Goal: Task Accomplishment & Management: Complete application form

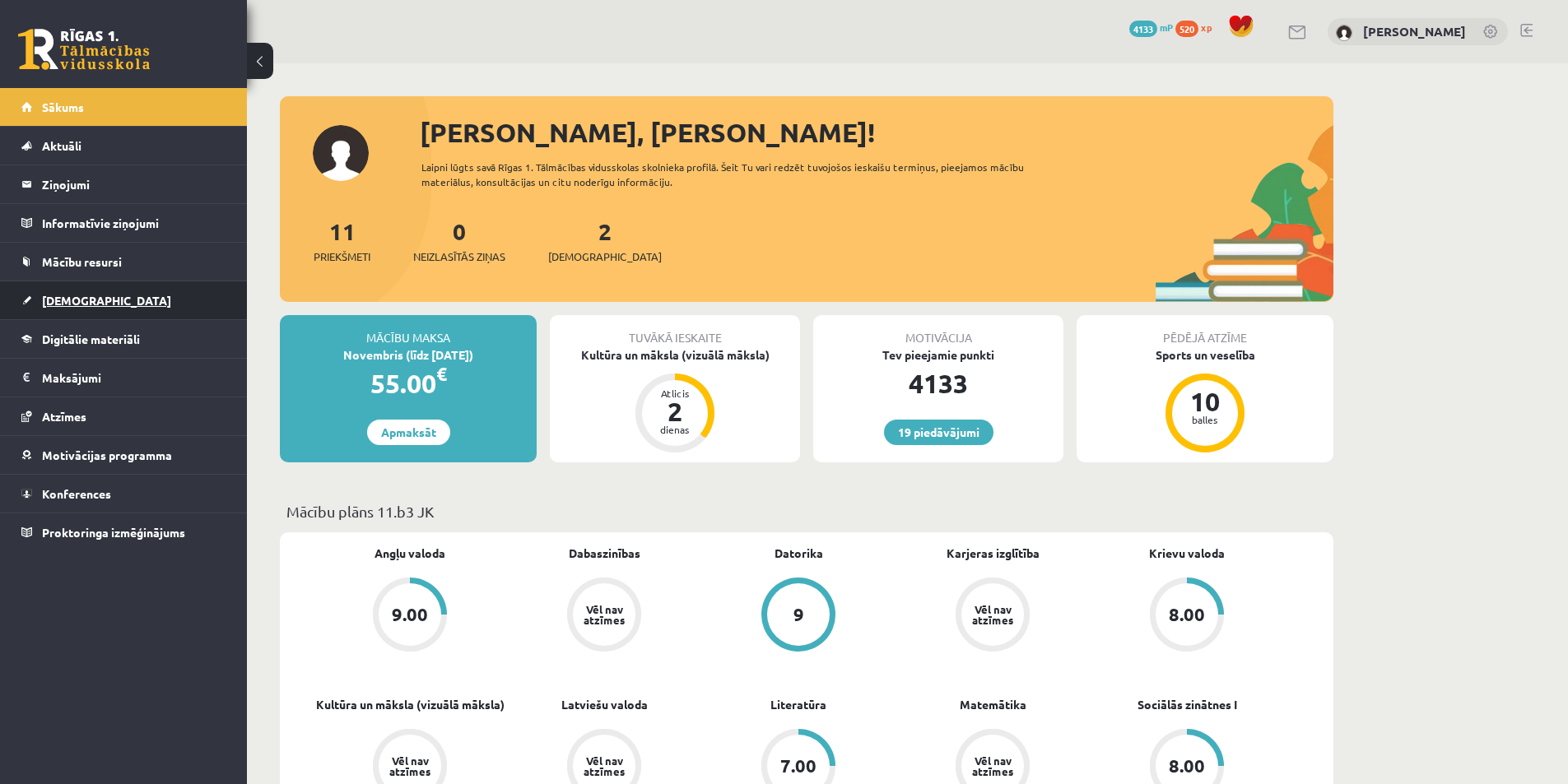
click at [118, 306] on link "[DEMOGRAPHIC_DATA]" at bounding box center [123, 300] width 205 height 37
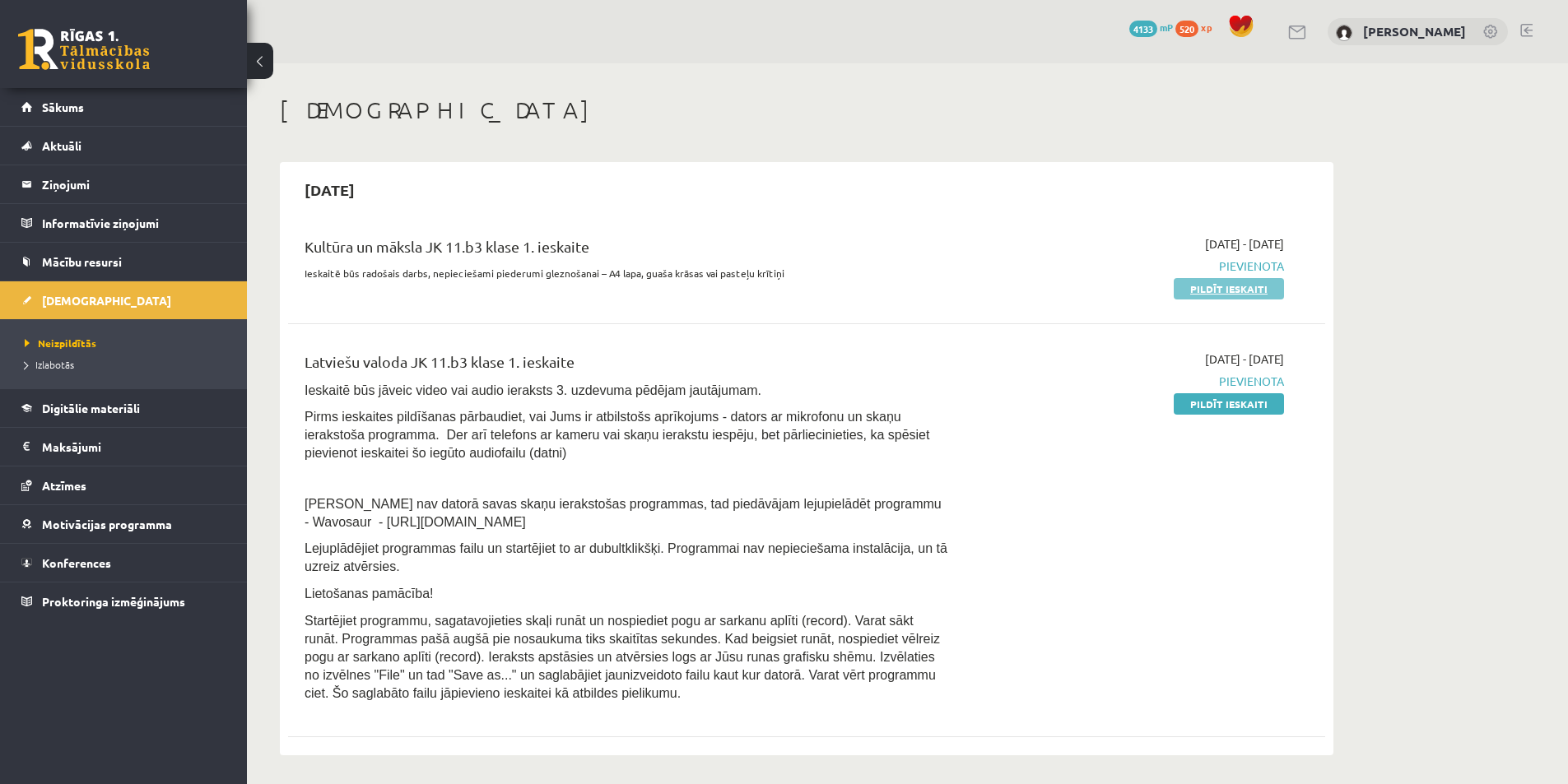
click at [1217, 295] on link "Pildīt ieskaiti" at bounding box center [1229, 289] width 111 height 21
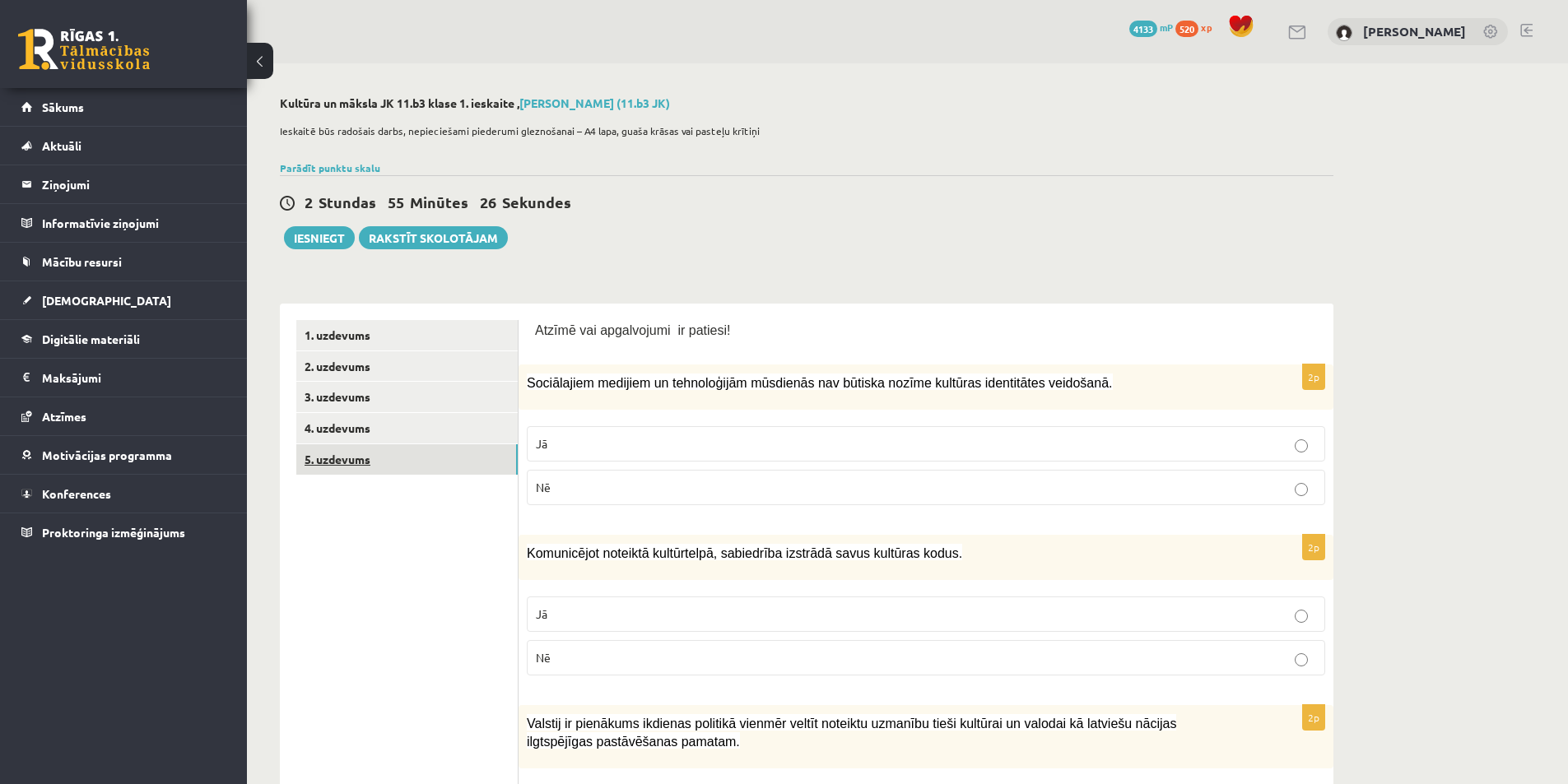
click at [358, 467] on link "5. uzdevums" at bounding box center [407, 460] width 221 height 31
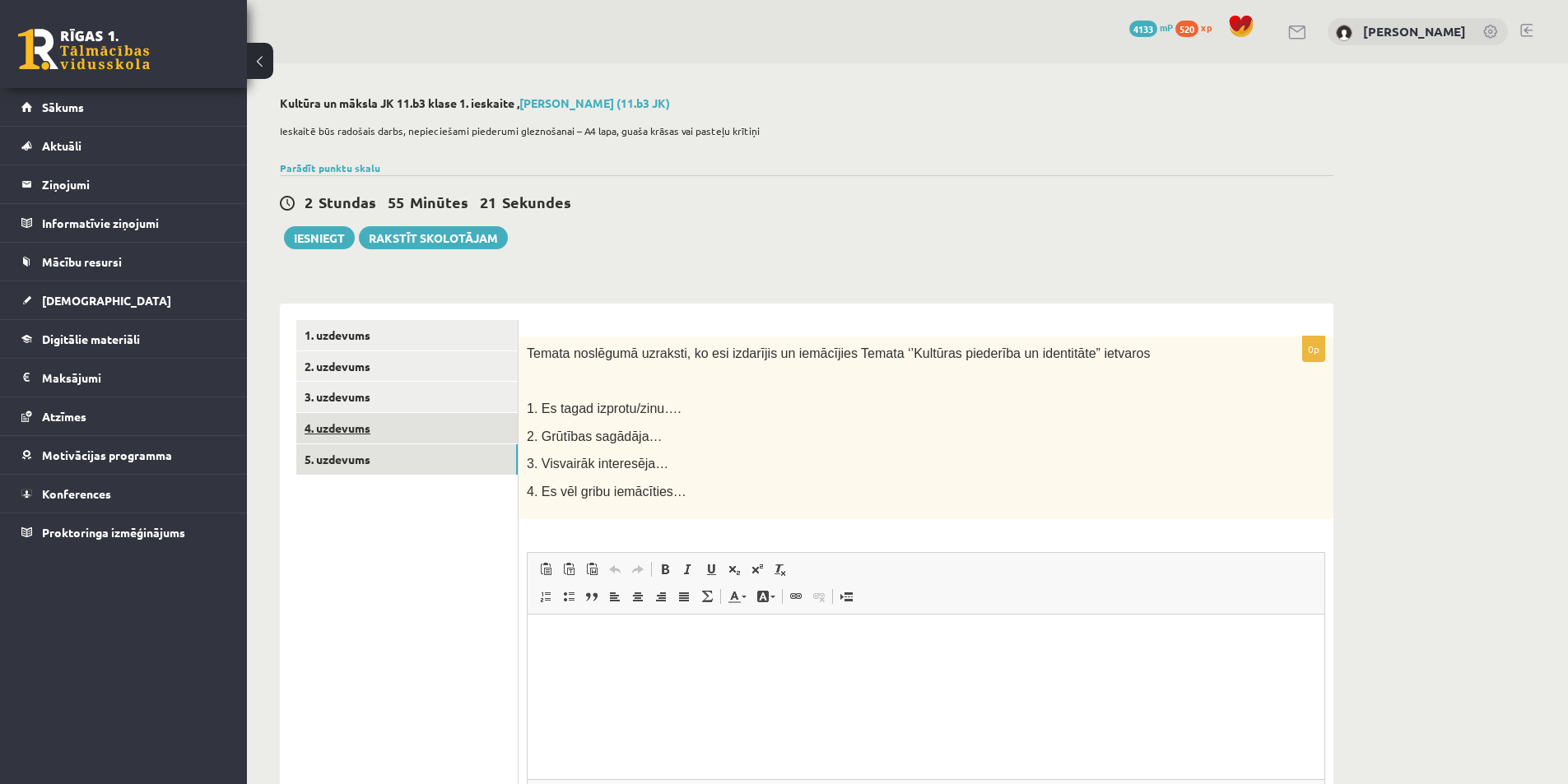
click at [378, 434] on link "4. uzdevums" at bounding box center [407, 428] width 221 height 31
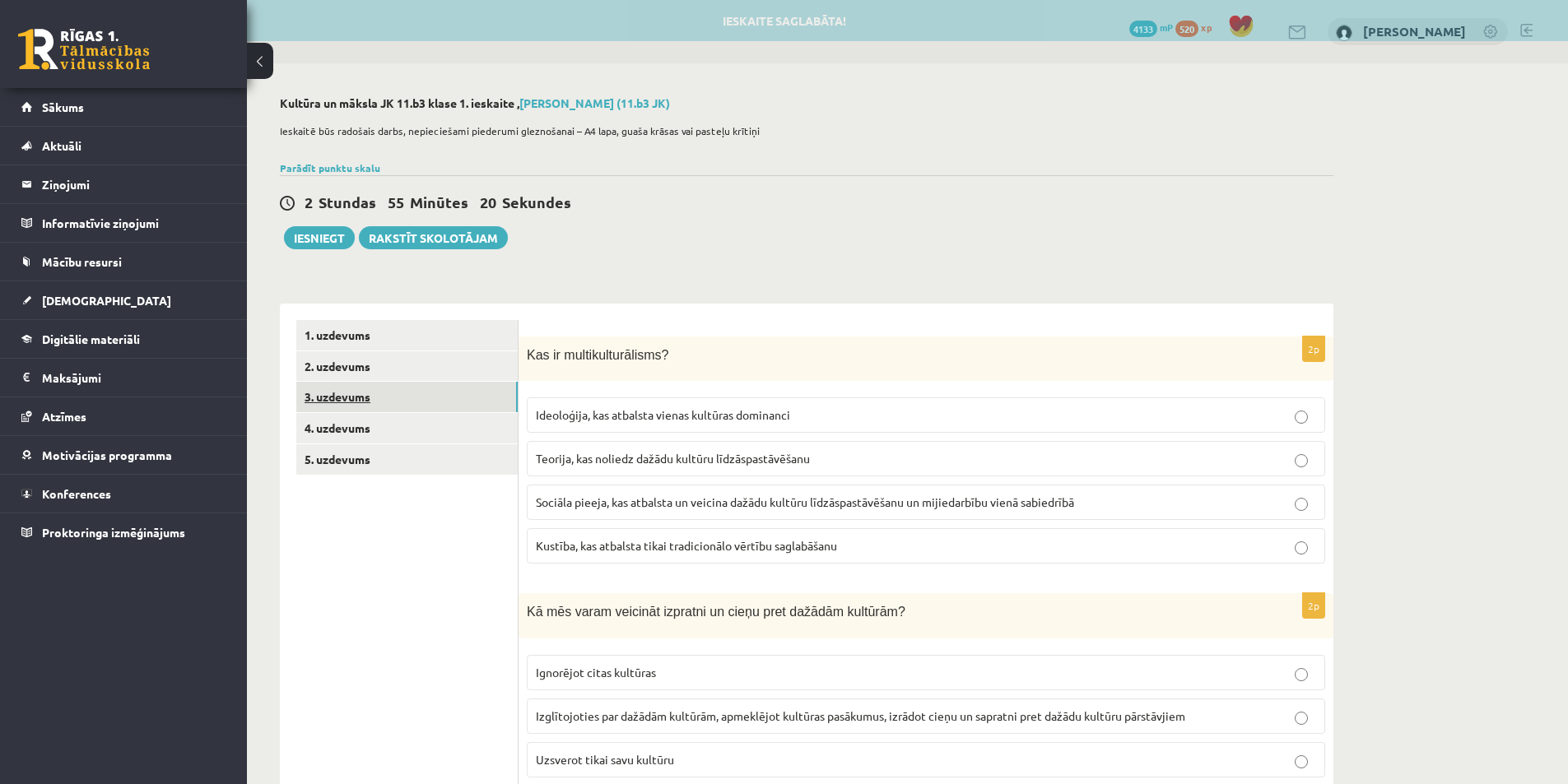
click at [383, 404] on link "3. uzdevums" at bounding box center [407, 397] width 221 height 31
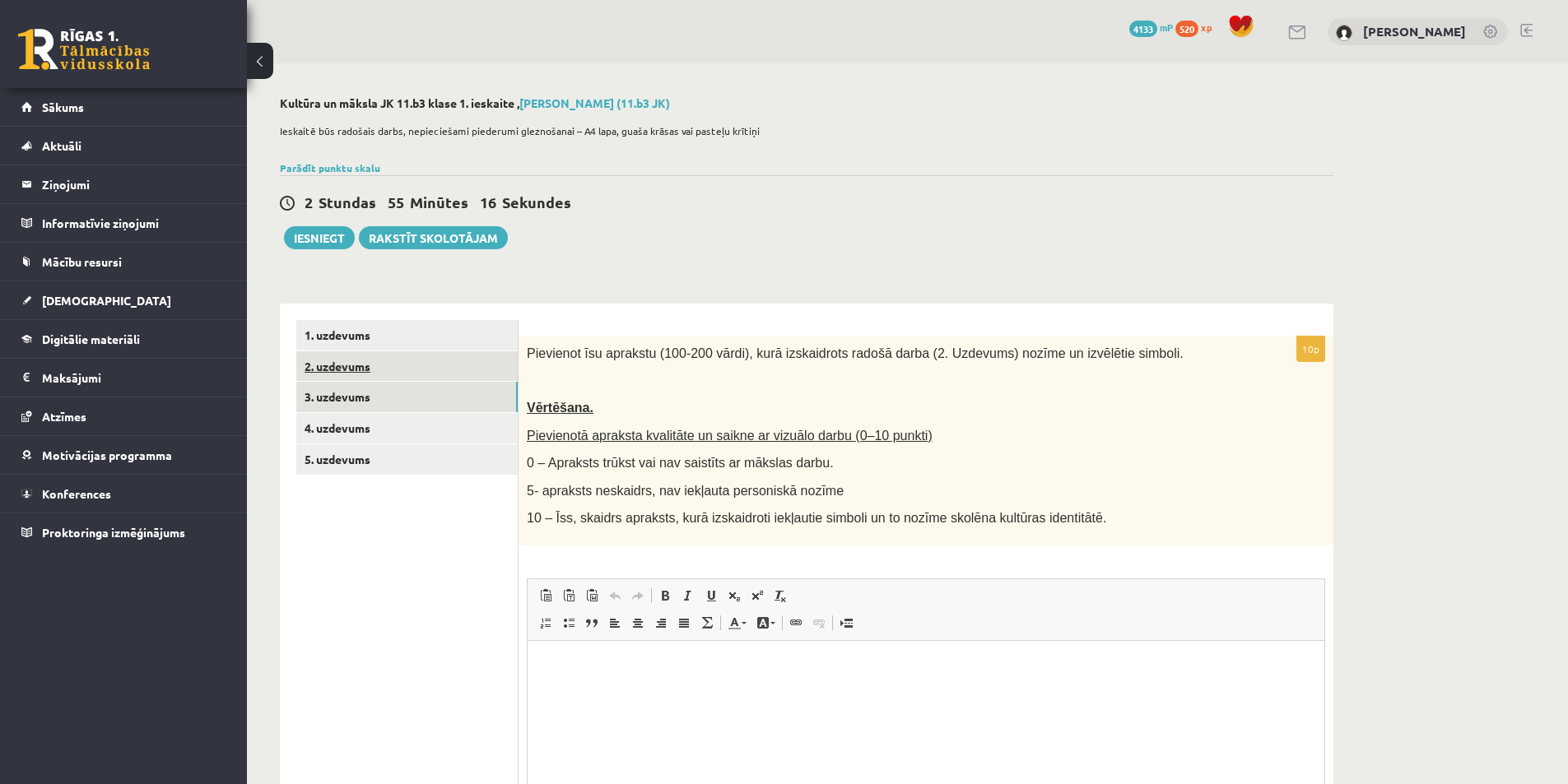
click at [413, 368] on link "2. uzdevums" at bounding box center [407, 367] width 221 height 31
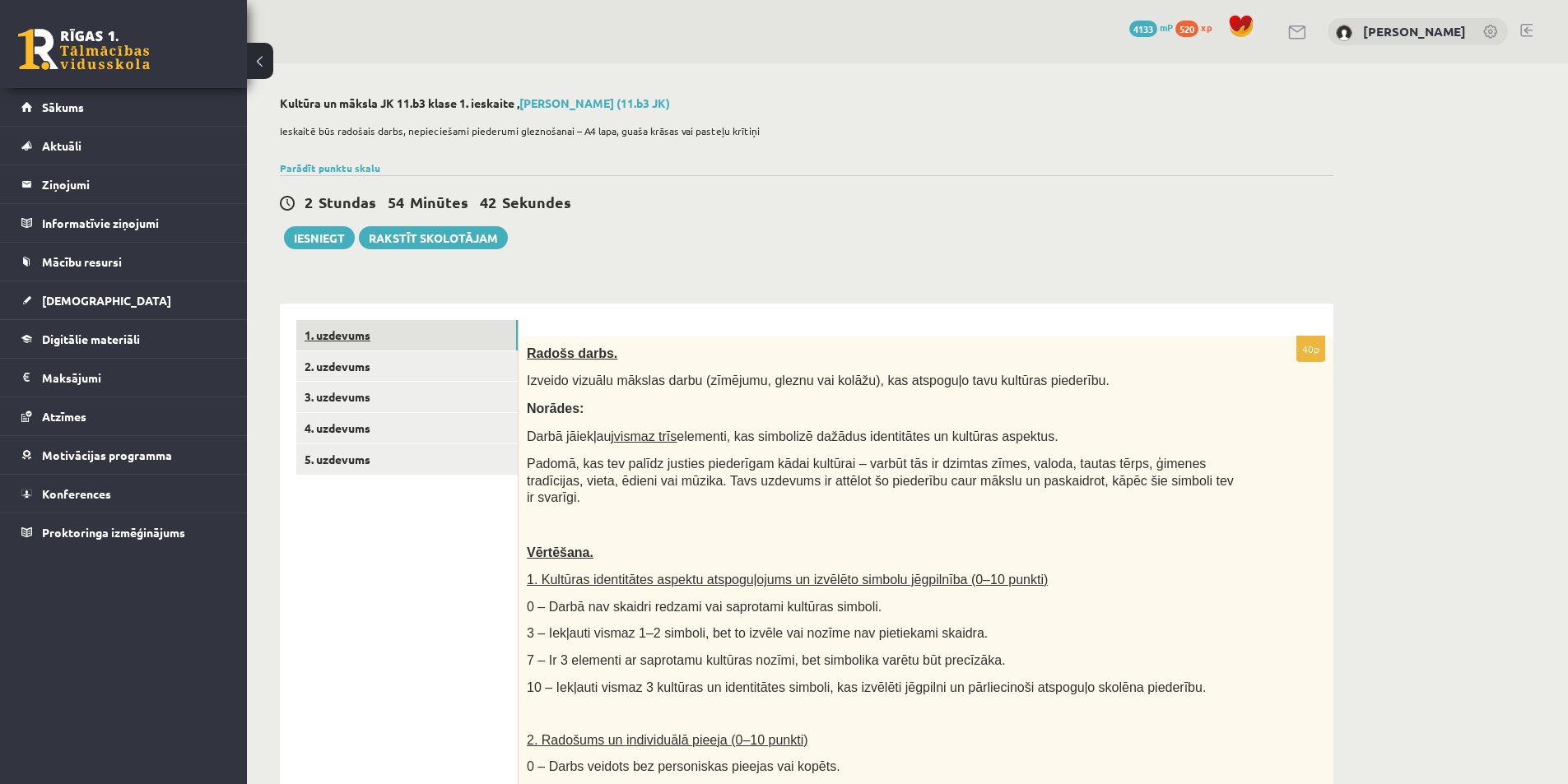
click at [394, 335] on link "1. uzdevums" at bounding box center [407, 335] width 221 height 31
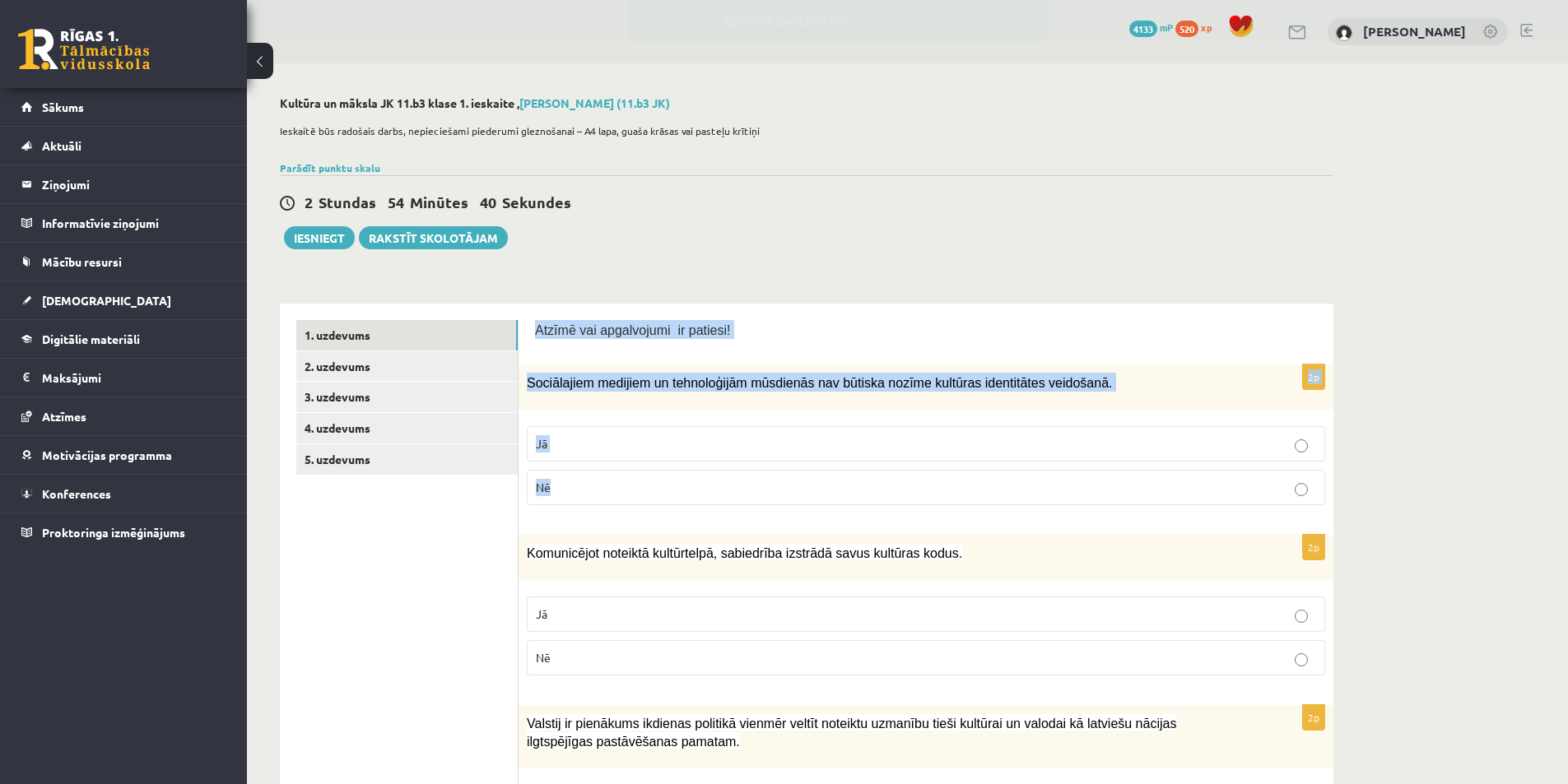
drag, startPoint x: 530, startPoint y: 320, endPoint x: 653, endPoint y: 475, distance: 197.9
copy form "Atzīmē vai apgalvojumi ir patiesi! 2p Sociālajiem medijiem un tehnoloģijām mūsd…"
click at [591, 490] on p "Nē" at bounding box center [926, 488] width 780 height 17
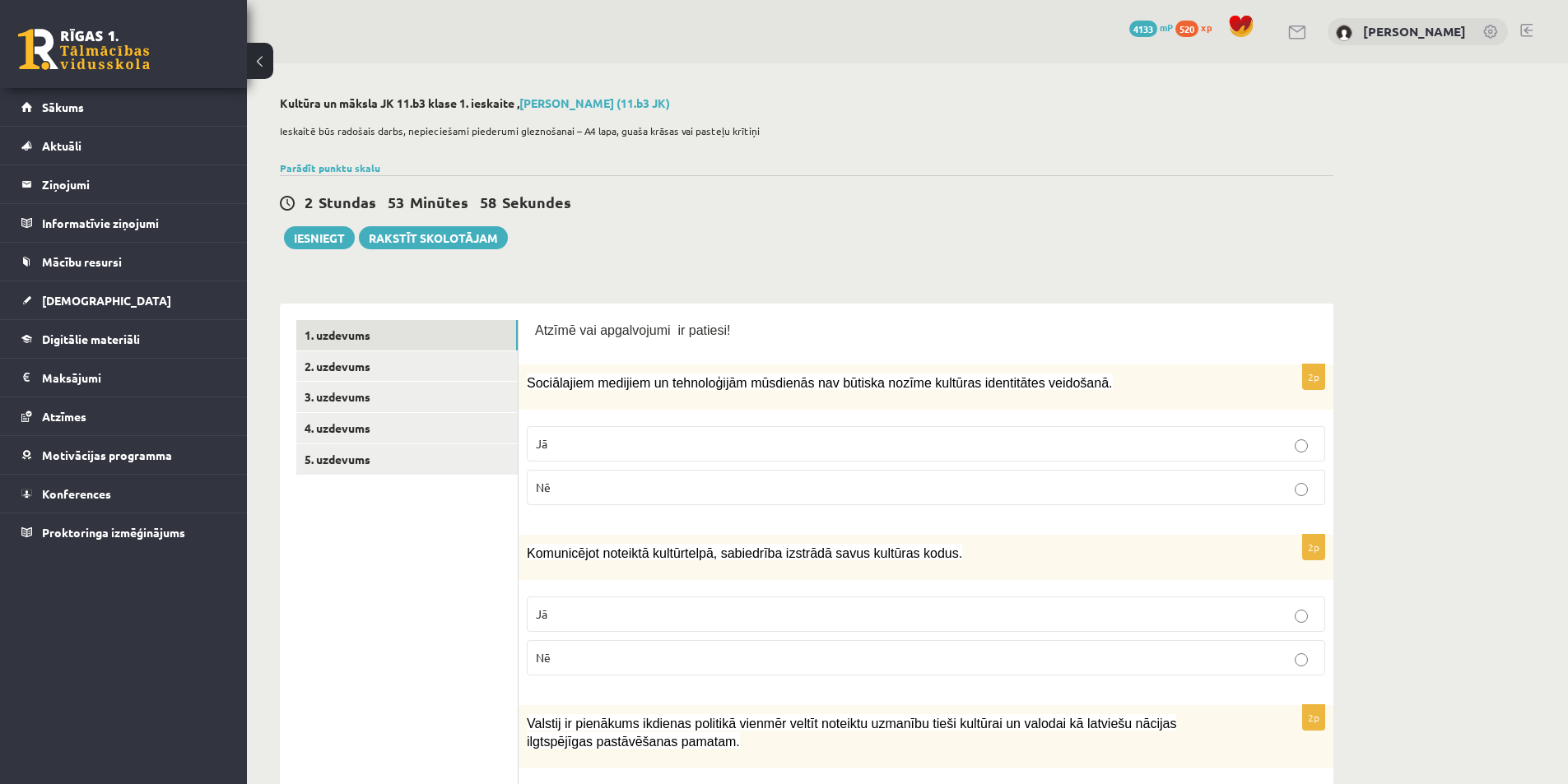
scroll to position [164, 0]
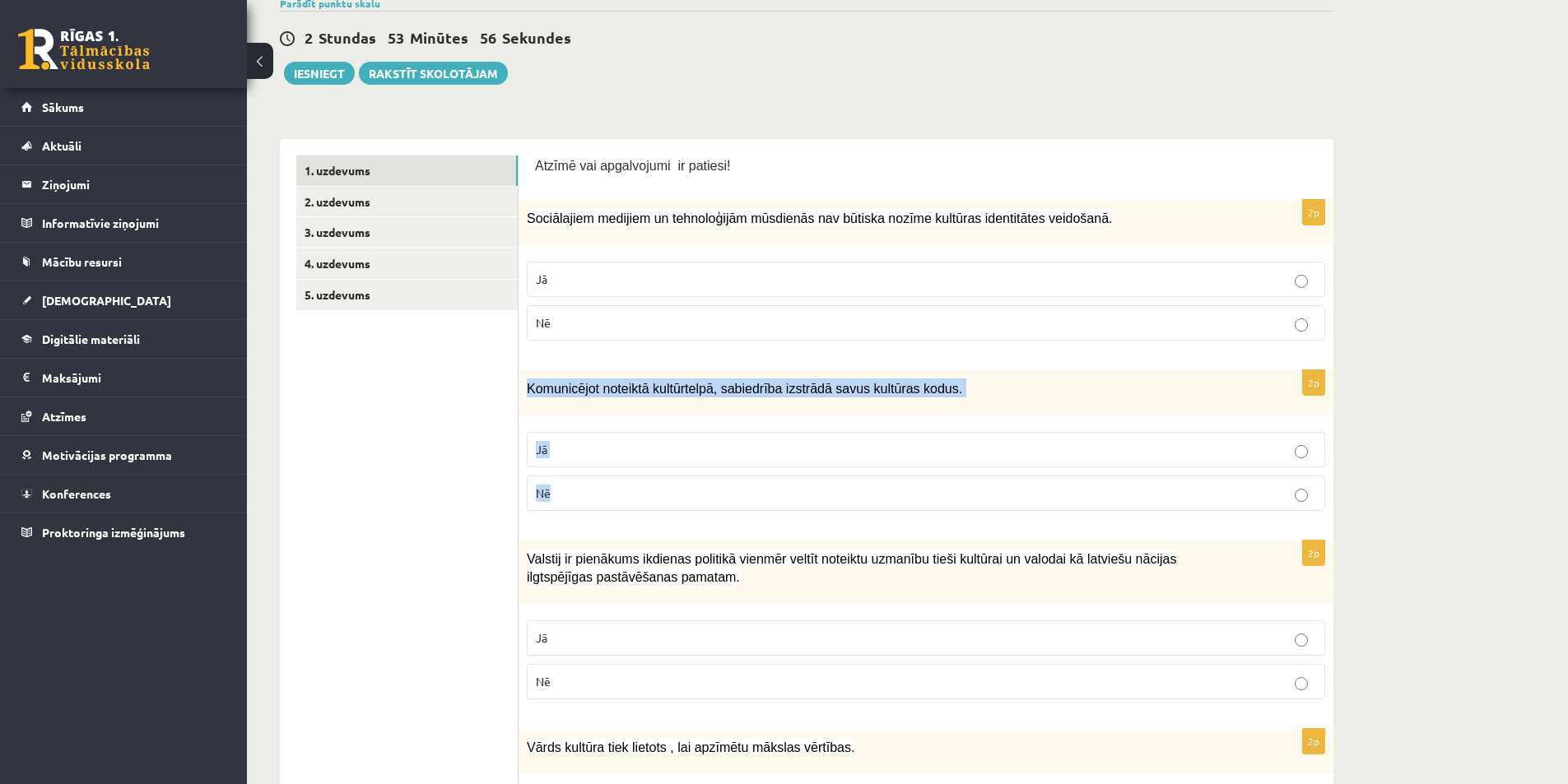
drag, startPoint x: 524, startPoint y: 386, endPoint x: 646, endPoint y: 511, distance: 174.7
click at [646, 511] on div "2p Komunicējot noteiktā kultūrtelpā, sabiedrība izstrādā savus kultūras kodus. …" at bounding box center [926, 447] width 815 height 154
copy div "Komunicējot noteiktā kultūrtelpā, sabiedrība izstrādā savus kultūras kodus. Jā …"
click at [564, 457] on p "Jā" at bounding box center [926, 449] width 780 height 17
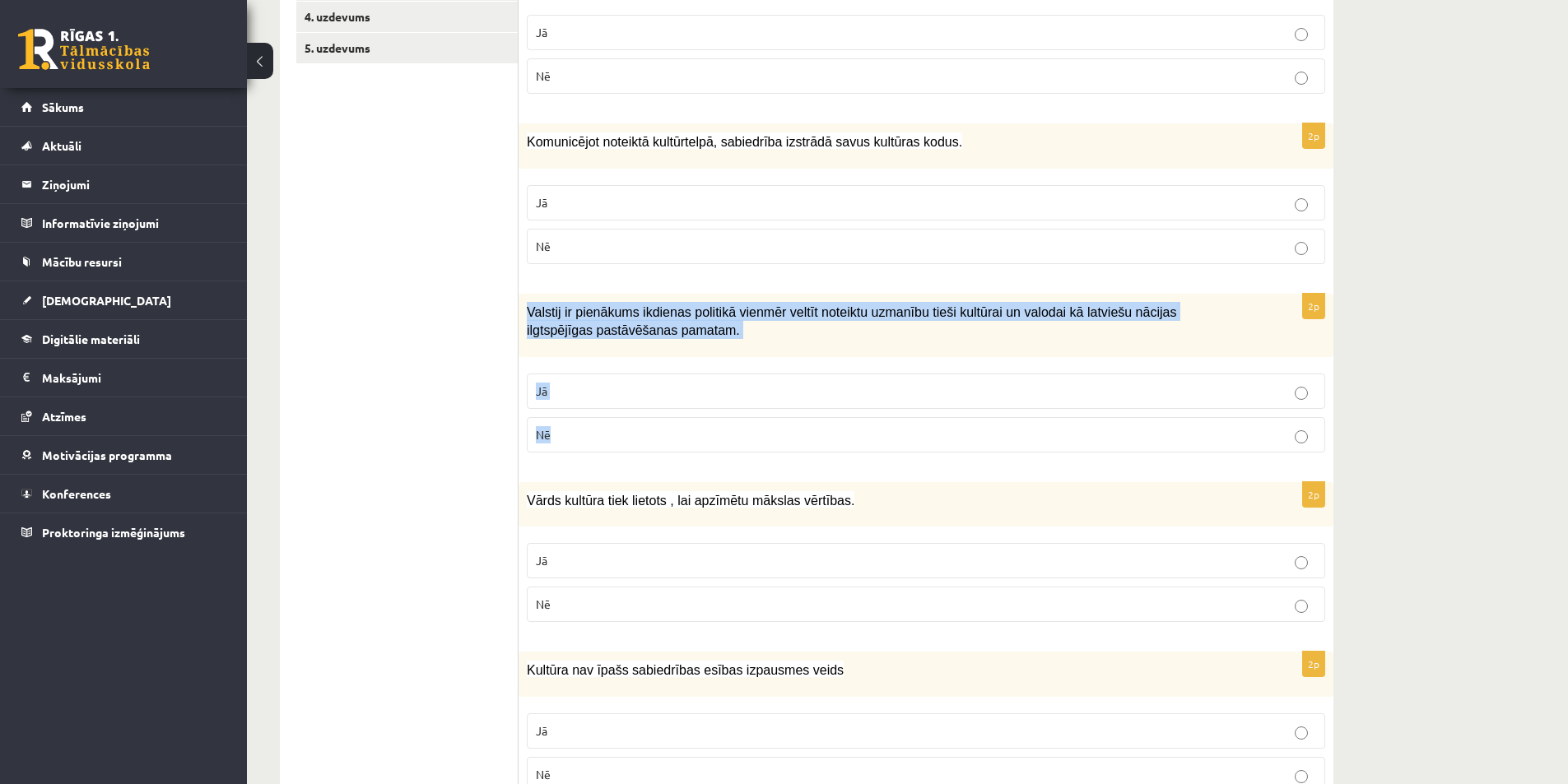
drag, startPoint x: 529, startPoint y: 306, endPoint x: 648, endPoint y: 464, distance: 197.8
click at [648, 464] on div "2p Valstij ir pienākums ikdienas politikā vienmēr veltīt noteiktu uzmanību tieš…" at bounding box center [926, 380] width 815 height 172
copy div "Valstij ir pienākums ikdienas politikā vienmēr veltīt noteiktu uzmanību tieši k…"
click at [571, 382] on p "Jā" at bounding box center [926, 391] width 780 height 17
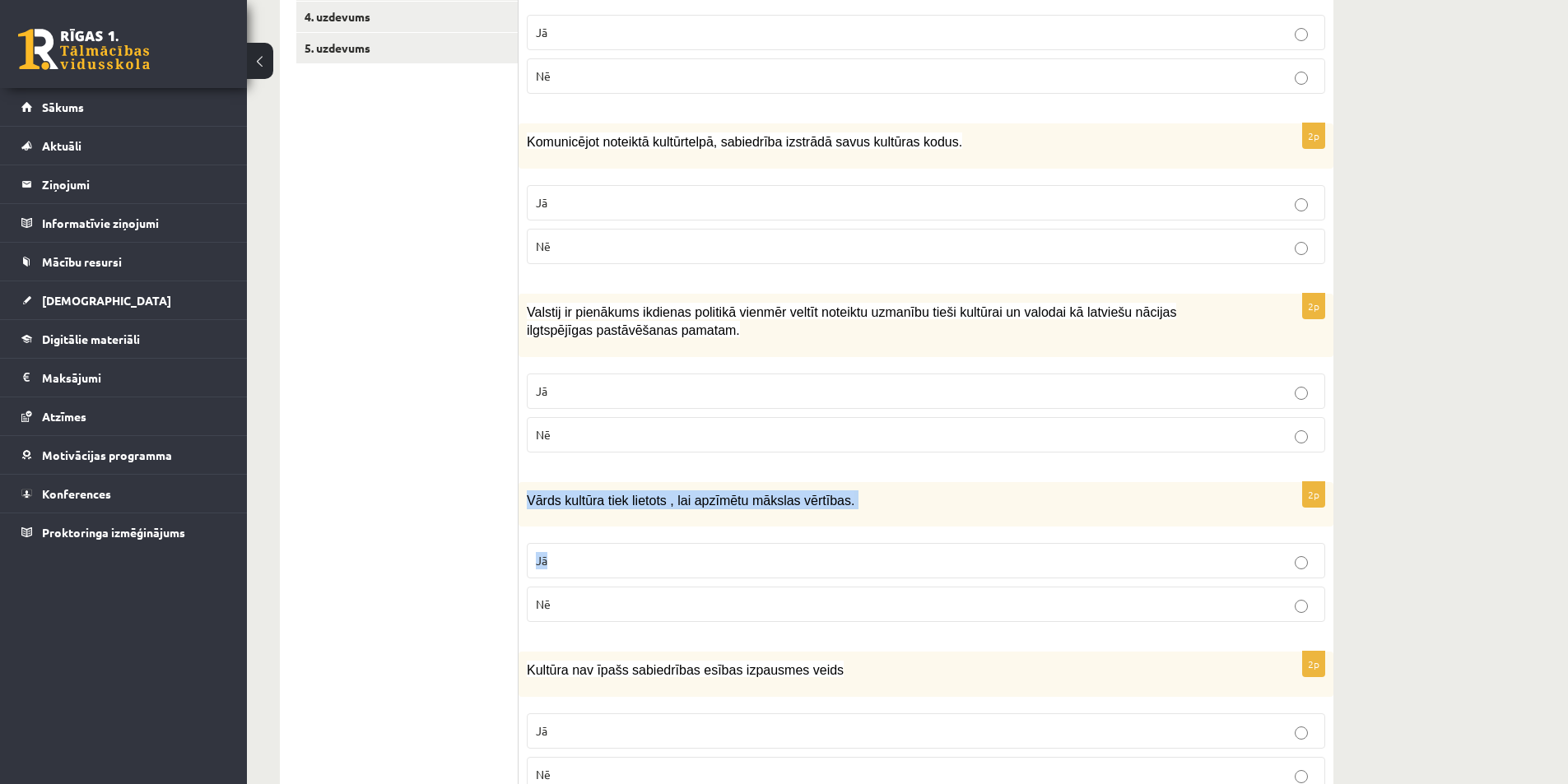
drag, startPoint x: 523, startPoint y: 489, endPoint x: 660, endPoint y: 576, distance: 162.3
click at [652, 578] on div "2p Vārds kultūra tiek lietots , lai apzīmētu mākslas vērtības. Jā Nē" at bounding box center [926, 558] width 815 height 154
click at [663, 578] on label "Jā" at bounding box center [927, 561] width 799 height 36
drag, startPoint x: 524, startPoint y: 486, endPoint x: 643, endPoint y: 568, distance: 144.5
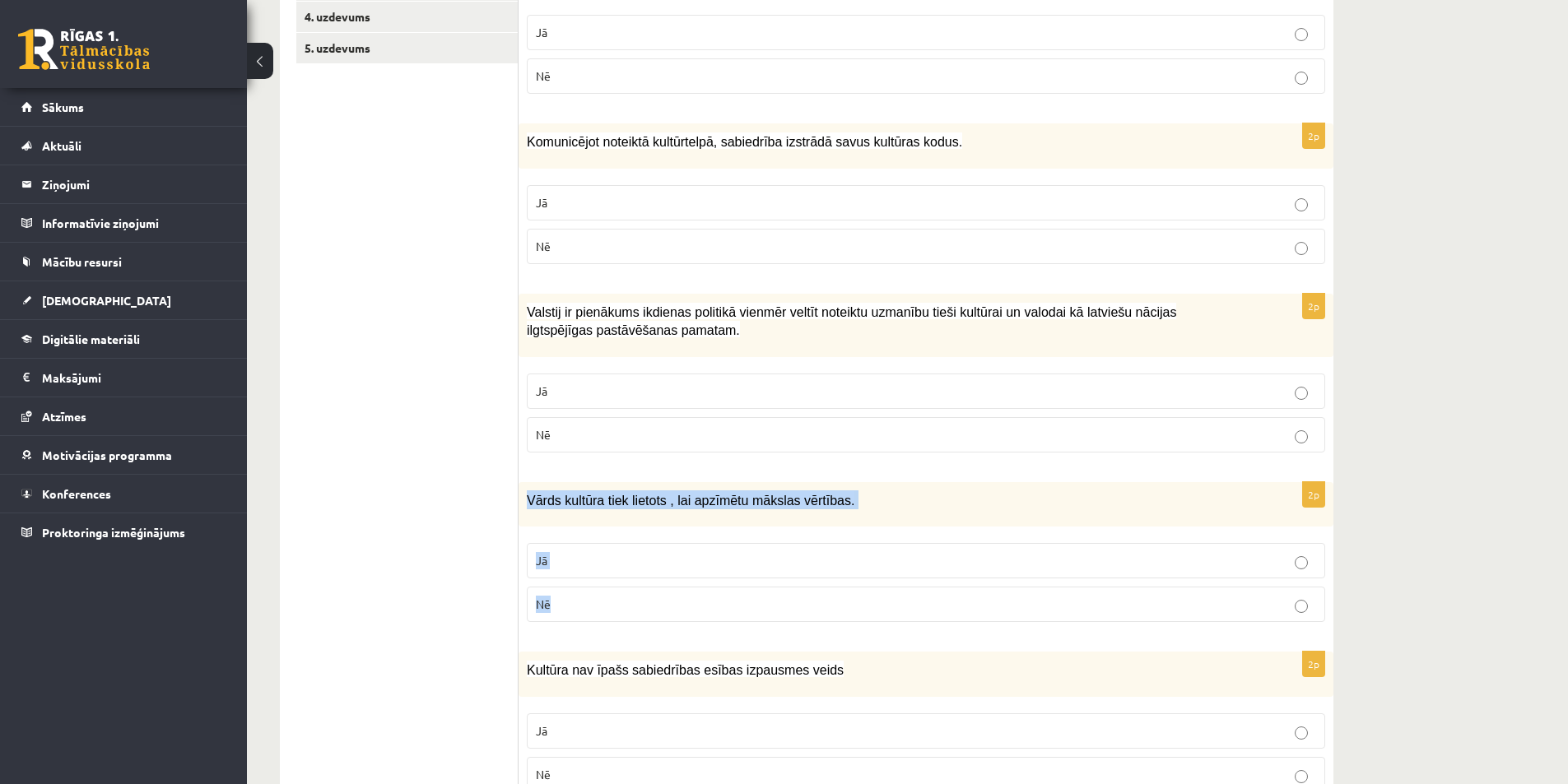
click at [655, 592] on div "2p Vārds kultūra tiek lietots , lai apzīmētu mākslas vērtības. Jā Nē" at bounding box center [926, 558] width 815 height 154
copy div "Vārds kultūra tiek lietots , lai apzīmētu mākslas vērtības. Jā Nē"
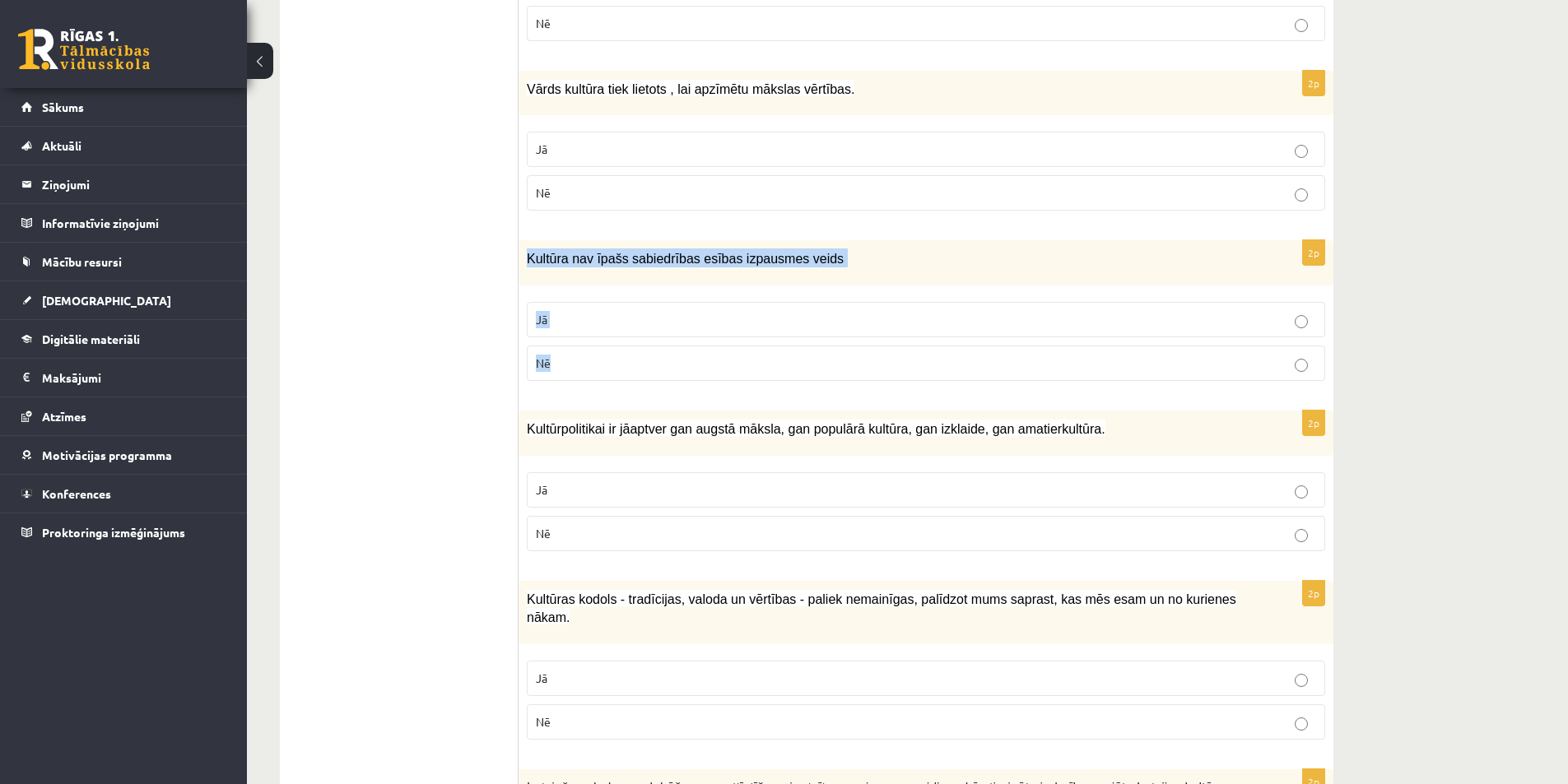
drag, startPoint x: 524, startPoint y: 256, endPoint x: 632, endPoint y: 369, distance: 156.3
click at [632, 369] on div "2p Kultūra nav īpašs sabiedrības esības izpausmes veids Jā Nē" at bounding box center [926, 317] width 815 height 154
copy div "Kultūra nav īpašs sabiedrības esības izpausmes veids Jā Nē"
click at [557, 359] on p "Nē" at bounding box center [926, 363] width 780 height 17
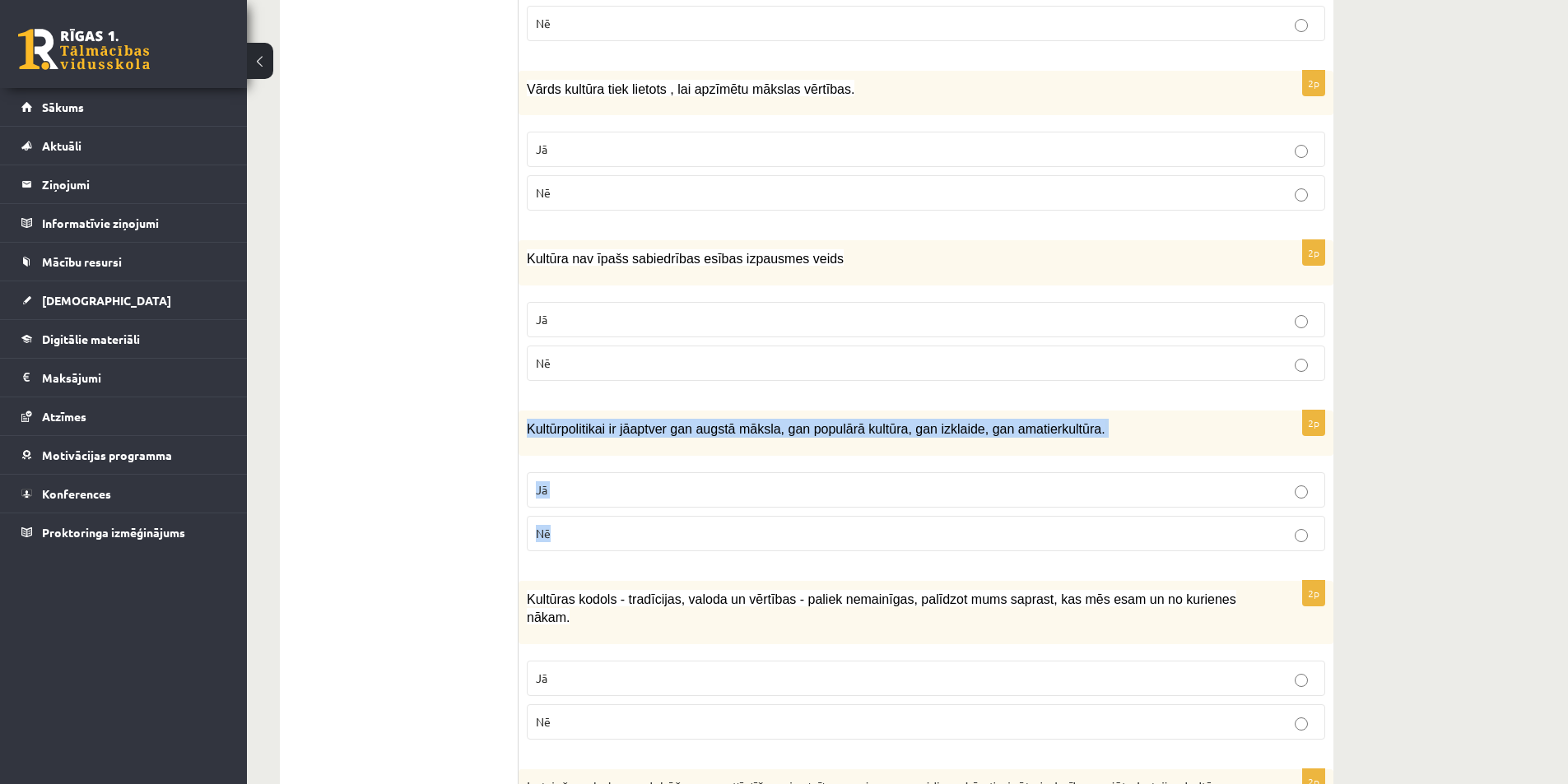
drag, startPoint x: 523, startPoint y: 425, endPoint x: 658, endPoint y: 535, distance: 174.1
click at [658, 535] on div "2p Kultūrpolitikai ir jāaptver gan augstā māksla, gan populārā kultūra, gan izk…" at bounding box center [926, 487] width 815 height 154
copy div "Kultūrpolitikai ir jāaptver gan augstā māksla, gan populārā kultūra, gan izklai…"
click at [554, 494] on p "Jā" at bounding box center [926, 489] width 780 height 17
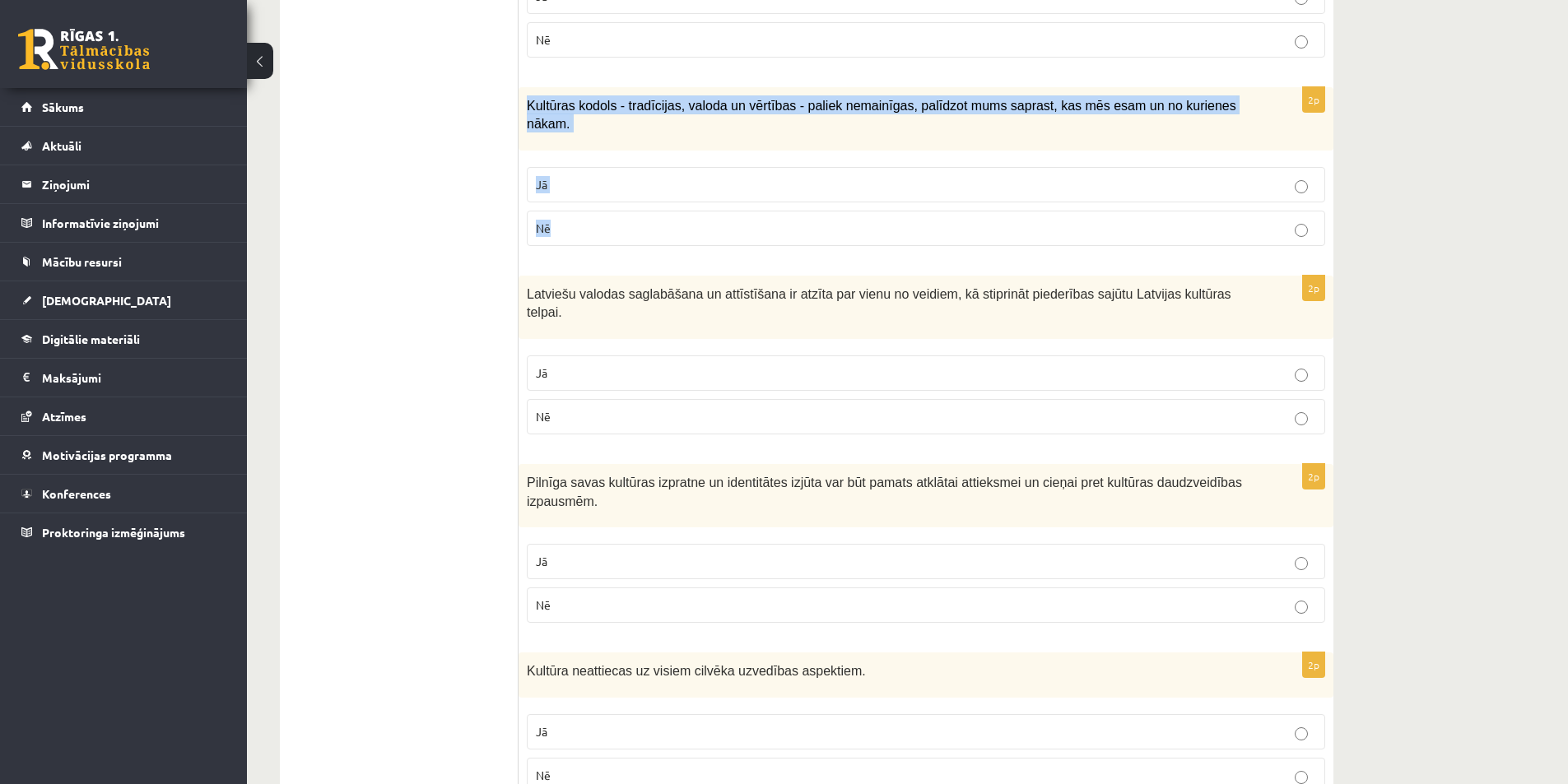
drag, startPoint x: 529, startPoint y: 104, endPoint x: 619, endPoint y: 213, distance: 141.4
click at [619, 213] on div "2p Kultūras kodols - tradīcijas, valoda un vērtības - paliek nemainīgas, palīdz…" at bounding box center [926, 173] width 815 height 172
copy div "Kultūras kodols - tradīcijas, valoda un vērtības - paliek nemainīgas, palīdzot …"
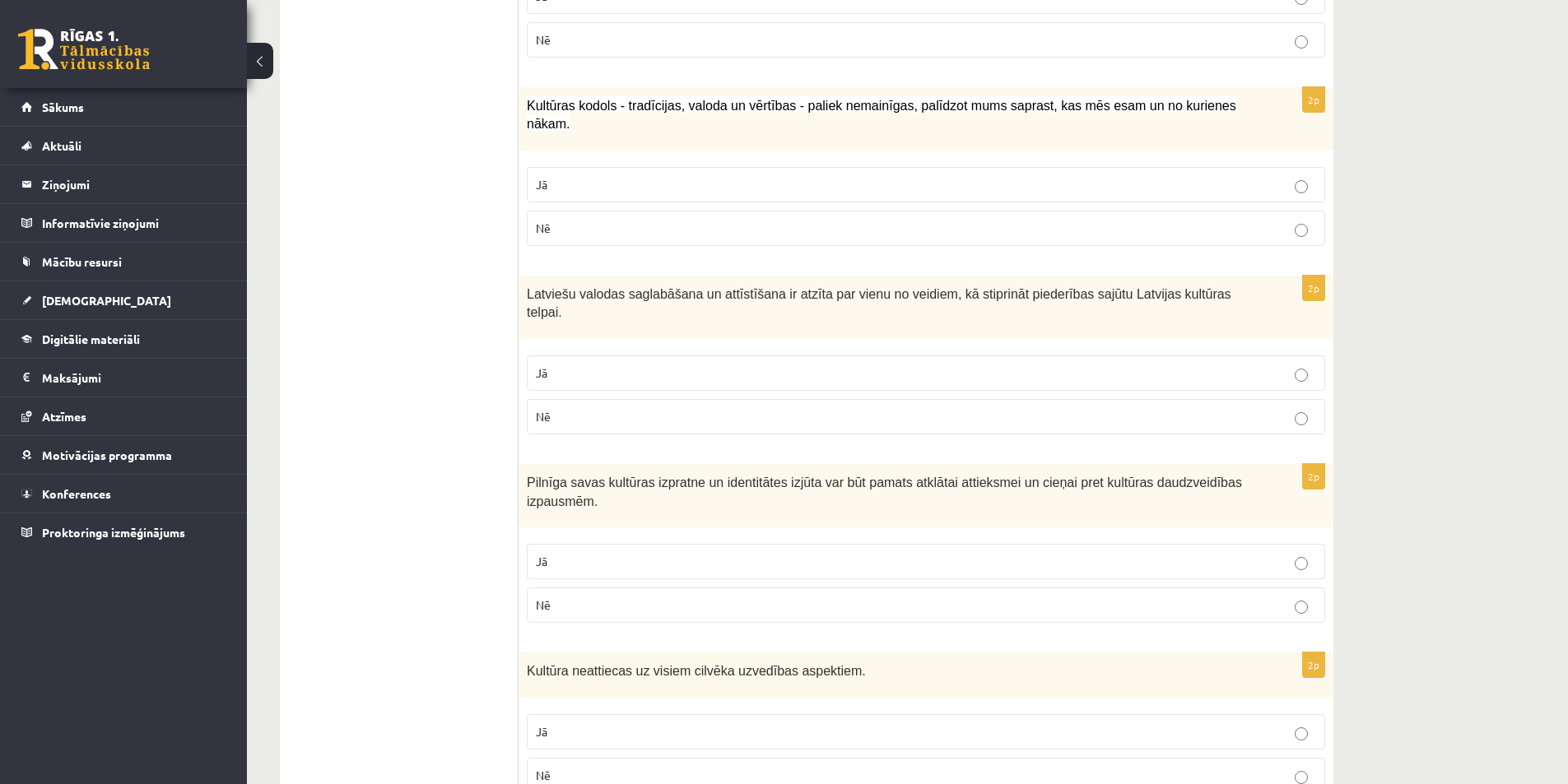
click at [548, 364] on p "Jā" at bounding box center [926, 373] width 780 height 17
drag, startPoint x: 517, startPoint y: 444, endPoint x: 665, endPoint y: 579, distance: 200.3
click at [665, 579] on div "**********" at bounding box center [807, 329] width 1054 height 2686
click at [416, 465] on ul "1. uzdevums 2. uzdevums 3. uzdevums 4. uzdevums 5. uzdevums" at bounding box center [407, 330] width 222 height 2652
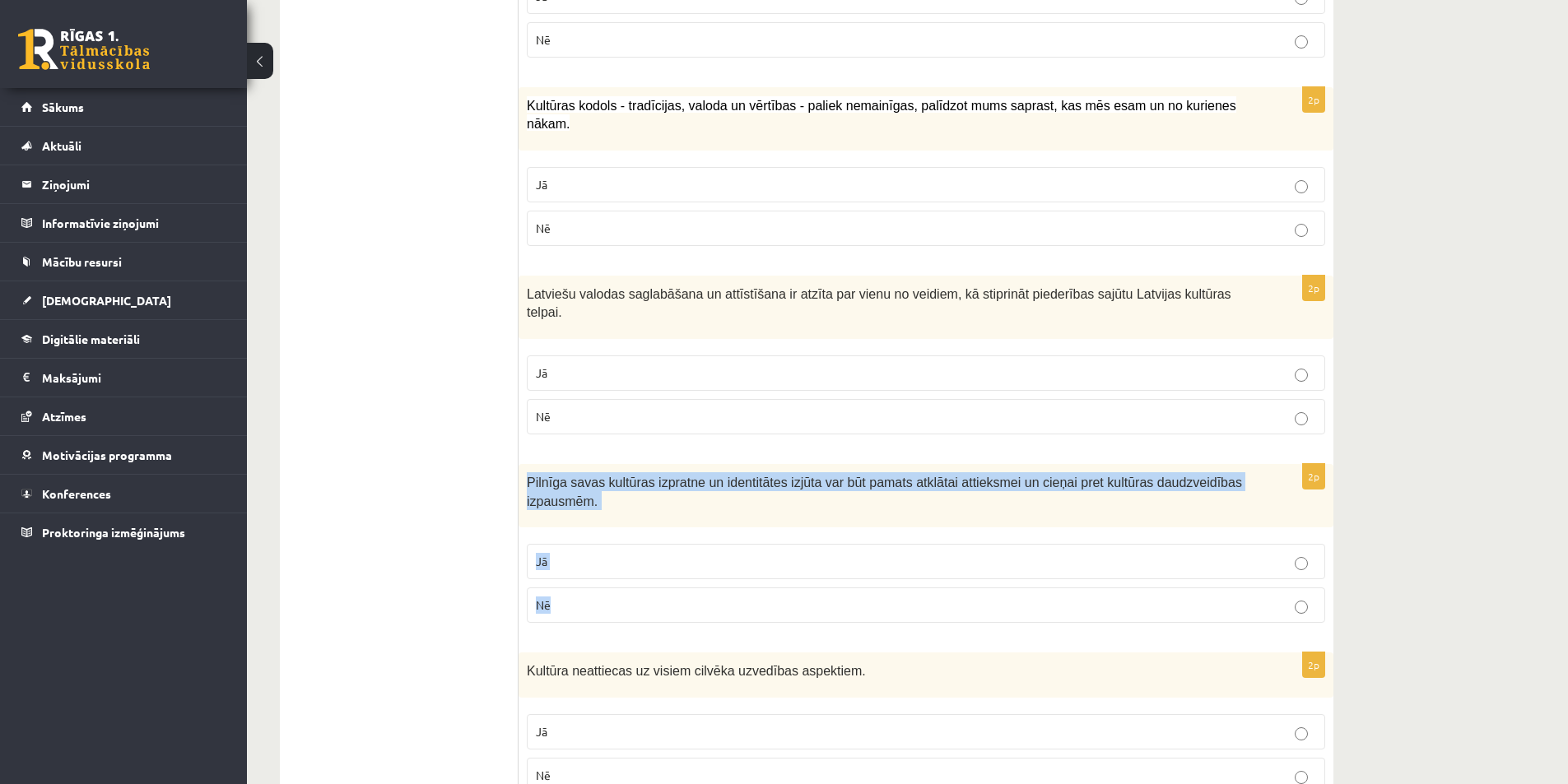
drag, startPoint x: 519, startPoint y: 444, endPoint x: 617, endPoint y: 557, distance: 149.6
click at [617, 557] on div "2p Pilnīga savas kultūras izpratne un identitātes izjūta var būt pamats atklāta…" at bounding box center [926, 550] width 815 height 172
copy div "Pilnīga savas kultūras izpratne un identitātes izjūta var būt pamats atklātai a…"
click at [587, 544] on label "Jā" at bounding box center [927, 562] width 799 height 36
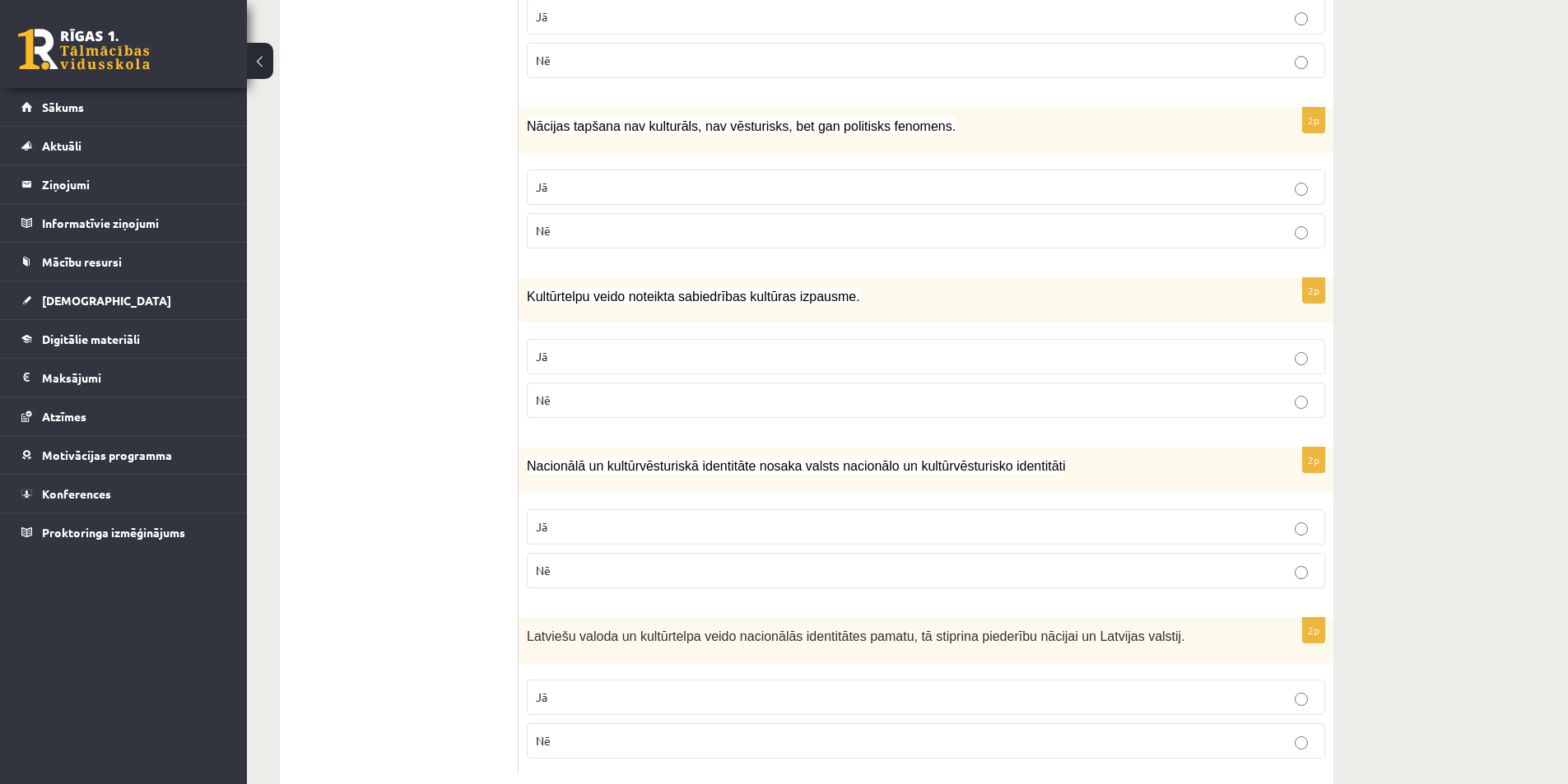
scroll to position [1708, 0]
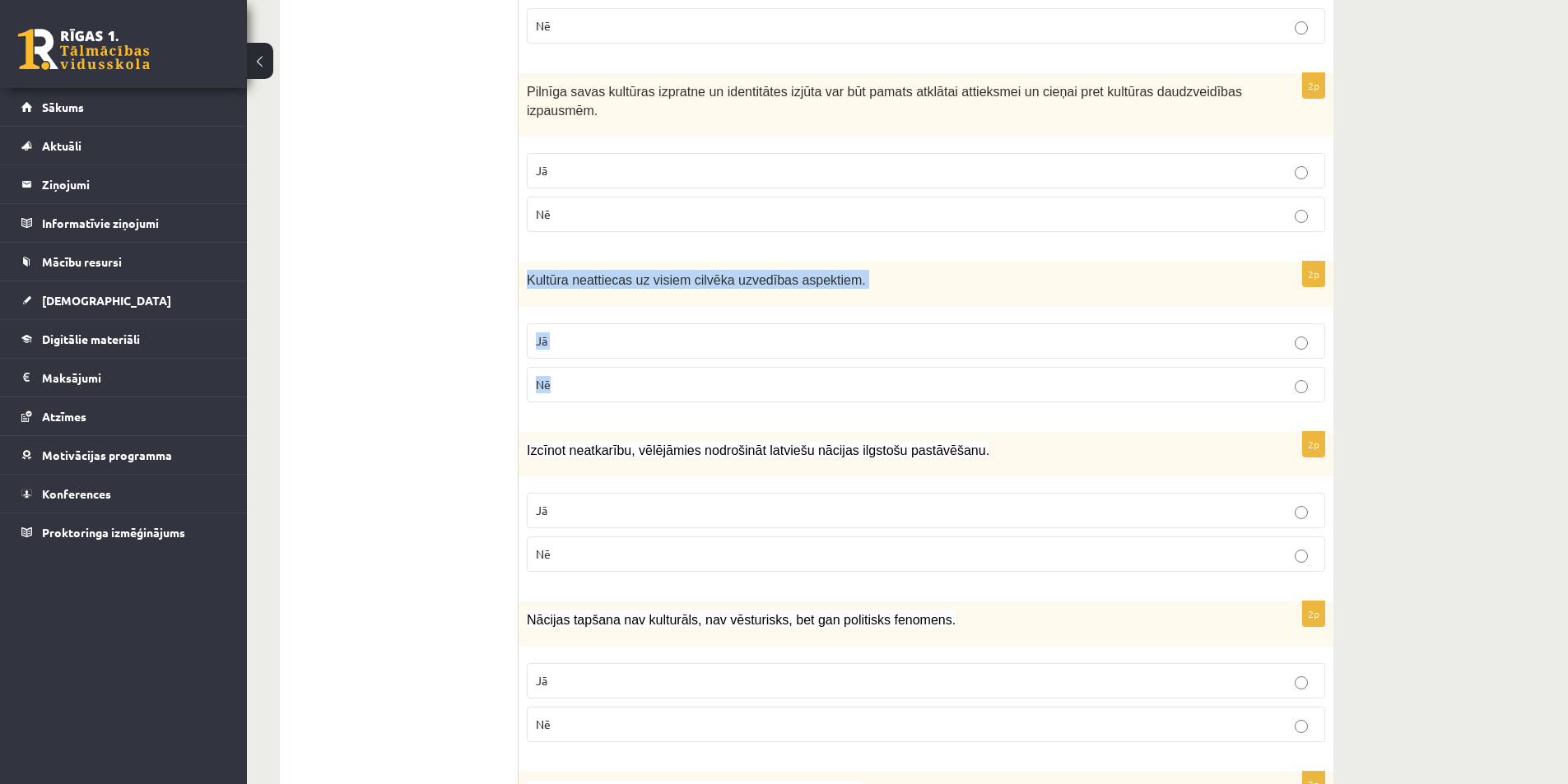
drag, startPoint x: 530, startPoint y: 237, endPoint x: 628, endPoint y: 335, distance: 138.6
click at [628, 335] on div "2p Kultūra neattiecas uz visiem cilvēka uzvedības aspektiem. Jā Nē" at bounding box center [926, 338] width 815 height 154
click at [552, 376] on p "Nē" at bounding box center [926, 385] width 780 height 17
drag, startPoint x: 516, startPoint y: 407, endPoint x: 627, endPoint y: 518, distance: 157.0
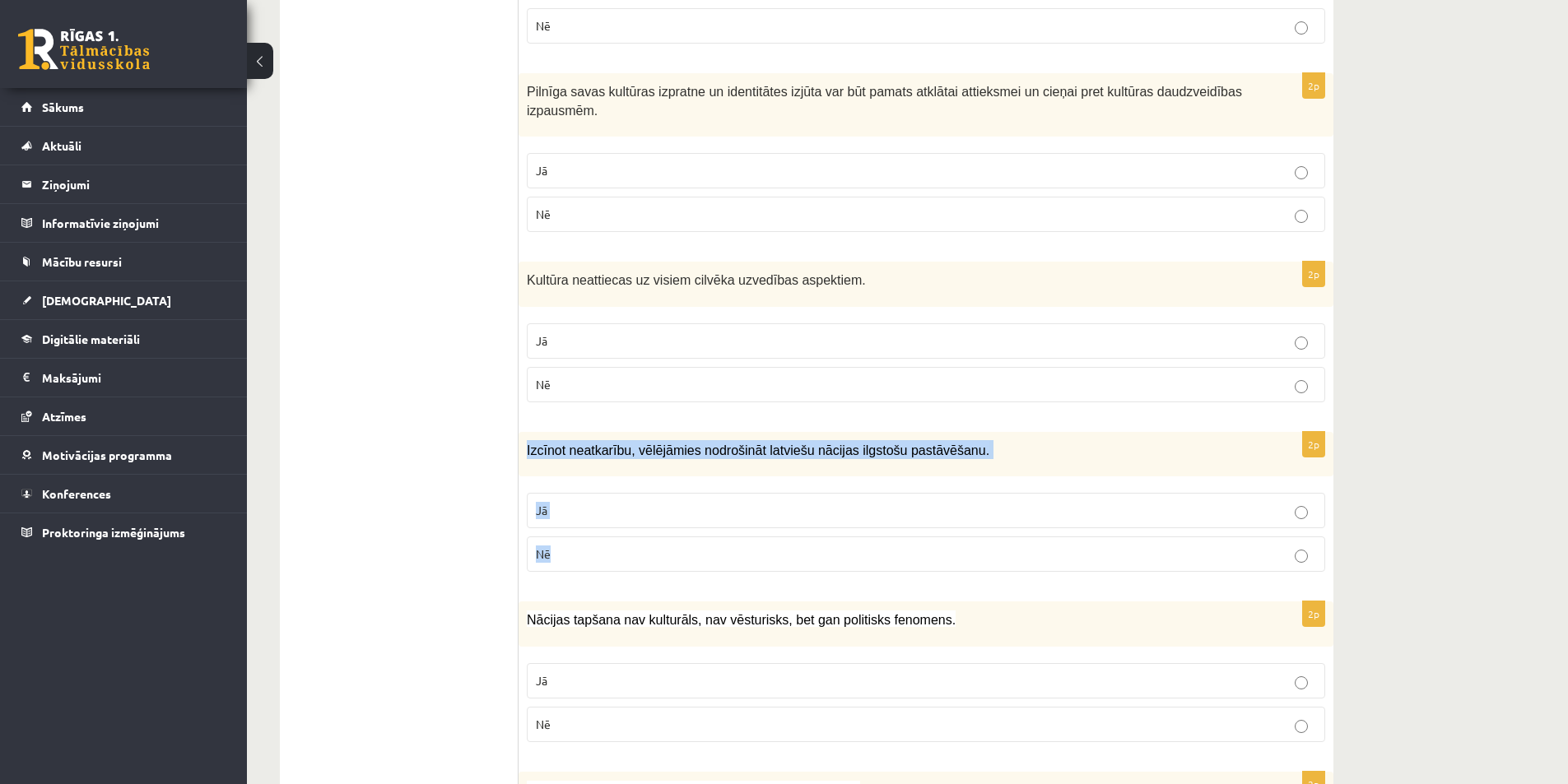
drag, startPoint x: 529, startPoint y: 417, endPoint x: 609, endPoint y: 512, distance: 124.2
click at [609, 512] on div "2p Izcīnot neatkarību, vēlējāmies nodrošināt latviešu nācijas ilgstošu pastāvēš…" at bounding box center [926, 508] width 815 height 154
copy div "Izcīnot neatkarību, vēlējāmies nodrošināt latviešu nācijas ilgstošu pastāvēšanu…"
click at [572, 502] on p "Jā" at bounding box center [926, 511] width 780 height 17
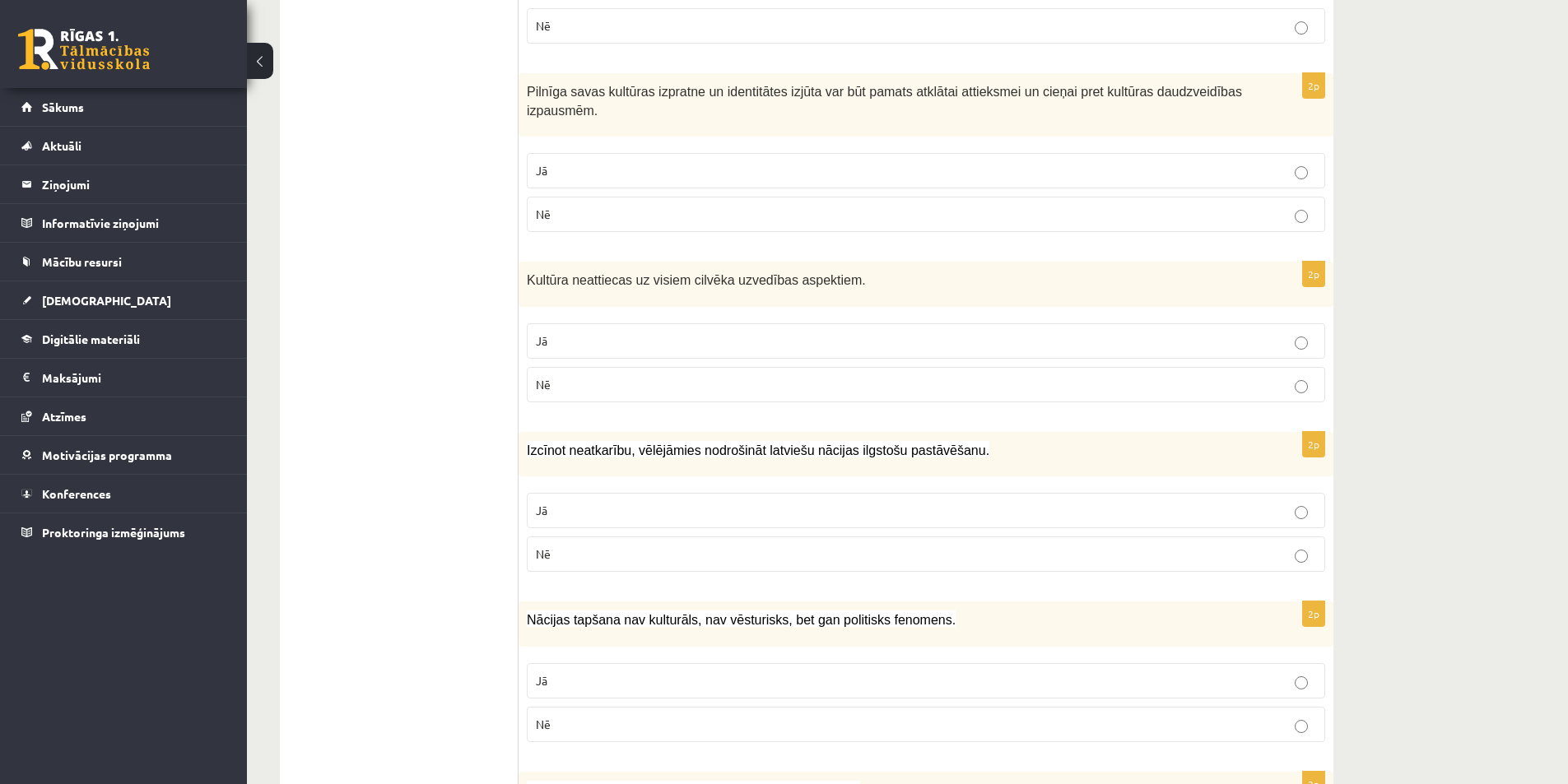
scroll to position [2036, 0]
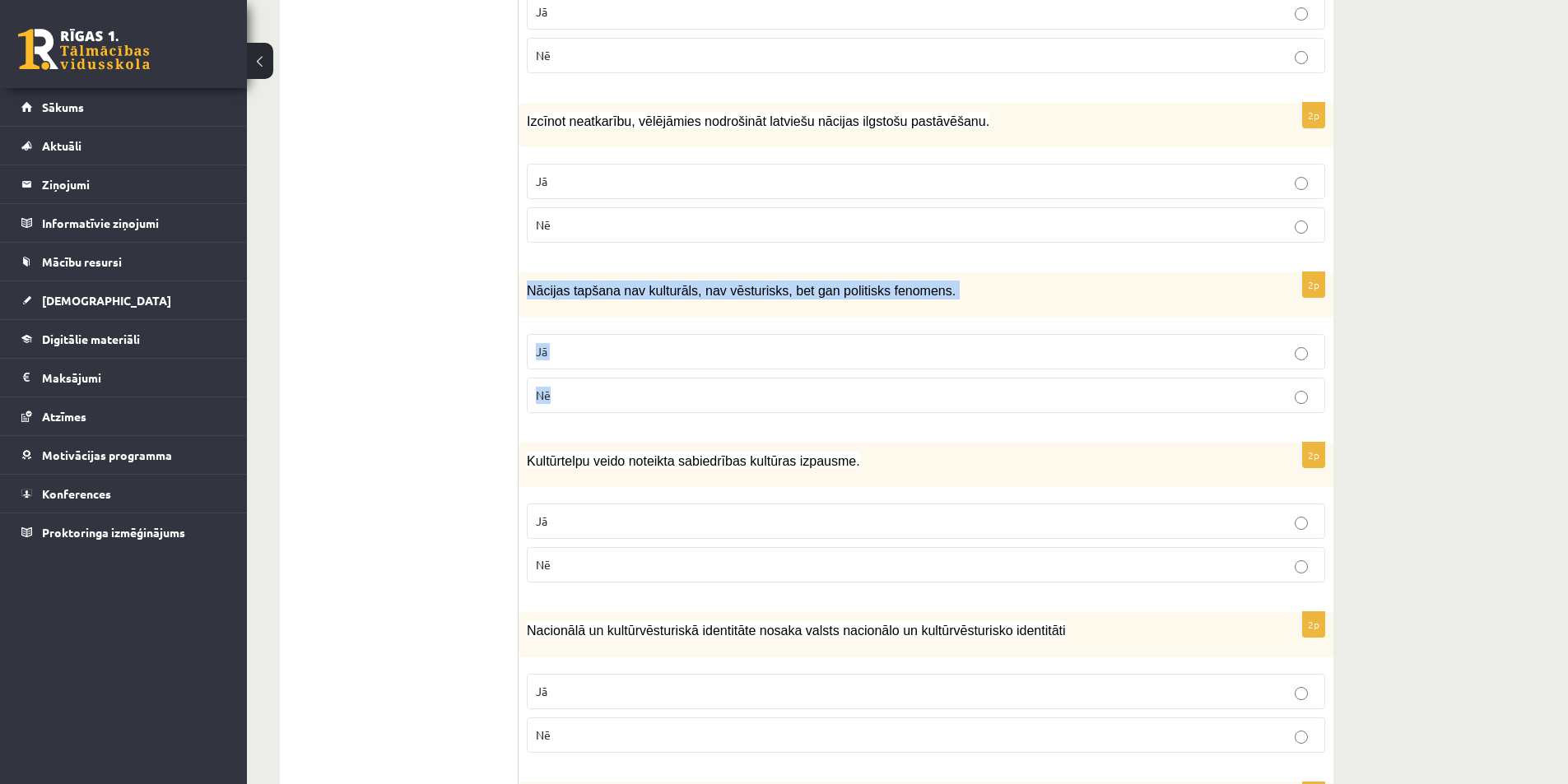
drag, startPoint x: 527, startPoint y: 250, endPoint x: 609, endPoint y: 346, distance: 126.3
click at [609, 346] on div "2p Nācijas tapšana nav kulturāls, nav vēsturisks, bet gan politisks fenomens. J…" at bounding box center [926, 349] width 815 height 154
click at [585, 378] on label "Nē" at bounding box center [927, 396] width 799 height 36
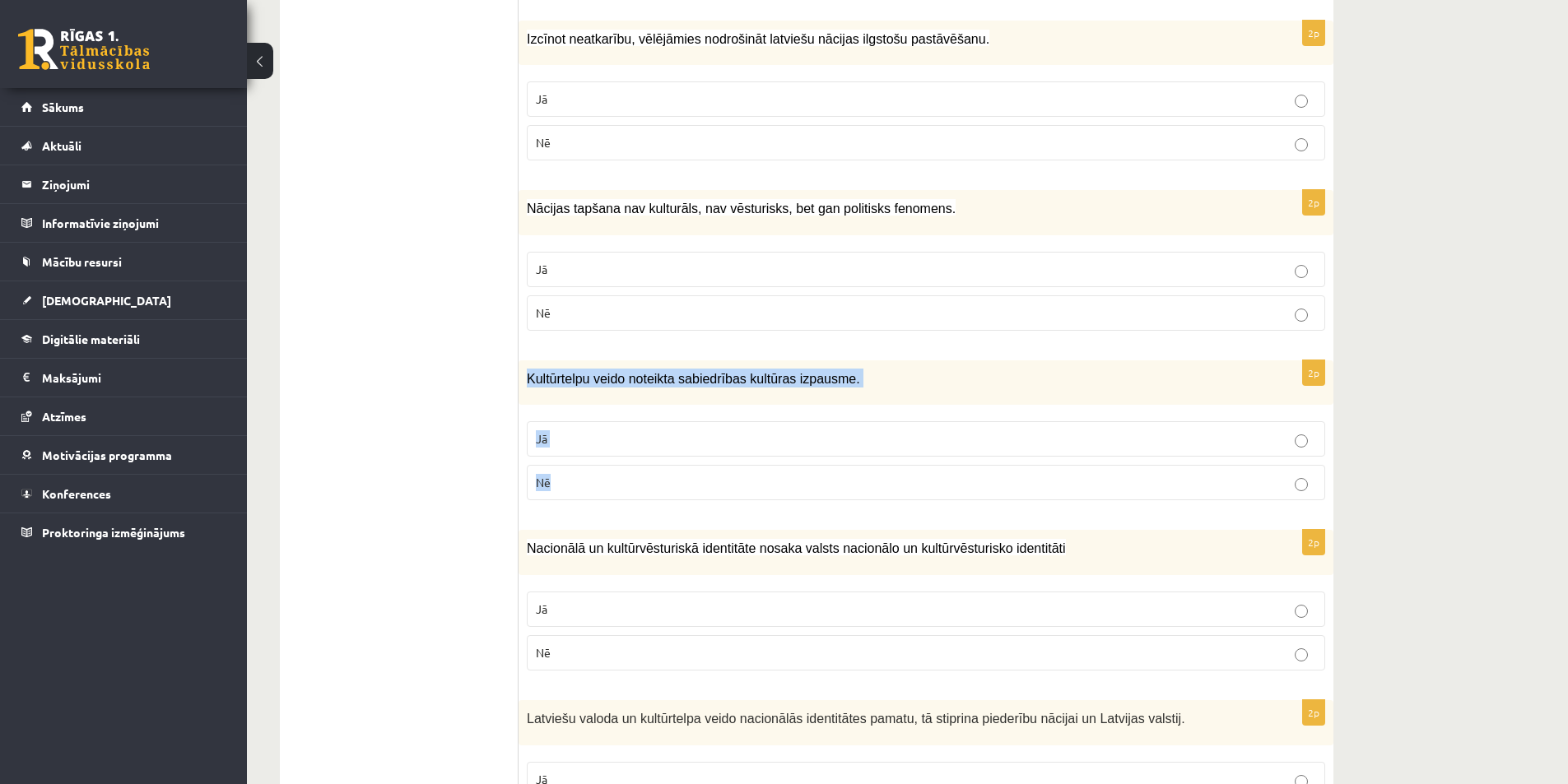
drag, startPoint x: 527, startPoint y: 324, endPoint x: 623, endPoint y: 438, distance: 149.0
click at [623, 438] on div "2p Kultūrtelpu veido noteikta sabiedrības kultūras izpausme. Jā Nē" at bounding box center [926, 437] width 815 height 154
click at [569, 430] on p "Jā" at bounding box center [926, 438] width 780 height 17
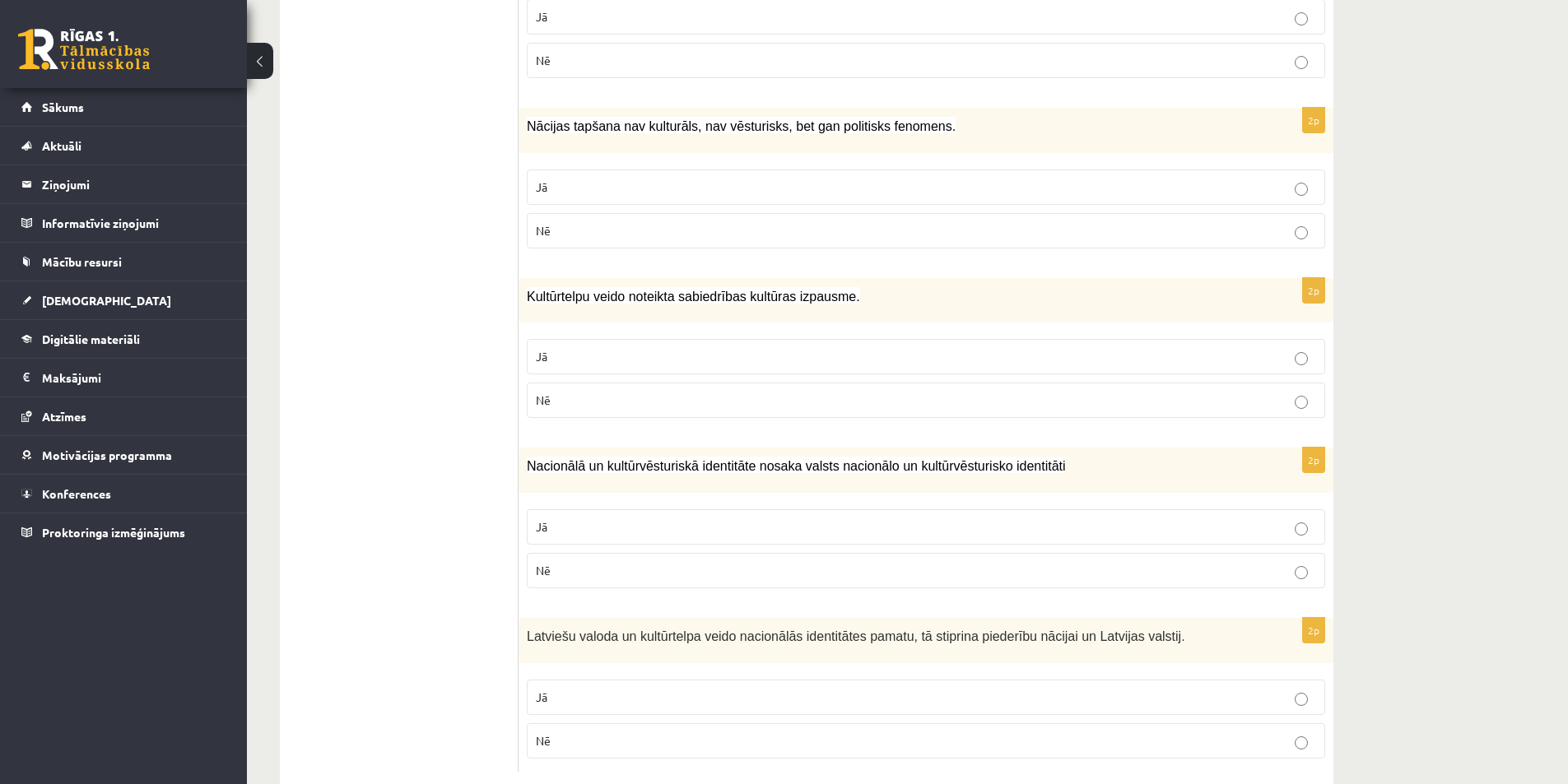
drag, startPoint x: 517, startPoint y: 416, endPoint x: 629, endPoint y: 522, distance: 154.2
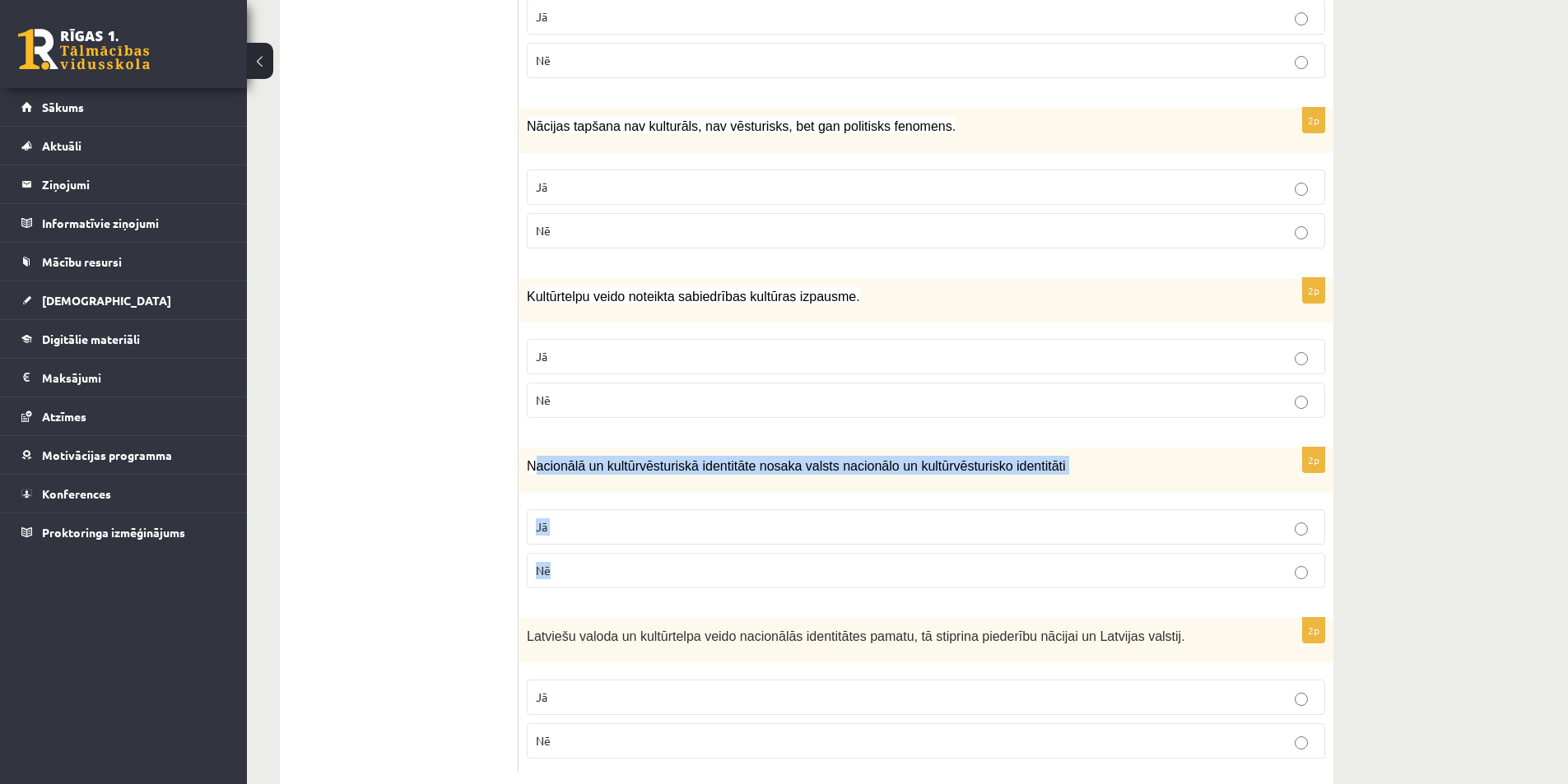
drag, startPoint x: 531, startPoint y: 429, endPoint x: 601, endPoint y: 518, distance: 113.2
click at [604, 519] on div "2p Nacionālā un kultūrvēsturiskā identitāte nosaka valsts nacionālo un kultūrvē…" at bounding box center [926, 524] width 815 height 154
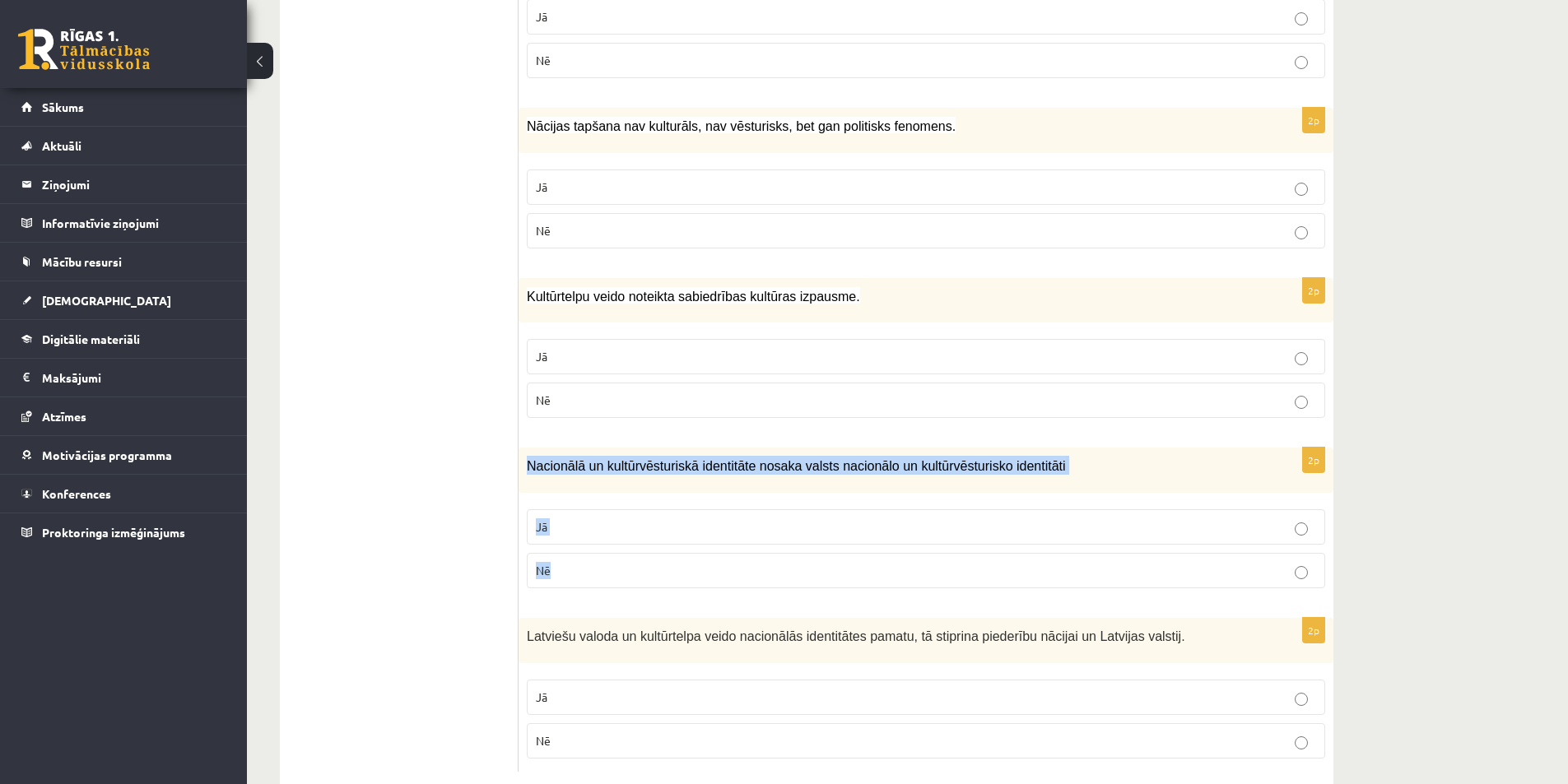
drag, startPoint x: 528, startPoint y: 426, endPoint x: 593, endPoint y: 525, distance: 118.4
click at [593, 525] on div "2p Nacionālā un kultūrvēsturiskā identitāte nosaka valsts nacionālo un kultūrvē…" at bounding box center [926, 524] width 815 height 154
click at [532, 509] on label "Jā" at bounding box center [927, 527] width 799 height 36
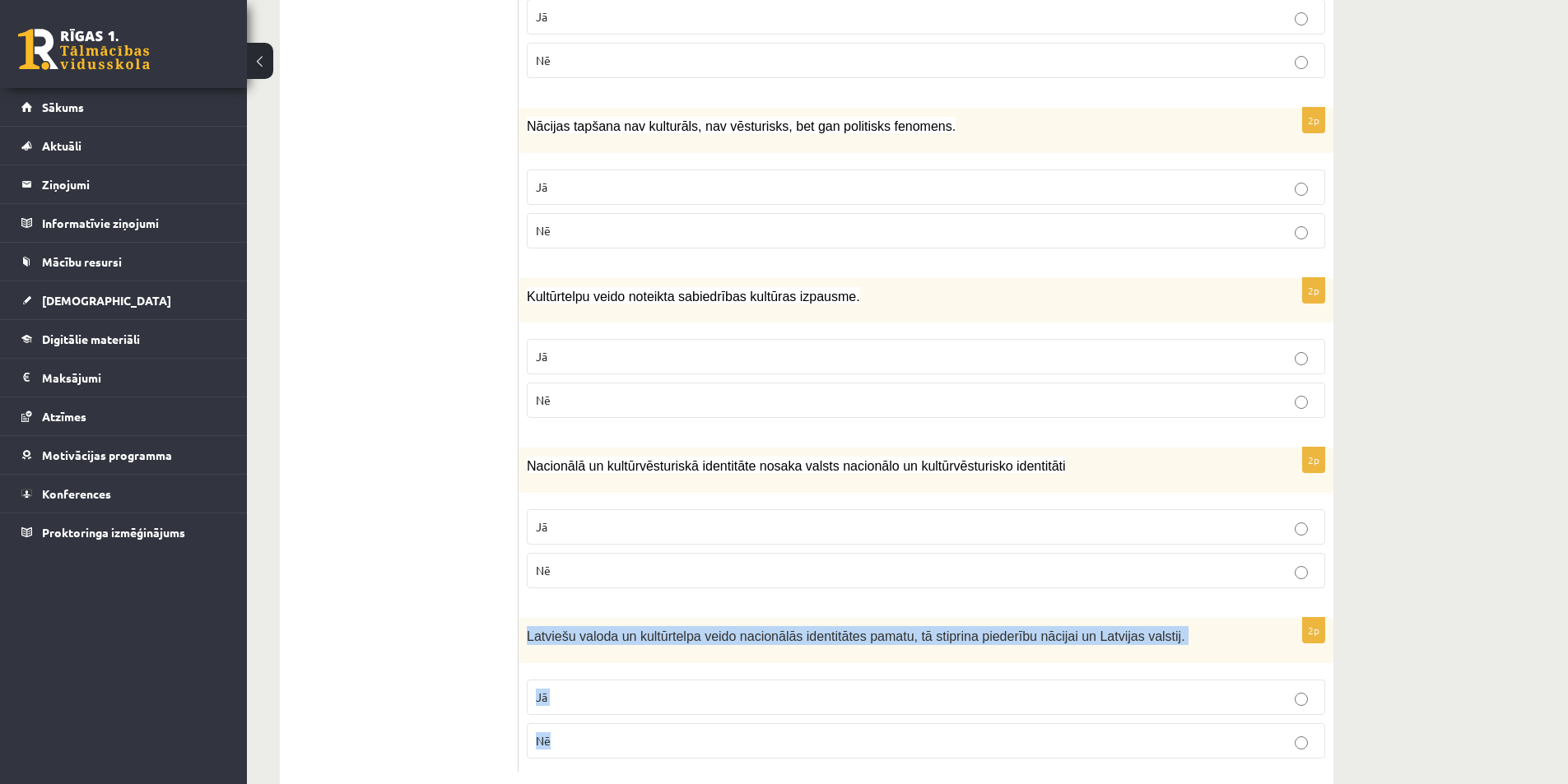
drag, startPoint x: 544, startPoint y: 607, endPoint x: 616, endPoint y: 706, distance: 122.4
click at [617, 711] on div "2p Latviešu valoda un kultūrtelpa veido nacionālās identitātes pamatu, tā stipr…" at bounding box center [926, 695] width 815 height 154
click at [566, 689] on p "Jā" at bounding box center [926, 697] width 780 height 17
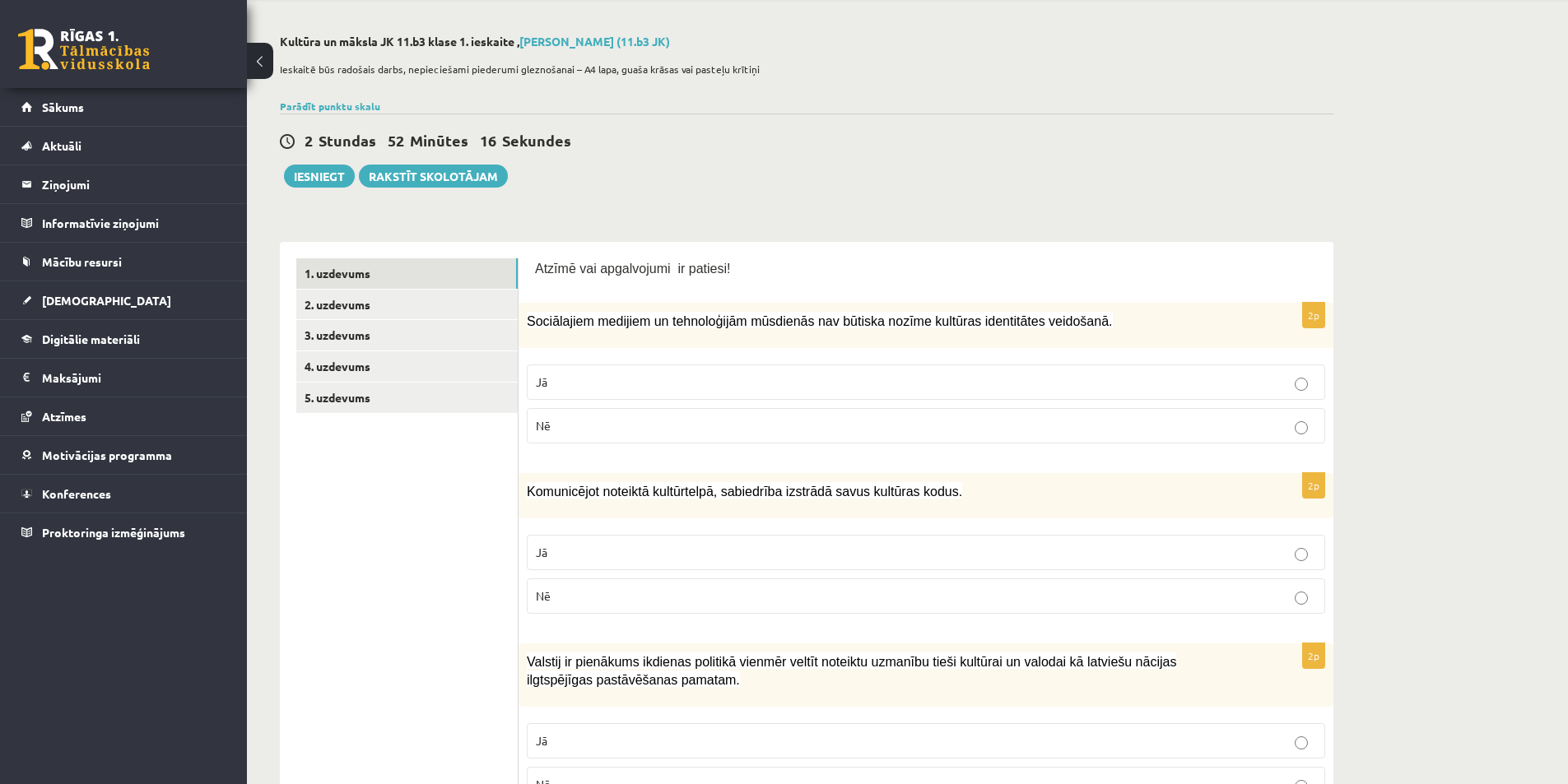
scroll to position [0, 0]
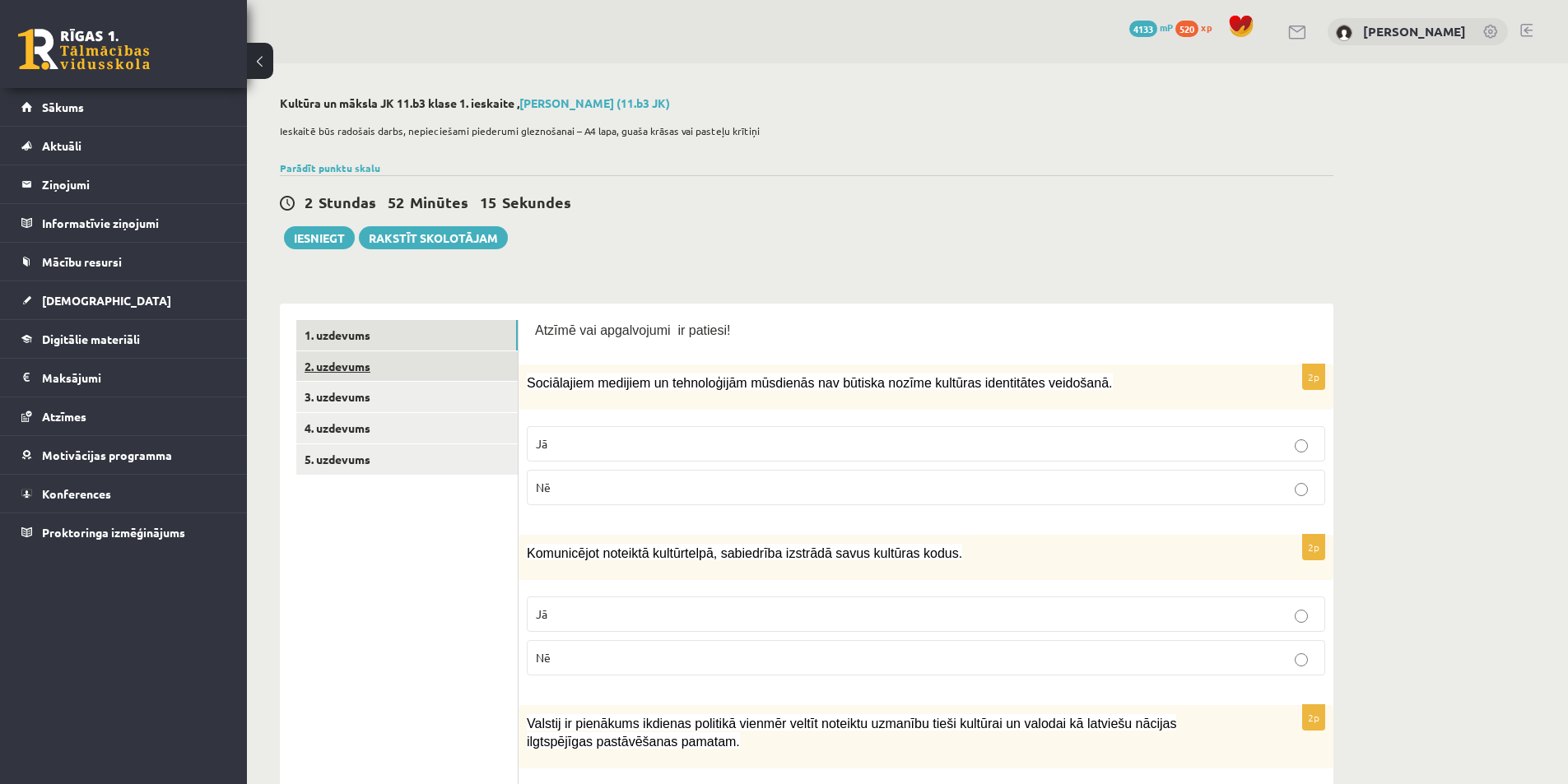
click at [376, 374] on link "2. uzdevums" at bounding box center [407, 367] width 221 height 31
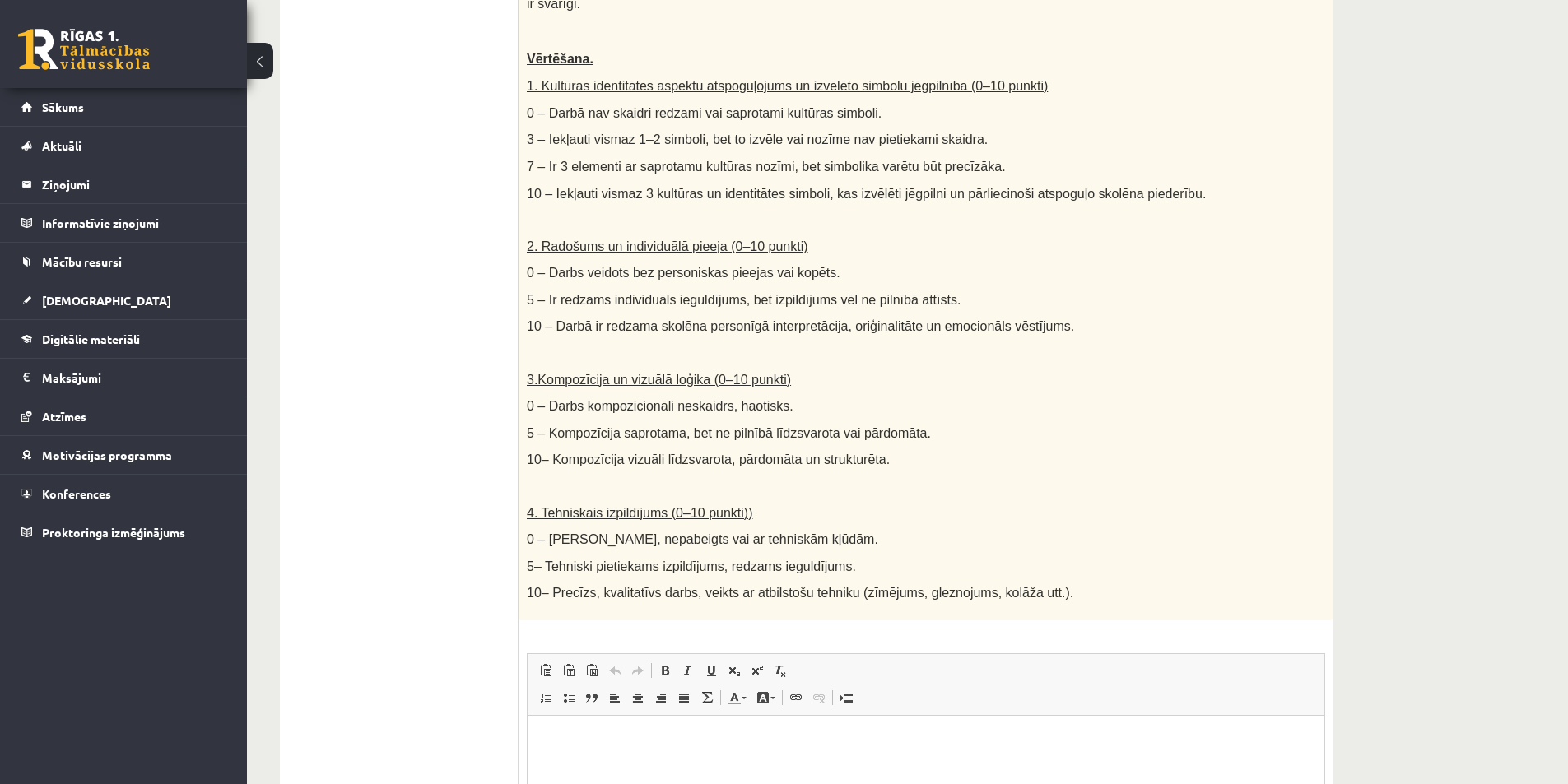
scroll to position [164, 0]
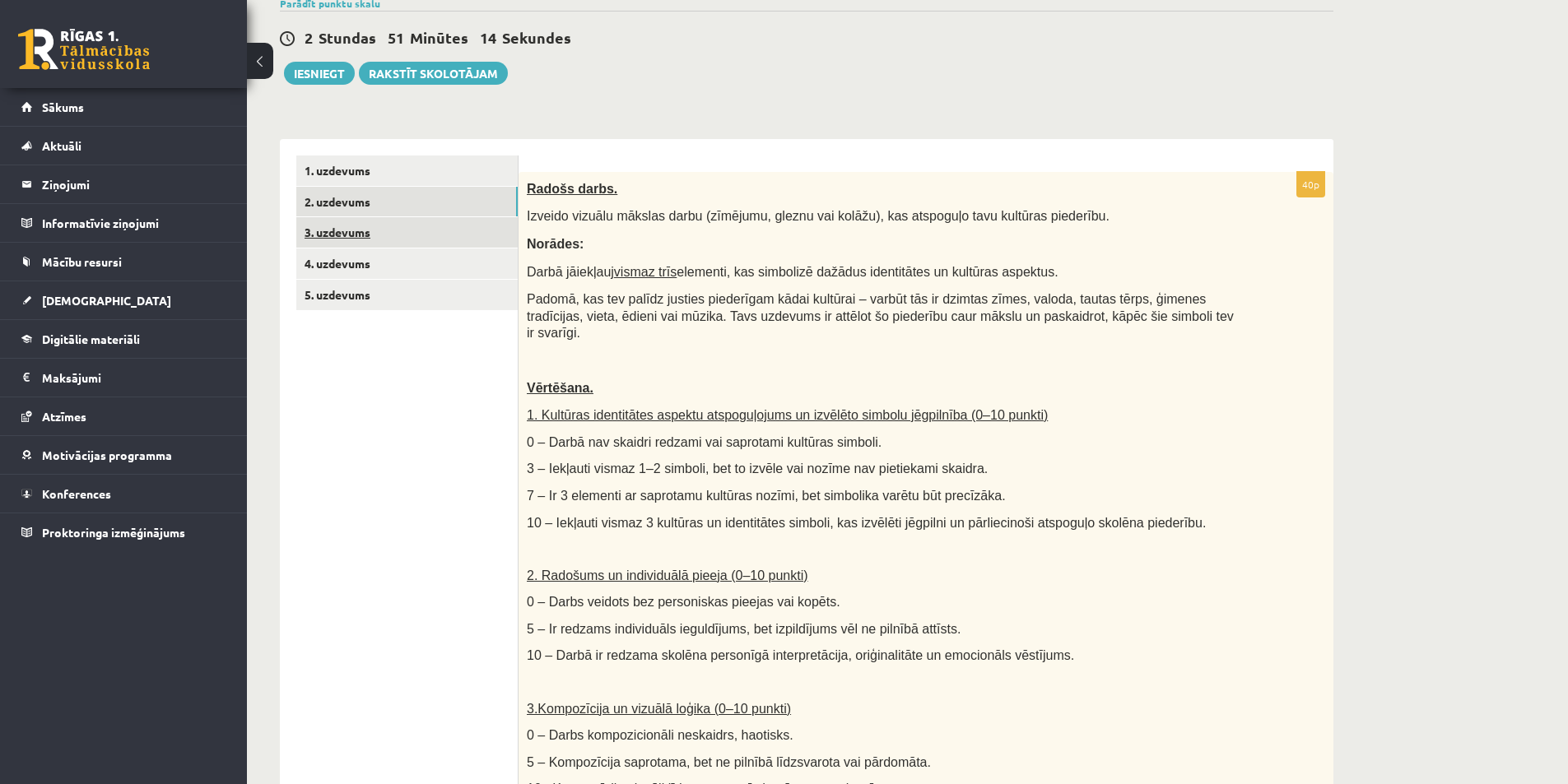
click at [445, 234] on link "3. uzdevums" at bounding box center [407, 232] width 221 height 31
click at [403, 266] on link "4. uzdevums" at bounding box center [407, 264] width 221 height 31
click at [404, 232] on link "3. uzdevums" at bounding box center [407, 232] width 221 height 31
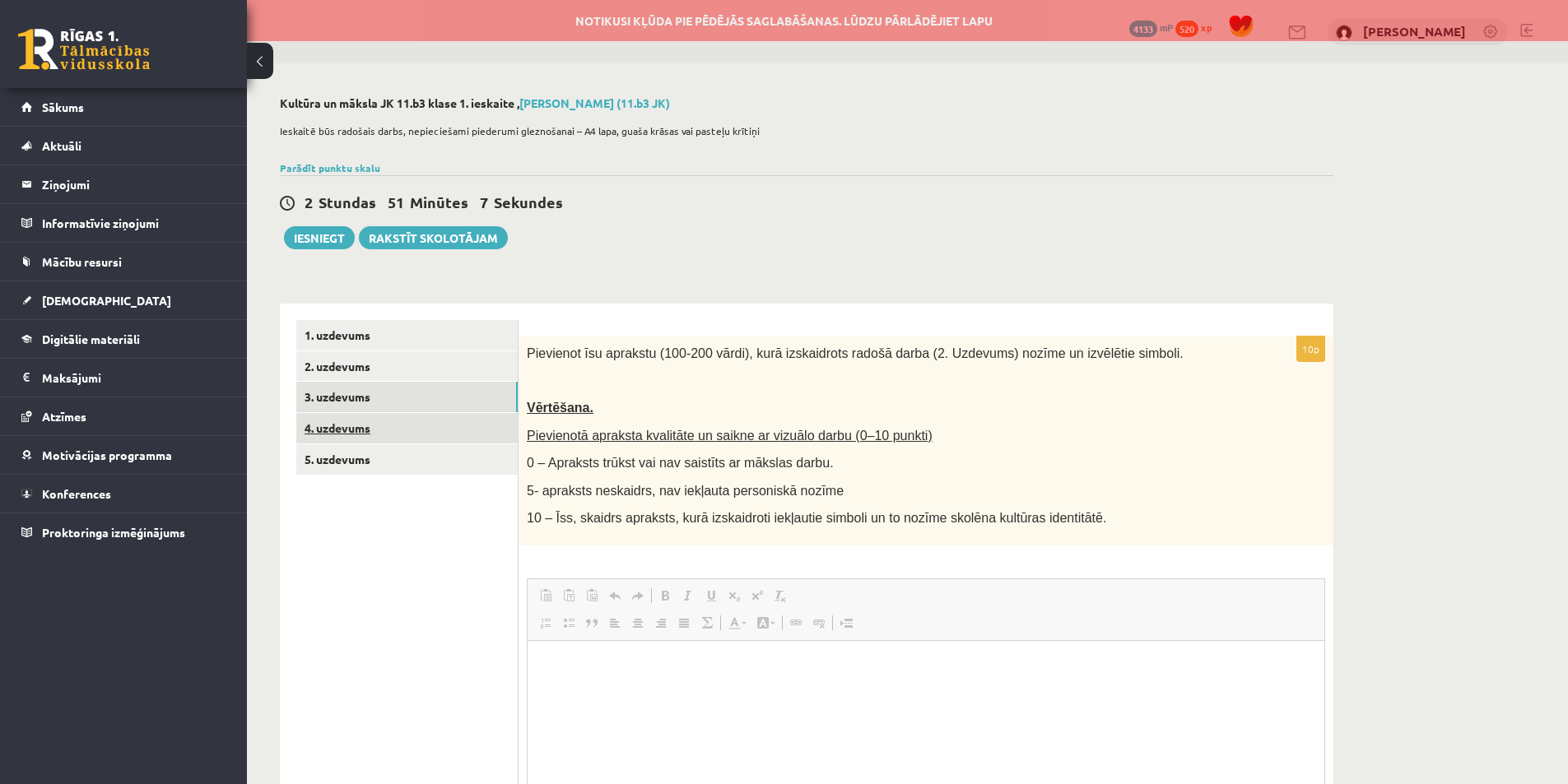
scroll to position [0, 0]
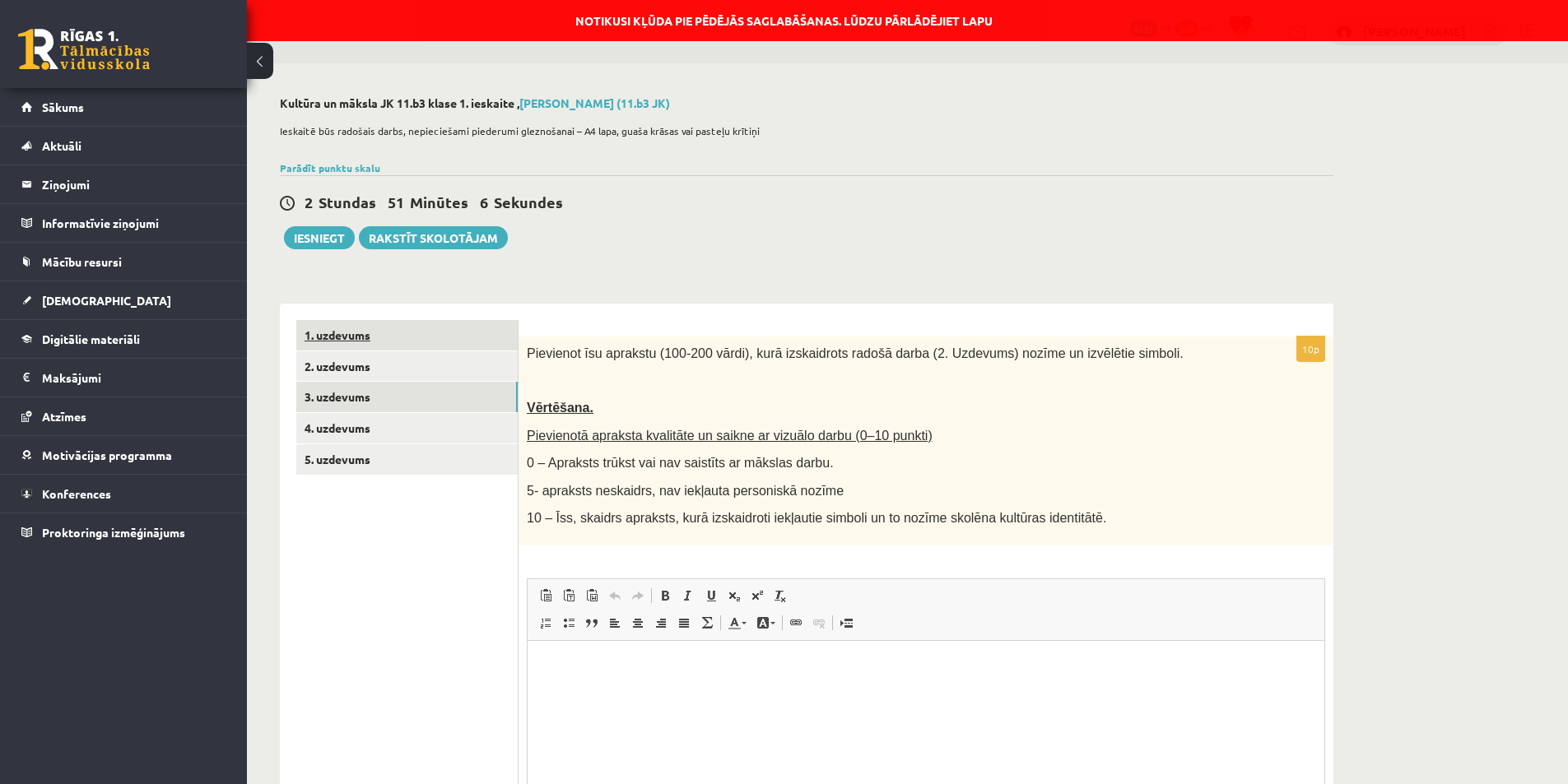
click at [402, 325] on link "1. uzdevums" at bounding box center [407, 335] width 221 height 31
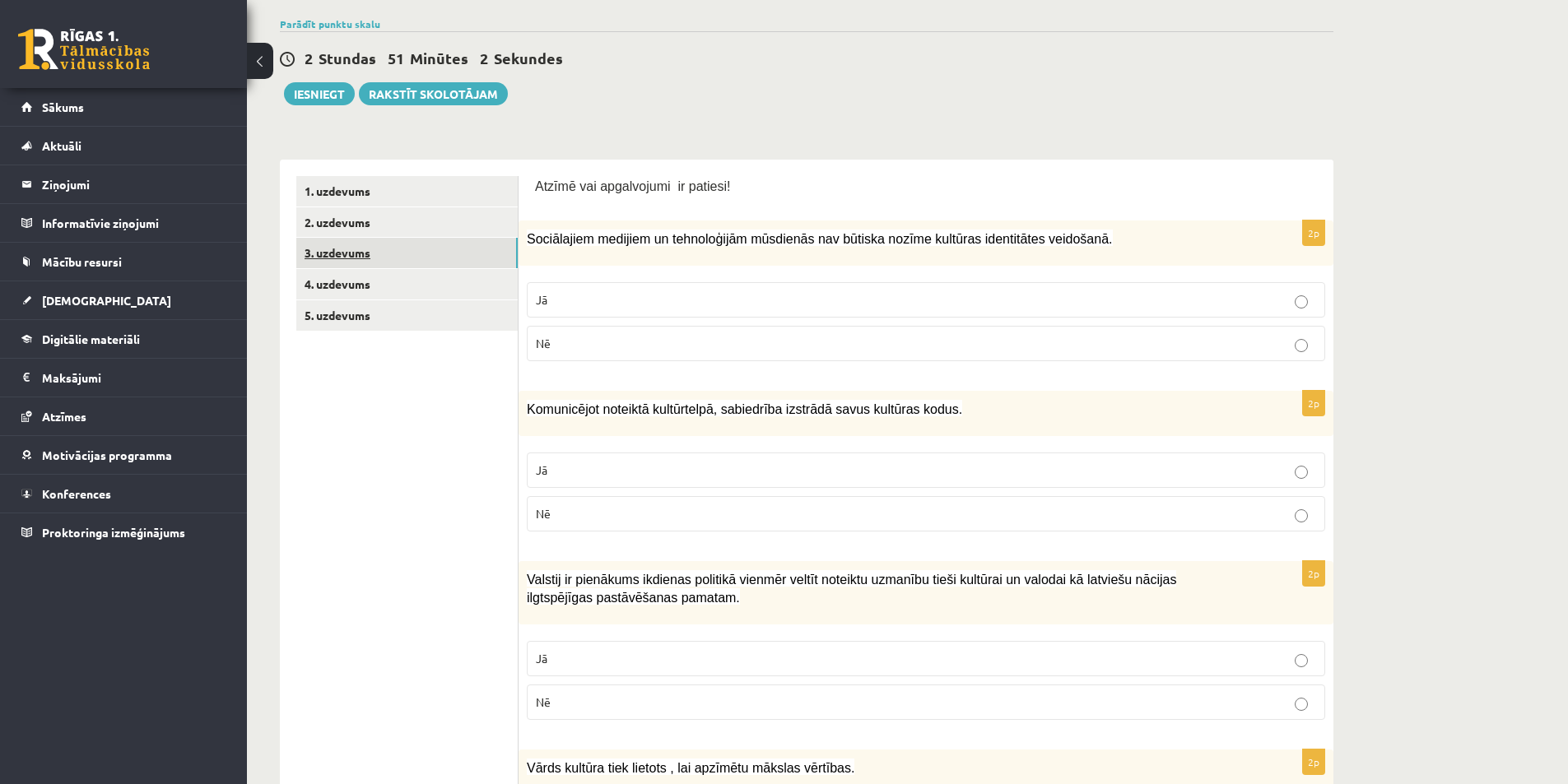
click at [424, 239] on link "3. uzdevums" at bounding box center [407, 253] width 221 height 31
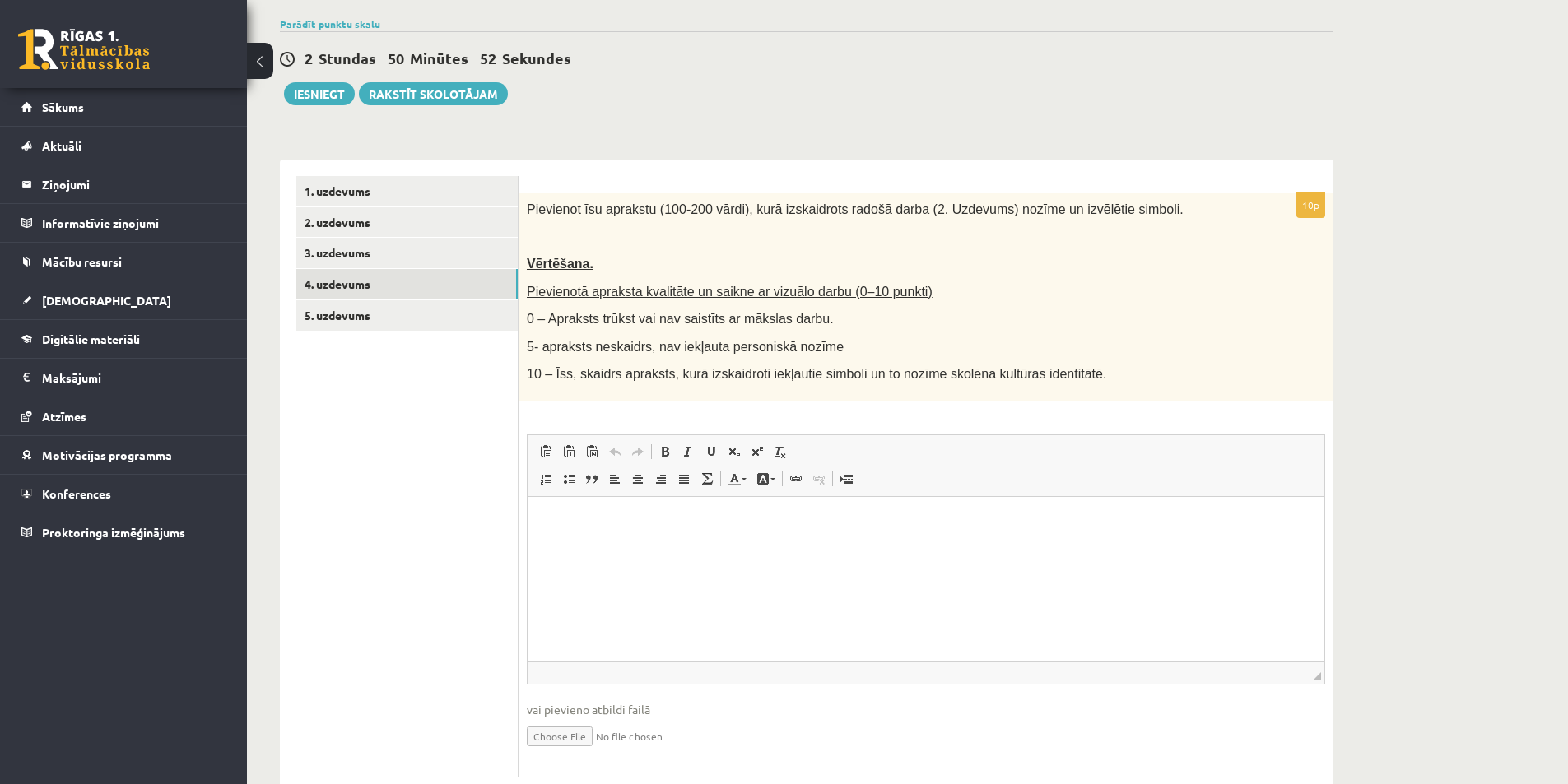
click at [406, 292] on link "4. uzdevums" at bounding box center [407, 284] width 221 height 31
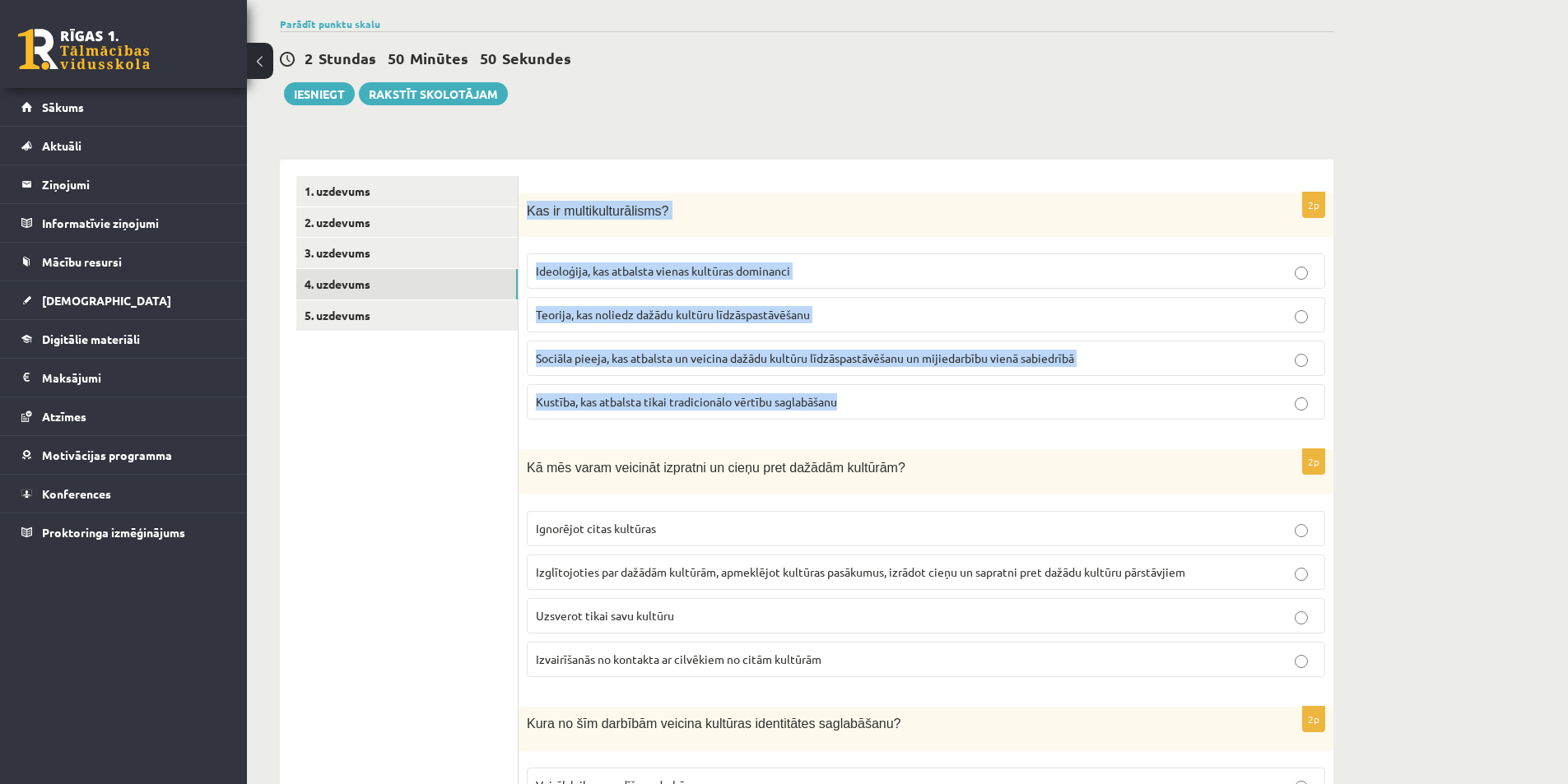
drag, startPoint x: 521, startPoint y: 209, endPoint x: 903, endPoint y: 421, distance: 436.9
click at [903, 421] on div "2p Kas ir multikulturālisms? Ideoloģija, kas atbalsta vienas kultūras dominanci…" at bounding box center [926, 312] width 815 height 241
click at [623, 357] on span "Sociāla pieeja, kas atbalsta un veicina dažādu kultūru līdzāspastāvēšanu un mij…" at bounding box center [805, 358] width 538 height 14
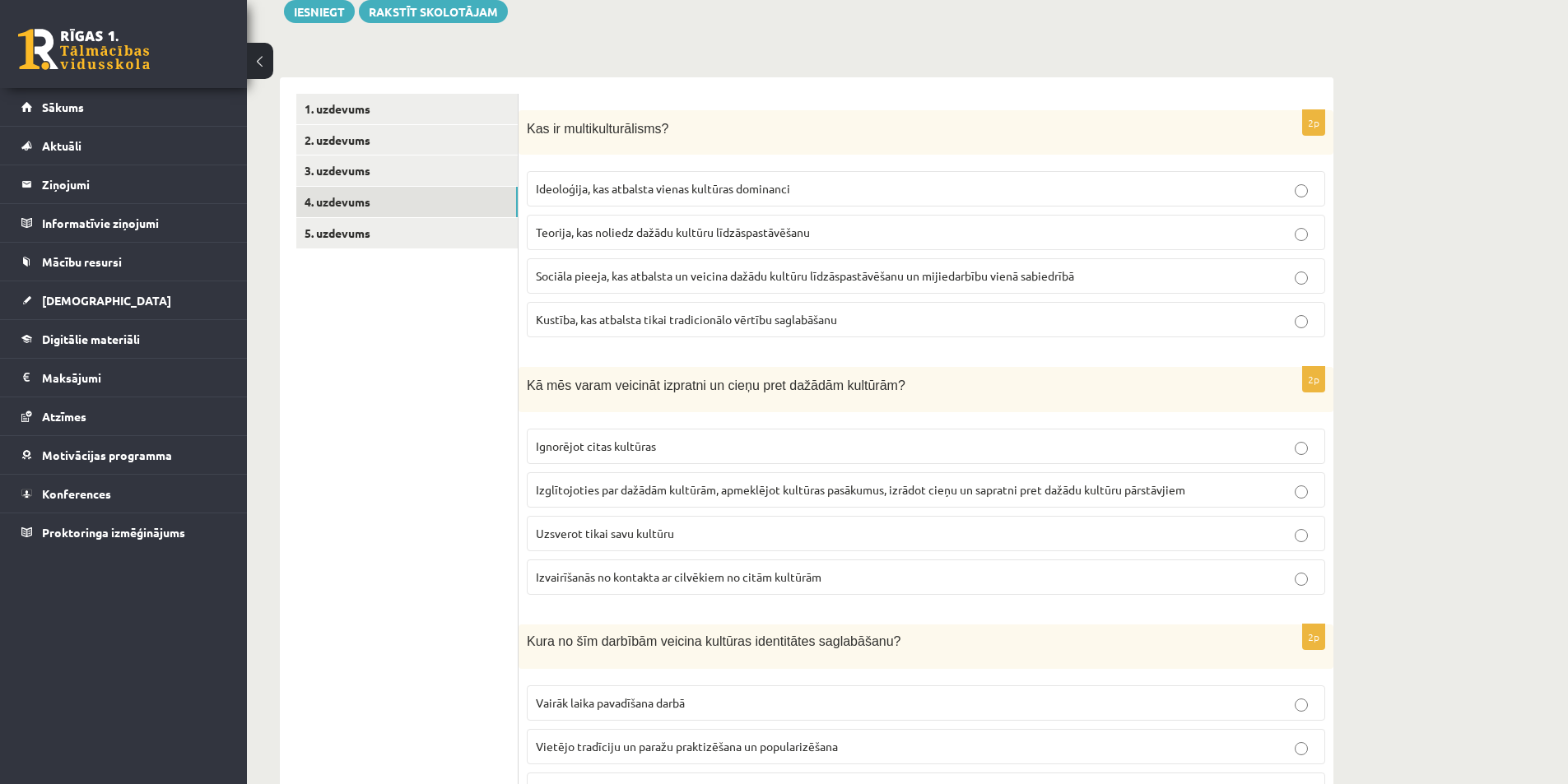
scroll to position [308, 0]
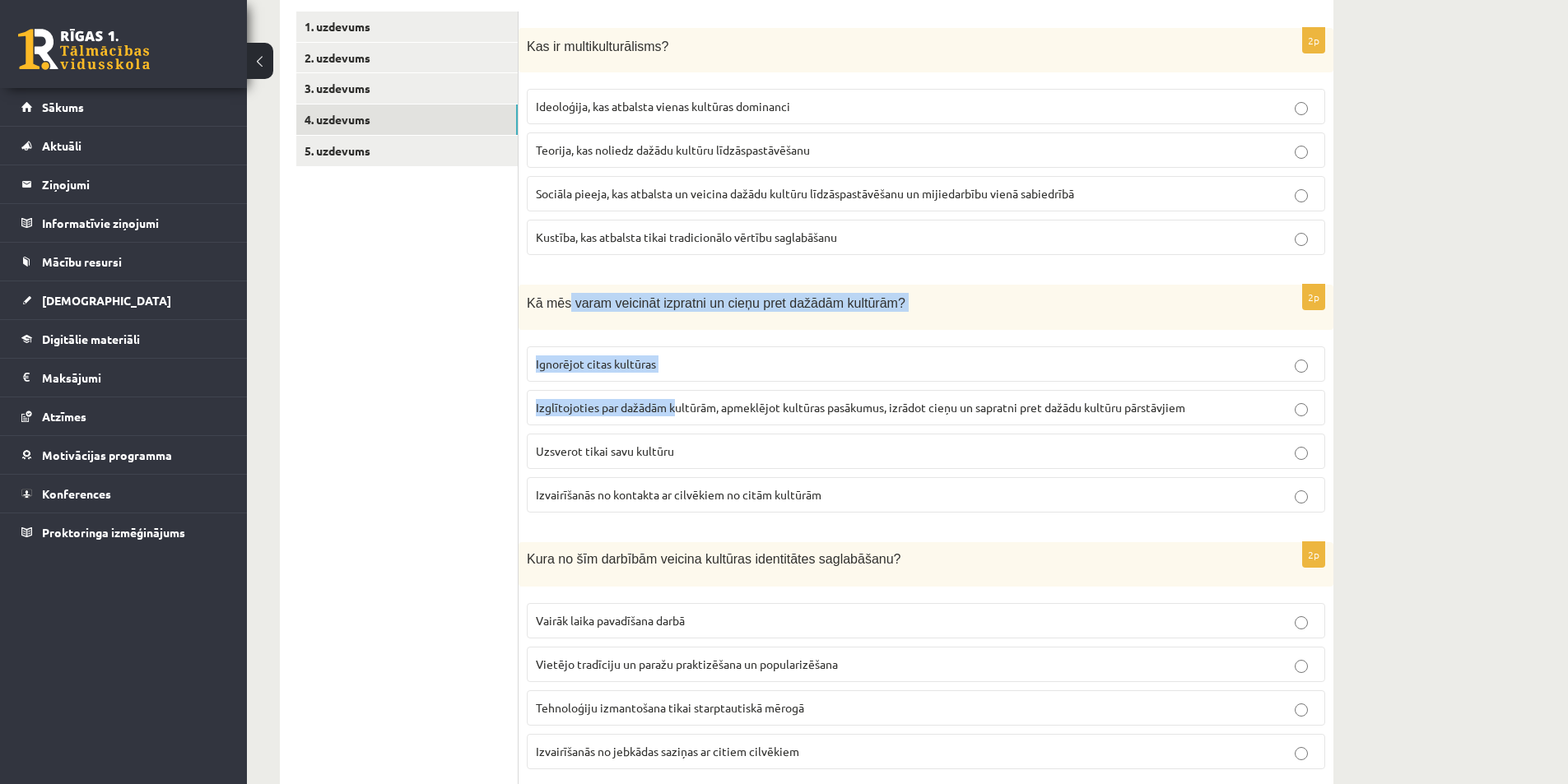
drag, startPoint x: 578, startPoint y: 331, endPoint x: 674, endPoint y: 383, distance: 109.2
click at [674, 383] on div "2p Kā mēs varam veicināt izpratni un cieņu pret dažādām kultūrām? Ignorējot cit…" at bounding box center [926, 404] width 815 height 241
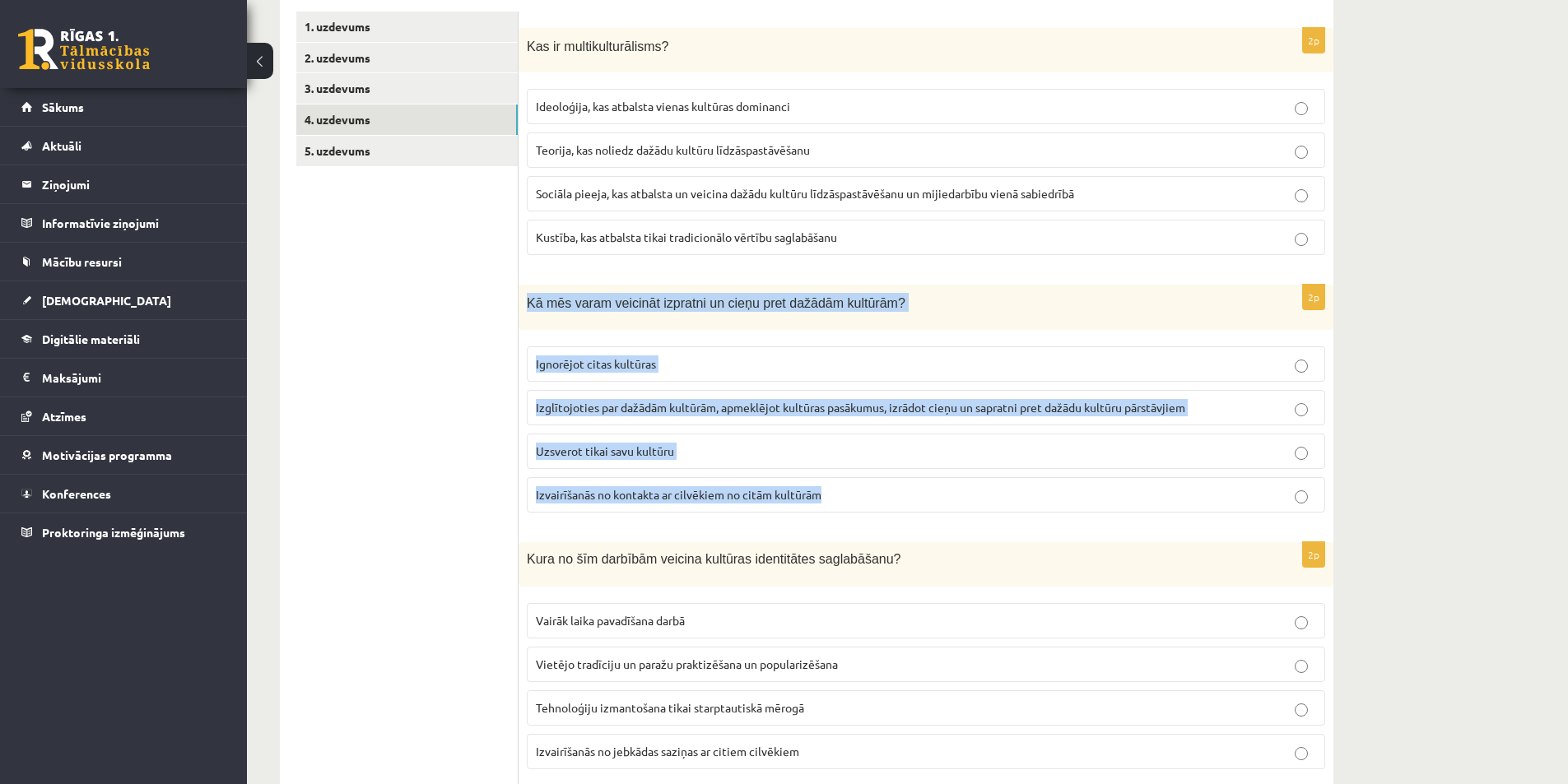
drag, startPoint x: 528, startPoint y: 293, endPoint x: 877, endPoint y: 503, distance: 407.3
click at [877, 503] on div "2p Kā mēs varam veicināt izpratni un cieņu pret dažādām kultūrām? Ignorējot cit…" at bounding box center [926, 404] width 815 height 241
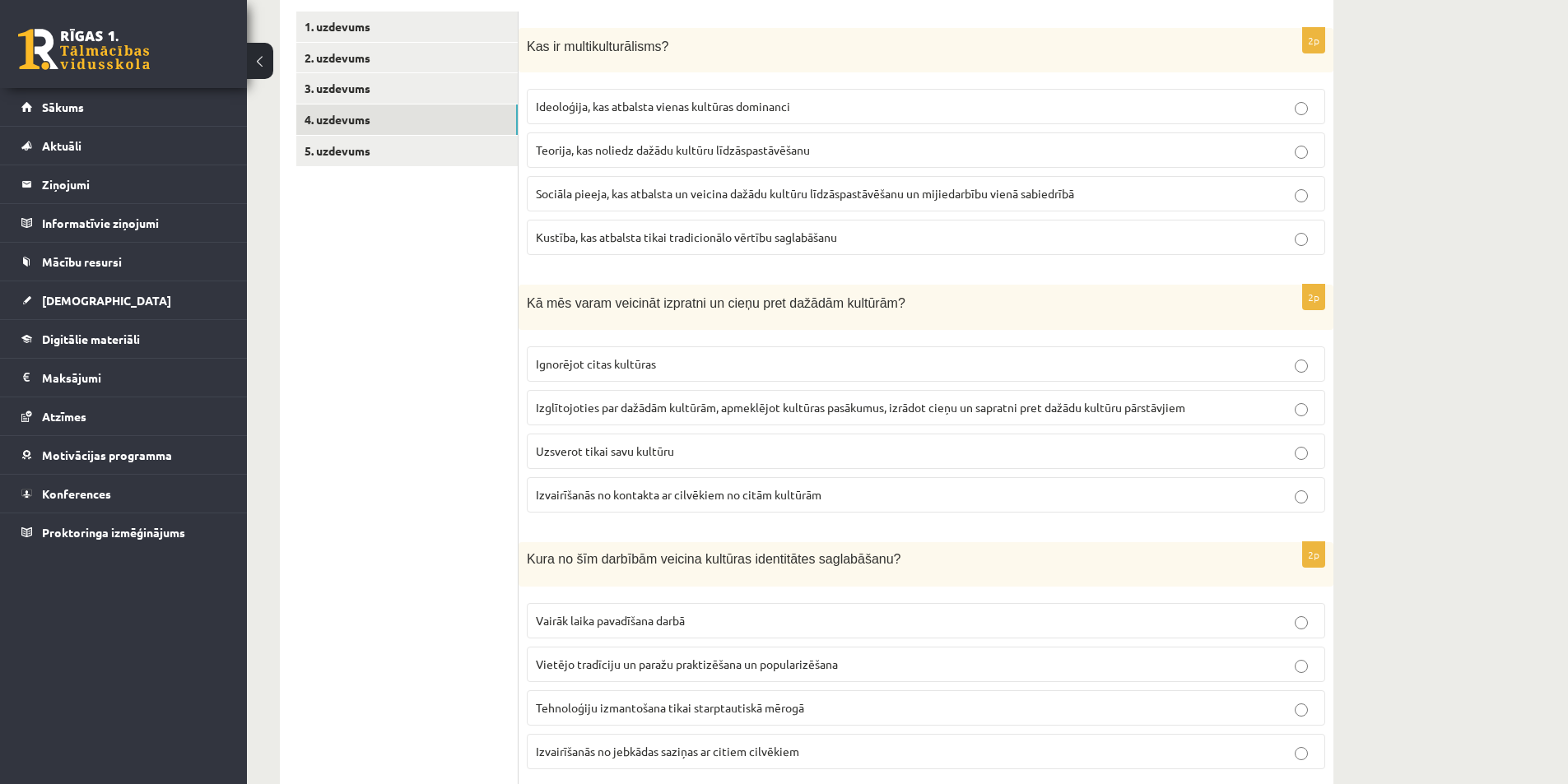
click at [617, 411] on span "Izglītojoties par dažādām kultūrām, apmeklējot kultūras pasākumus, izrādot cieņ…" at bounding box center [860, 407] width 650 height 14
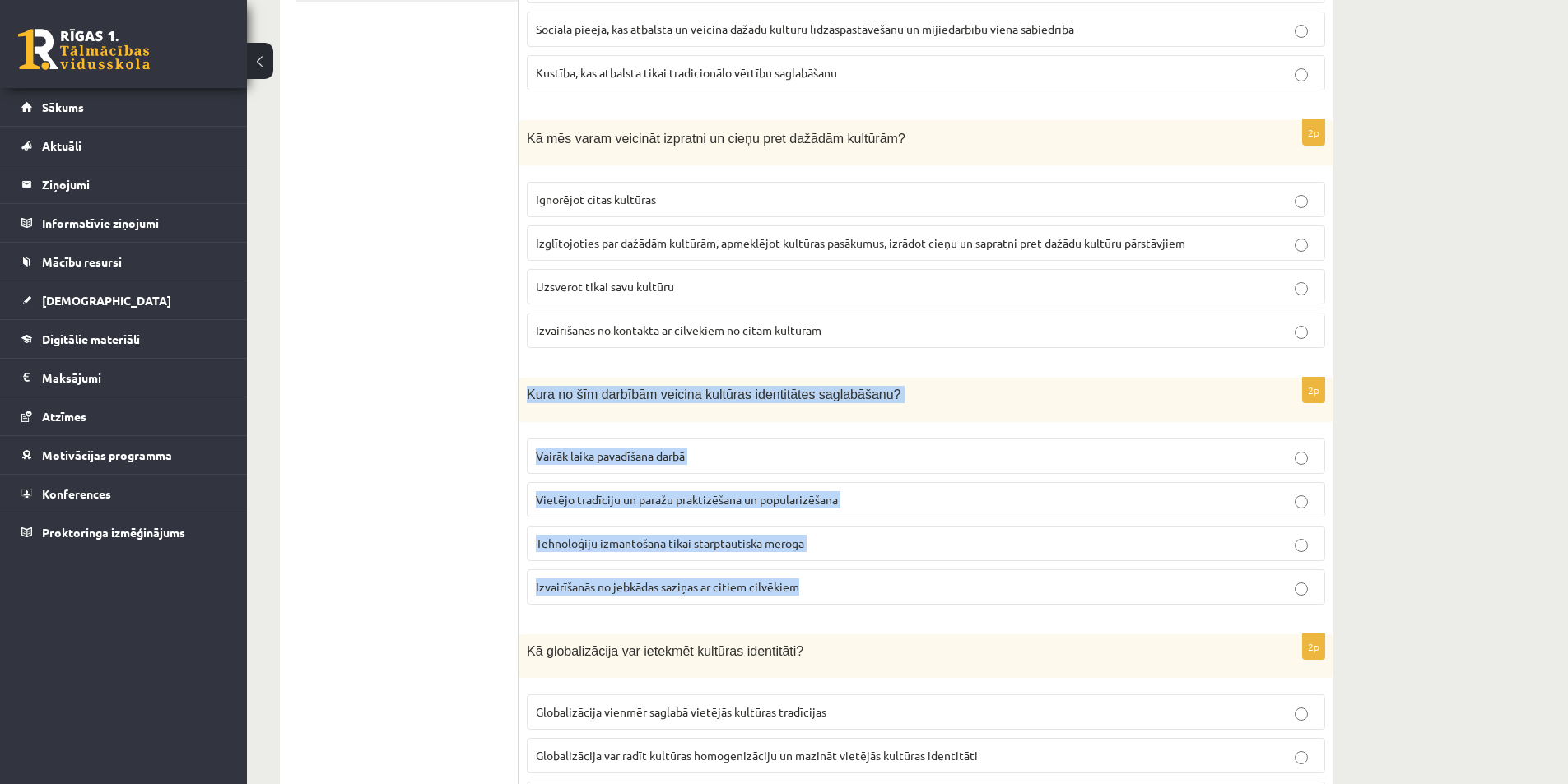
drag, startPoint x: 529, startPoint y: 398, endPoint x: 853, endPoint y: 589, distance: 376.1
click at [853, 589] on div "2p Kura no šīm darbībām veicina kultūras identitātes saglabāšanu? Vairāk laika …" at bounding box center [926, 498] width 815 height 240
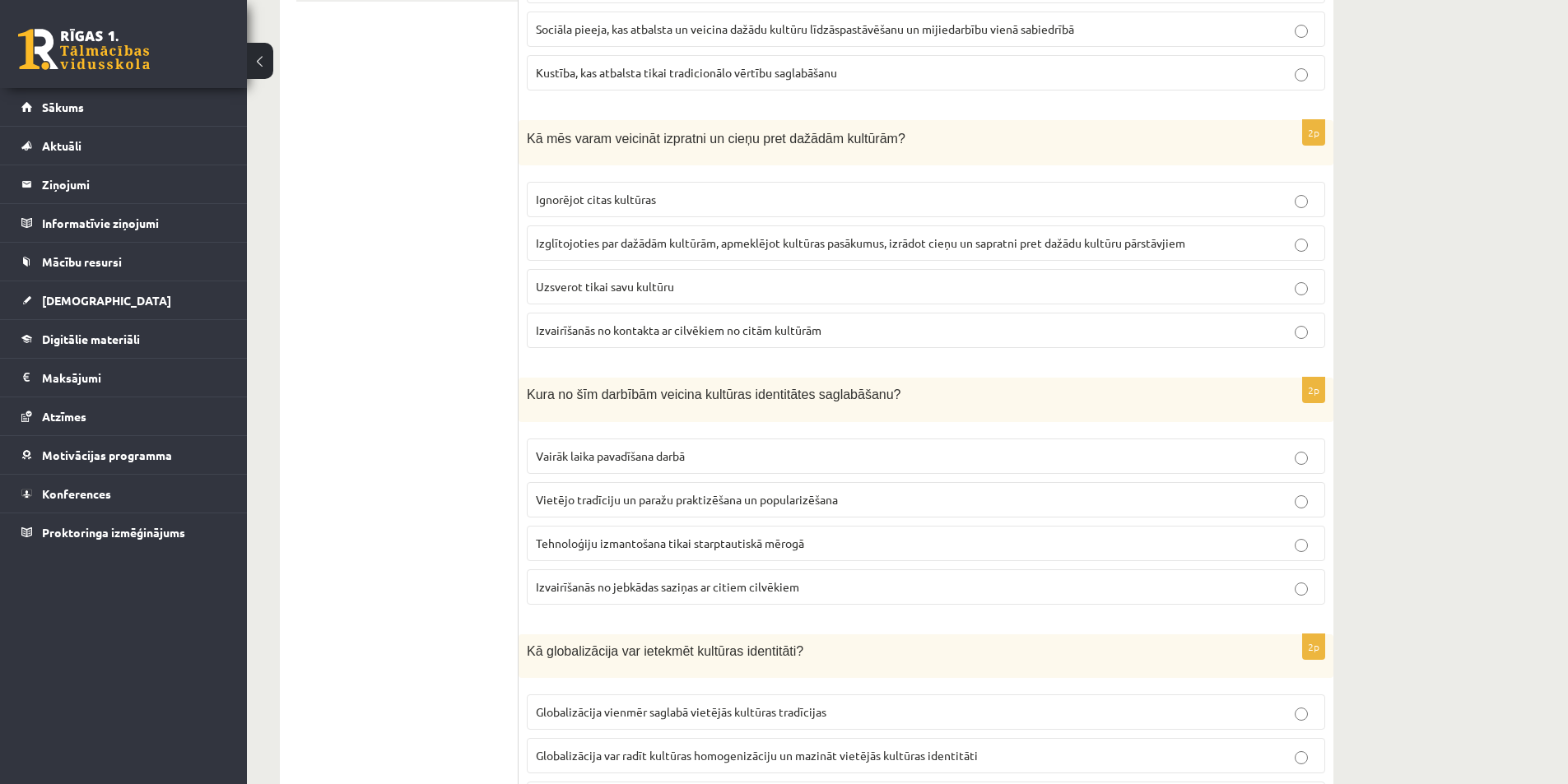
click at [611, 512] on label "Vietējo tradīciju un paražu praktizēšana un popularizēšana" at bounding box center [927, 500] width 799 height 36
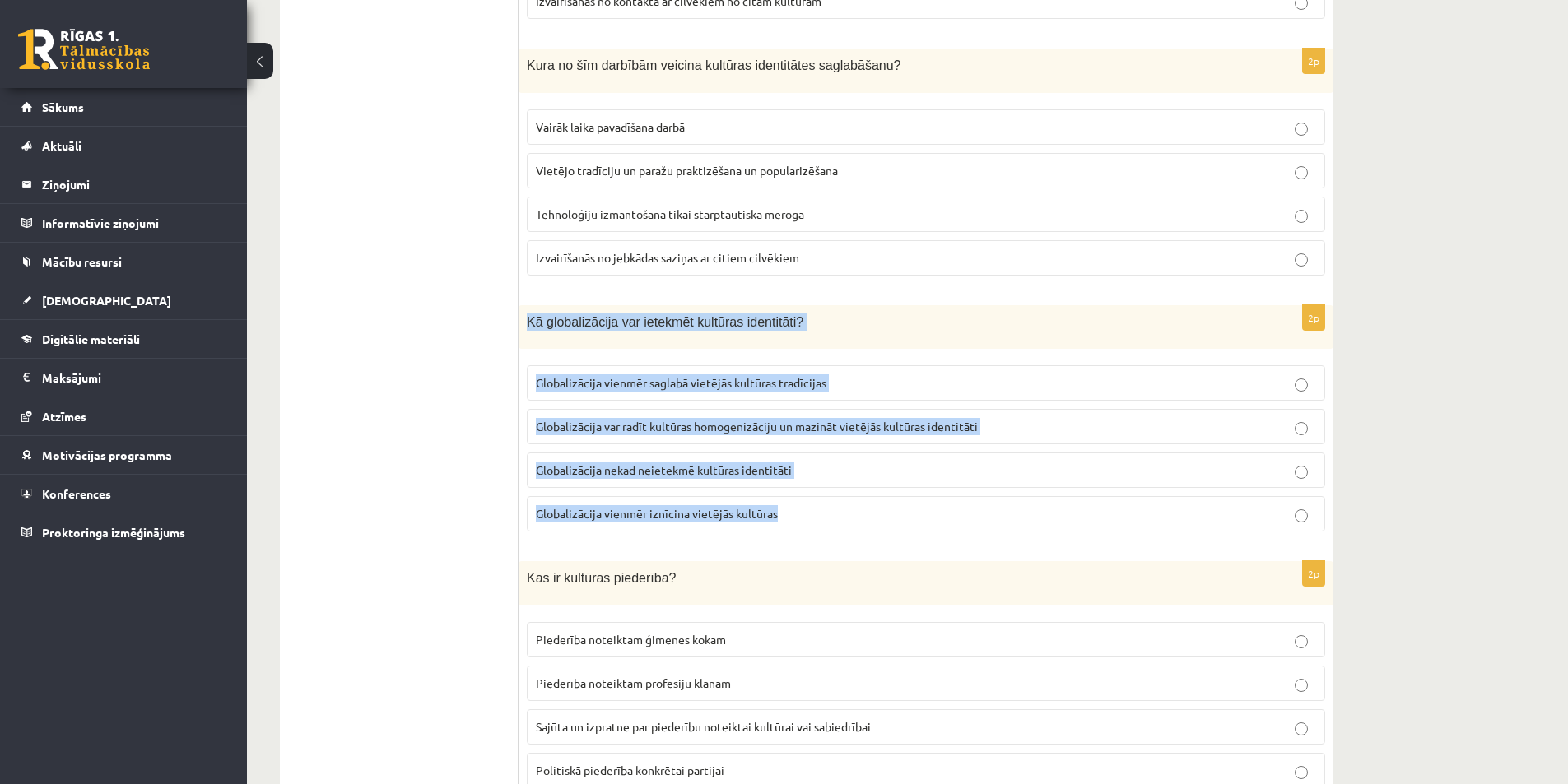
drag, startPoint x: 529, startPoint y: 323, endPoint x: 849, endPoint y: 505, distance: 368.1
click at [849, 505] on div "2p Kā globalizācija var ietekmēt kultūras identitāti? Globalizācija vienmēr sag…" at bounding box center [926, 426] width 815 height 240
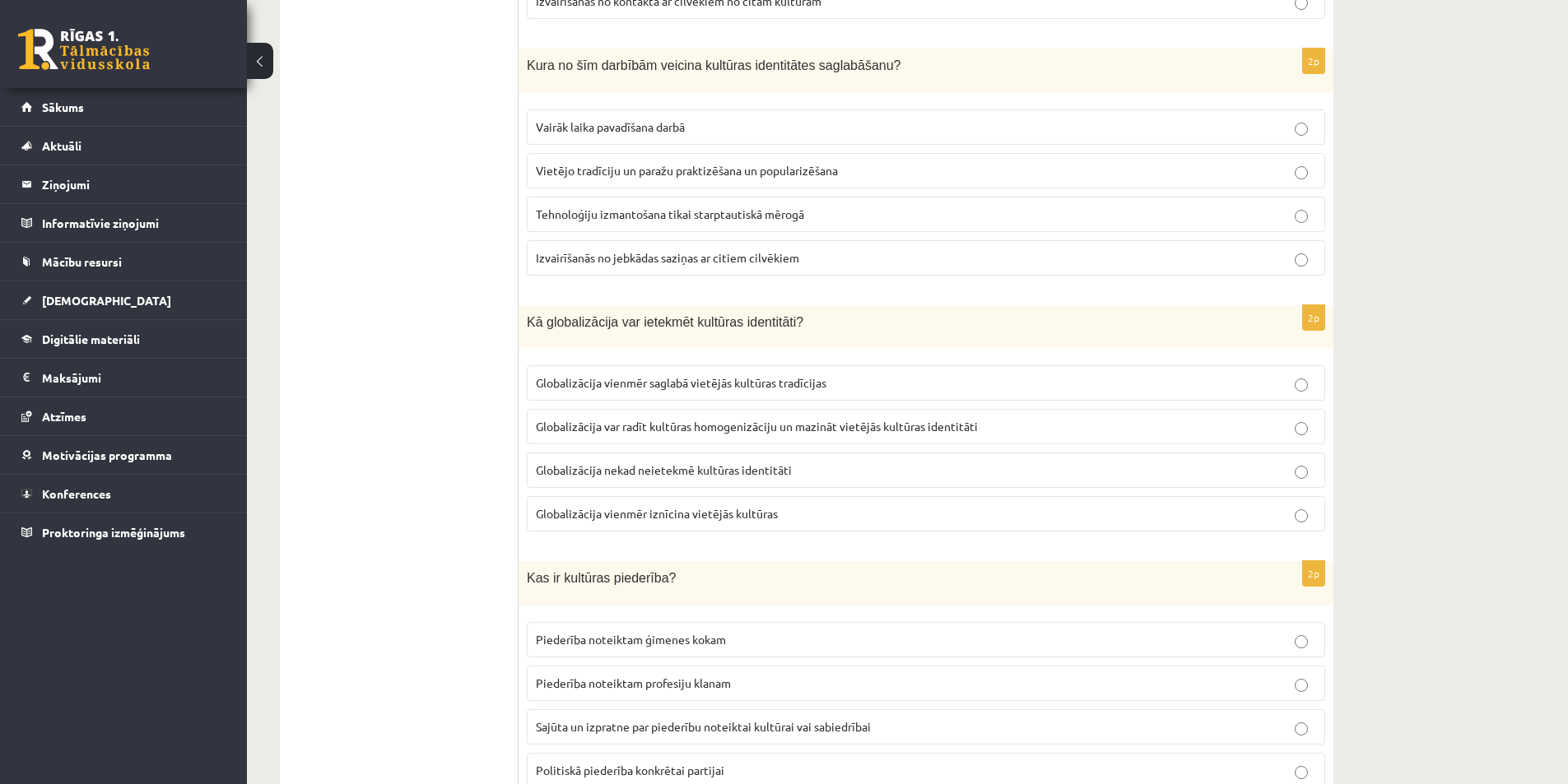
click at [593, 422] on span "Globalizācija var radīt kultūras homogenizāciju un mazināt vietējās kultūras id…" at bounding box center [756, 426] width 442 height 14
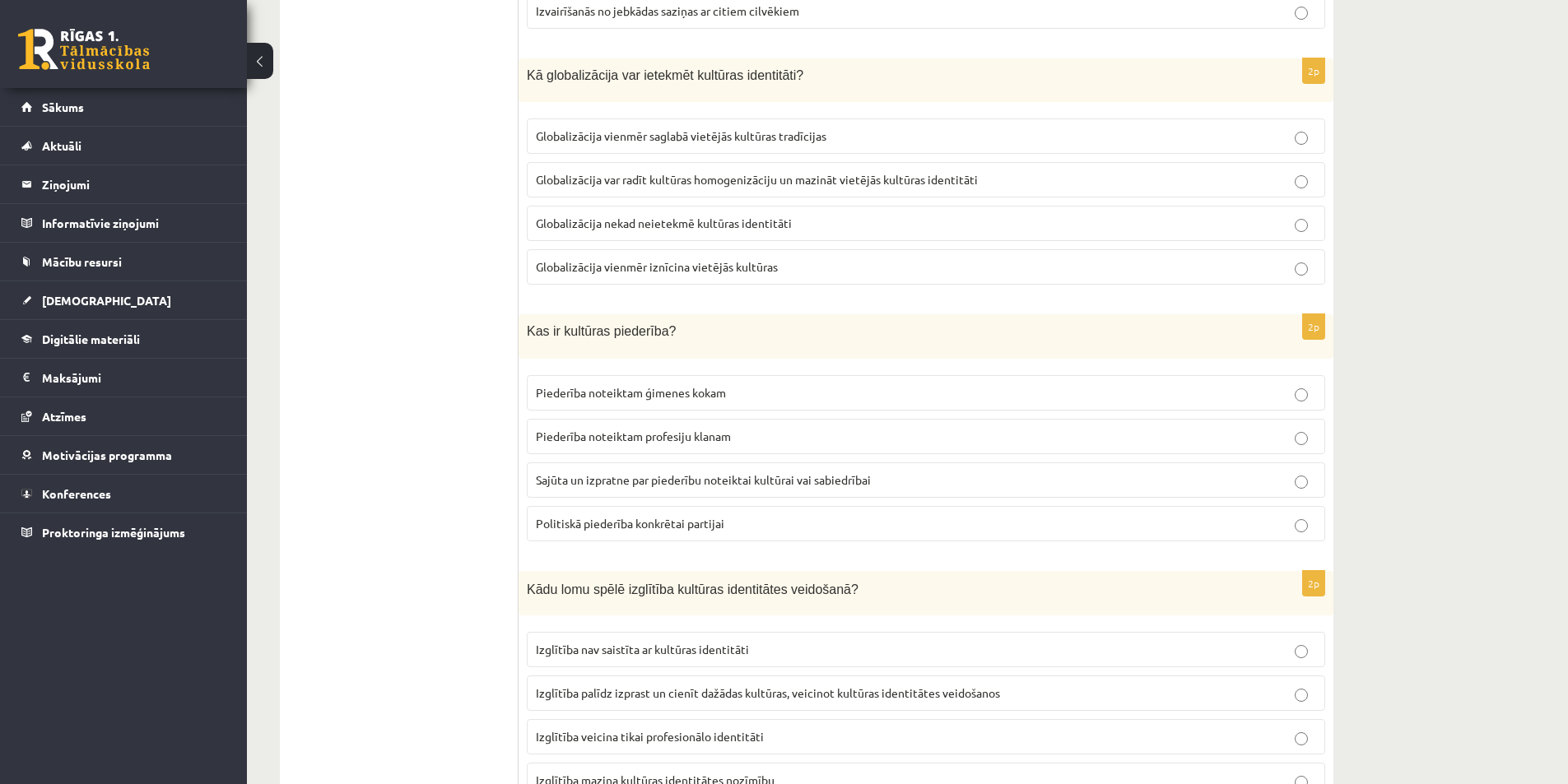
drag, startPoint x: 518, startPoint y: 328, endPoint x: 795, endPoint y: 505, distance: 328.7
click at [795, 505] on div "**********" at bounding box center [807, 553] width 1054 height 2599
click at [471, 465] on ul "1. uzdevums 2. uzdevums 3. uzdevums 4. uzdevums 5. uzdevums" at bounding box center [407, 554] width 222 height 2567
drag, startPoint x: 517, startPoint y: 332, endPoint x: 720, endPoint y: 471, distance: 246.0
click at [774, 483] on div "**********" at bounding box center [807, 553] width 1054 height 2599
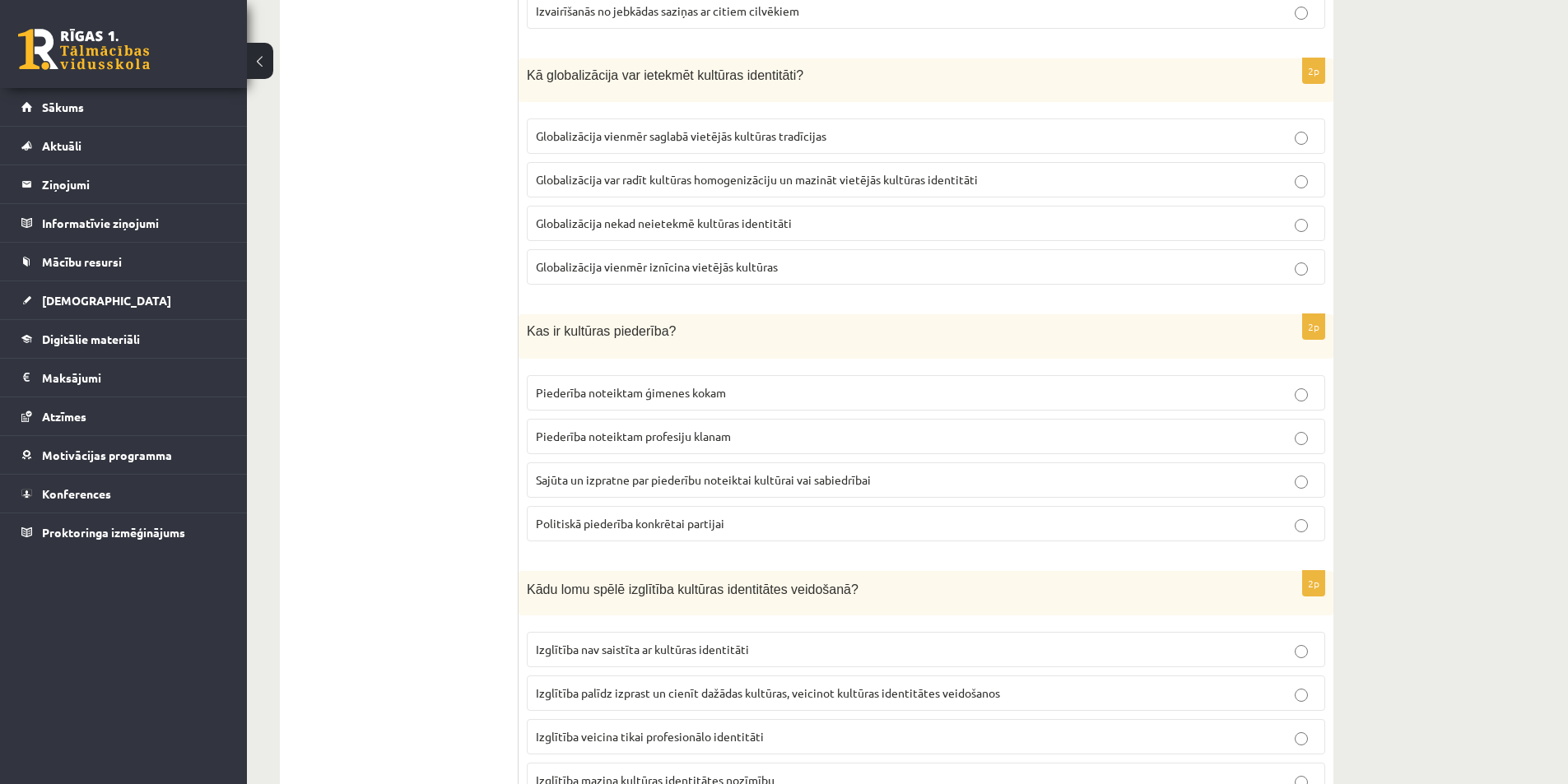
click at [425, 432] on ul "1. uzdevums 2. uzdevums 3. uzdevums 4. uzdevums 5. uzdevums" at bounding box center [407, 554] width 222 height 2567
click at [504, 344] on ul "1. uzdevums 2. uzdevums 3. uzdevums 4. uzdevums 5. uzdevums" at bounding box center [407, 554] width 222 height 2567
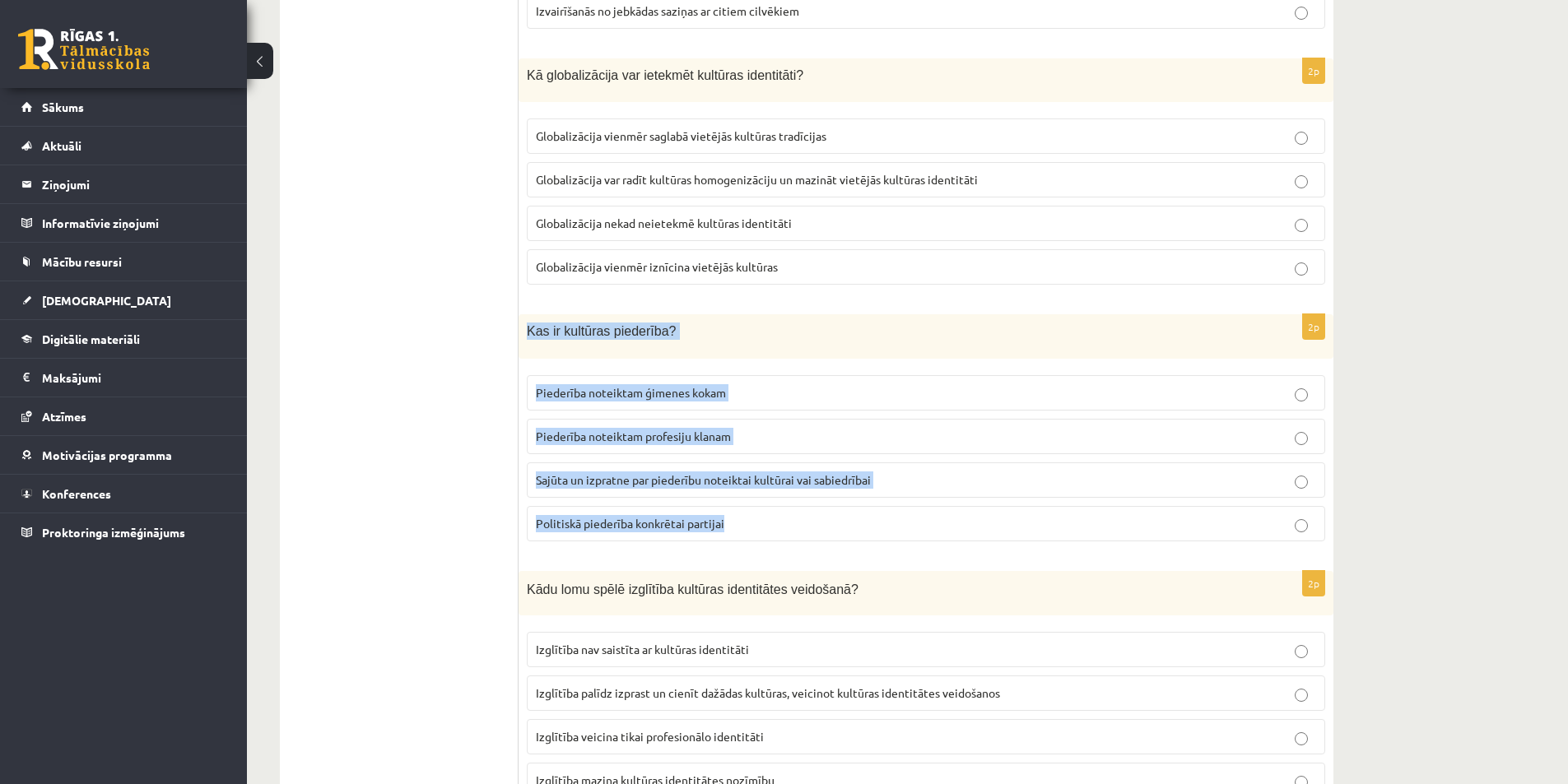
drag, startPoint x: 525, startPoint y: 335, endPoint x: 778, endPoint y: 525, distance: 316.4
click at [778, 525] on div "2p Kas ir kultūras piederība? Piederība noteiktam ģimenes kokam Piederība notei…" at bounding box center [926, 434] width 815 height 240
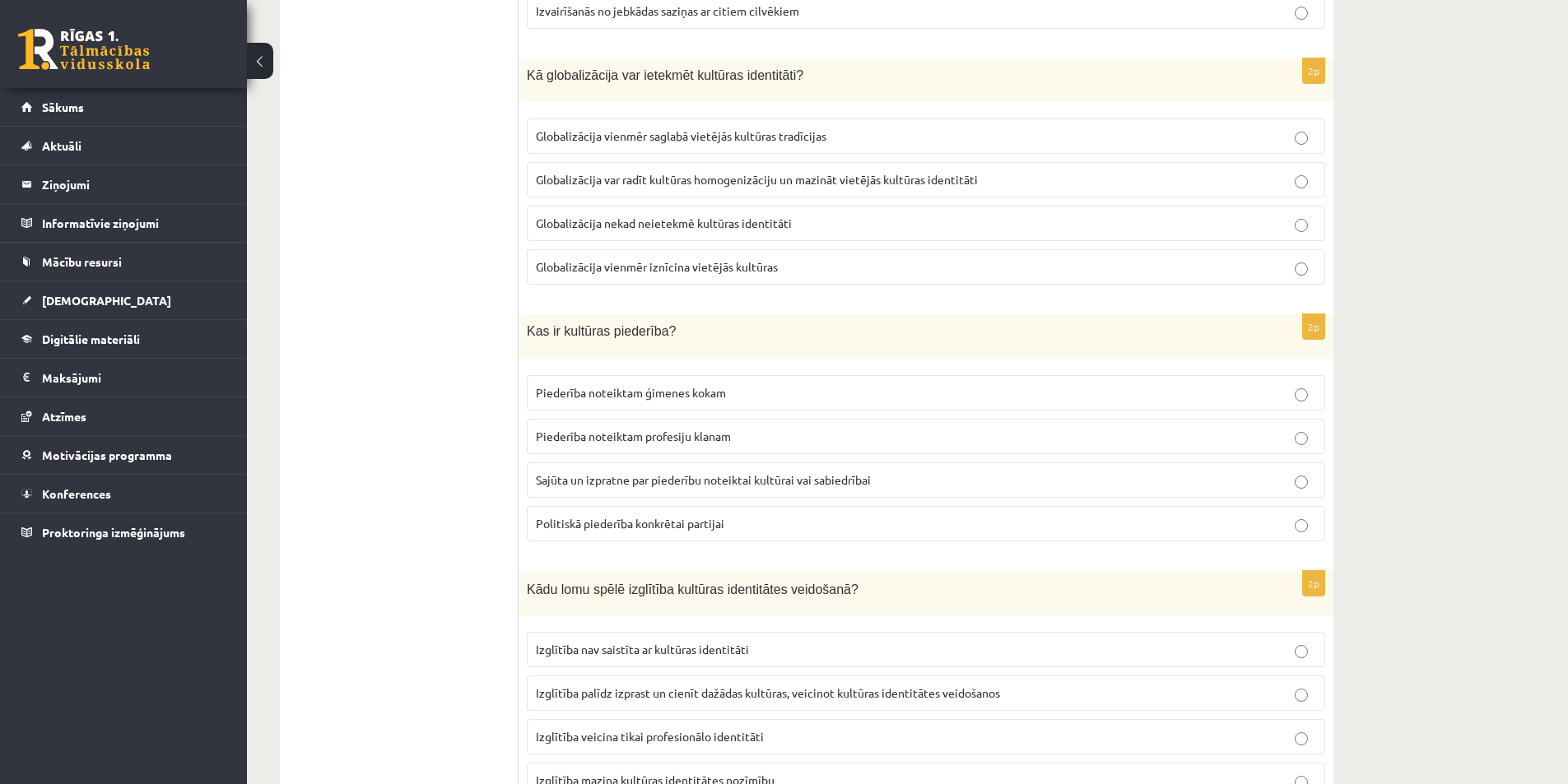
click at [447, 412] on ul "1. uzdevums 2. uzdevums 3. uzdevums 4. uzdevums 5. uzdevums" at bounding box center [407, 554] width 222 height 2567
click at [612, 486] on span "Sajūta un izpratne par piederību noteiktai kultūrai vai sabiedrībai" at bounding box center [703, 479] width 335 height 14
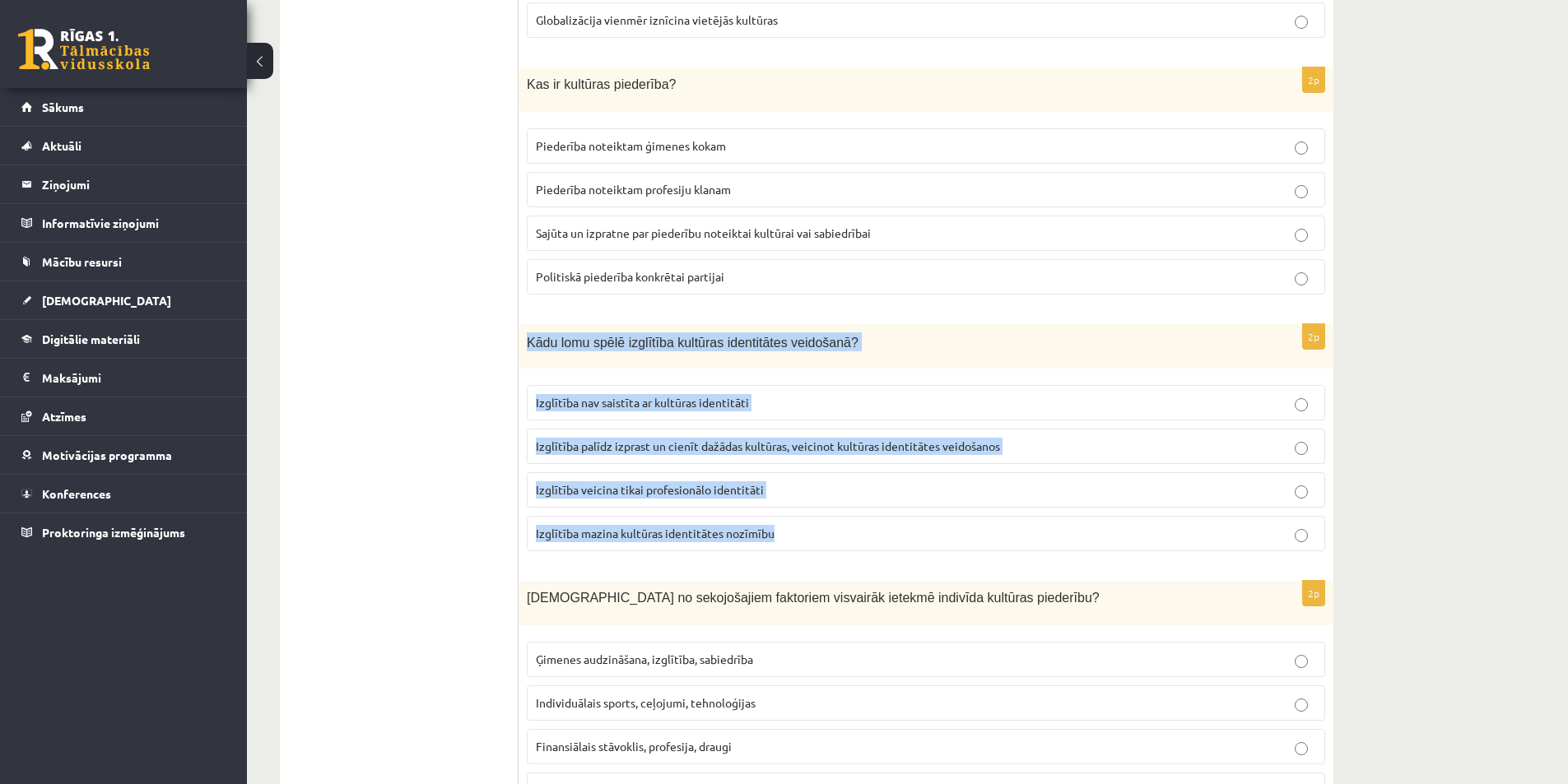
drag, startPoint x: 539, startPoint y: 348, endPoint x: 814, endPoint y: 523, distance: 326.0
click at [814, 523] on div "2p Kādu lomu spēlē izglītība kultūras identitātes veidošanā? Izglītība nav sais…" at bounding box center [926, 444] width 815 height 241
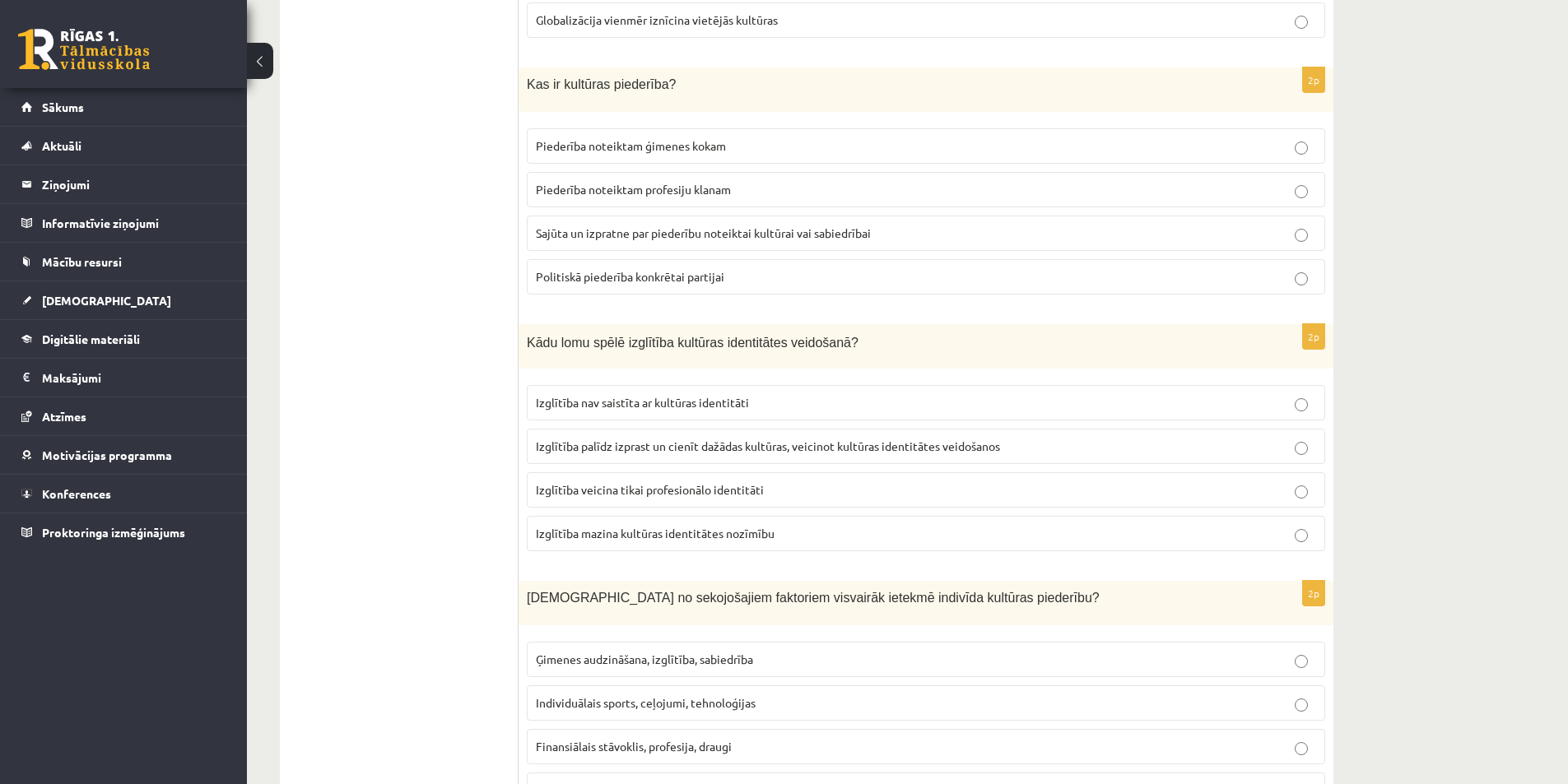
click at [399, 456] on ul "1. uzdevums 2. uzdevums 3. uzdevums 4. uzdevums 5. uzdevums" at bounding box center [407, 307] width 222 height 2567
click at [579, 450] on span "Izglītība palīdz izprast un cienīt dažādas kultūras, veicinot kultūras identitā…" at bounding box center [767, 445] width 464 height 14
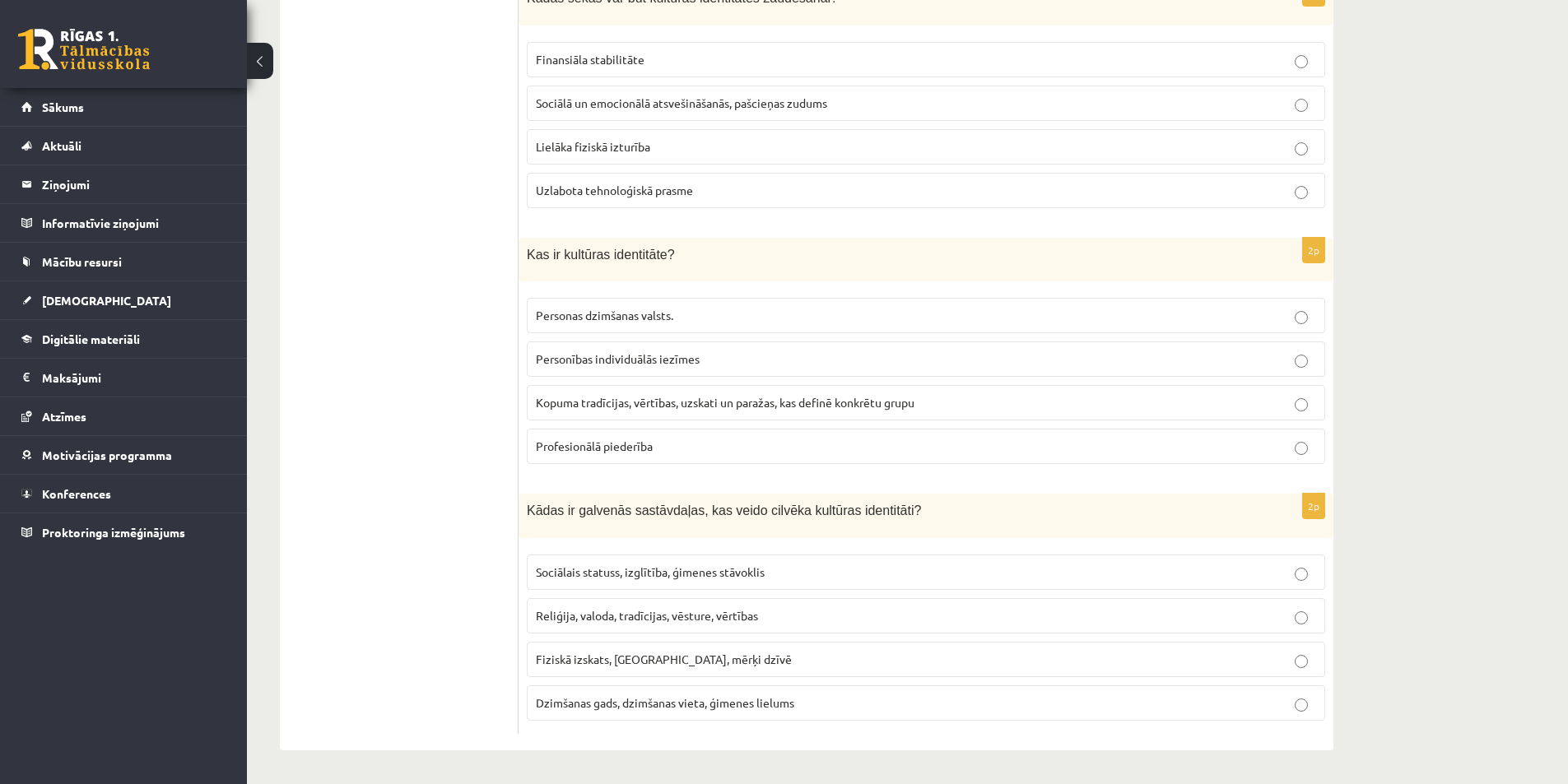
scroll to position [1494, 0]
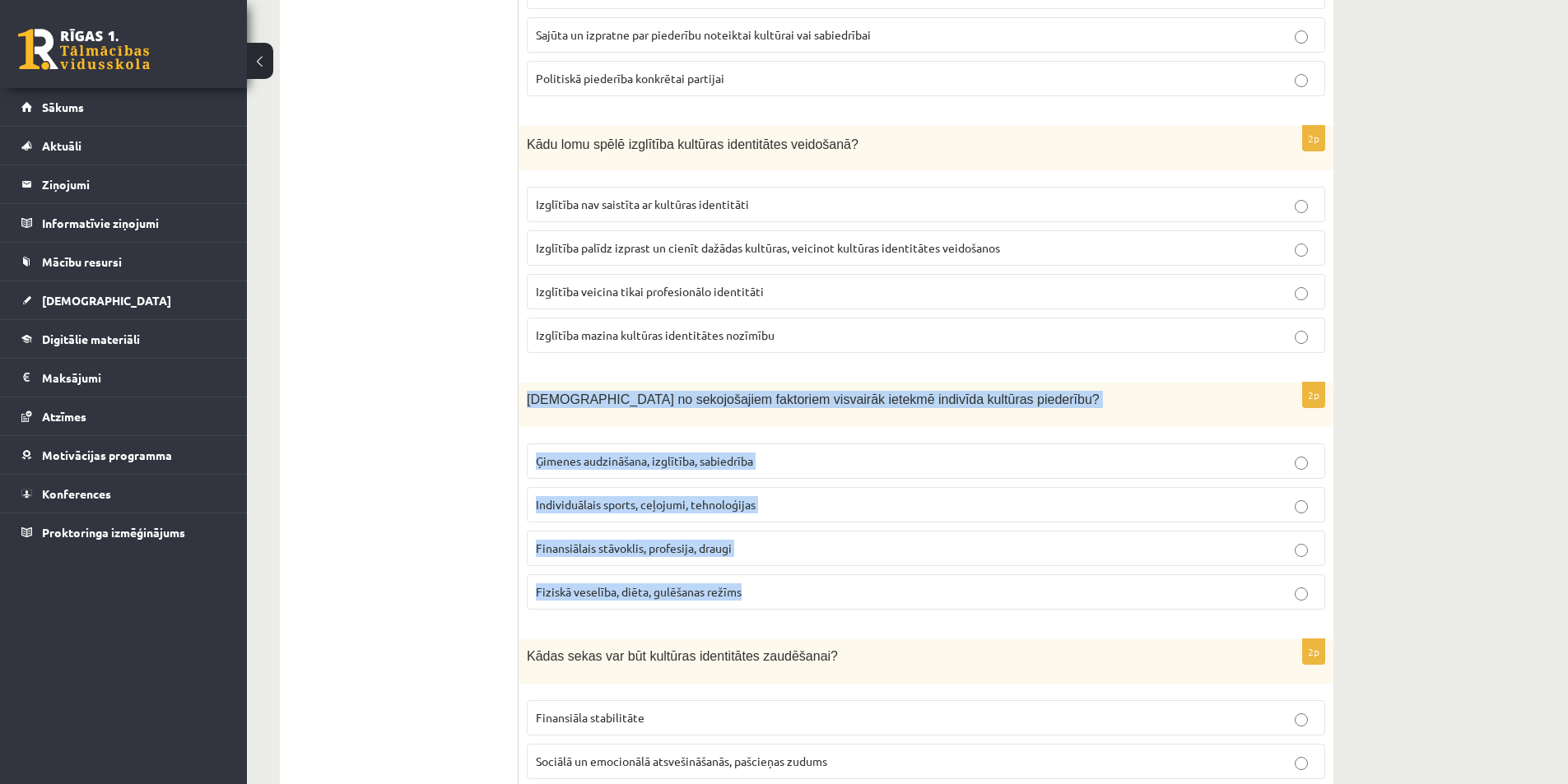
drag, startPoint x: 519, startPoint y: 394, endPoint x: 822, endPoint y: 602, distance: 367.5
click at [822, 603] on div "2p Kuri no sekojošajiem faktoriem visvairāk ietekmē indivīda kultūras piederību…" at bounding box center [926, 502] width 815 height 240
click at [608, 445] on label "Ģimenes audzināšana, izglītība, sabiedrība" at bounding box center [927, 461] width 799 height 36
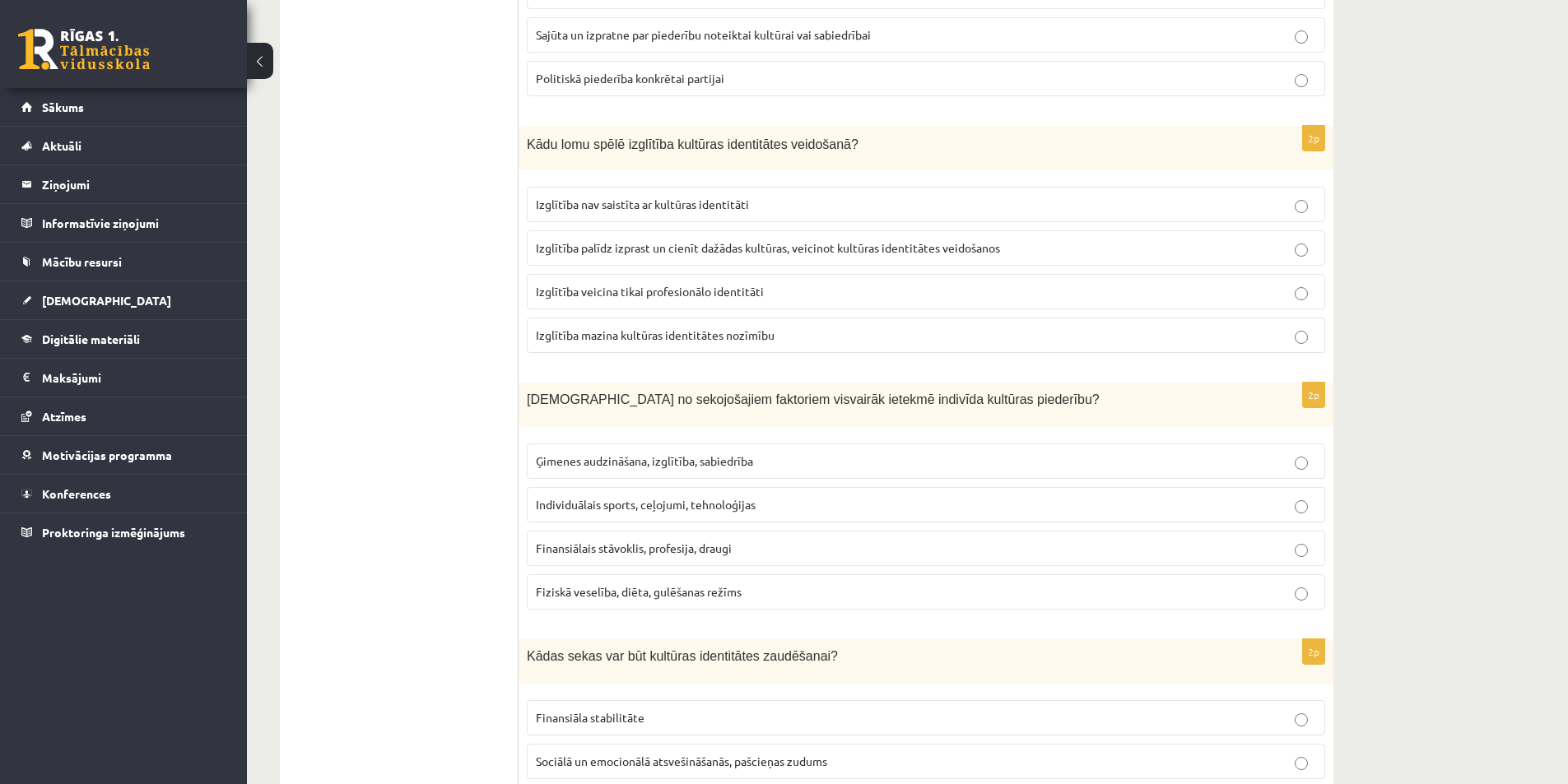
scroll to position [1741, 0]
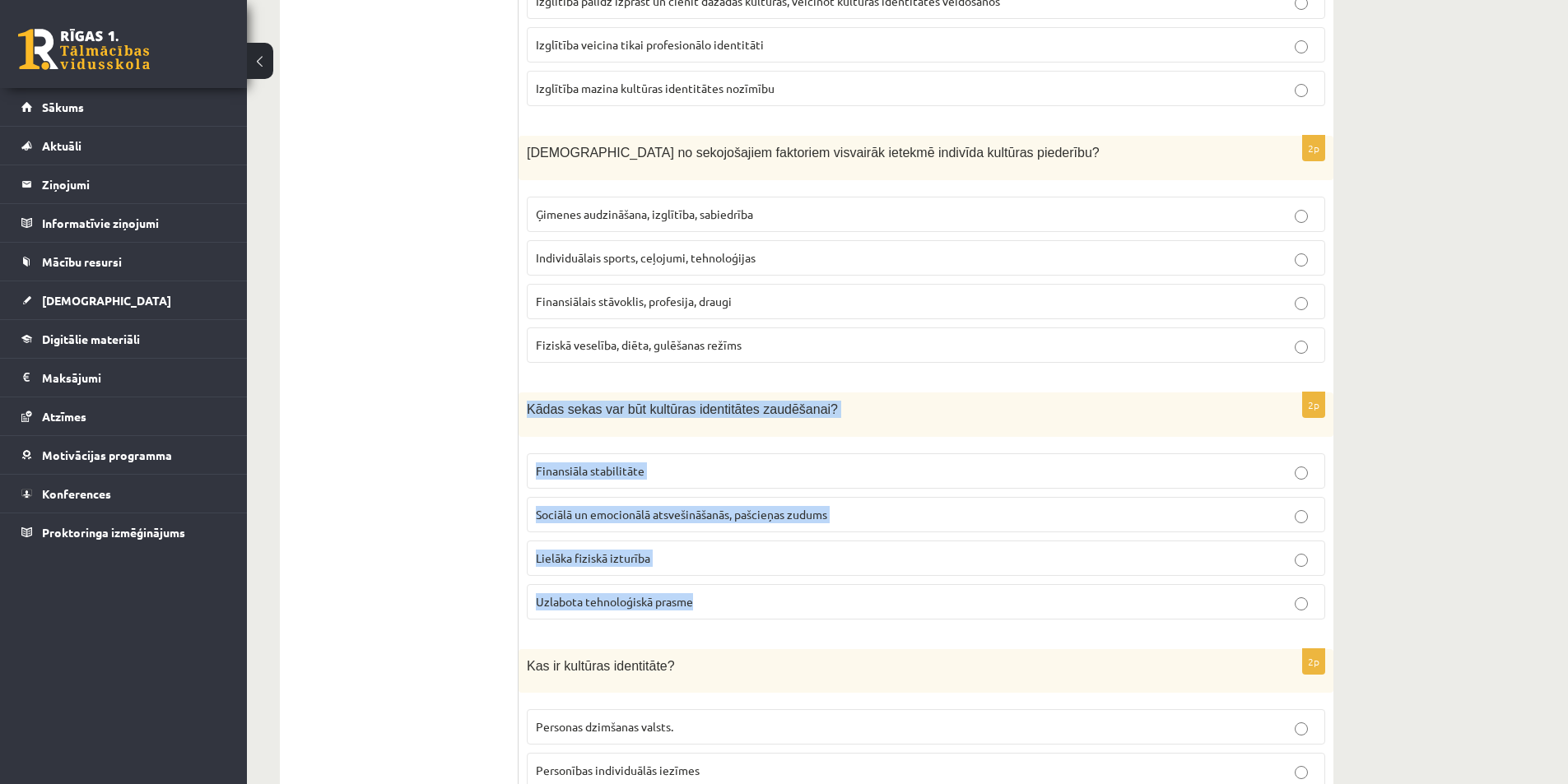
drag, startPoint x: 529, startPoint y: 405, endPoint x: 786, endPoint y: 585, distance: 313.8
click at [786, 585] on div "2p Kādas sekas var būt kultūras identitātes zaudēšanai? Finansiāla stabilitāte …" at bounding box center [926, 512] width 815 height 240
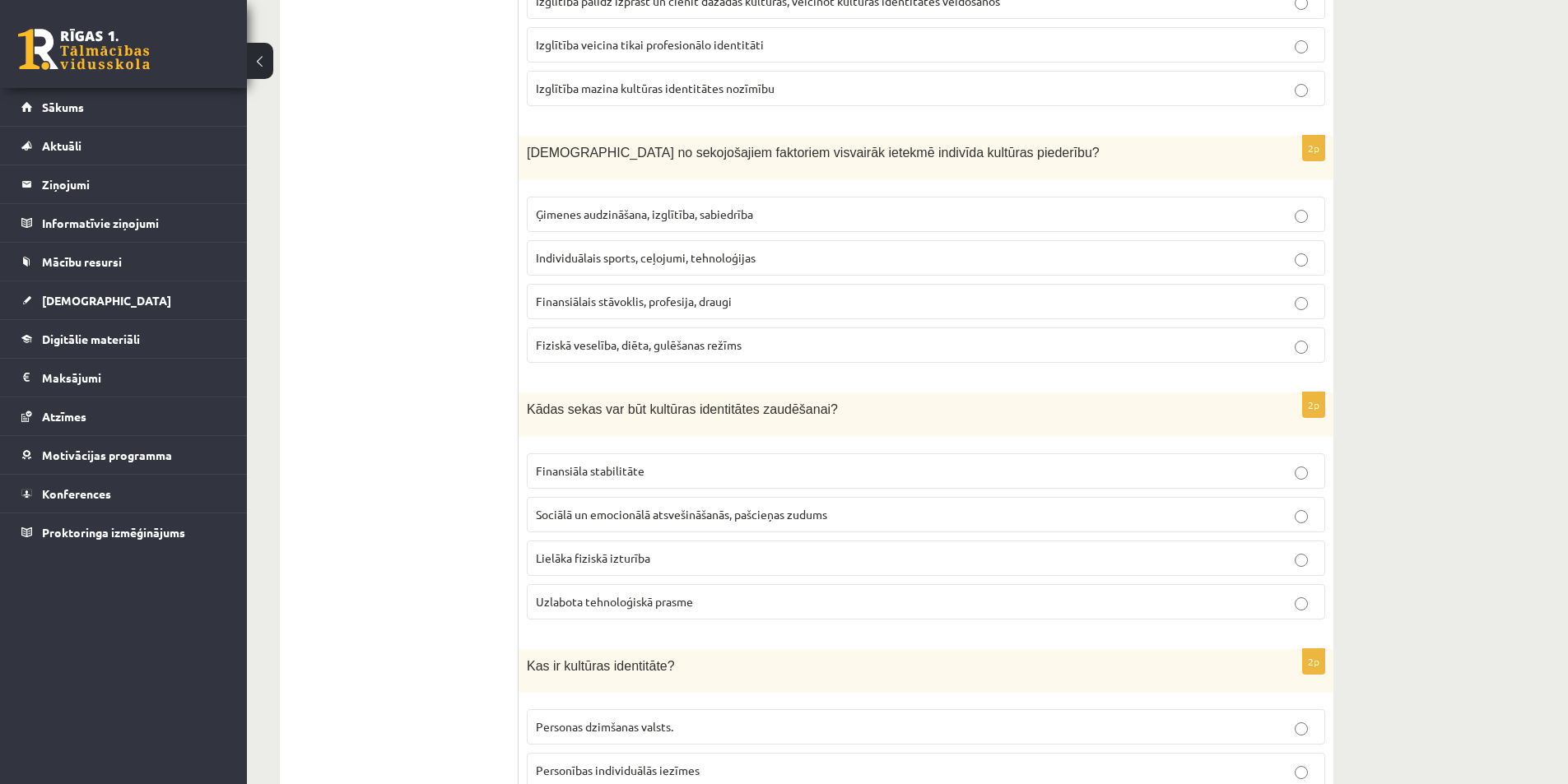
click at [574, 483] on label "Finansiāla stabilitāte" at bounding box center [927, 472] width 799 height 36
click at [581, 518] on span "Sociālā un emocionālā atsvešināšanās, pašcieņas zudums" at bounding box center [681, 513] width 291 height 14
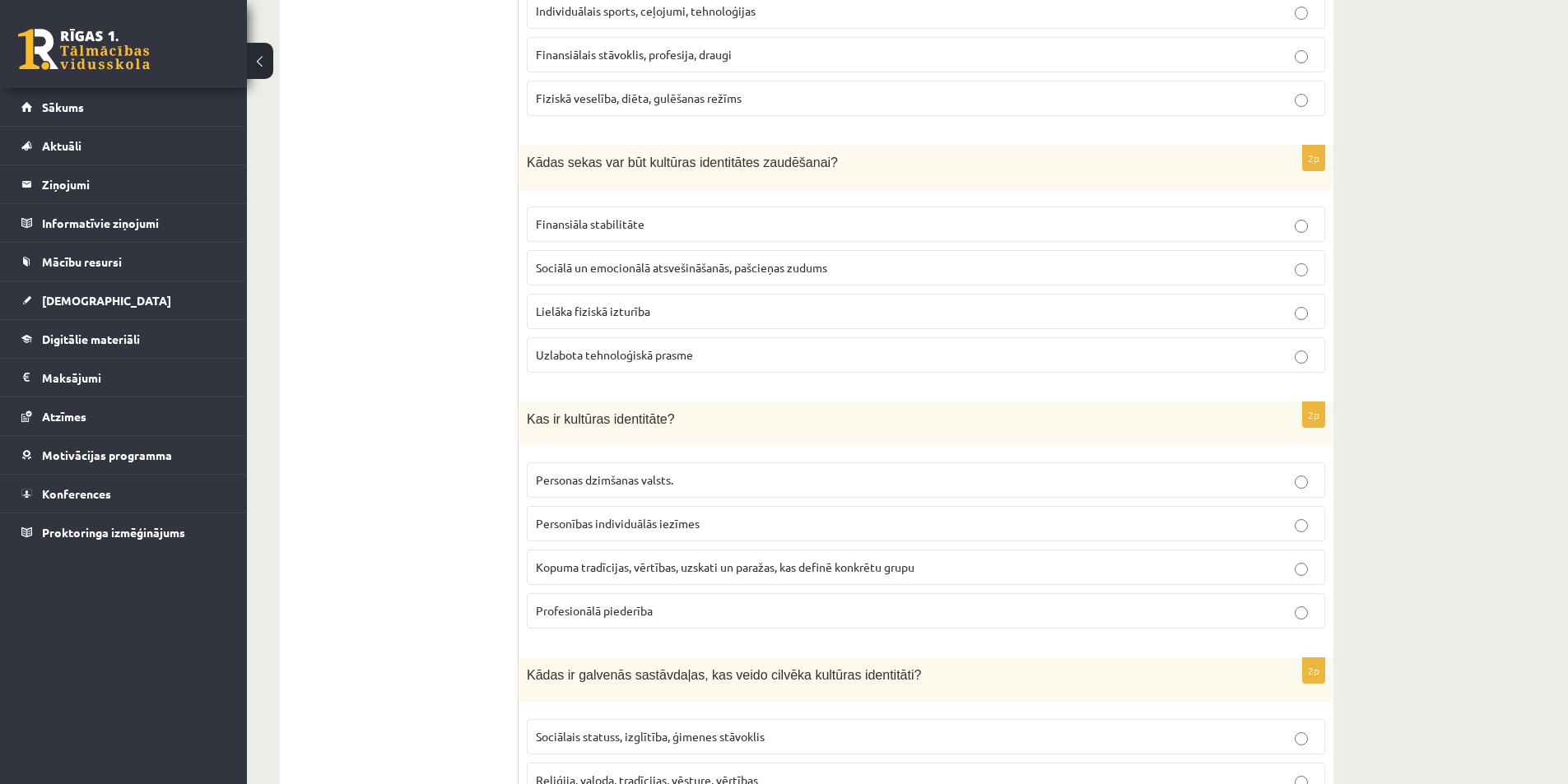
drag, startPoint x: 514, startPoint y: 415, endPoint x: 777, endPoint y: 622, distance: 334.7
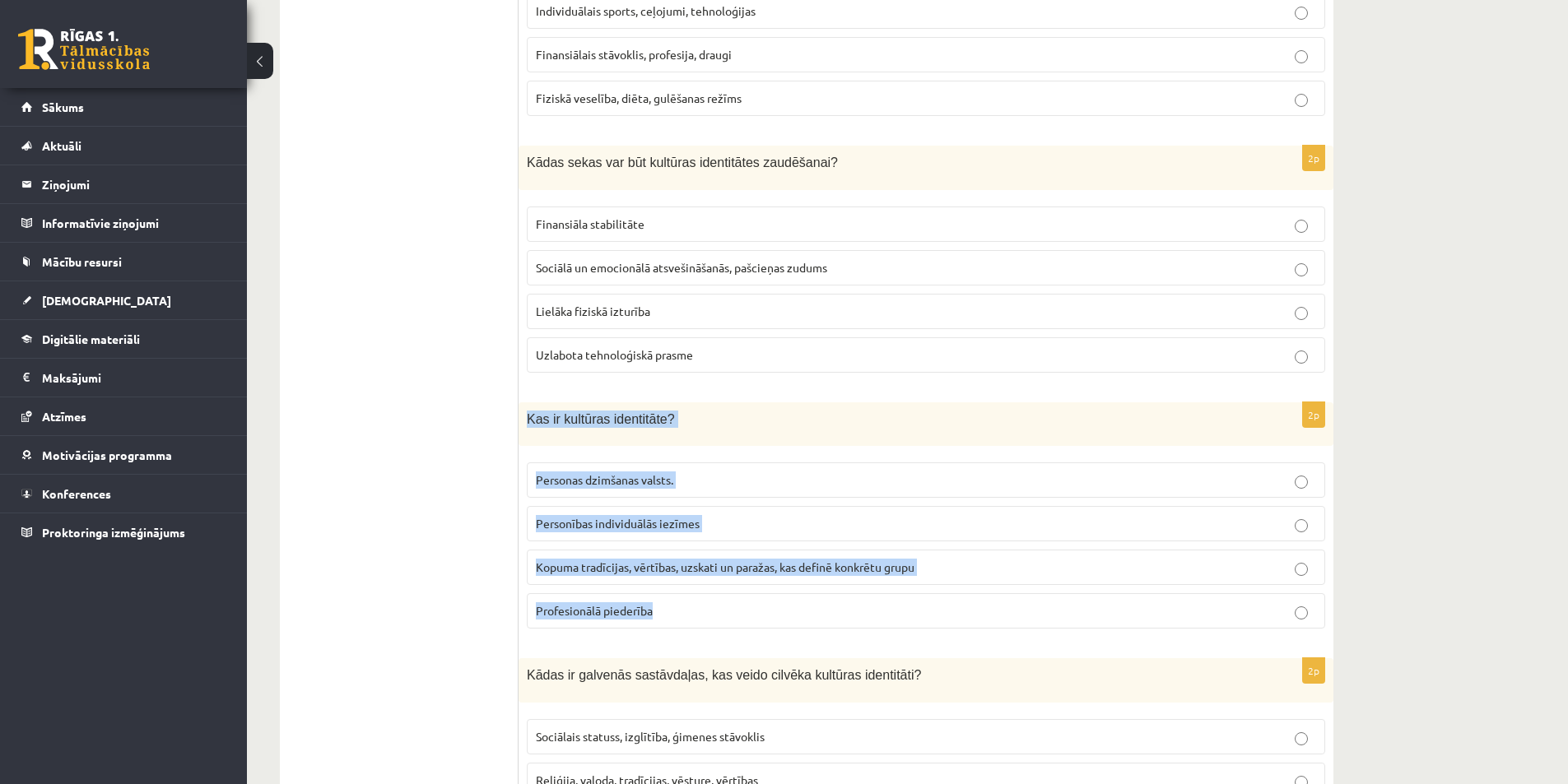
drag, startPoint x: 527, startPoint y: 410, endPoint x: 701, endPoint y: 602, distance: 259.1
click at [712, 617] on div "2p Kas ir kultūras identitāte? Personas dzimšanas valsts. Personības individuāl…" at bounding box center [926, 523] width 815 height 240
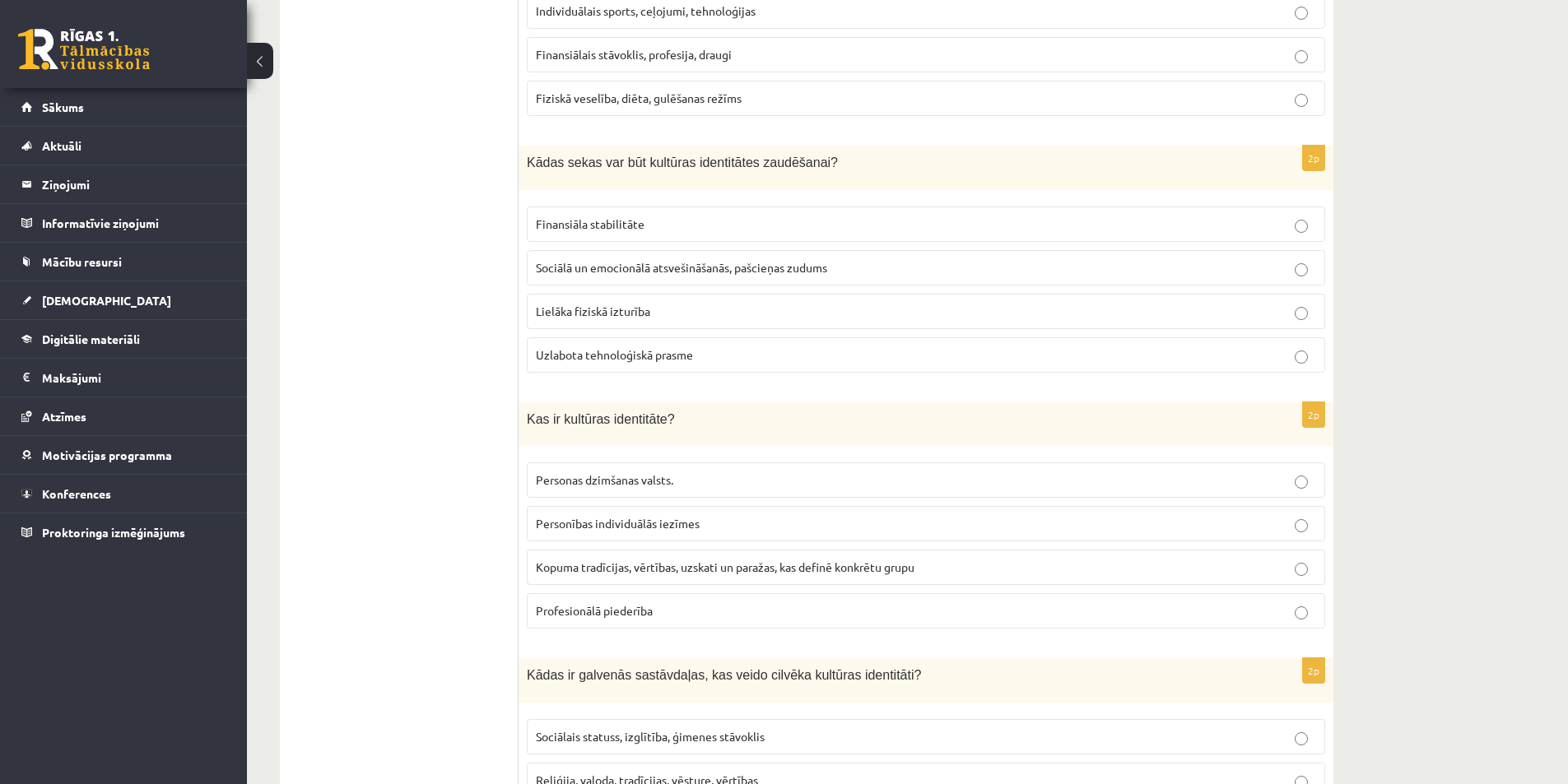
click at [618, 567] on span "Kopuma tradīcijas, vērtības, uzskati un paražas, kas definē konkrētu grupu" at bounding box center [725, 566] width 379 height 14
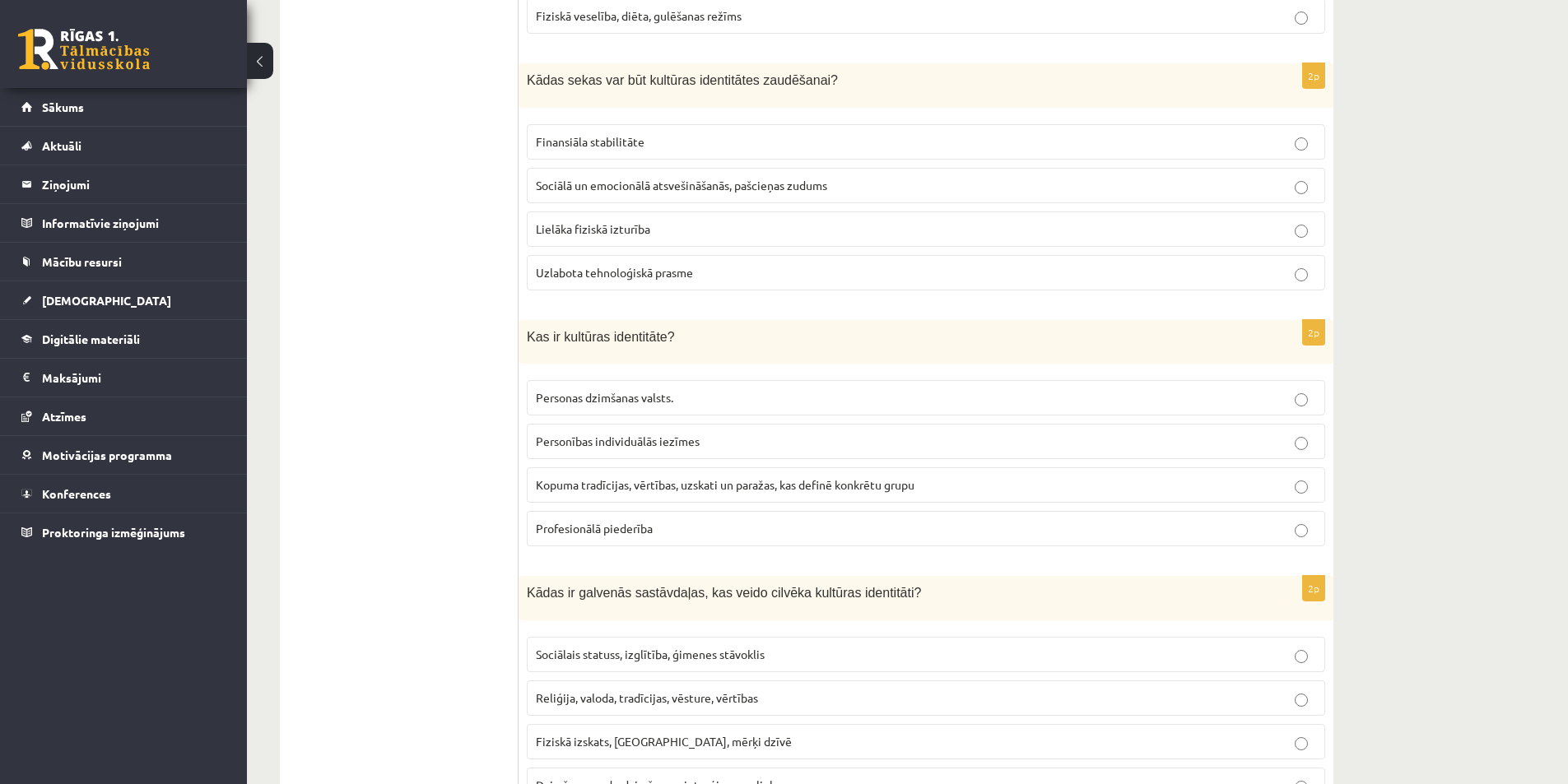
scroll to position [2152, 0]
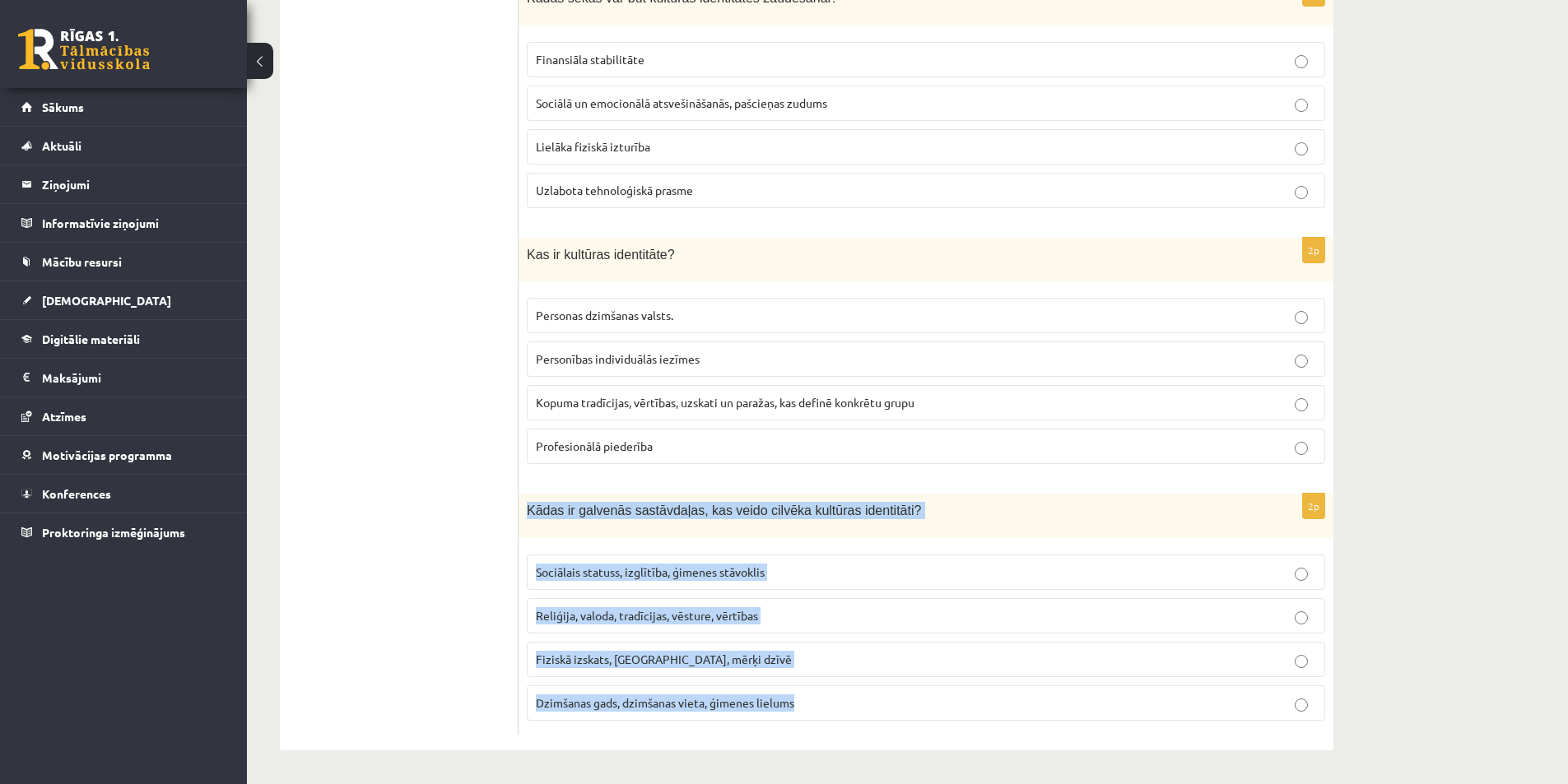
drag, startPoint x: 529, startPoint y: 507, endPoint x: 859, endPoint y: 709, distance: 386.9
click at [859, 709] on div "2p Kādas ir galvenās sastāvdaļas, kas veido cilvēka kultūras identitāti? Sociāl…" at bounding box center [926, 614] width 815 height 240
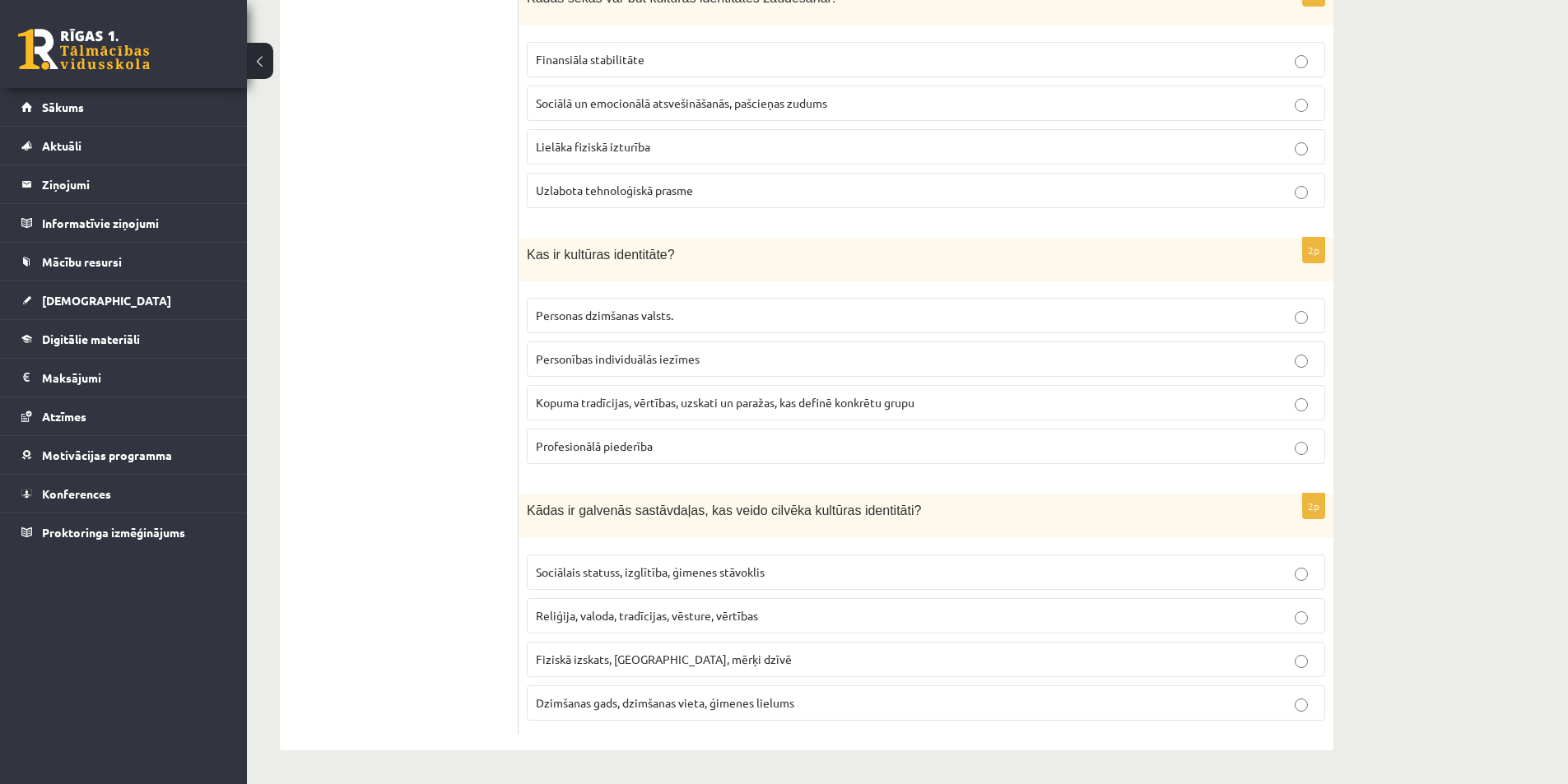
click at [592, 616] on span "Reliģija, valoda, tradīcijas, vēsture, vērtības" at bounding box center [646, 615] width 222 height 14
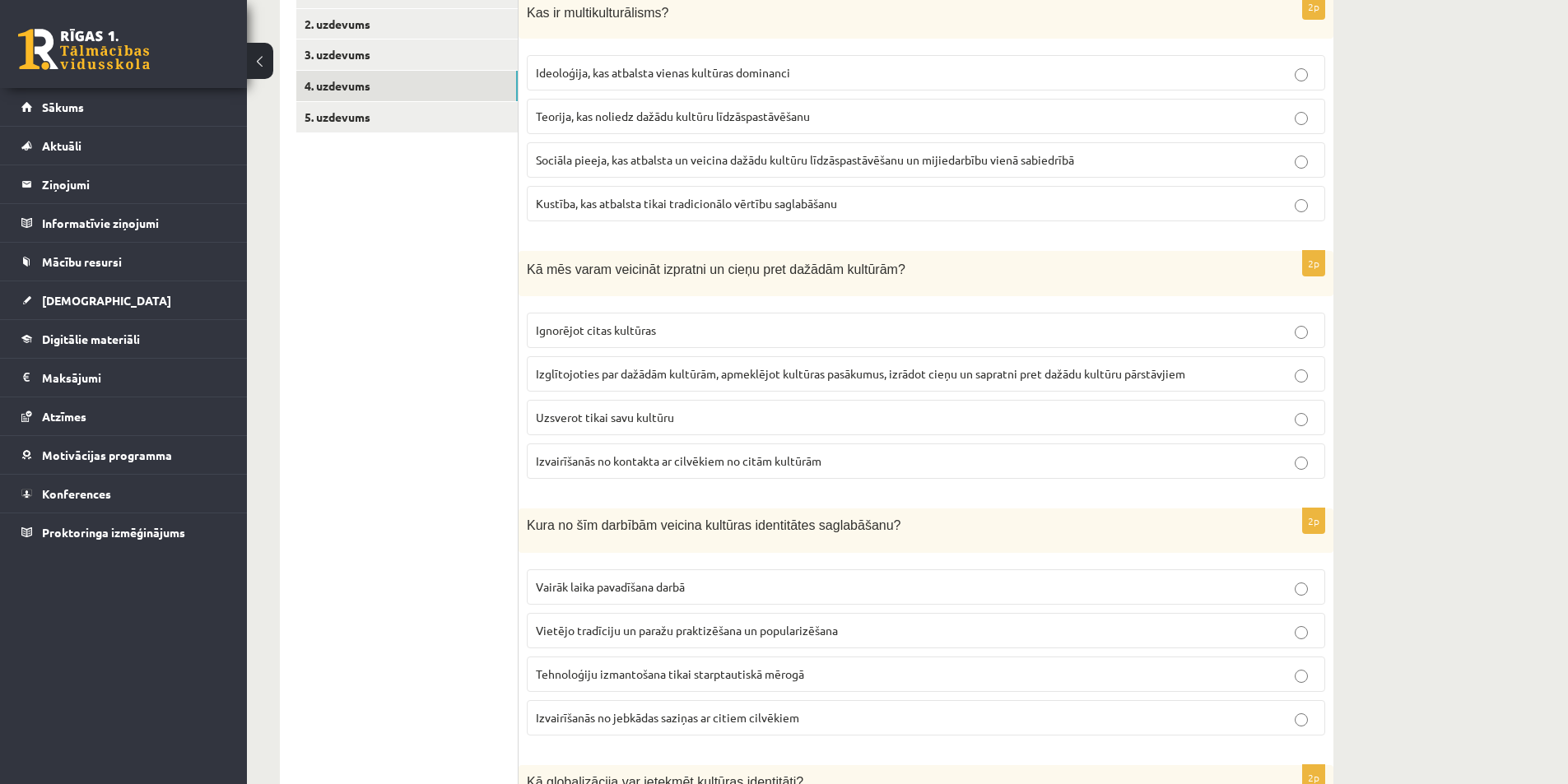
scroll to position [0, 0]
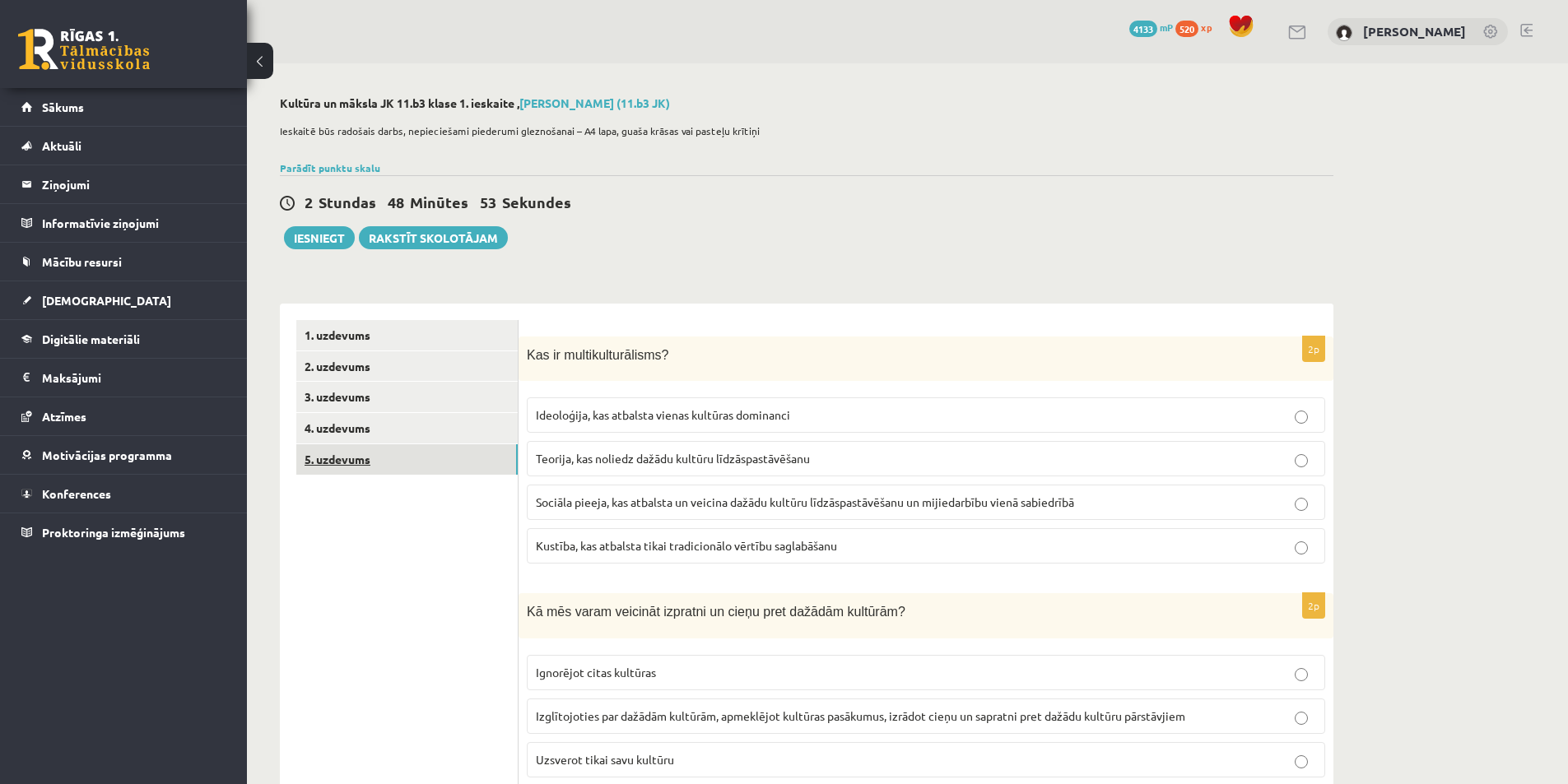
click at [428, 461] on link "5. uzdevums" at bounding box center [407, 460] width 221 height 31
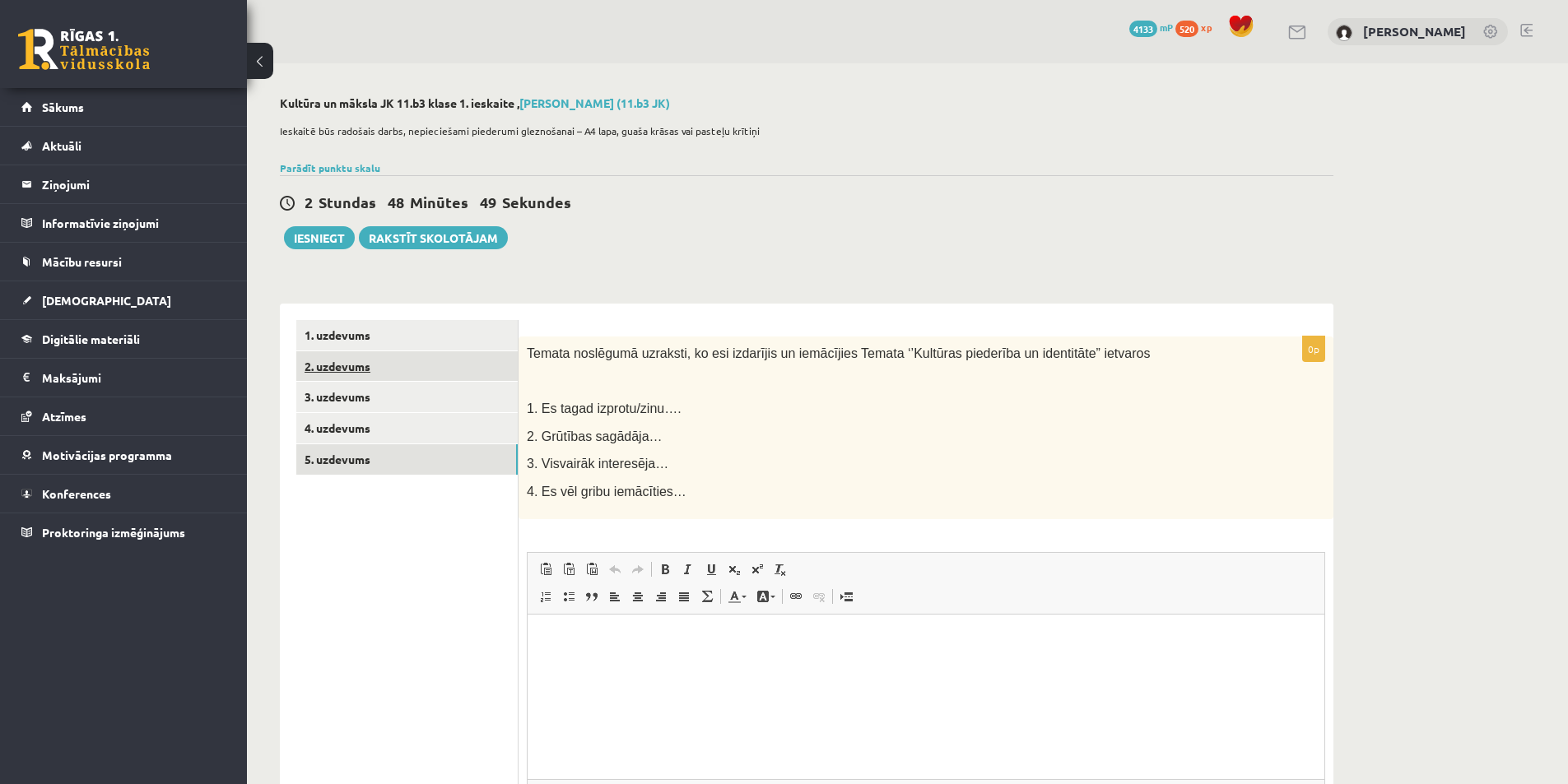
click at [407, 375] on link "2. uzdevums" at bounding box center [407, 367] width 221 height 31
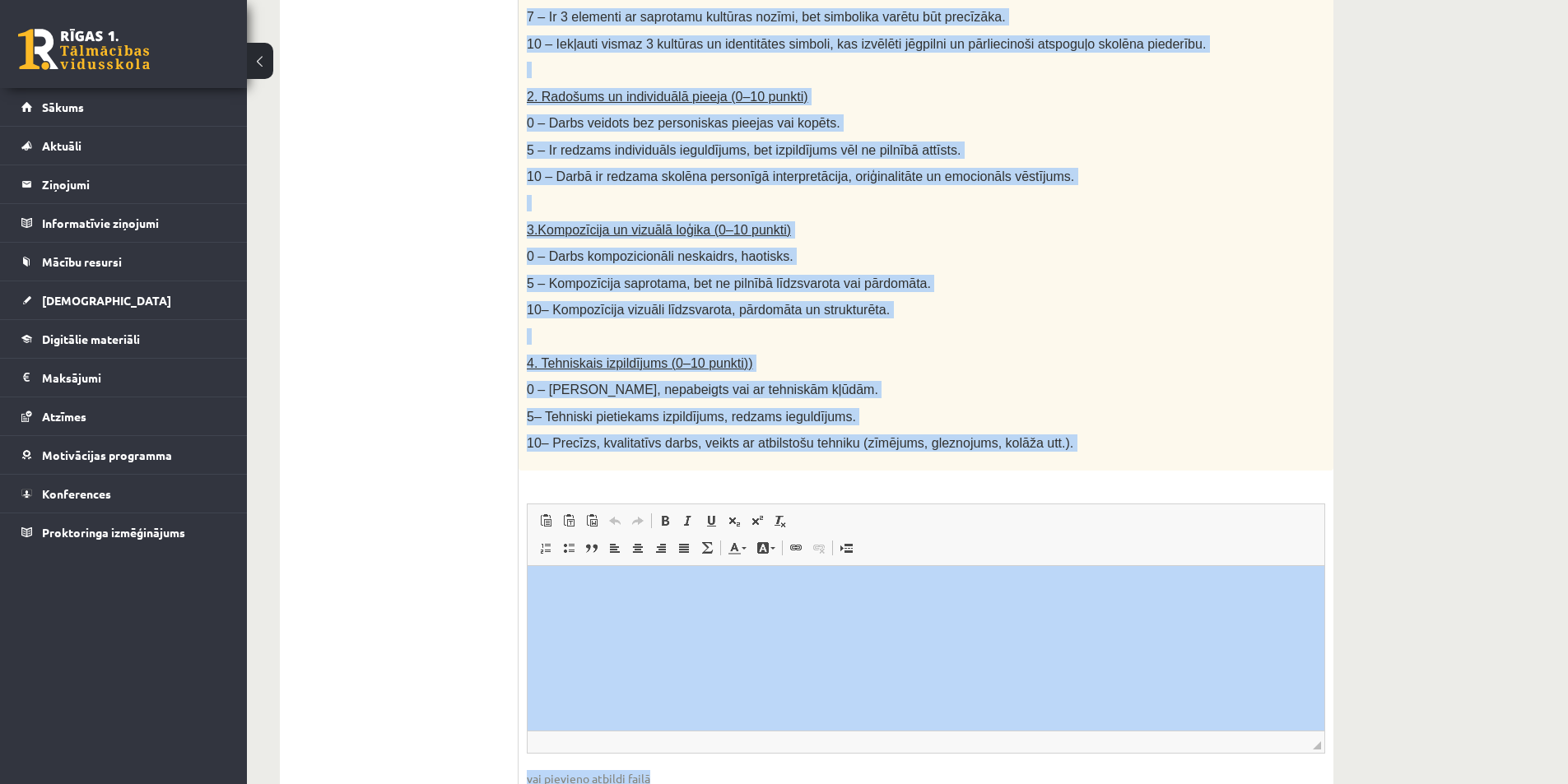
scroll to position [740, 0]
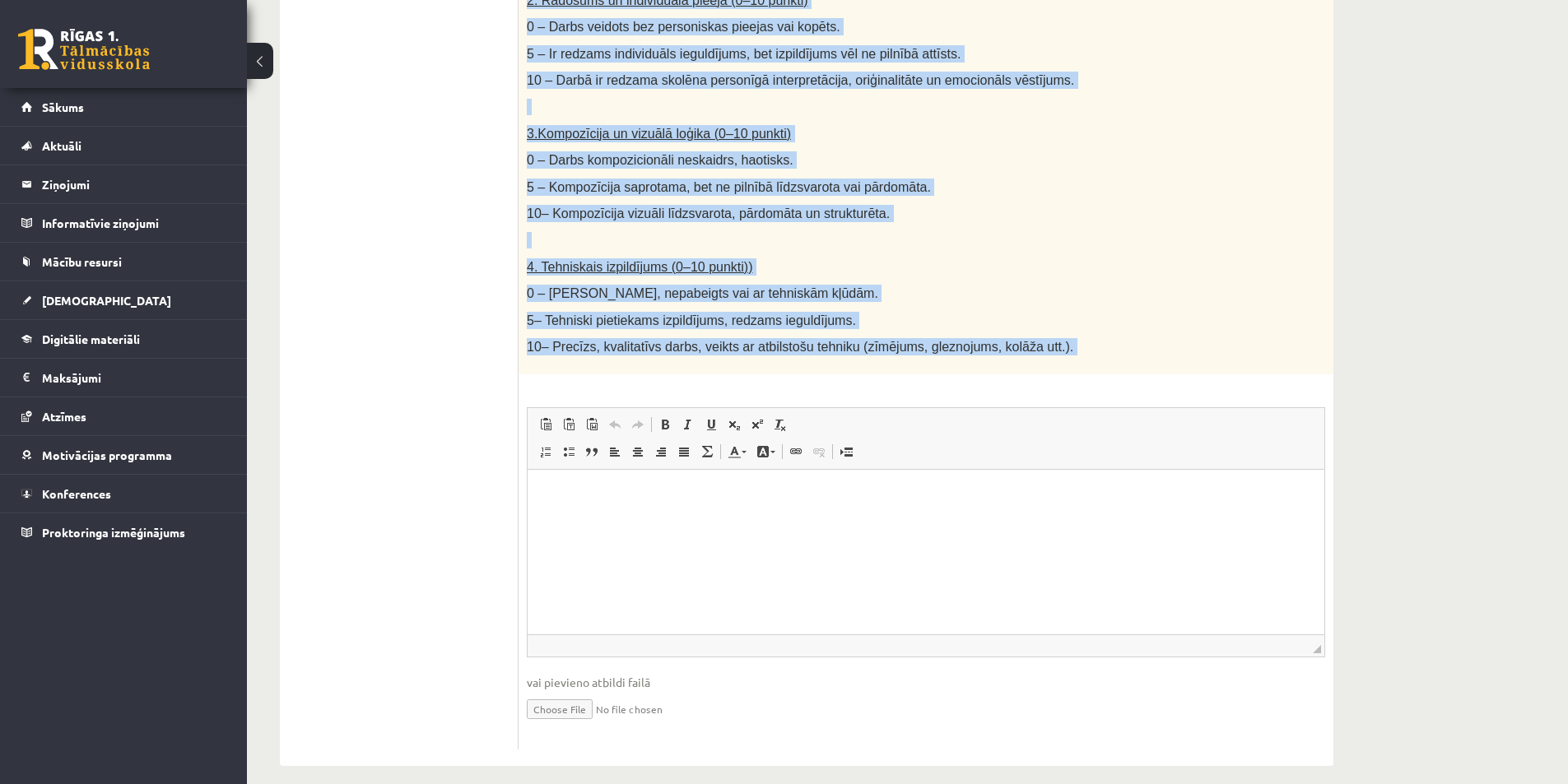
drag, startPoint x: 526, startPoint y: 339, endPoint x: 1067, endPoint y: 396, distance: 544.0
click at [1067, 396] on div "40p Radošs darbs. Izveido vizuālu mākslas darbu (zīmējumu, gleznu vai kolāžu), …" at bounding box center [926, 173] width 815 height 1153
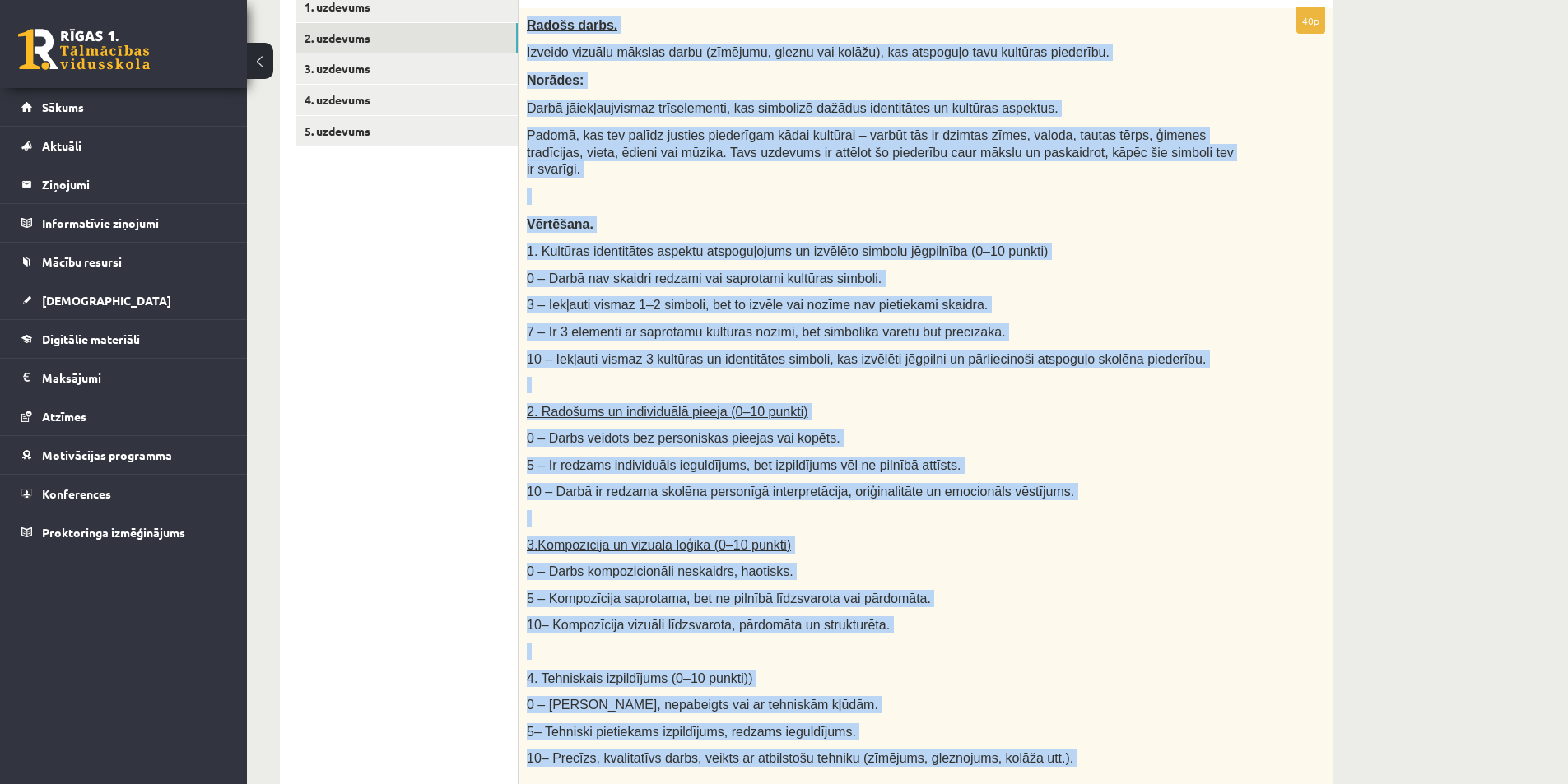
scroll to position [0, 0]
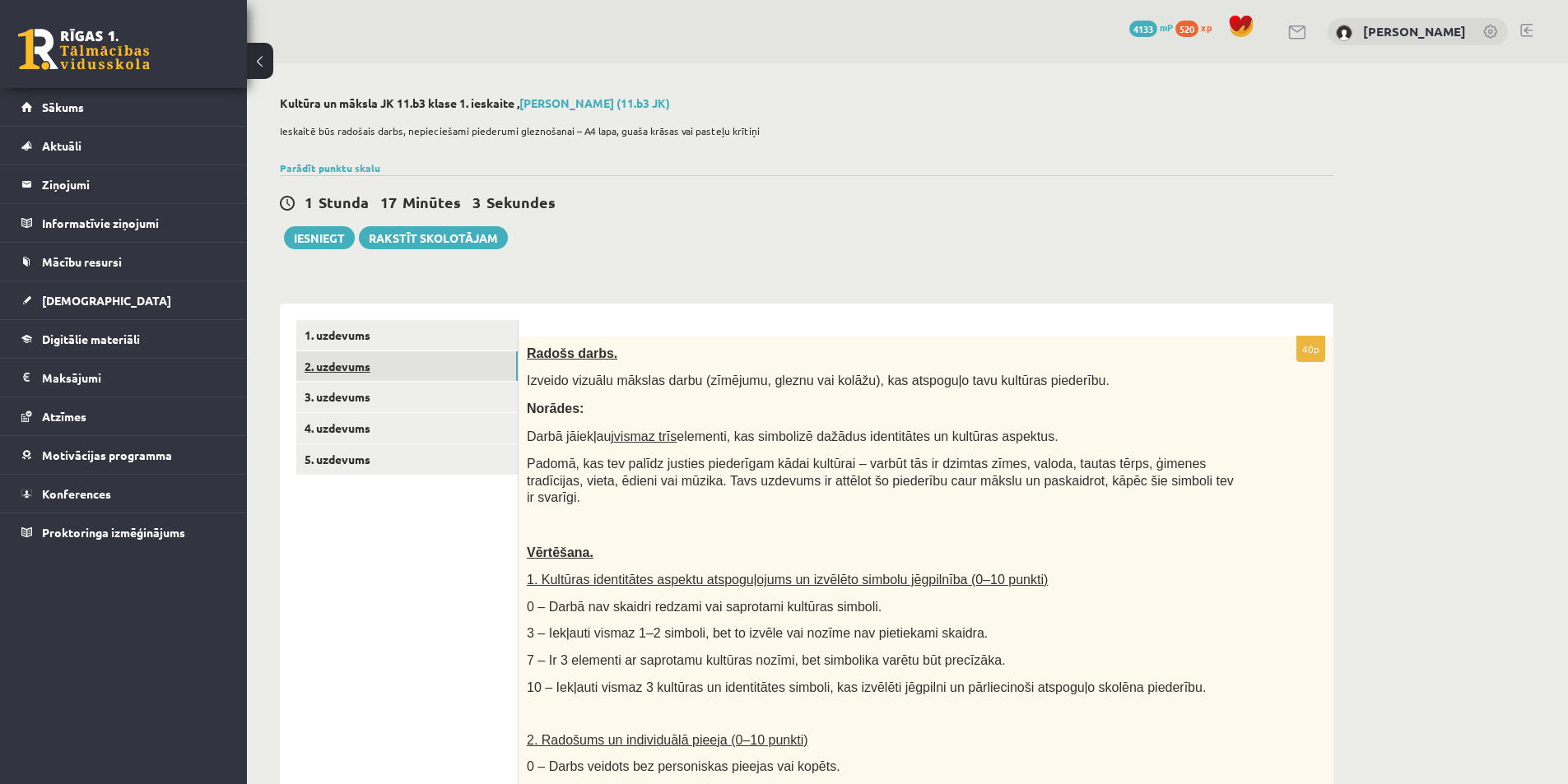
click at [404, 368] on link "2. uzdevums" at bounding box center [407, 367] width 221 height 31
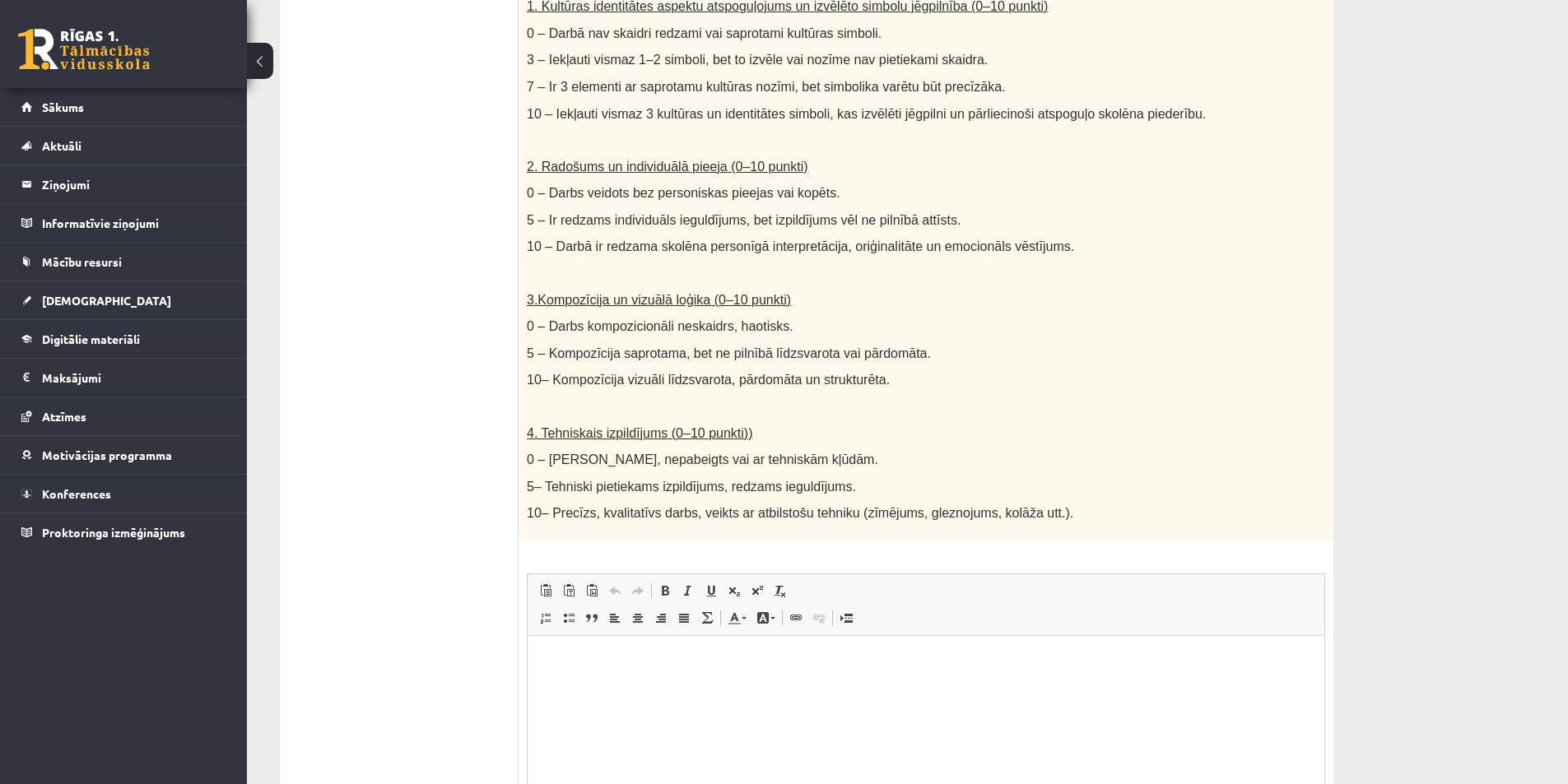
scroll to position [740, 0]
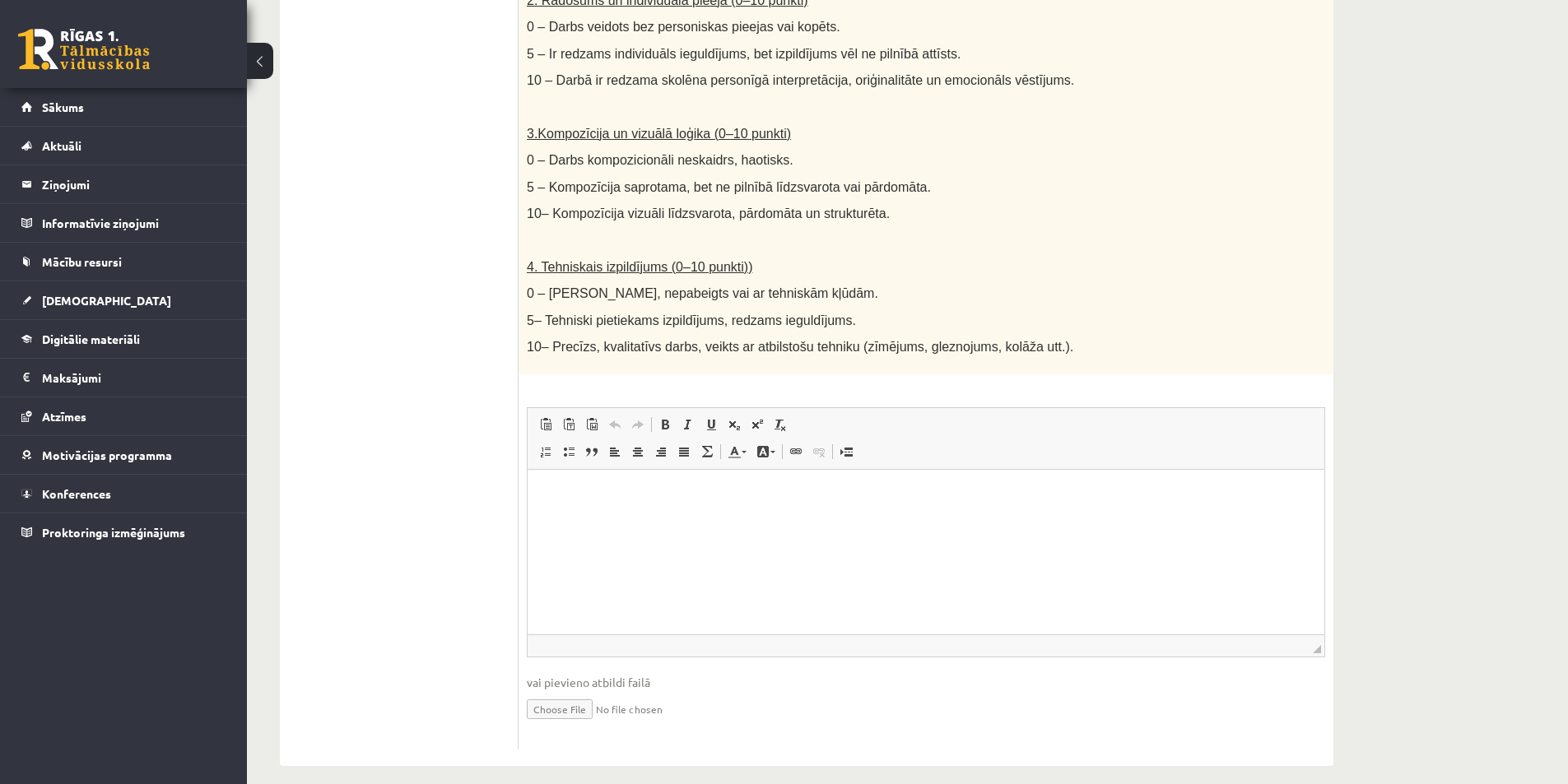
click at [560, 691] on input "file" at bounding box center [927, 708] width 799 height 34
click at [554, 691] on input "file" at bounding box center [927, 708] width 799 height 34
click at [565, 693] on input "file" at bounding box center [927, 708] width 799 height 34
type input "**********"
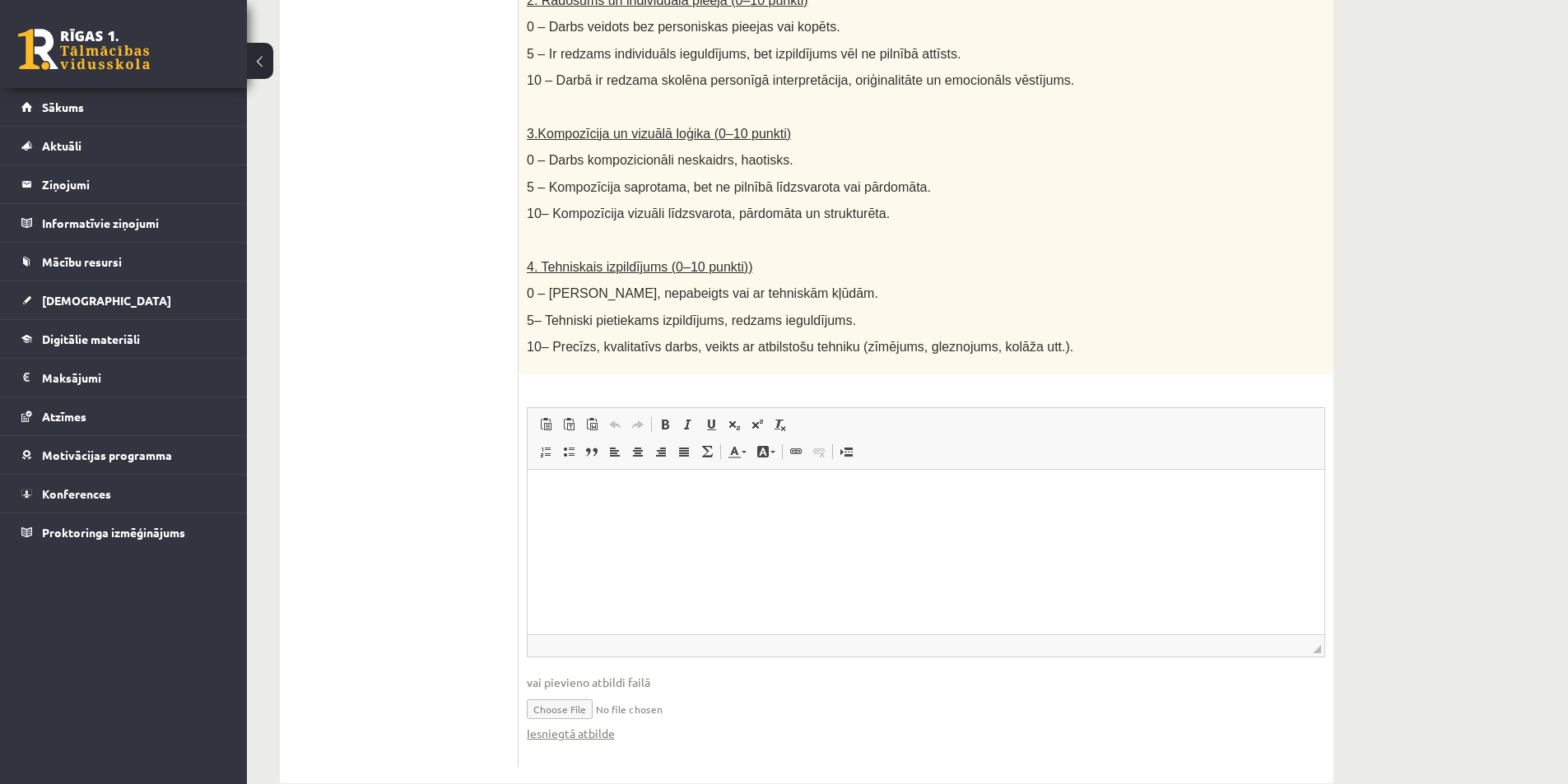
scroll to position [757, 0]
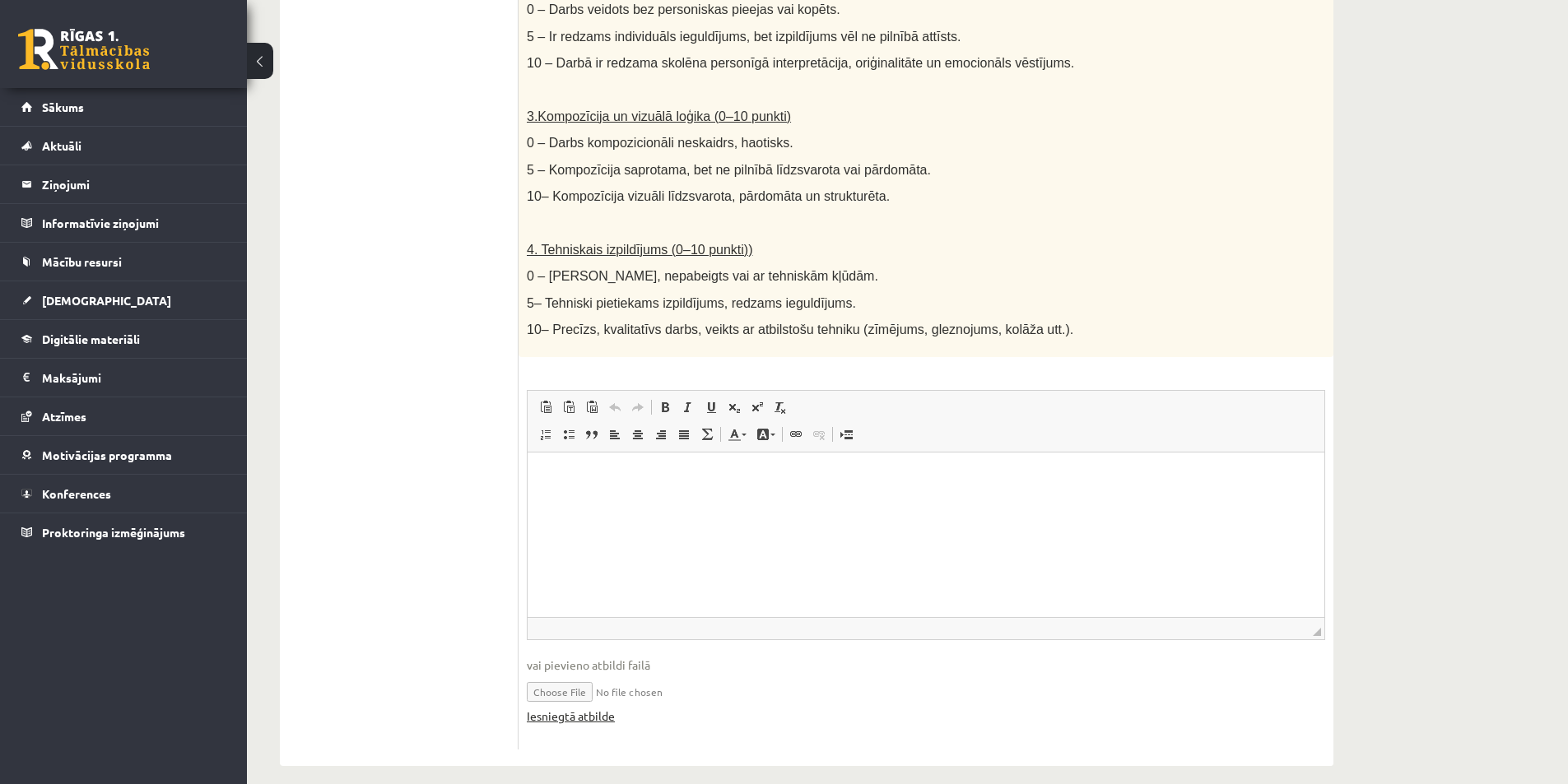
click at [599, 707] on link "Iesniegtā atbilde" at bounding box center [571, 716] width 88 height 17
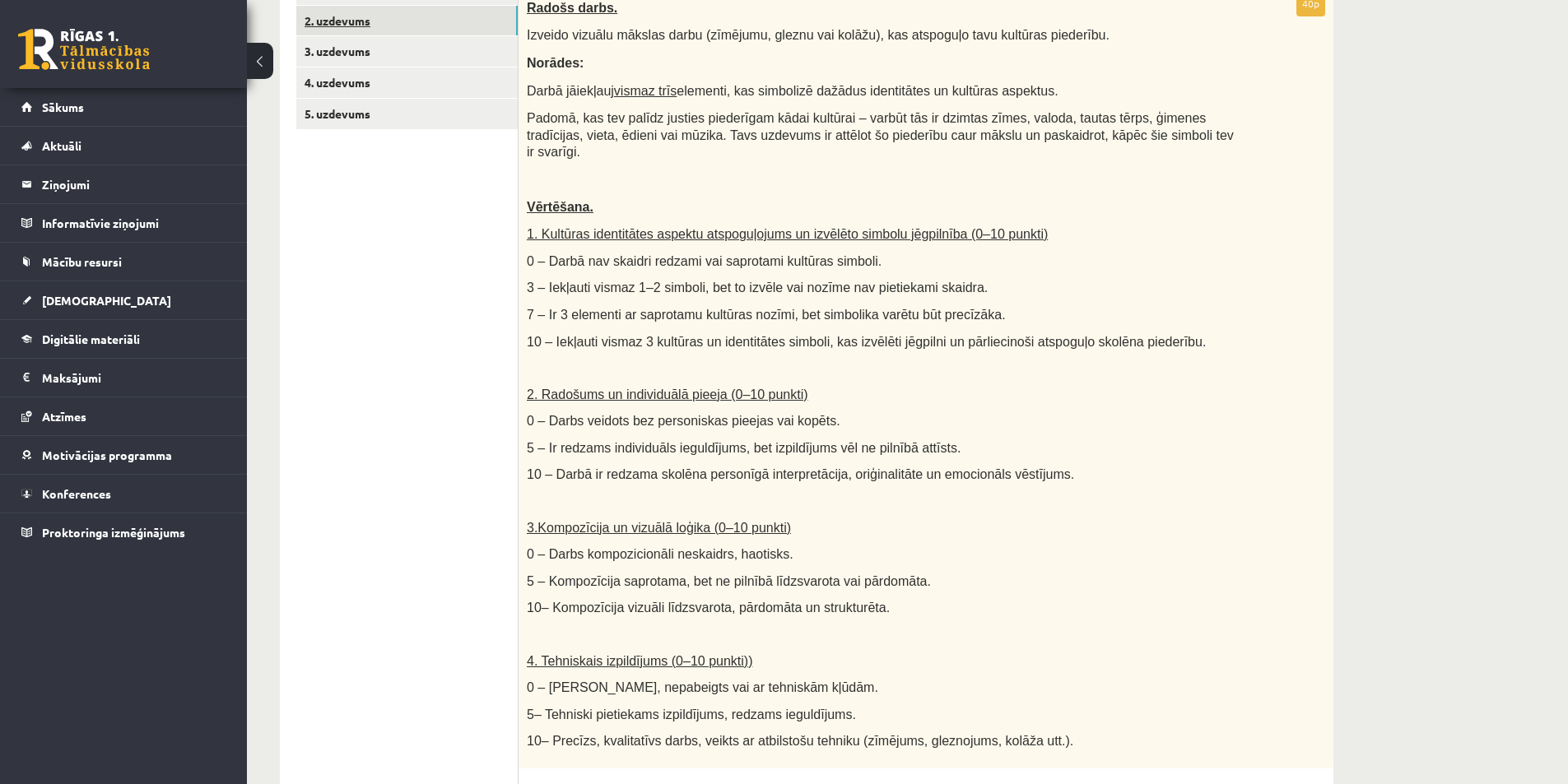
scroll to position [16, 0]
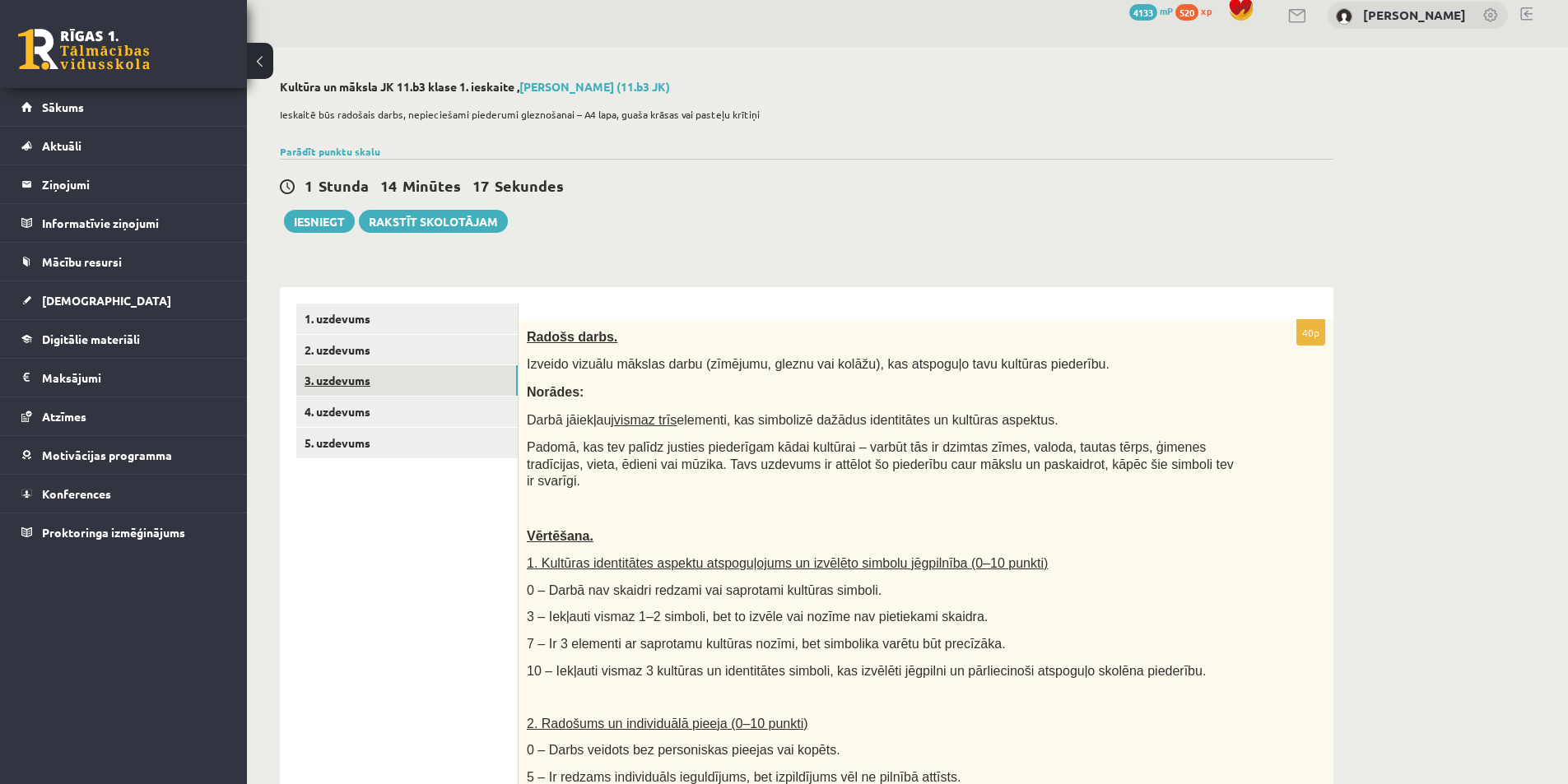
click at [424, 392] on link "3. uzdevums" at bounding box center [407, 381] width 221 height 31
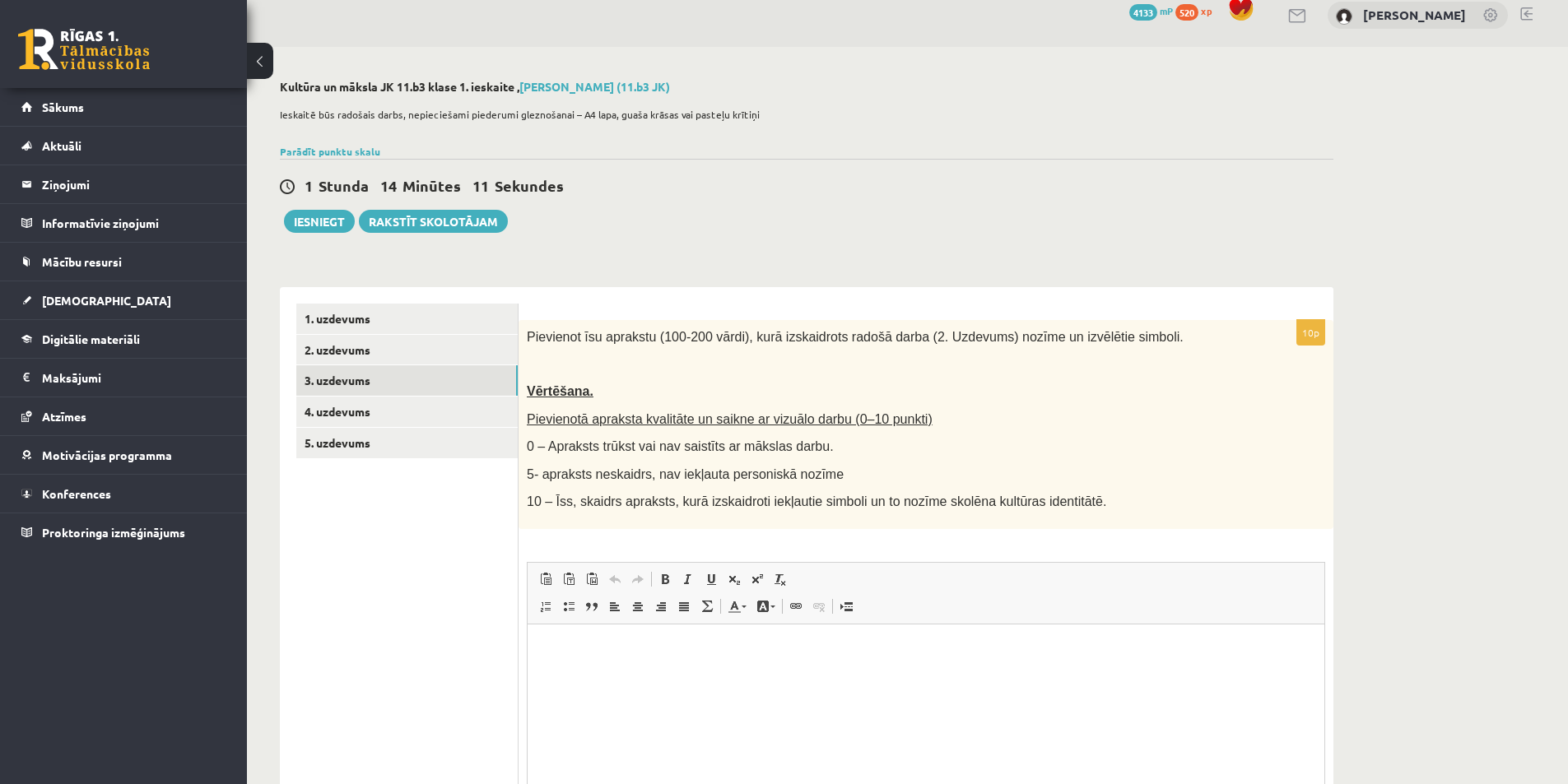
scroll to position [188, 0]
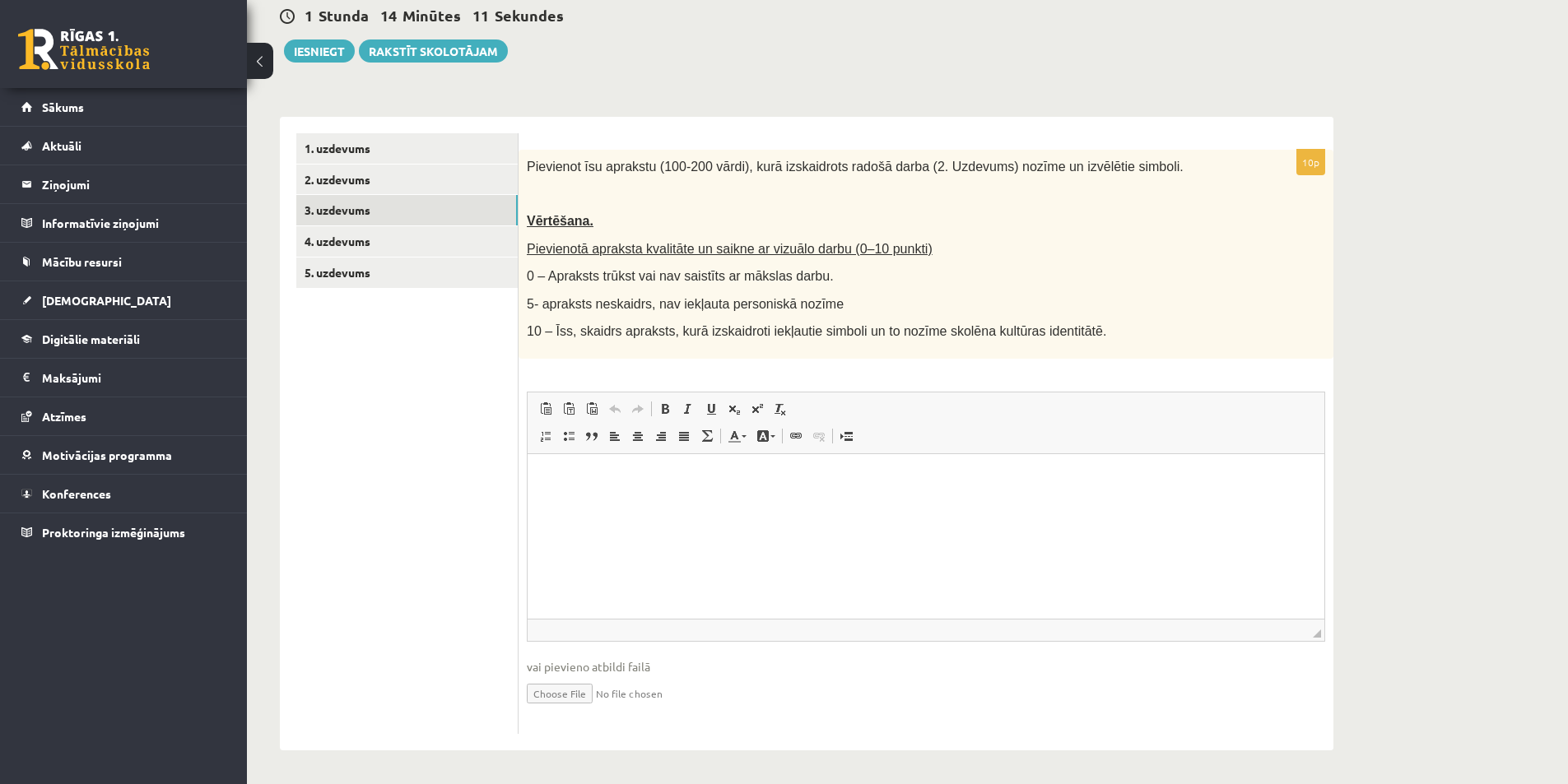
click at [636, 484] on p "Rich Text Editor, wiswyg-editor-user-answer-47433901045760" at bounding box center [926, 478] width 764 height 17
click at [660, 504] on html at bounding box center [927, 478] width 797 height 50
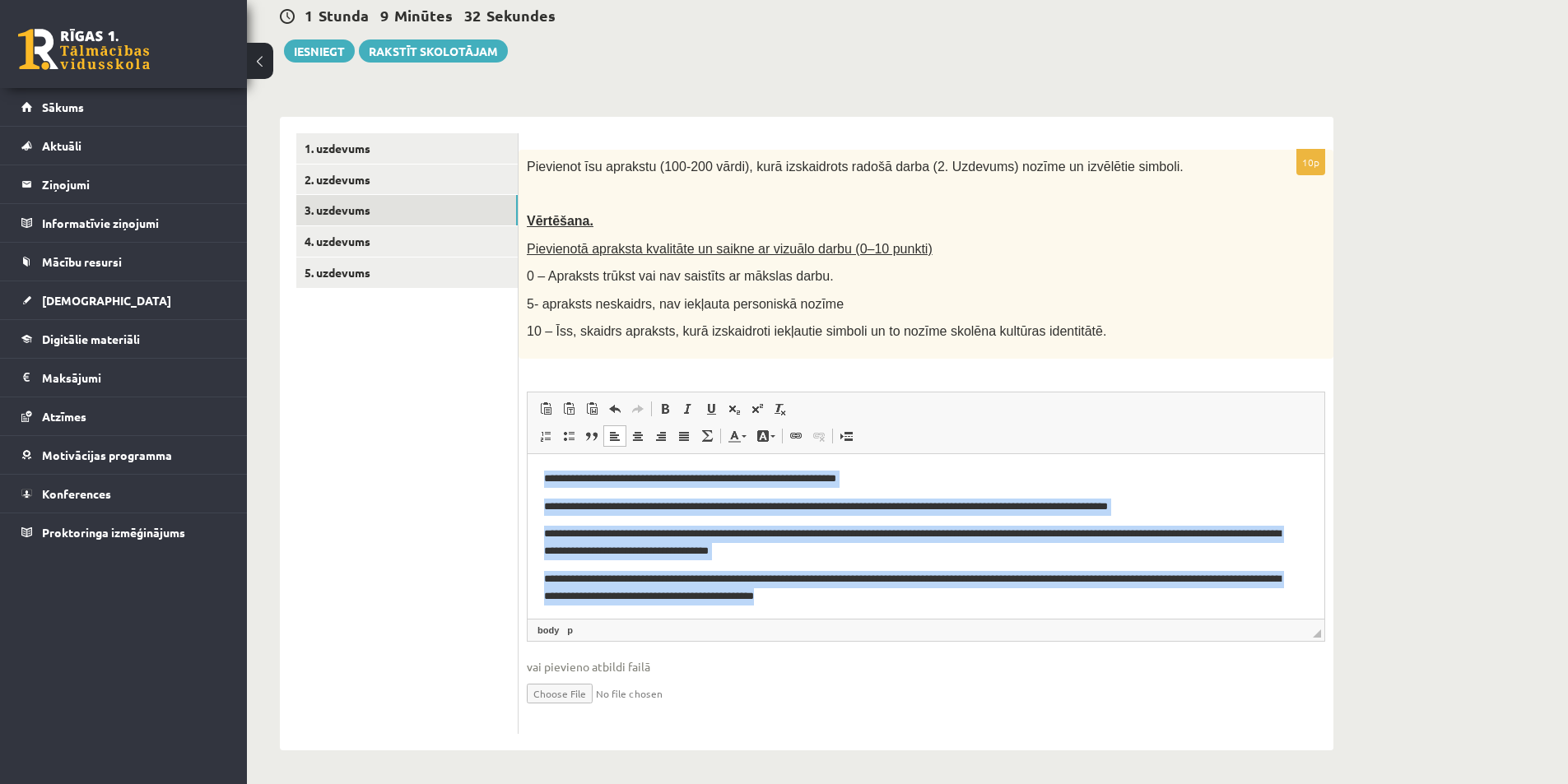
drag, startPoint x: 903, startPoint y: 598, endPoint x: 1052, endPoint y: 919, distance: 353.9
click at [528, 466] on html "**********" at bounding box center [927, 537] width 797 height 167
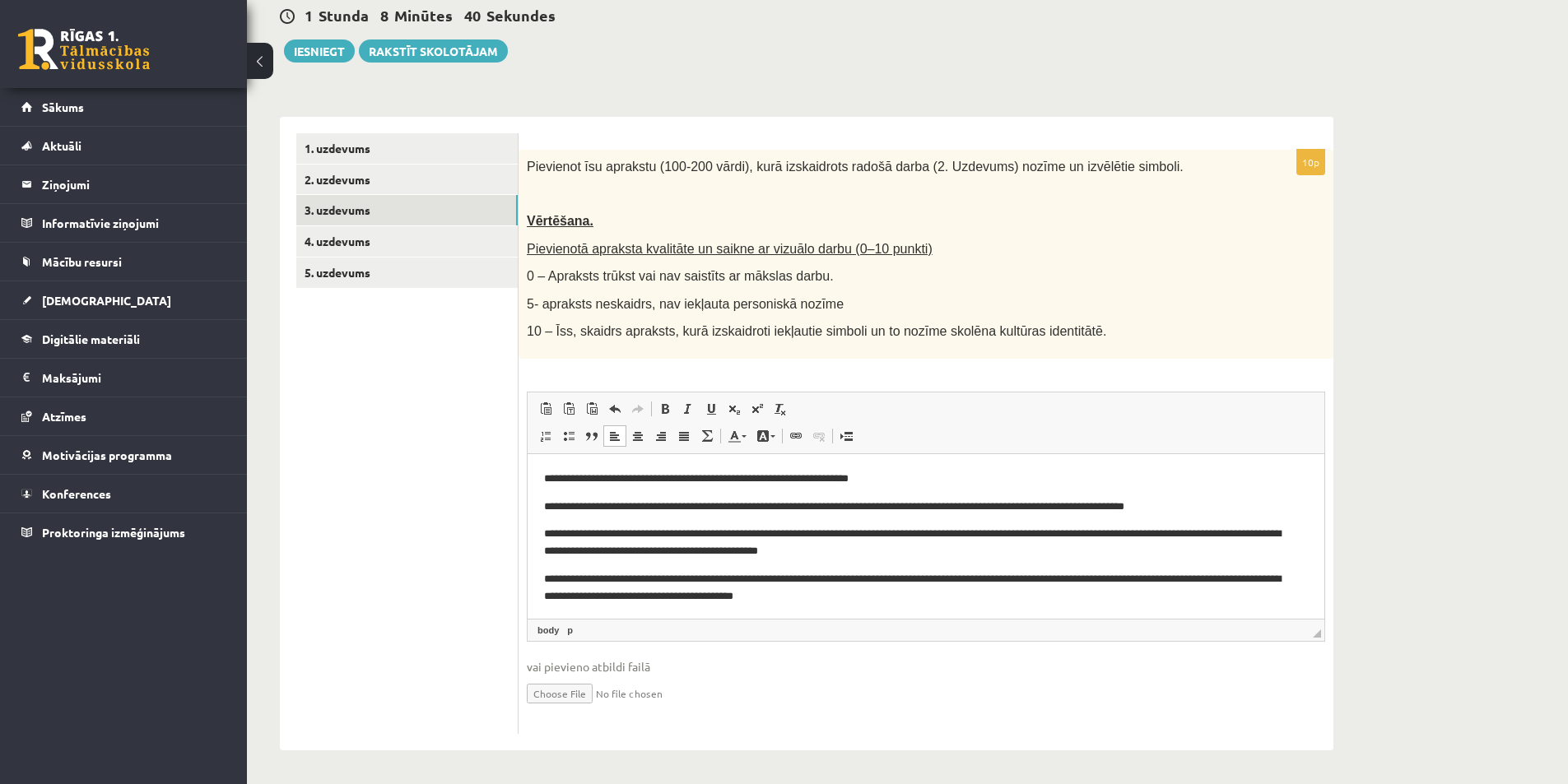
scroll to position [3, 0]
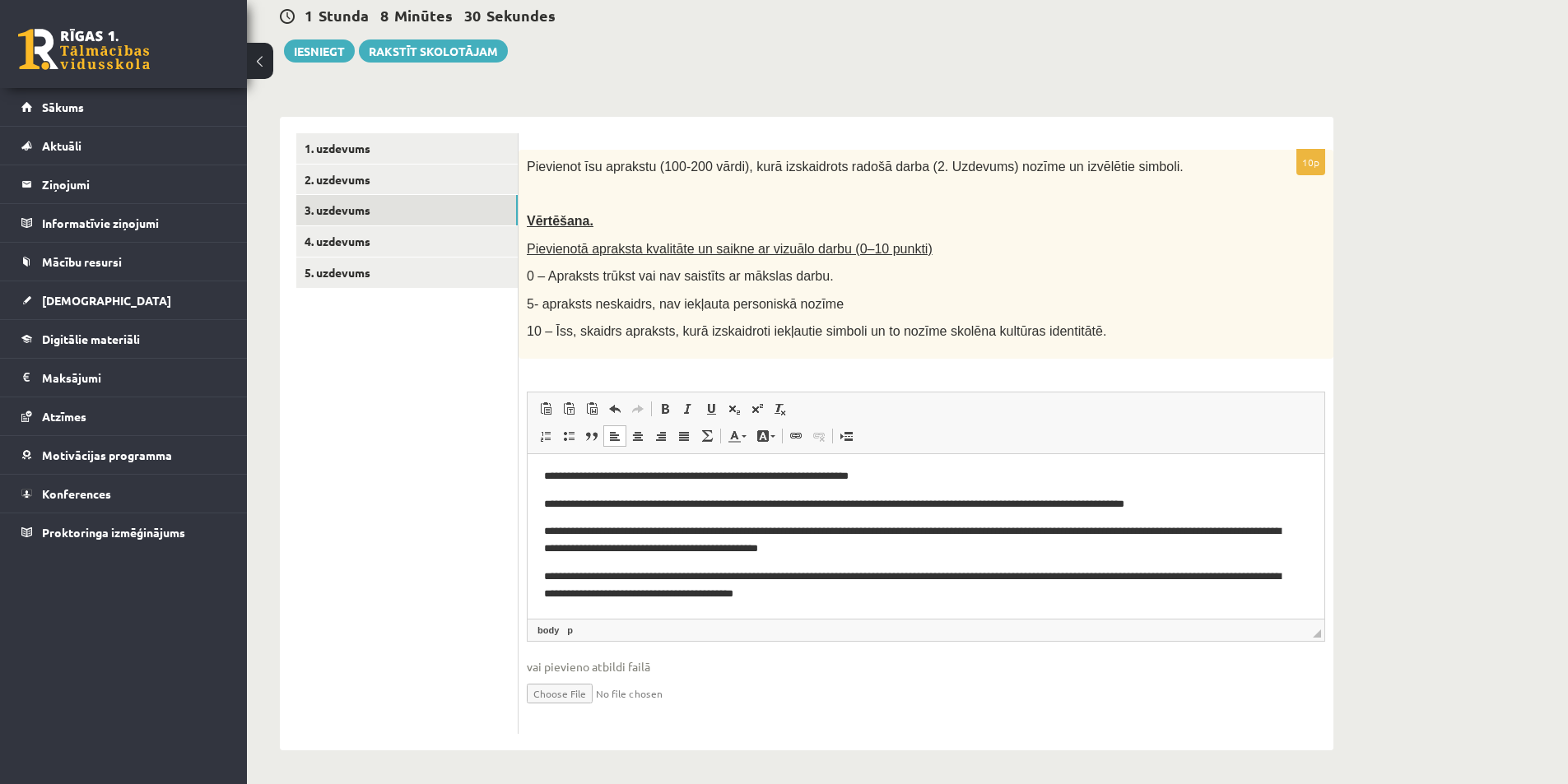
click at [388, 489] on ul "1. uzdevums 2. uzdevums 3. uzdevums 4. uzdevums 5. uzdevums" at bounding box center [407, 434] width 222 height 601
click at [375, 148] on link "1. uzdevums" at bounding box center [407, 149] width 221 height 31
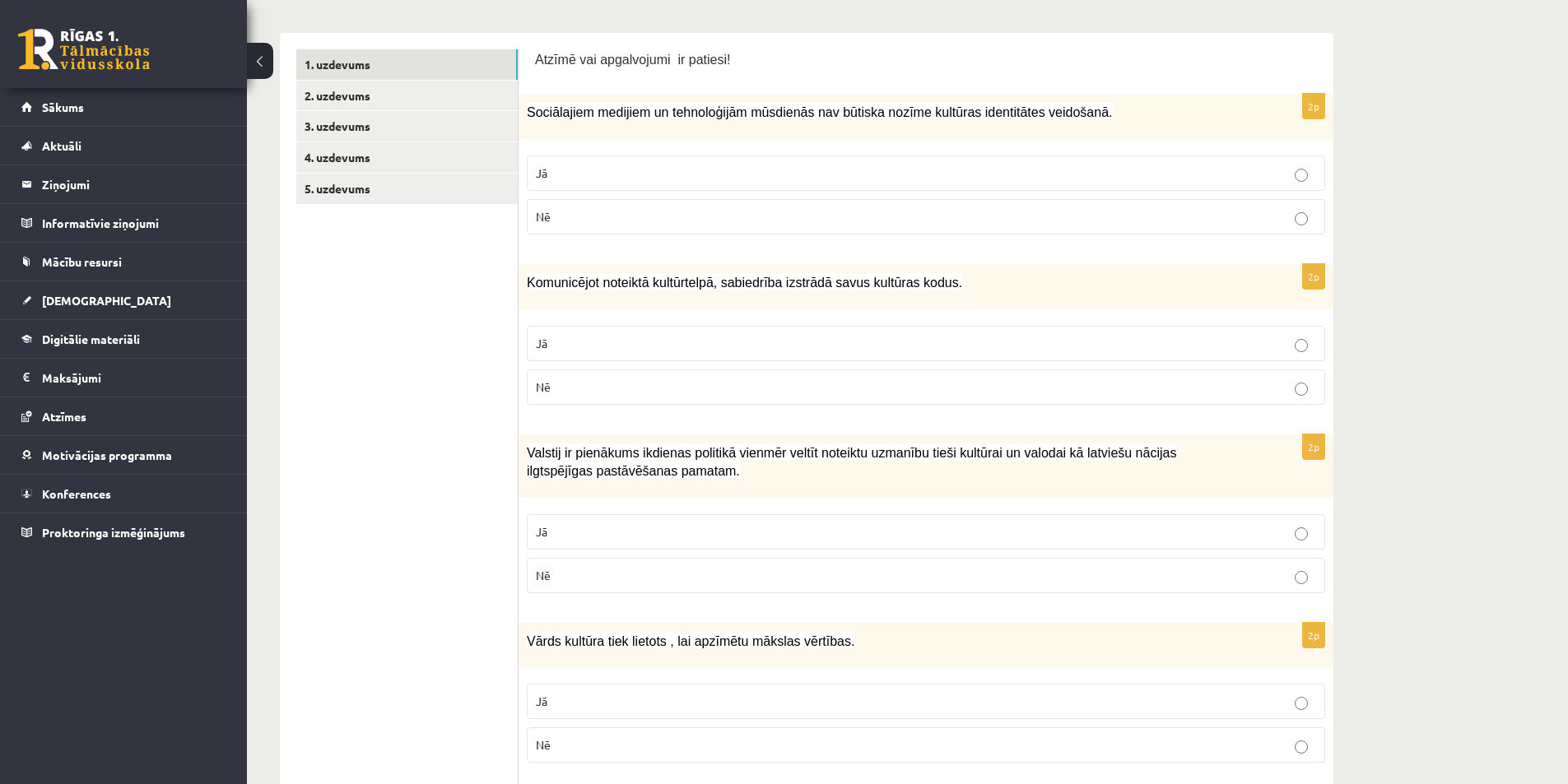
scroll to position [0, 0]
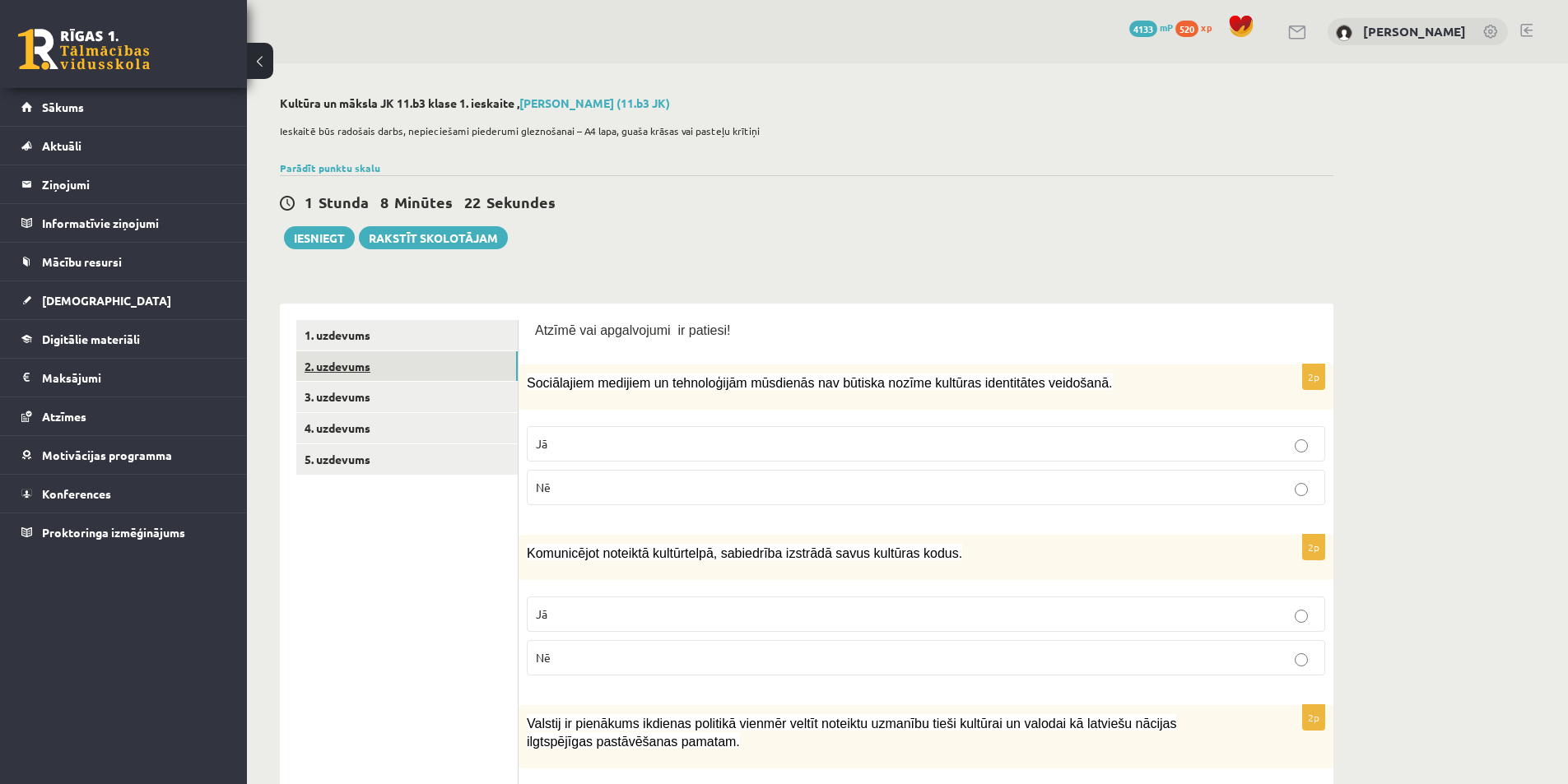
click at [431, 369] on link "2. uzdevums" at bounding box center [407, 367] width 221 height 31
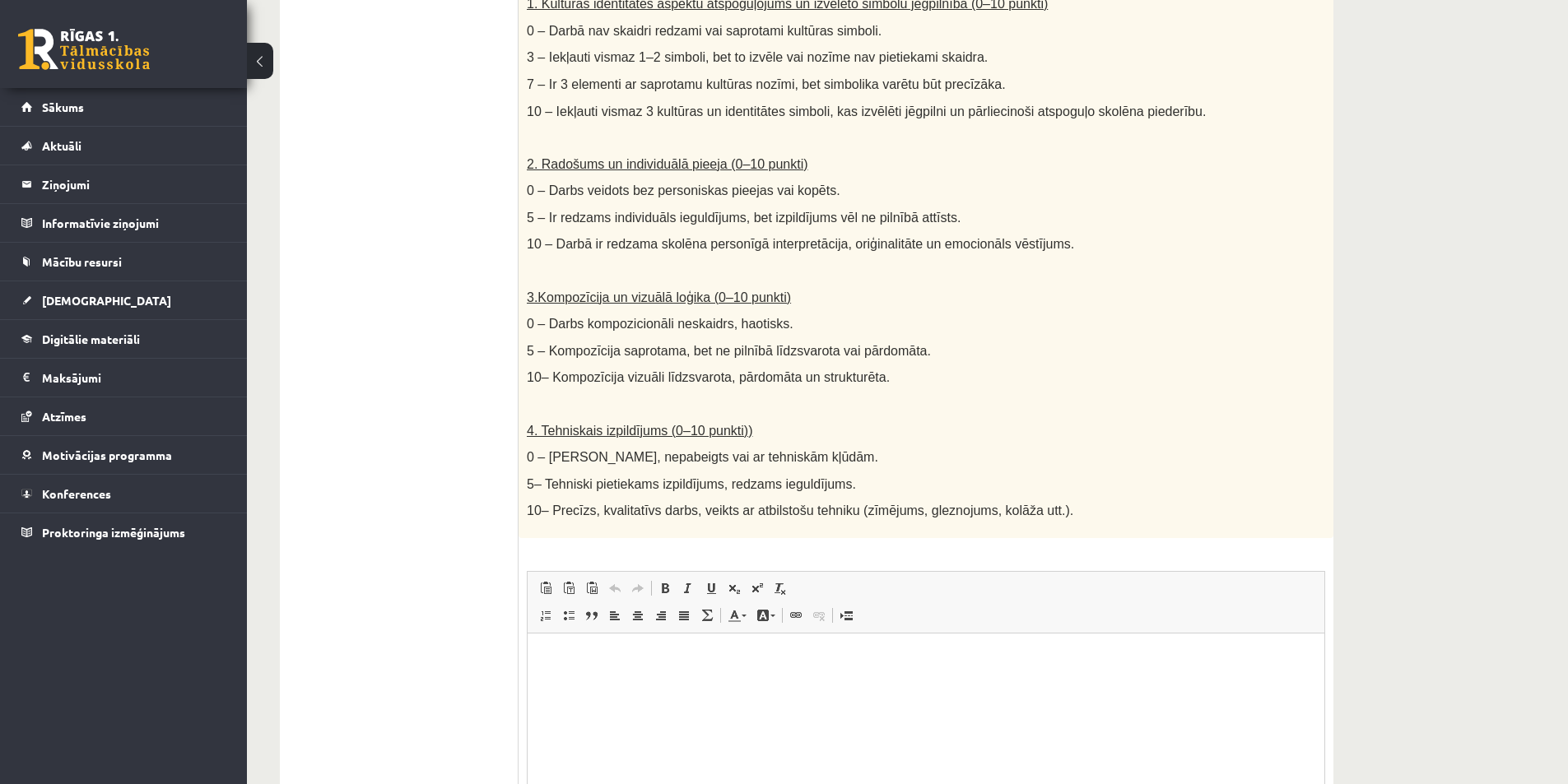
scroll to position [757, 0]
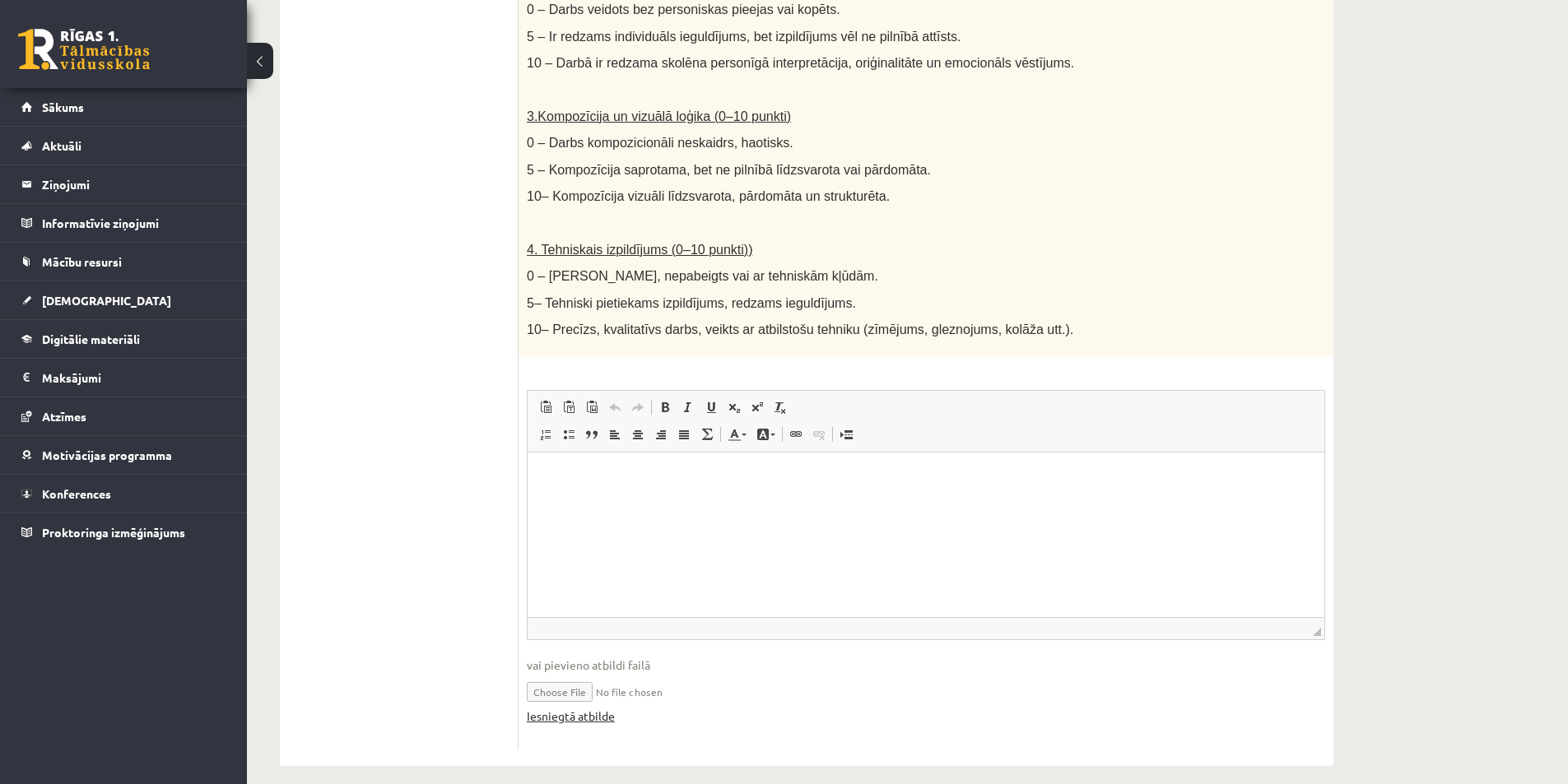
click at [549, 707] on link "Iesniegtā atbilde" at bounding box center [571, 716] width 88 height 17
click at [567, 674] on input "file" at bounding box center [927, 691] width 799 height 34
type input "**********"
click at [606, 707] on link "Iesniegtā atbilde" at bounding box center [571, 716] width 88 height 17
click at [565, 707] on link "Iesniegtā atbilde" at bounding box center [571, 716] width 88 height 17
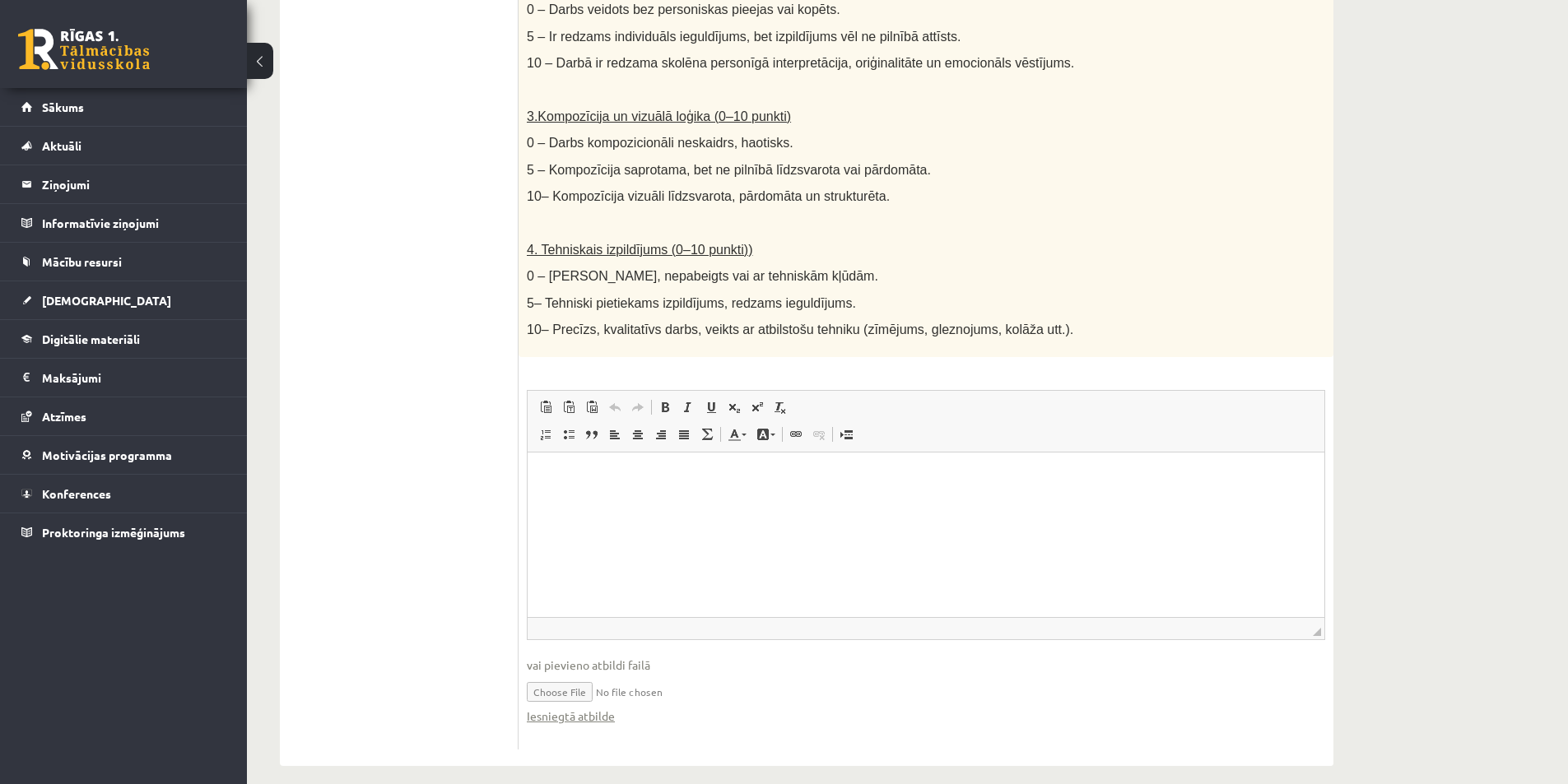
click at [550, 680] on input "file" at bounding box center [927, 691] width 799 height 34
click at [554, 682] on input "file" at bounding box center [927, 691] width 799 height 34
type input "**********"
click at [595, 707] on link "Iesniegtā atbilde" at bounding box center [571, 716] width 88 height 17
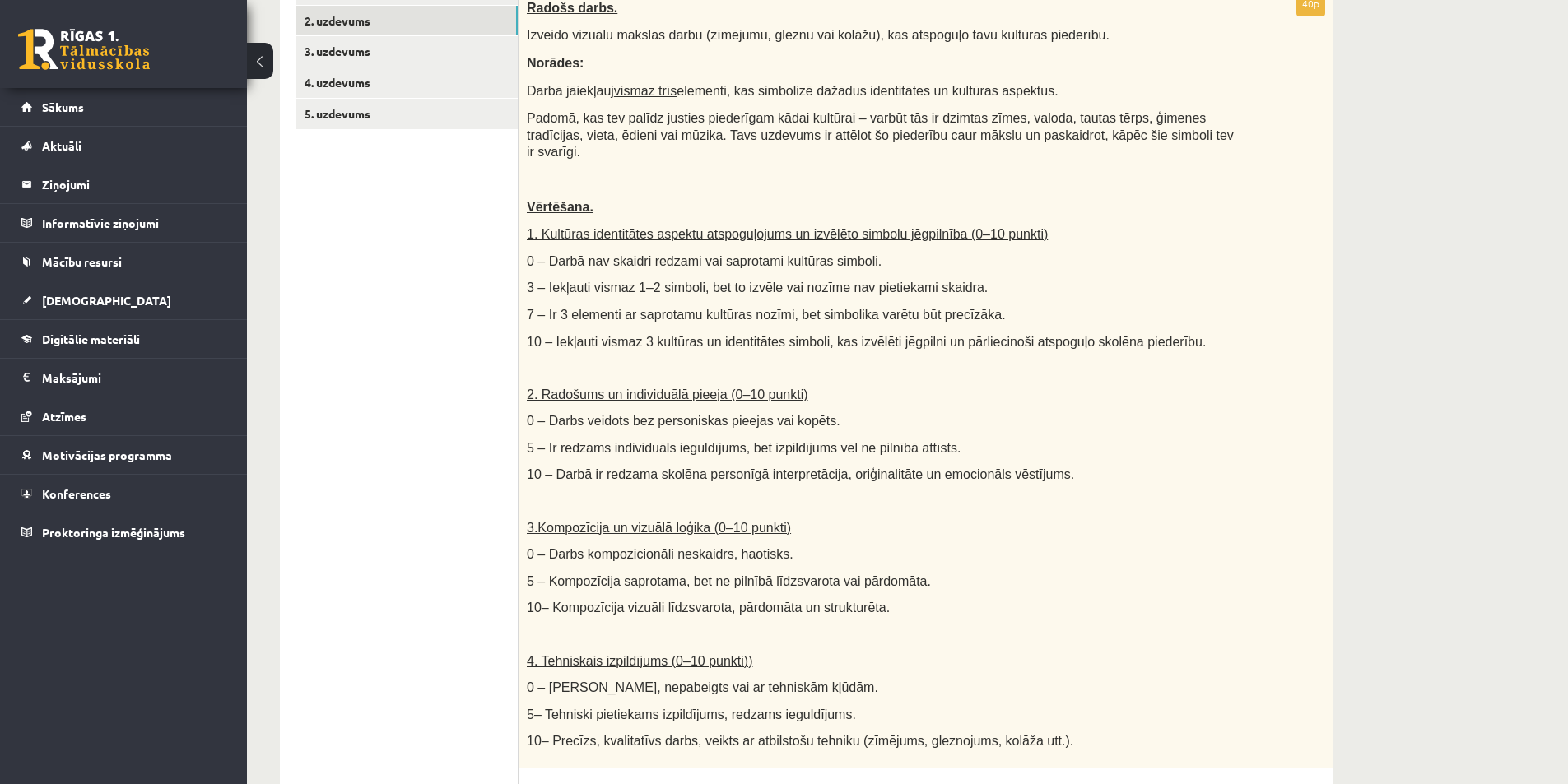
scroll to position [263, 0]
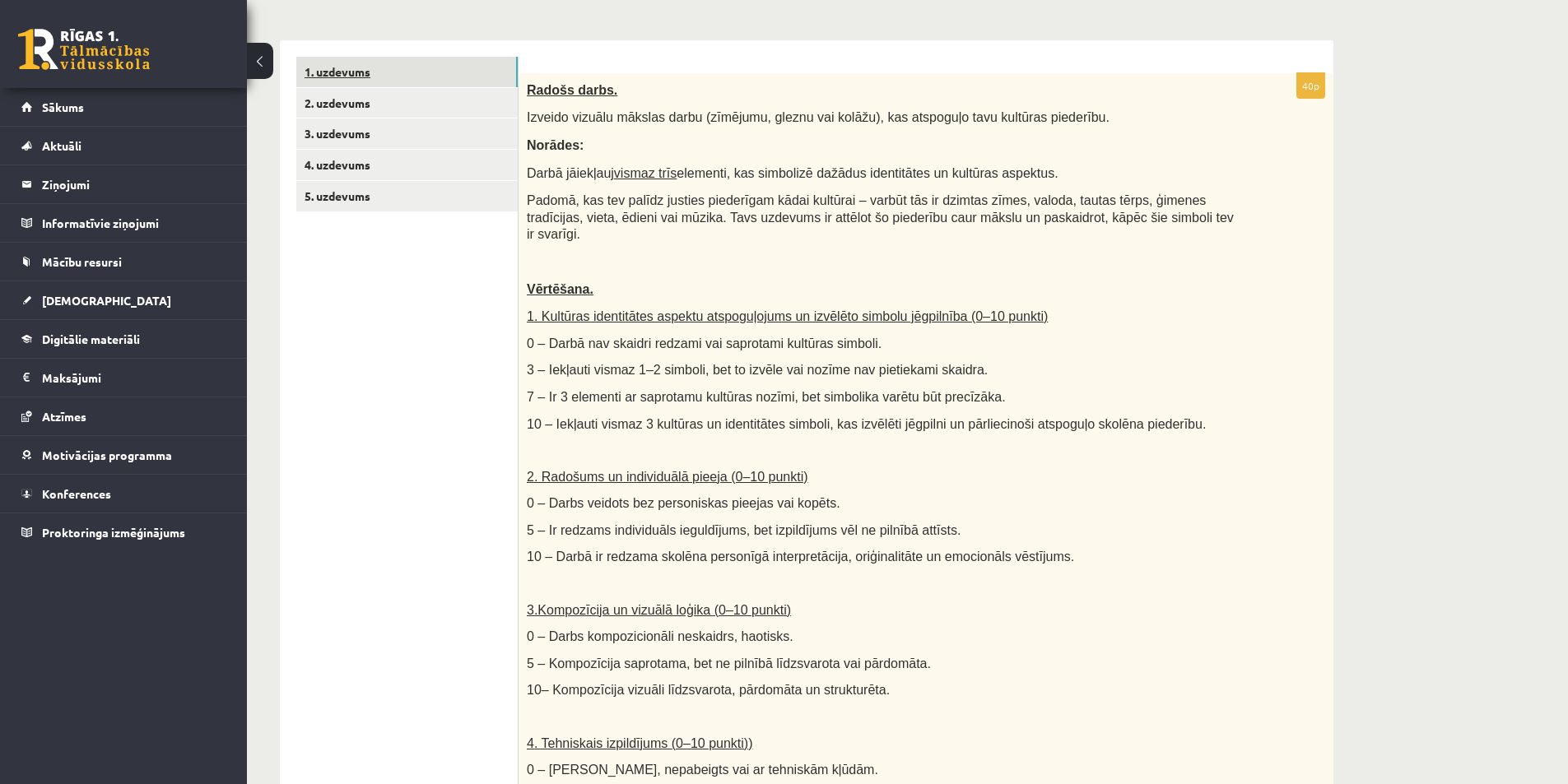
click at [417, 76] on link "1. uzdevums" at bounding box center [407, 72] width 221 height 31
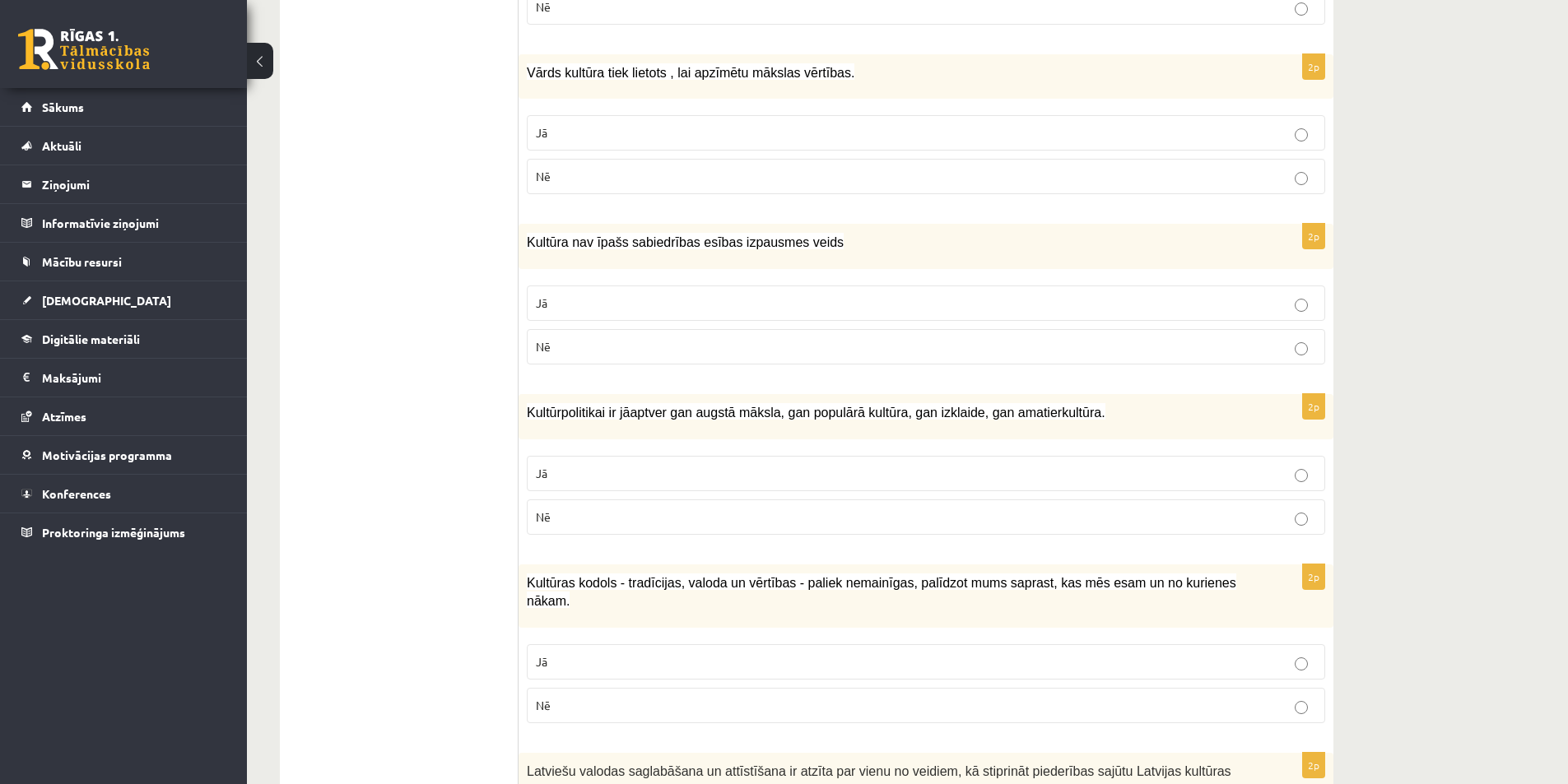
scroll to position [16, 0]
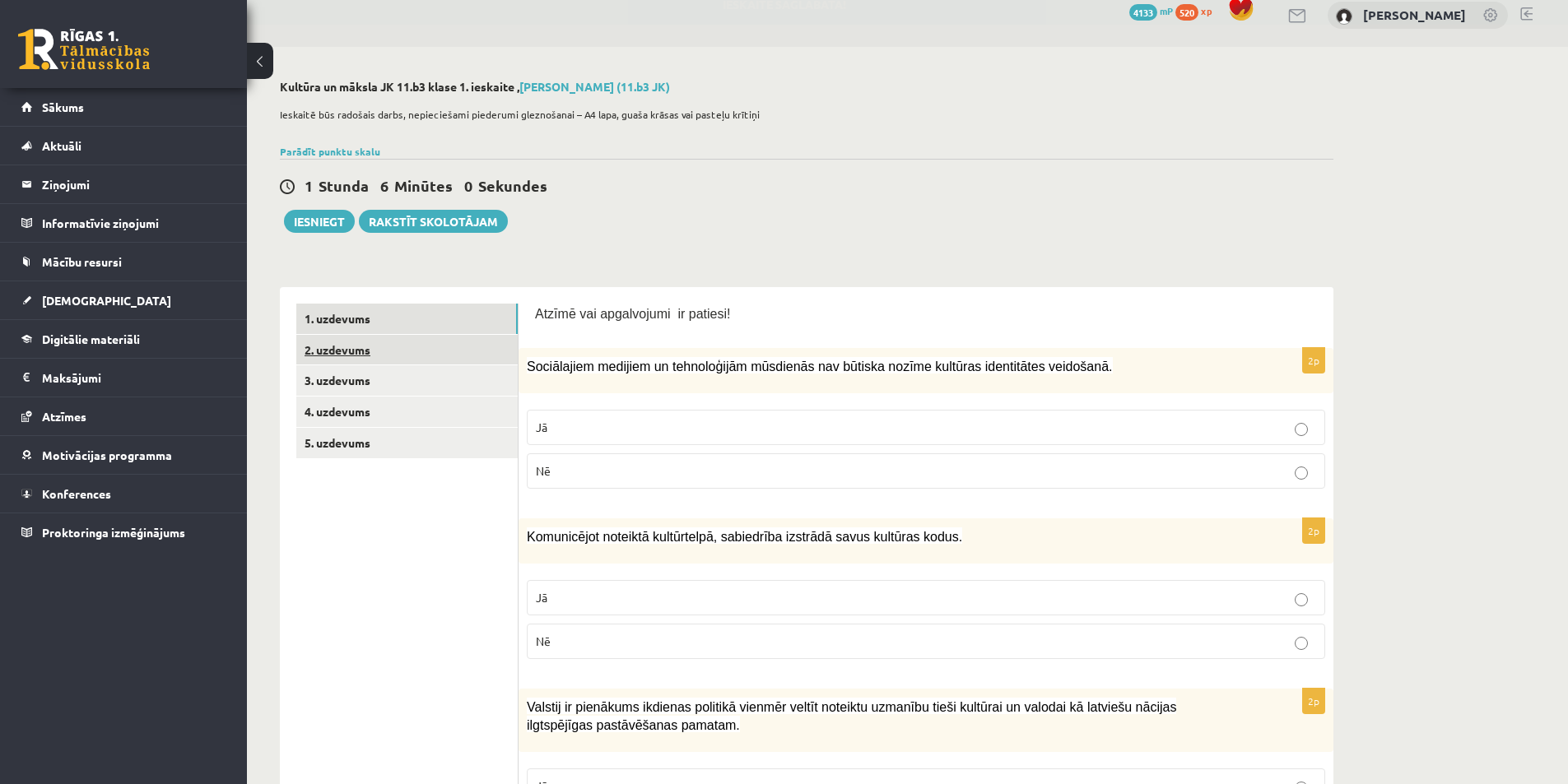
click at [330, 352] on link "2. uzdevums" at bounding box center [407, 350] width 221 height 31
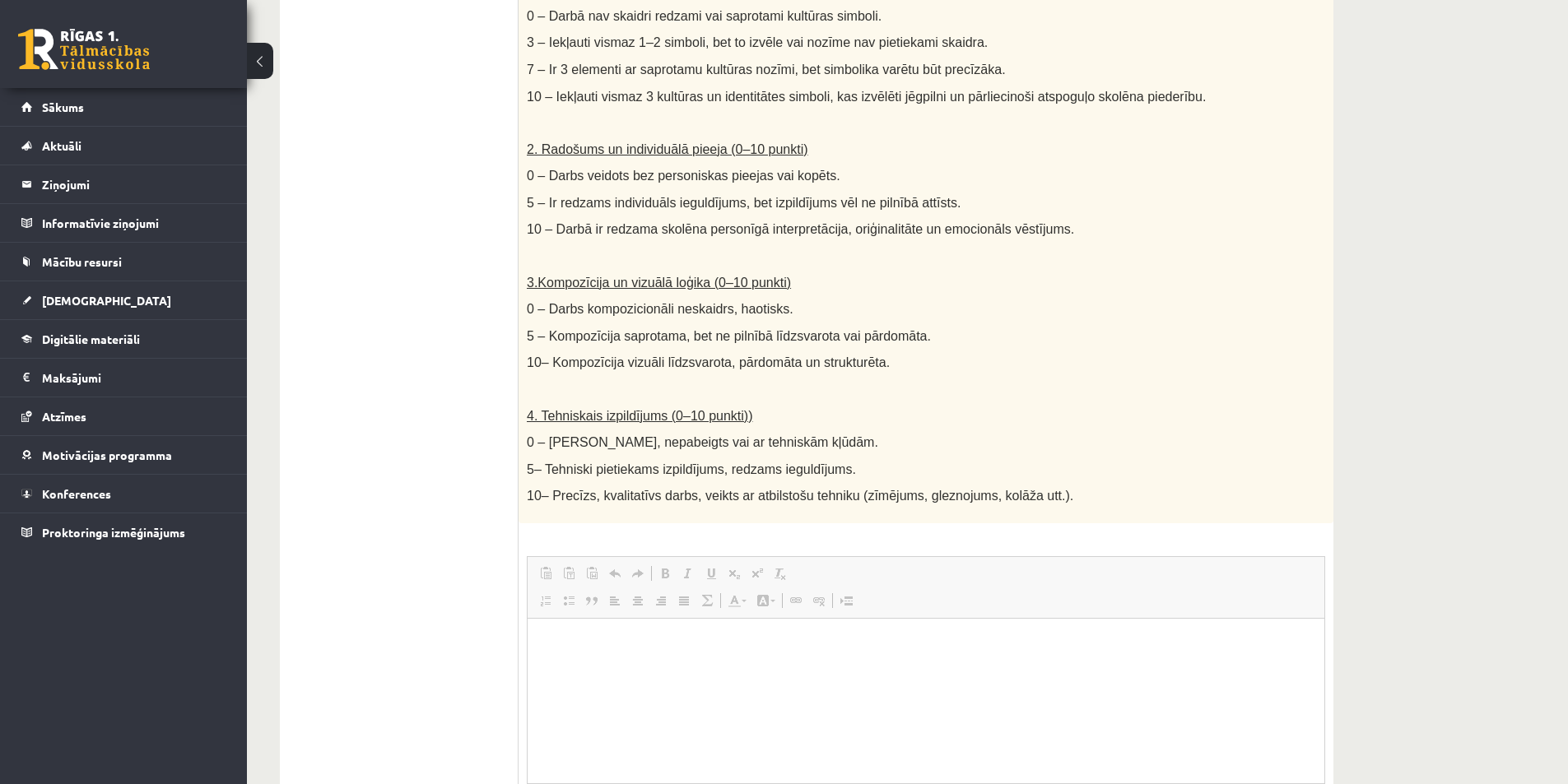
scroll to position [0, 0]
click at [592, 669] on html at bounding box center [927, 644] width 797 height 50
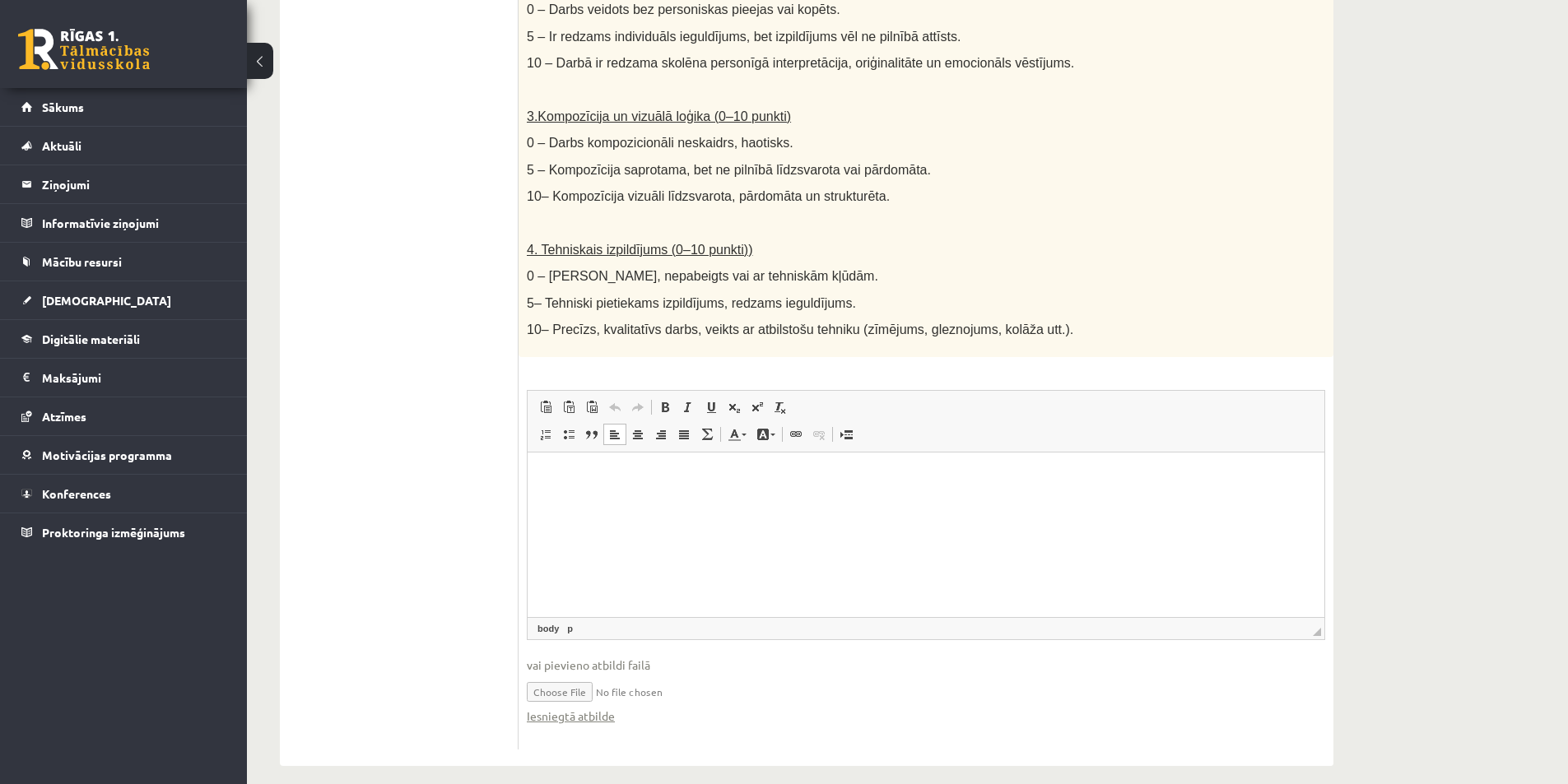
scroll to position [181, 0]
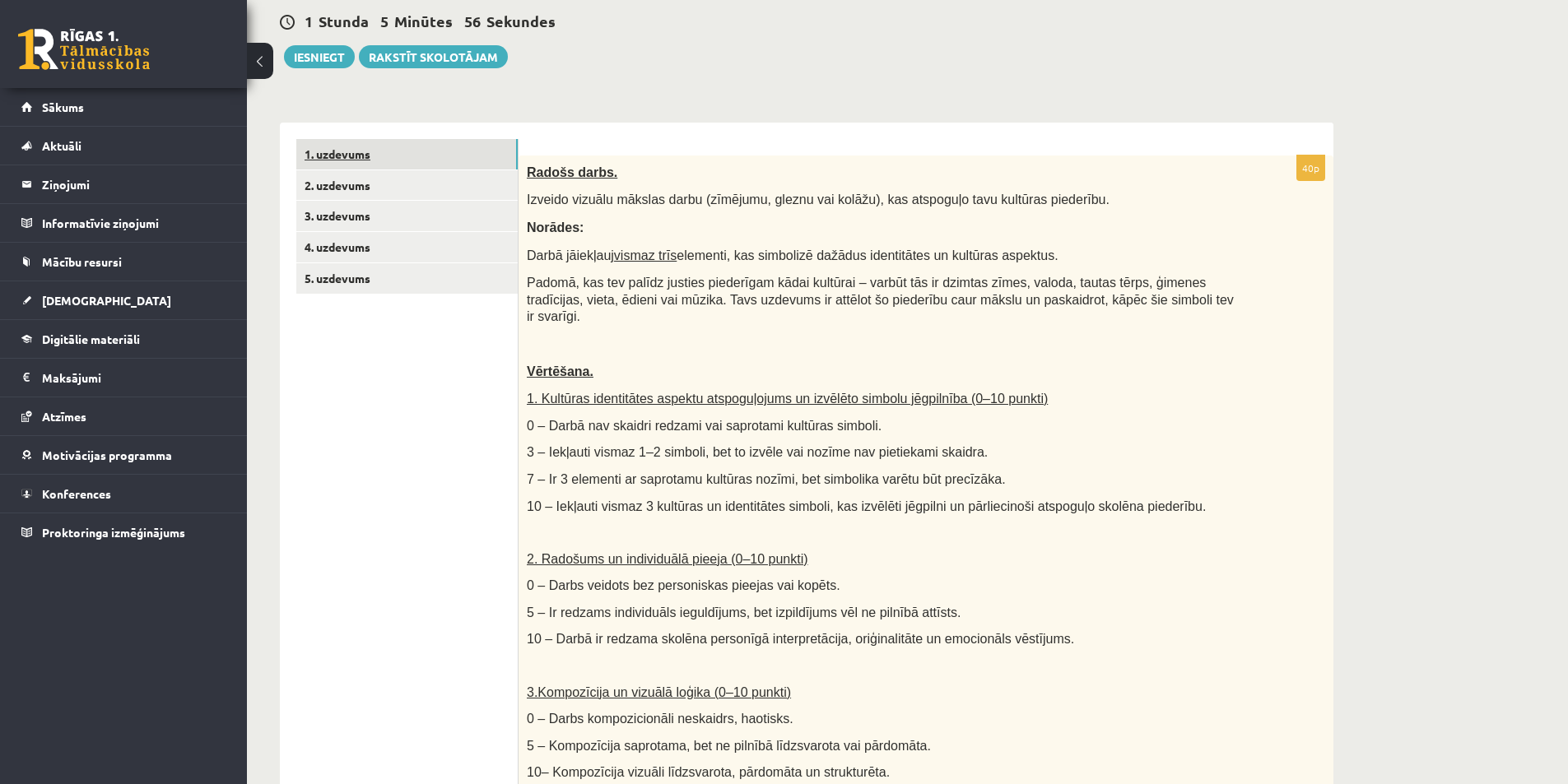
click at [365, 152] on link "1. uzdevums" at bounding box center [407, 154] width 221 height 31
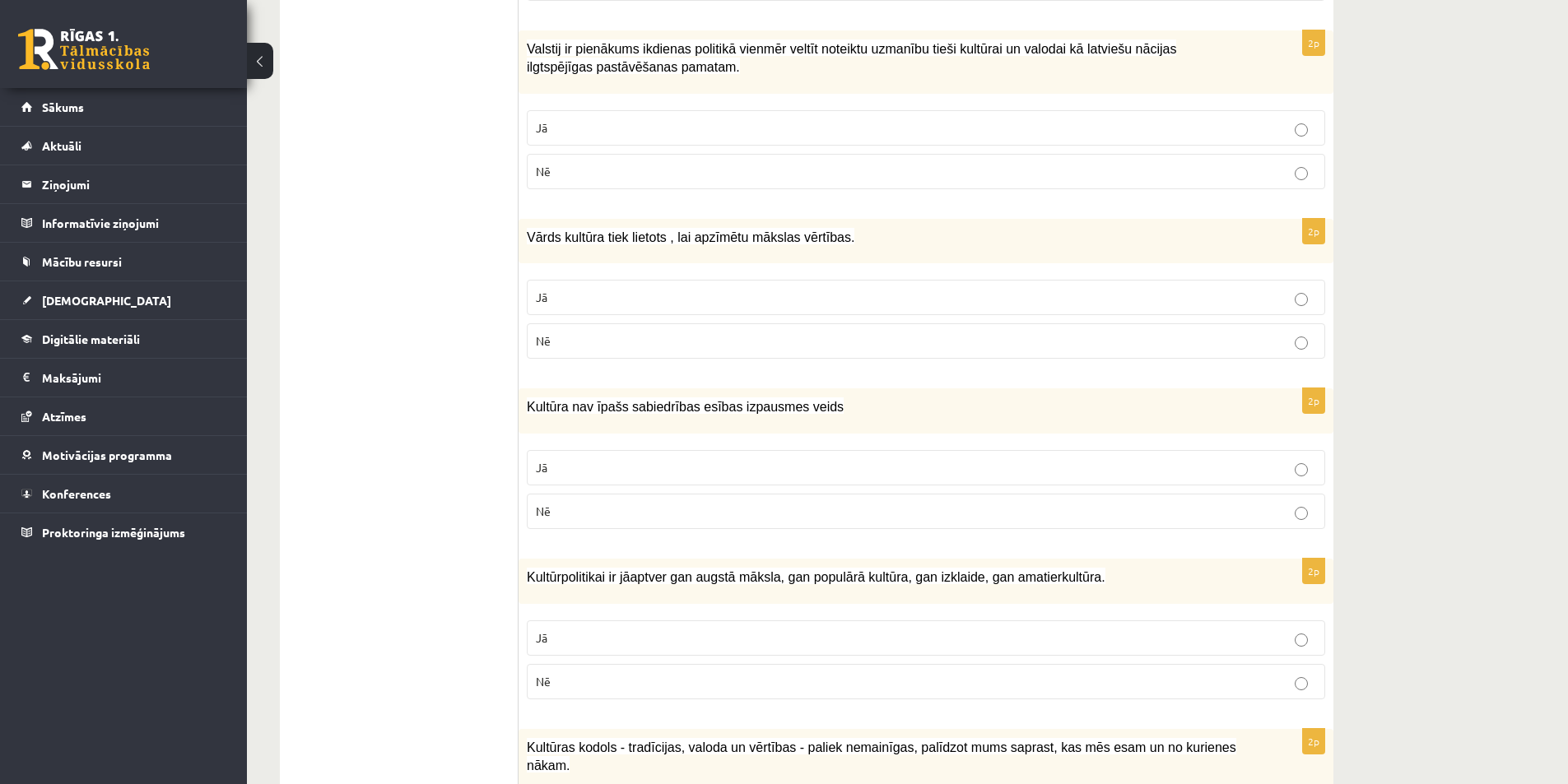
scroll to position [16, 0]
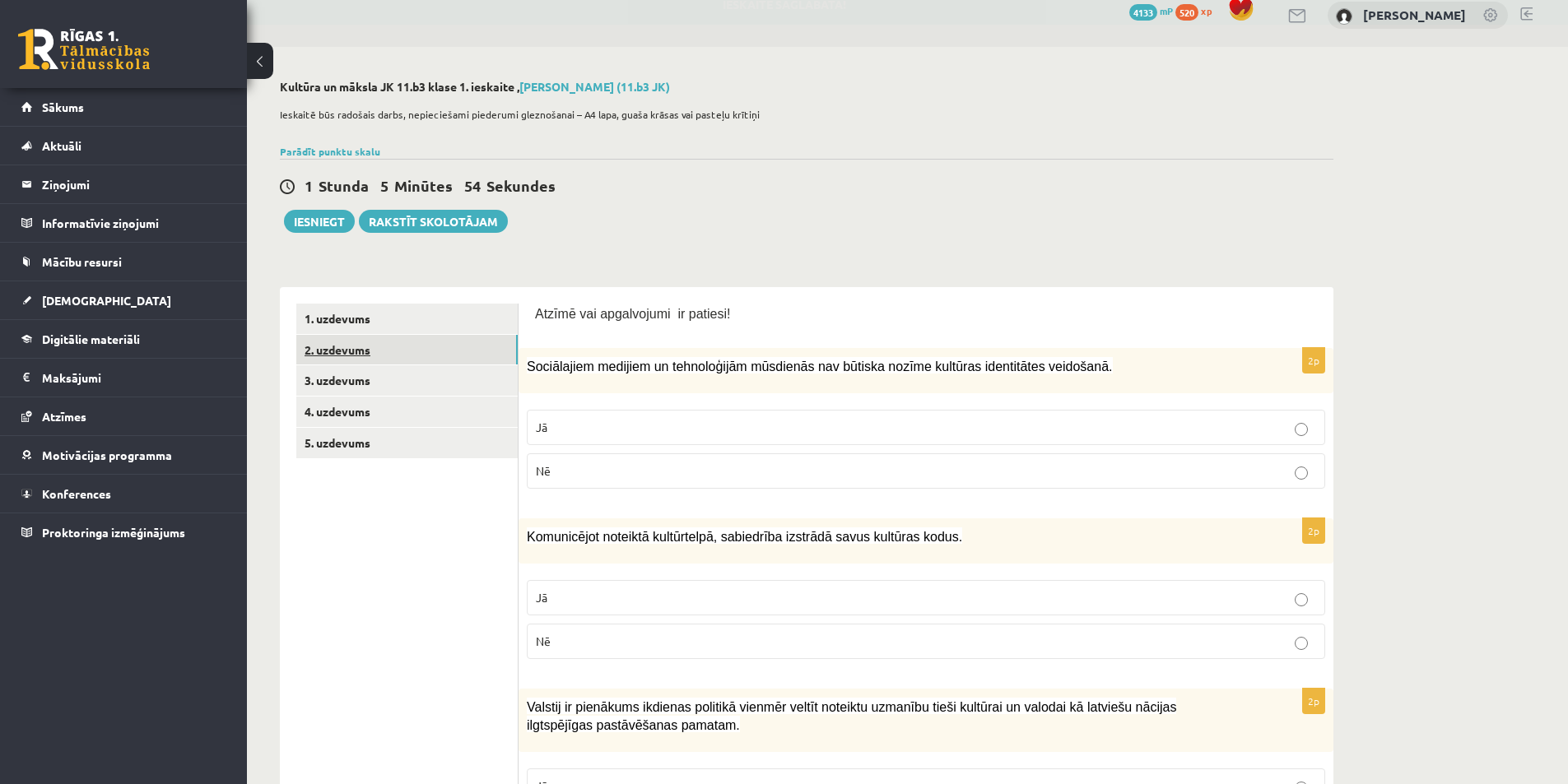
click at [355, 355] on link "2. uzdevums" at bounding box center [407, 350] width 221 height 31
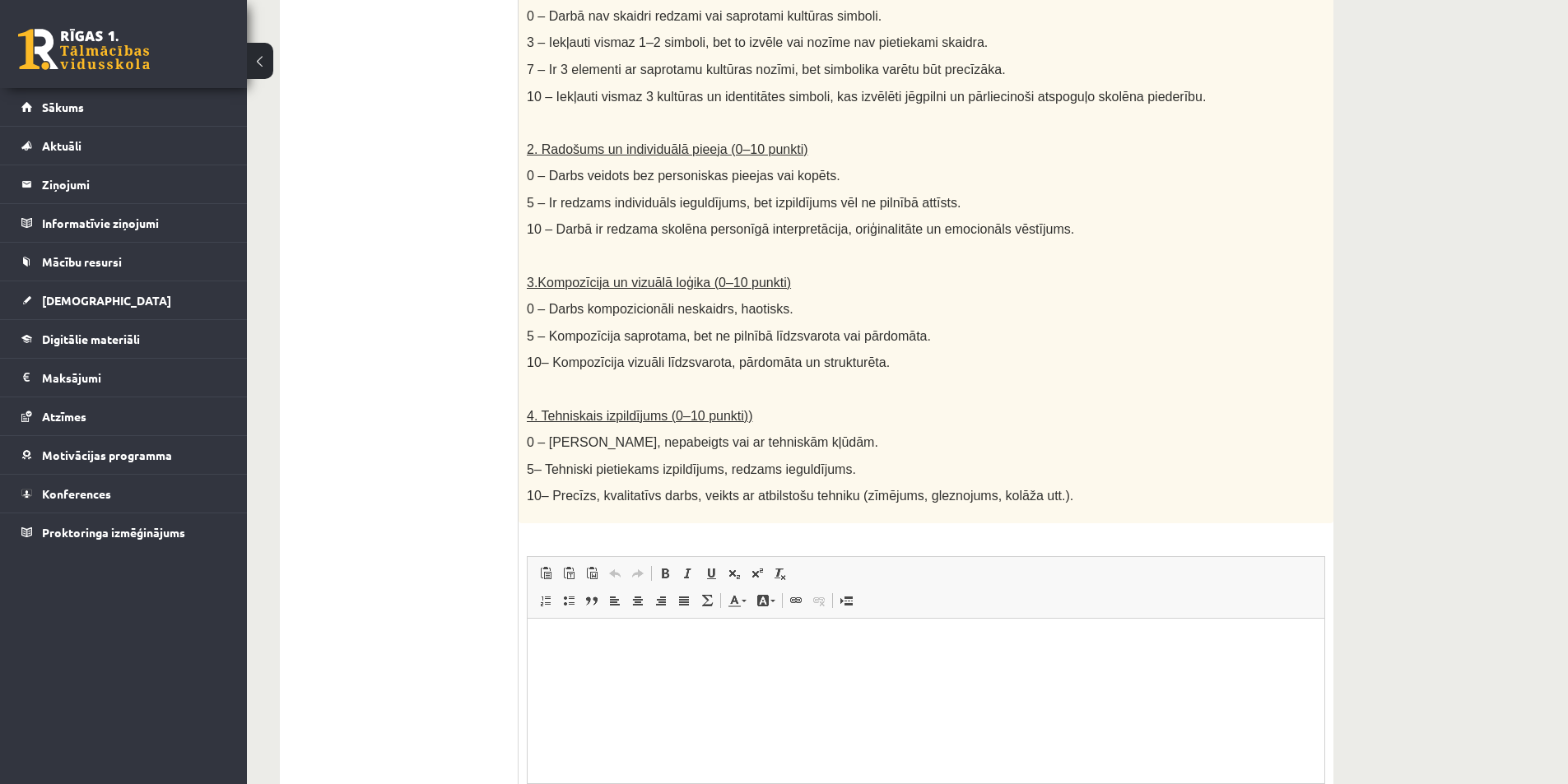
scroll to position [757, 0]
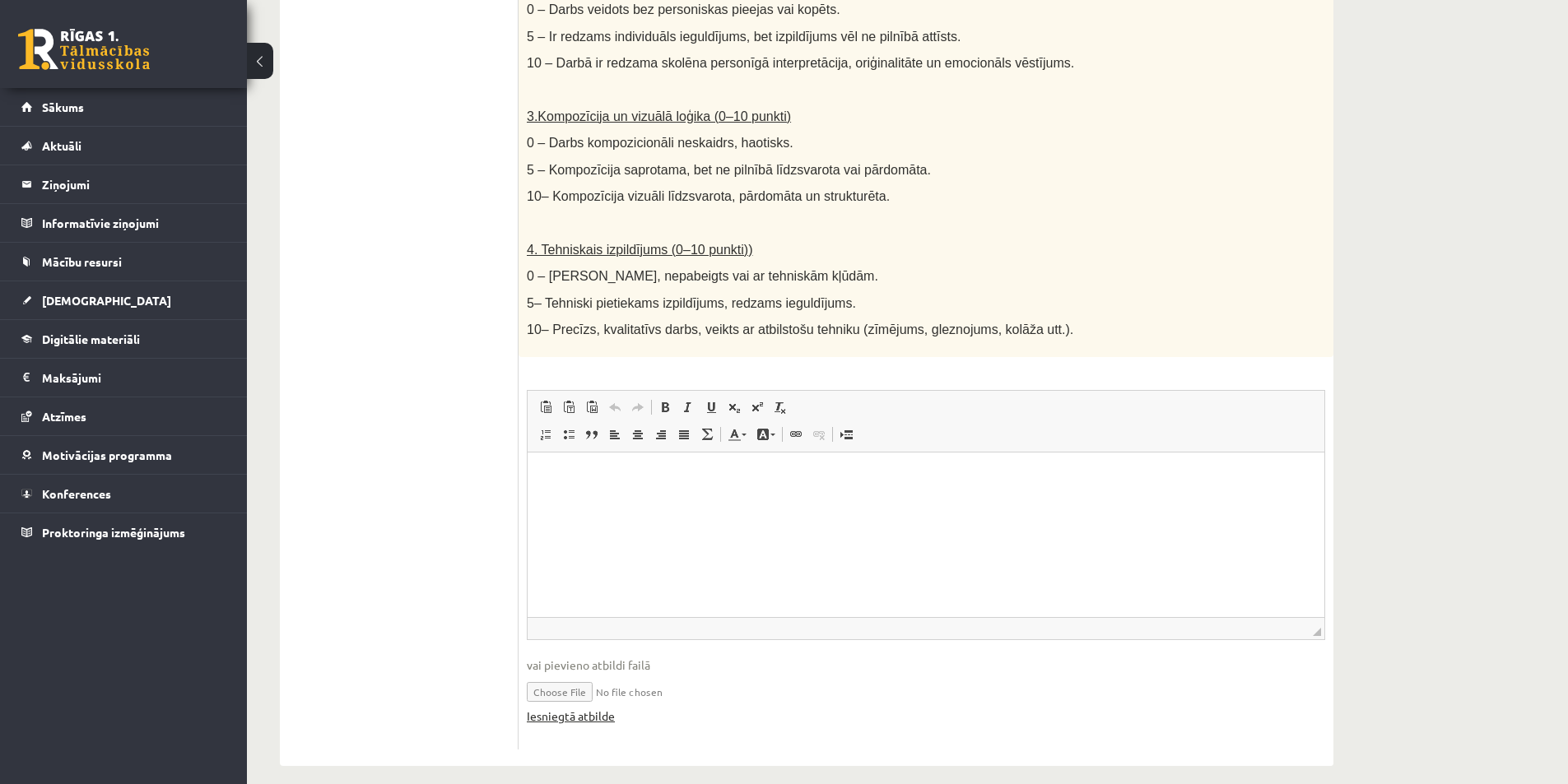
click at [555, 707] on link "Iesniegtā atbilde" at bounding box center [571, 716] width 88 height 17
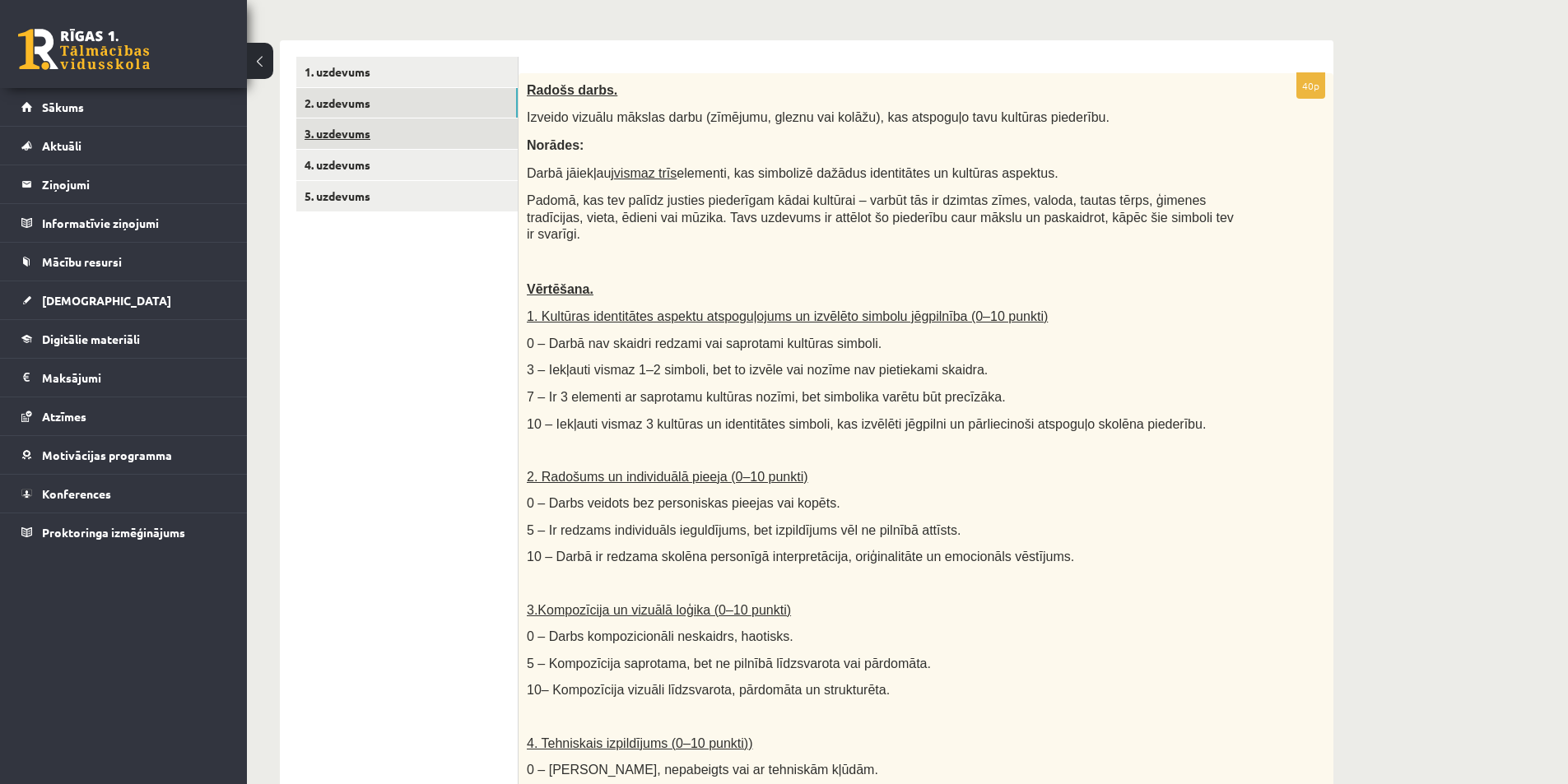
click at [418, 133] on link "3. uzdevums" at bounding box center [407, 134] width 221 height 31
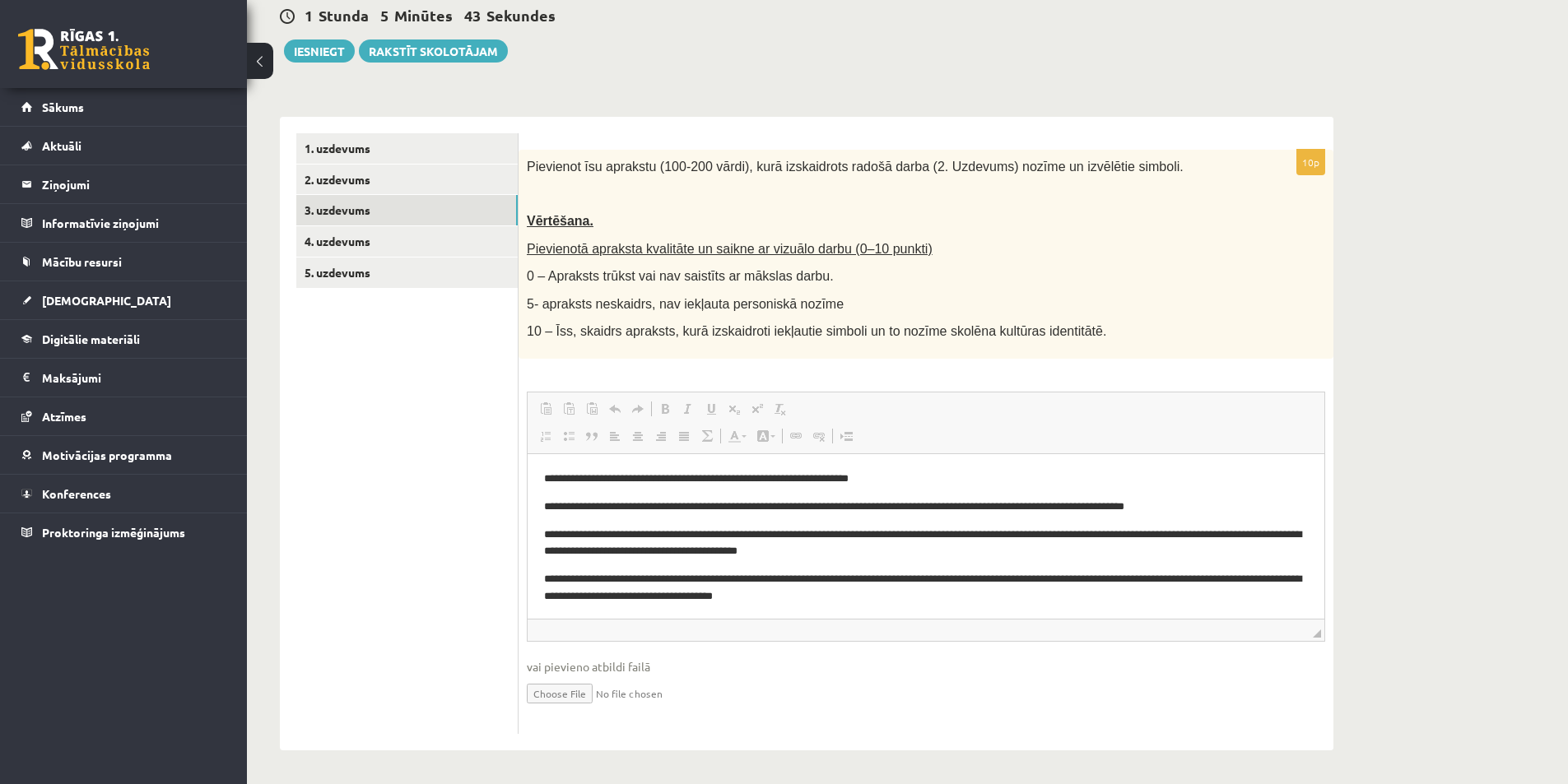
scroll to position [0, 0]
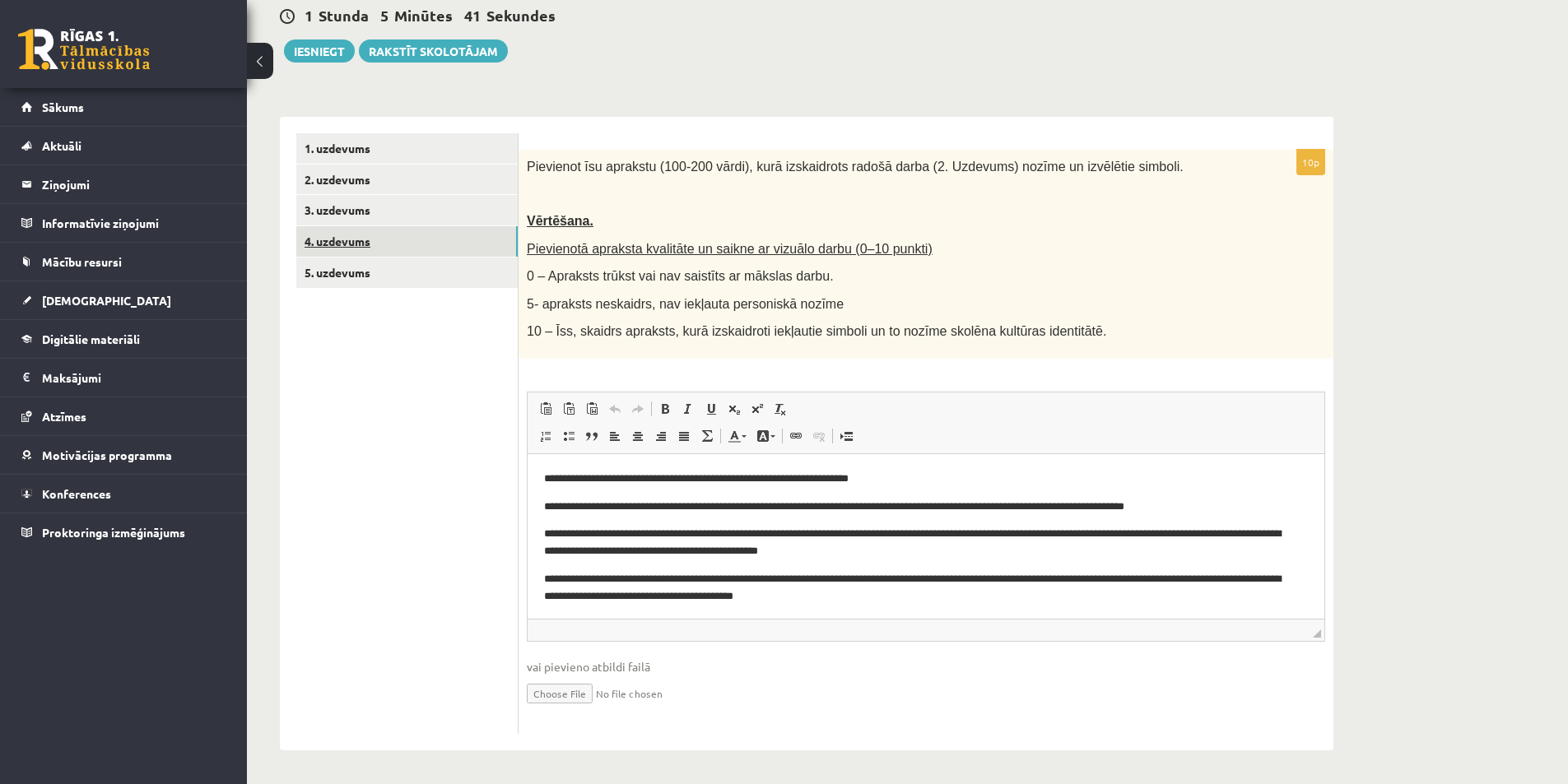
click at [408, 235] on link "4. uzdevums" at bounding box center [407, 242] width 221 height 31
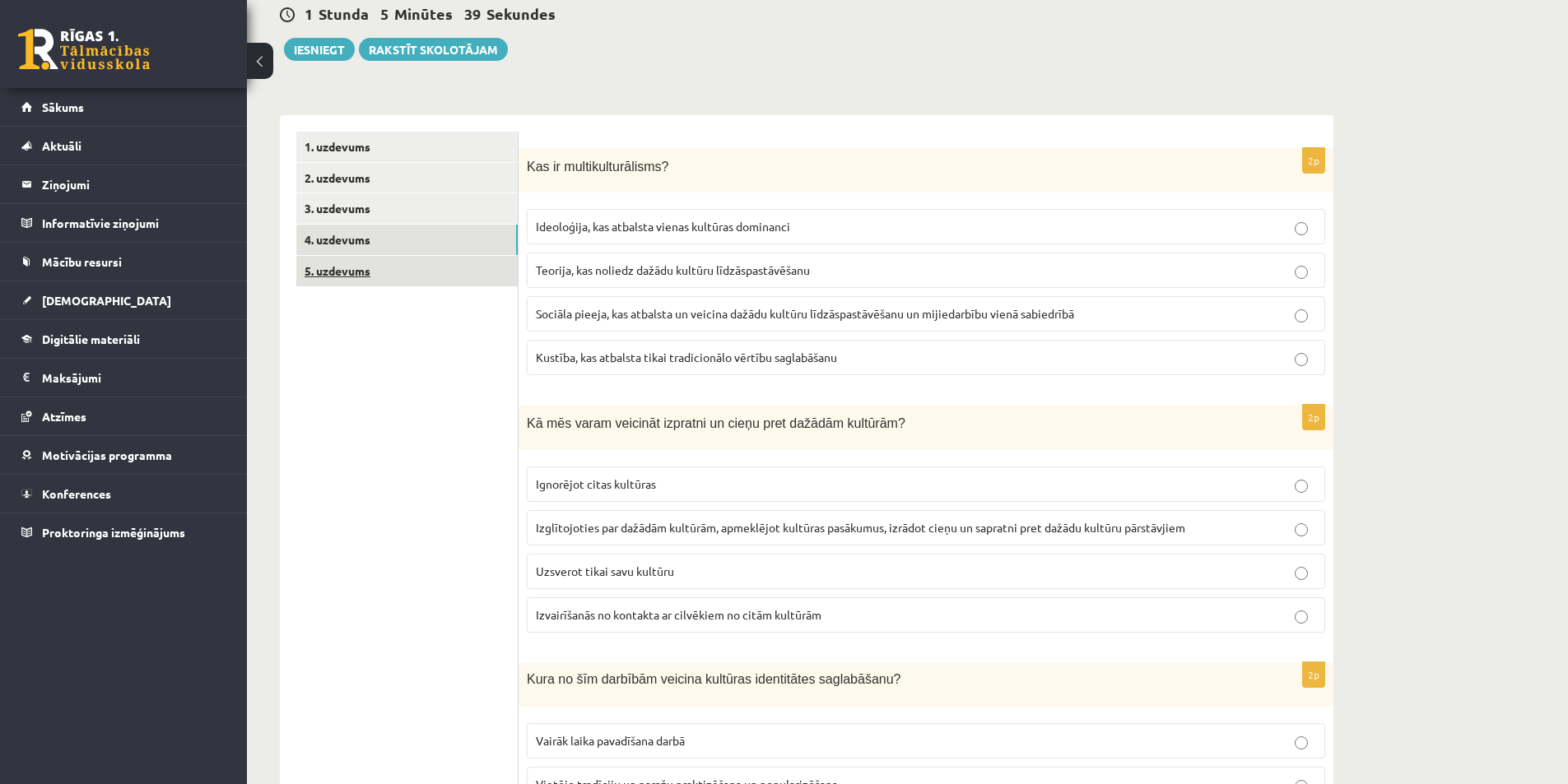
click at [411, 266] on link "5. uzdevums" at bounding box center [407, 272] width 221 height 31
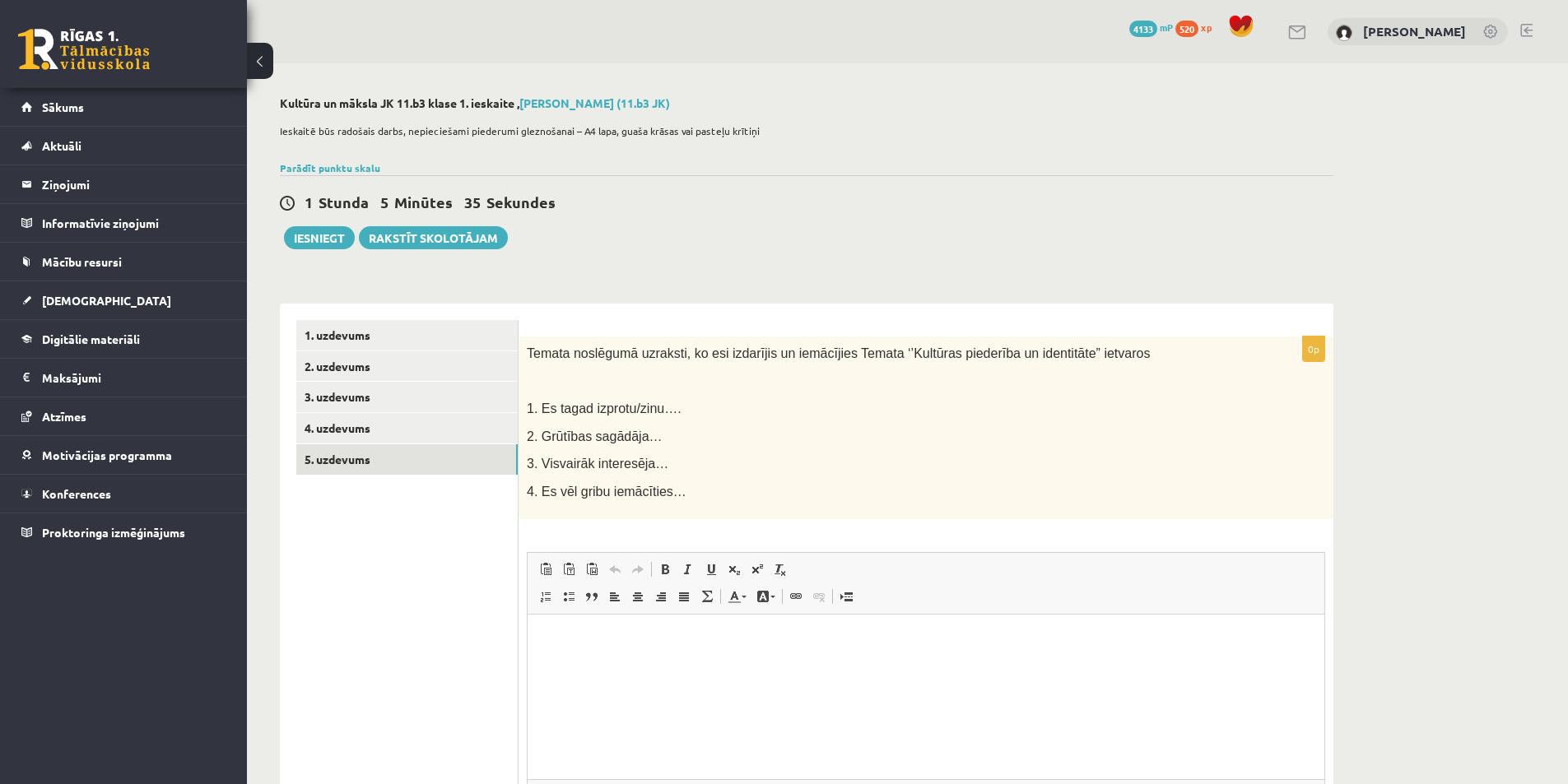
scroll to position [162, 0]
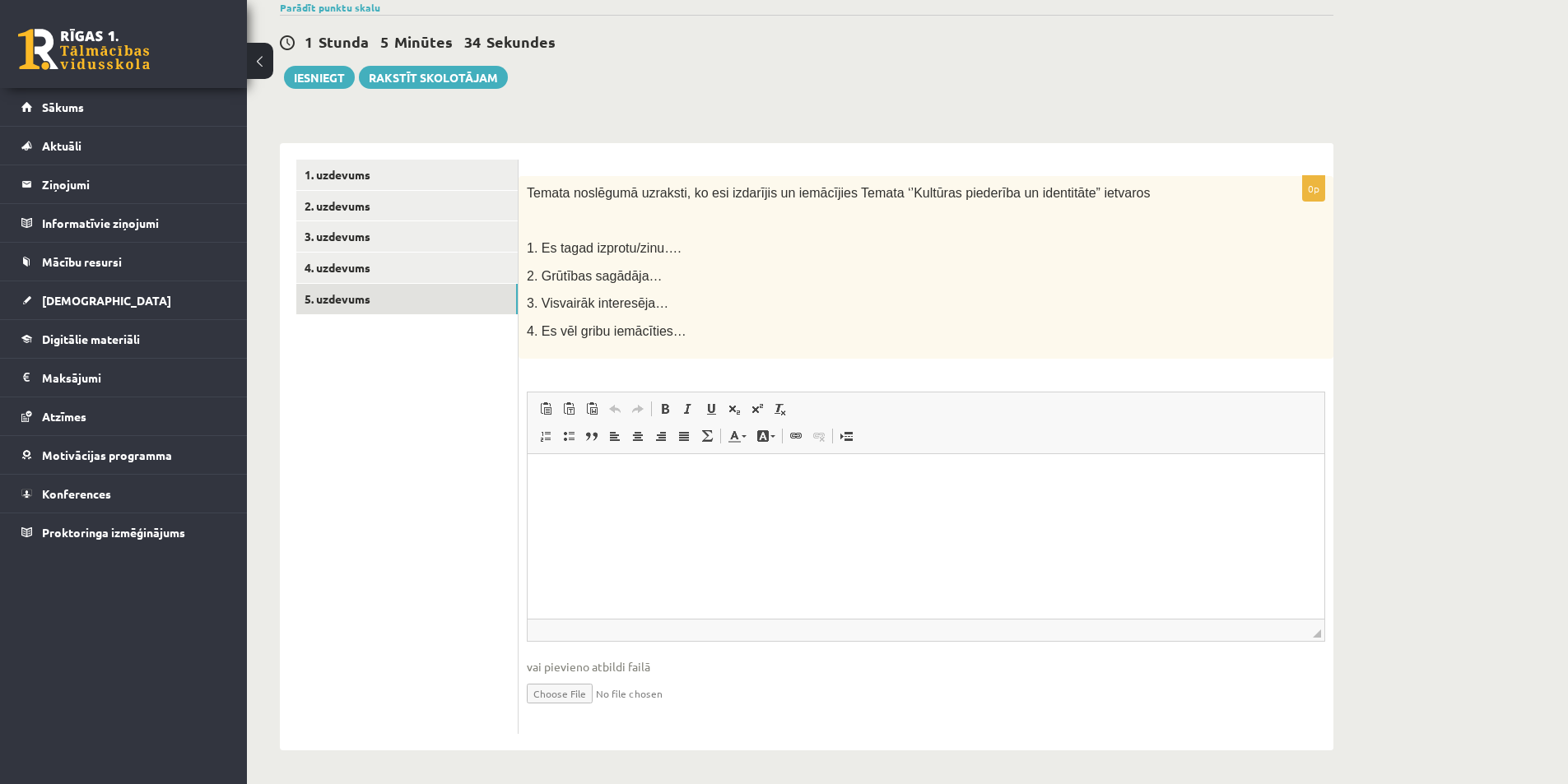
click at [661, 504] on html at bounding box center [927, 479] width 797 height 50
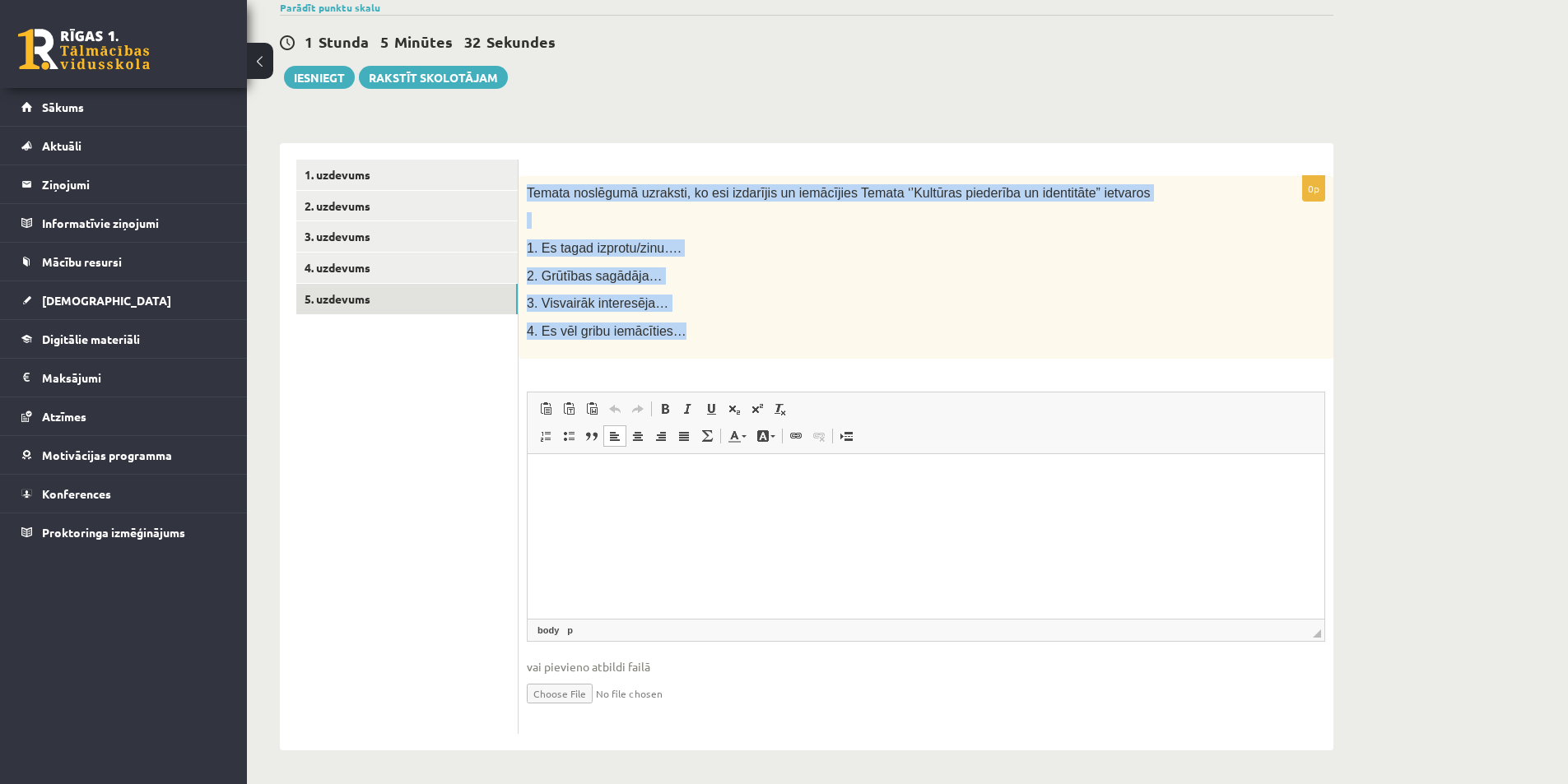
drag, startPoint x: 668, startPoint y: 330, endPoint x: 526, endPoint y: 167, distance: 216.2
click at [526, 167] on div "0p Temata noslēgumā uzraksti, ko esi izdarījis un iemācījies Temata ‘’Kultūras …" at bounding box center [926, 447] width 815 height 608
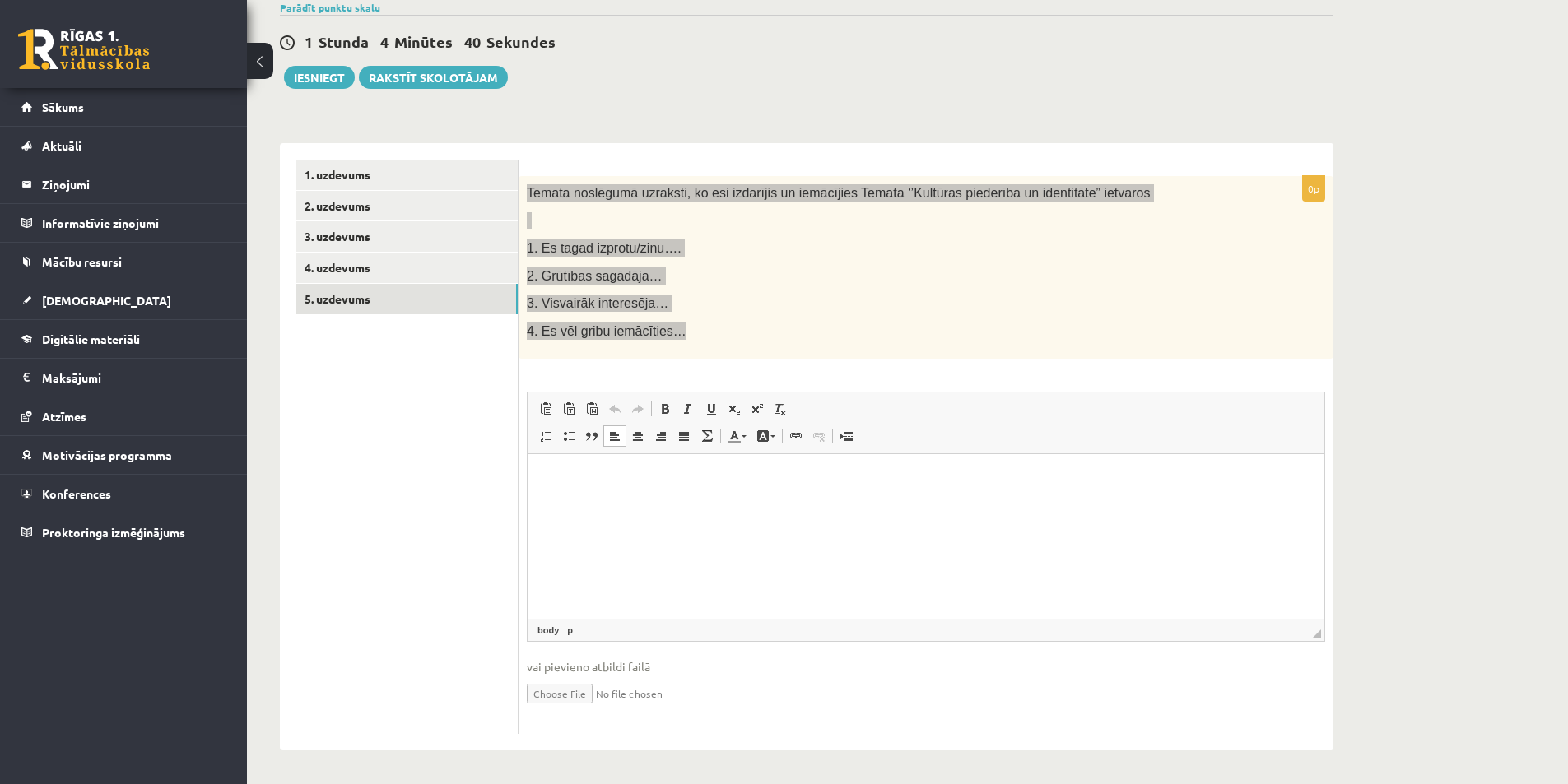
click at [563, 504] on html at bounding box center [927, 479] width 797 height 50
click at [612, 504] on html "**********" at bounding box center [927, 479] width 797 height 50
click at [1101, 481] on p "**********" at bounding box center [926, 479] width 764 height 17
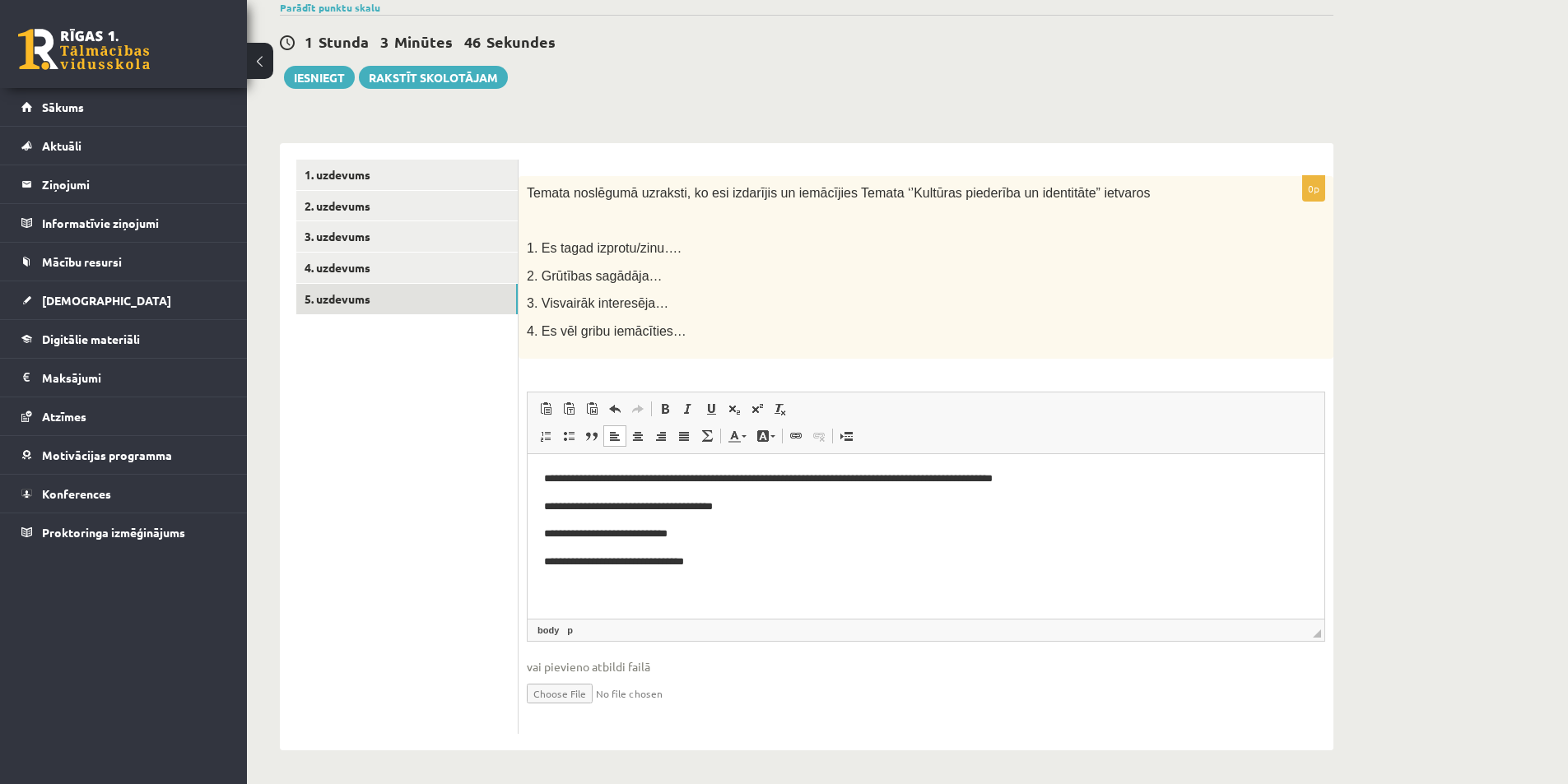
click at [379, 433] on ul "1. uzdevums 2. uzdevums 3. uzdevums 4. uzdevums 5. uzdevums" at bounding box center [407, 448] width 222 height 575
click at [407, 269] on link "4. uzdevums" at bounding box center [407, 268] width 221 height 31
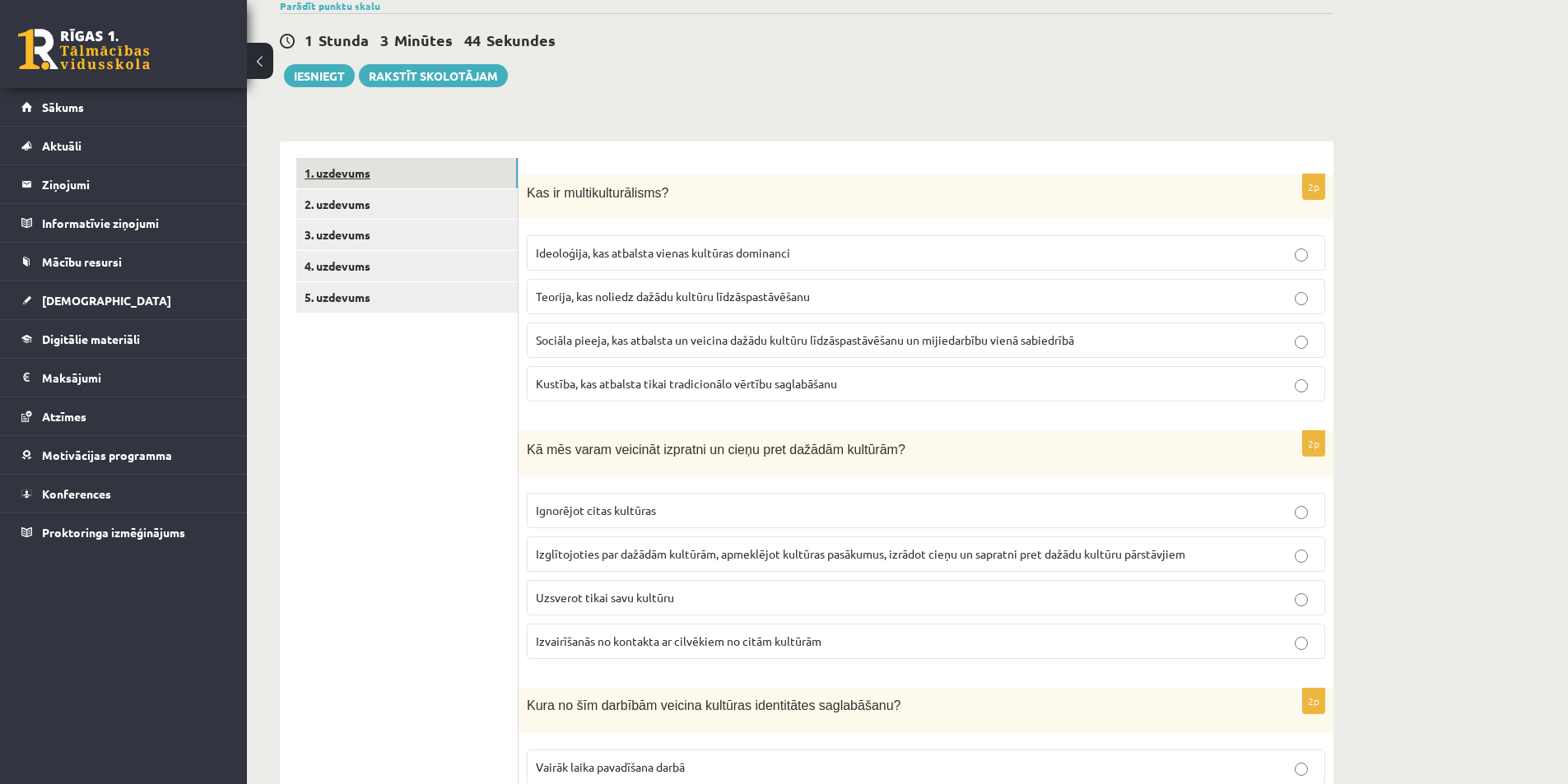
click at [401, 168] on link "1. uzdevums" at bounding box center [407, 174] width 221 height 31
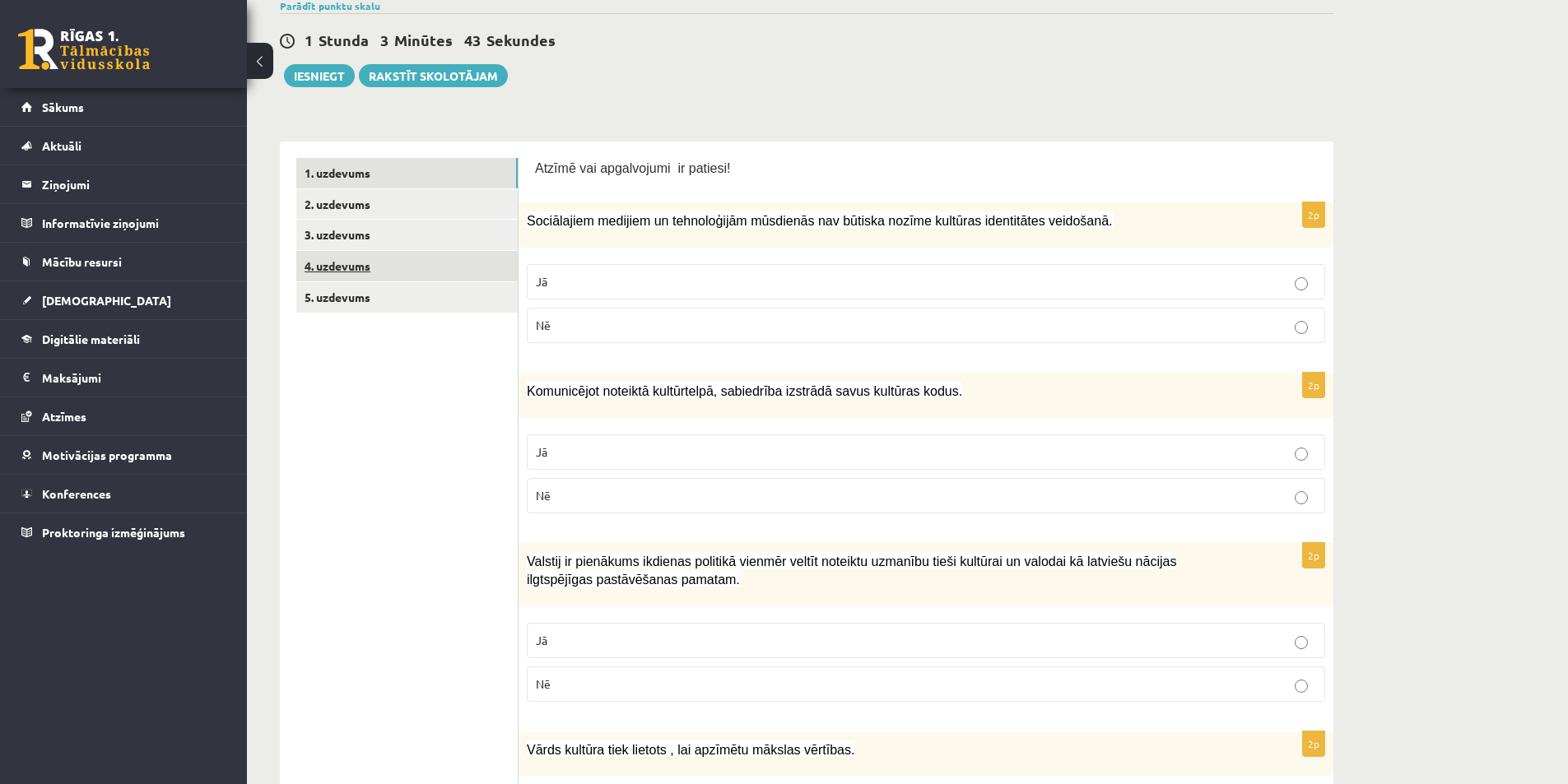
scroll to position [0, 0]
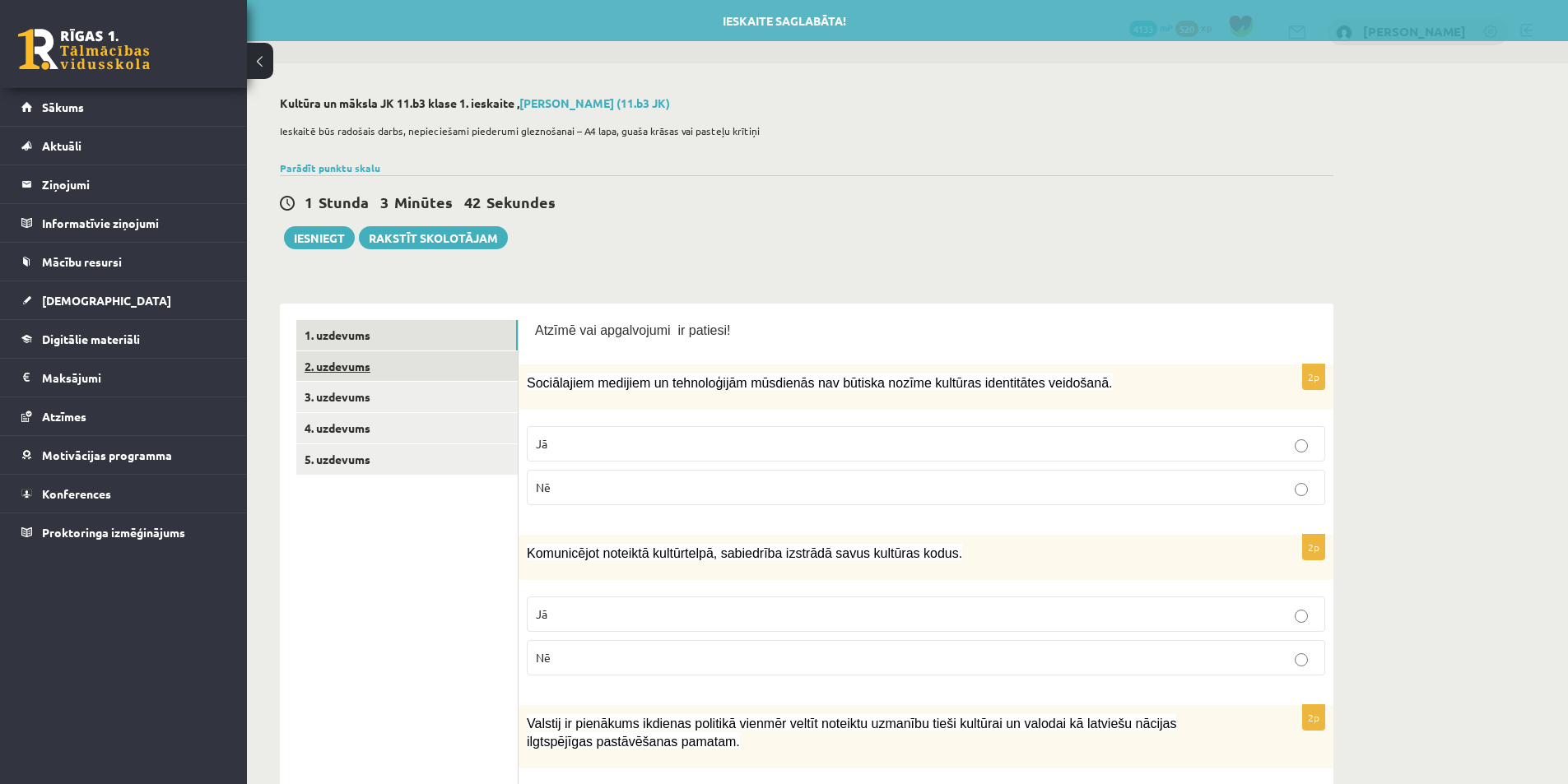
click at [383, 370] on link "2. uzdevums" at bounding box center [407, 367] width 221 height 31
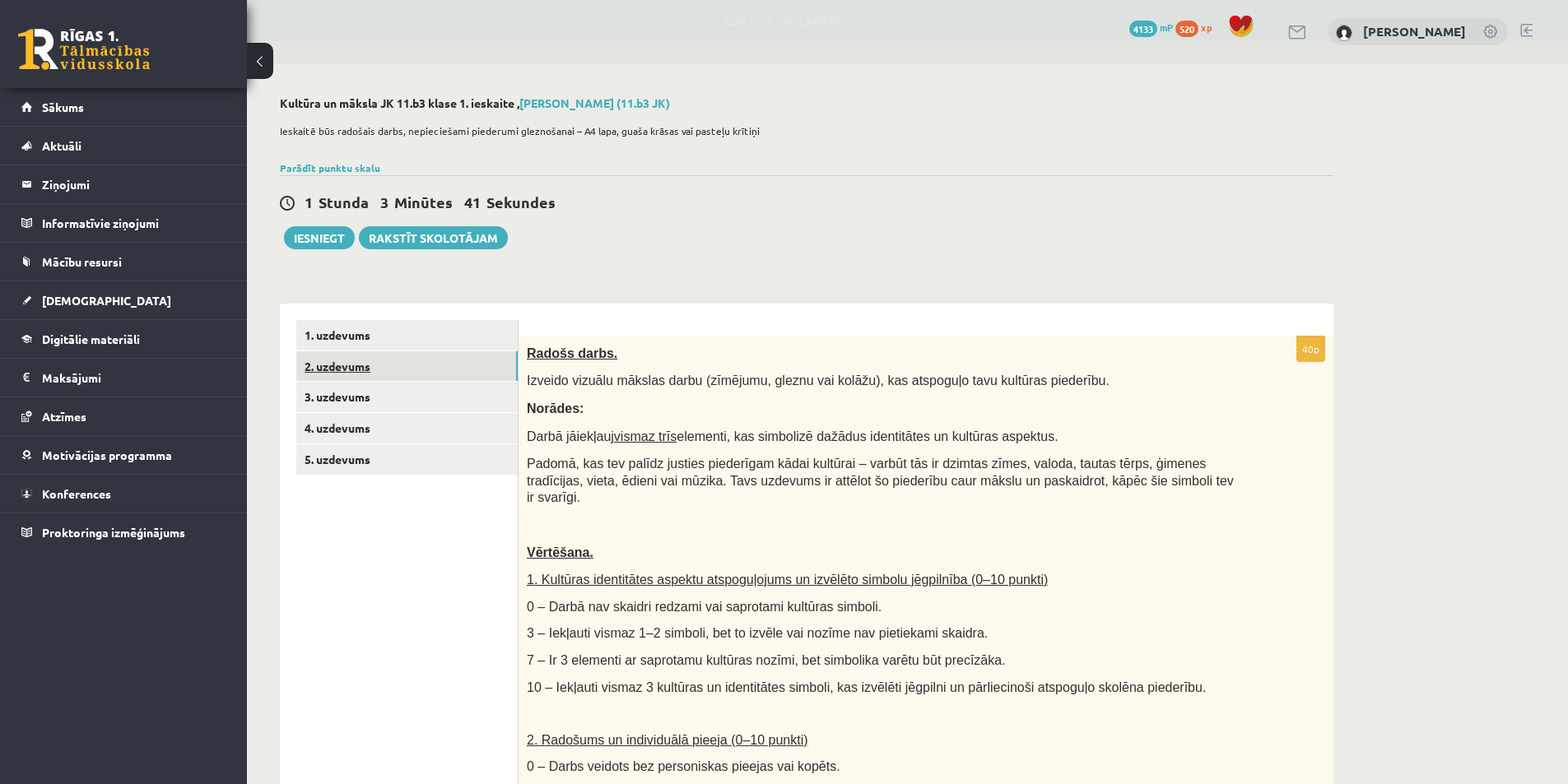
click at [373, 352] on link "2. uzdevums" at bounding box center [407, 367] width 221 height 31
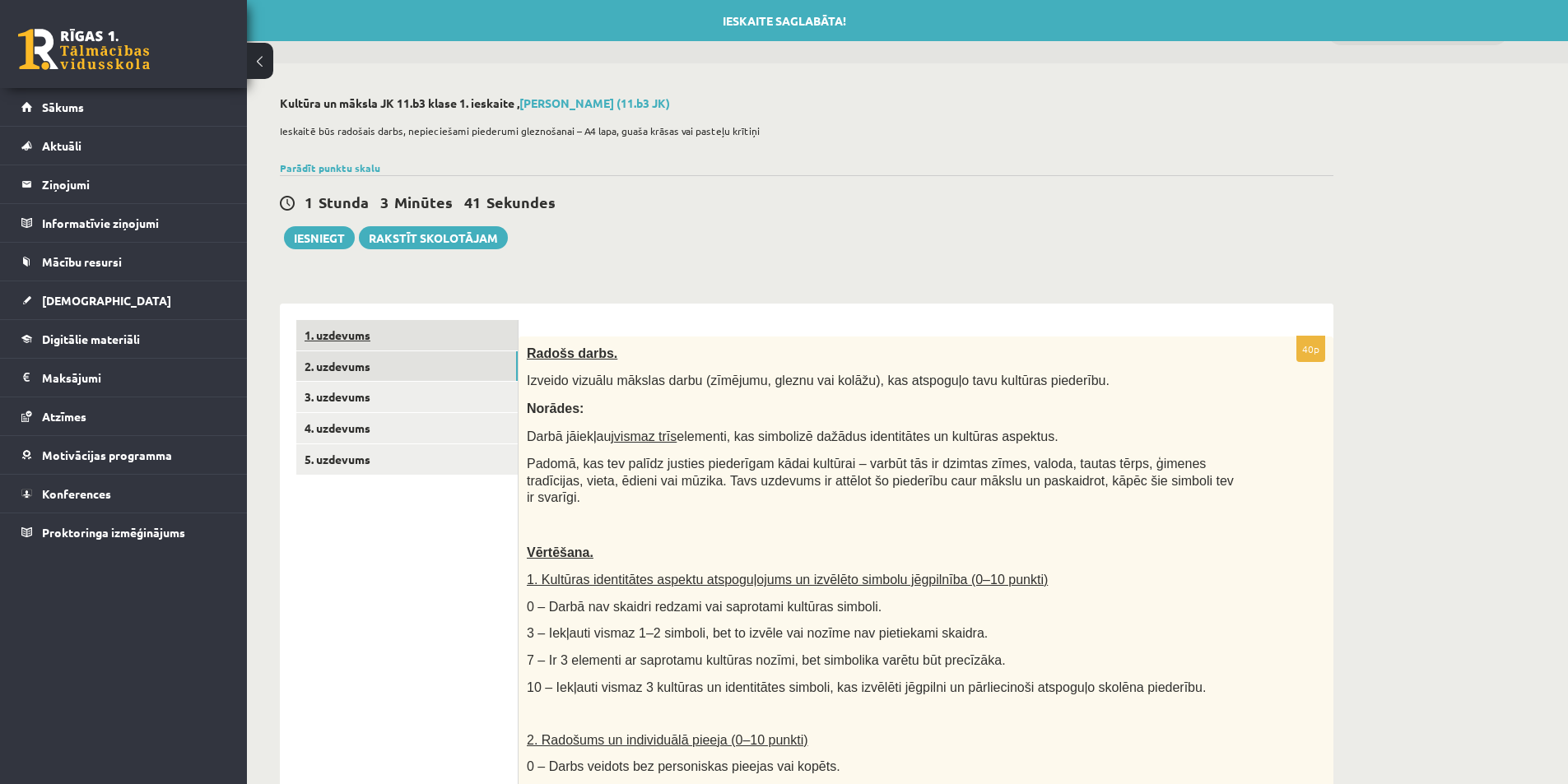
click at [373, 332] on link "1. uzdevums" at bounding box center [407, 335] width 221 height 31
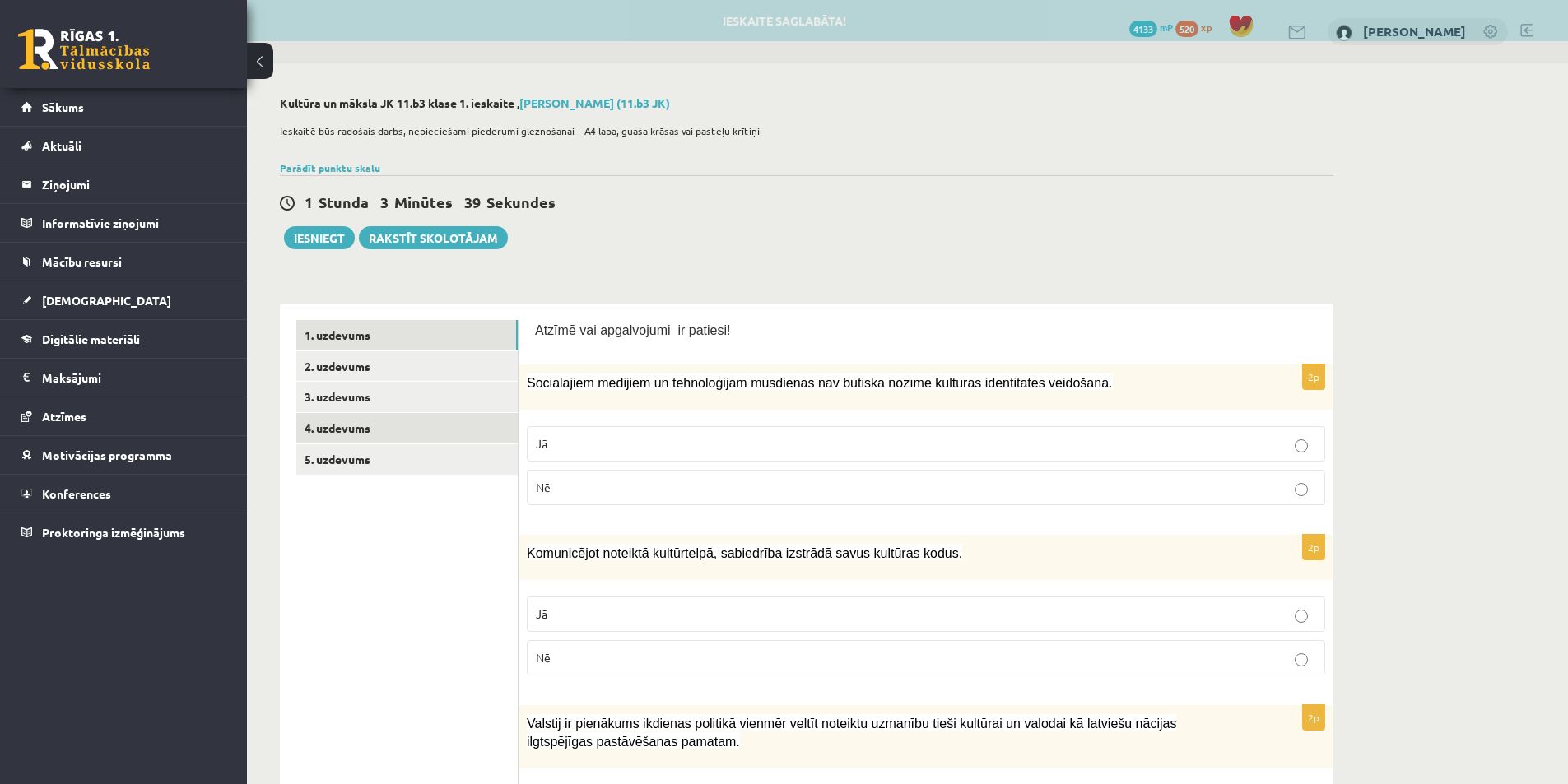
click at [396, 427] on link "4. uzdevums" at bounding box center [407, 428] width 221 height 31
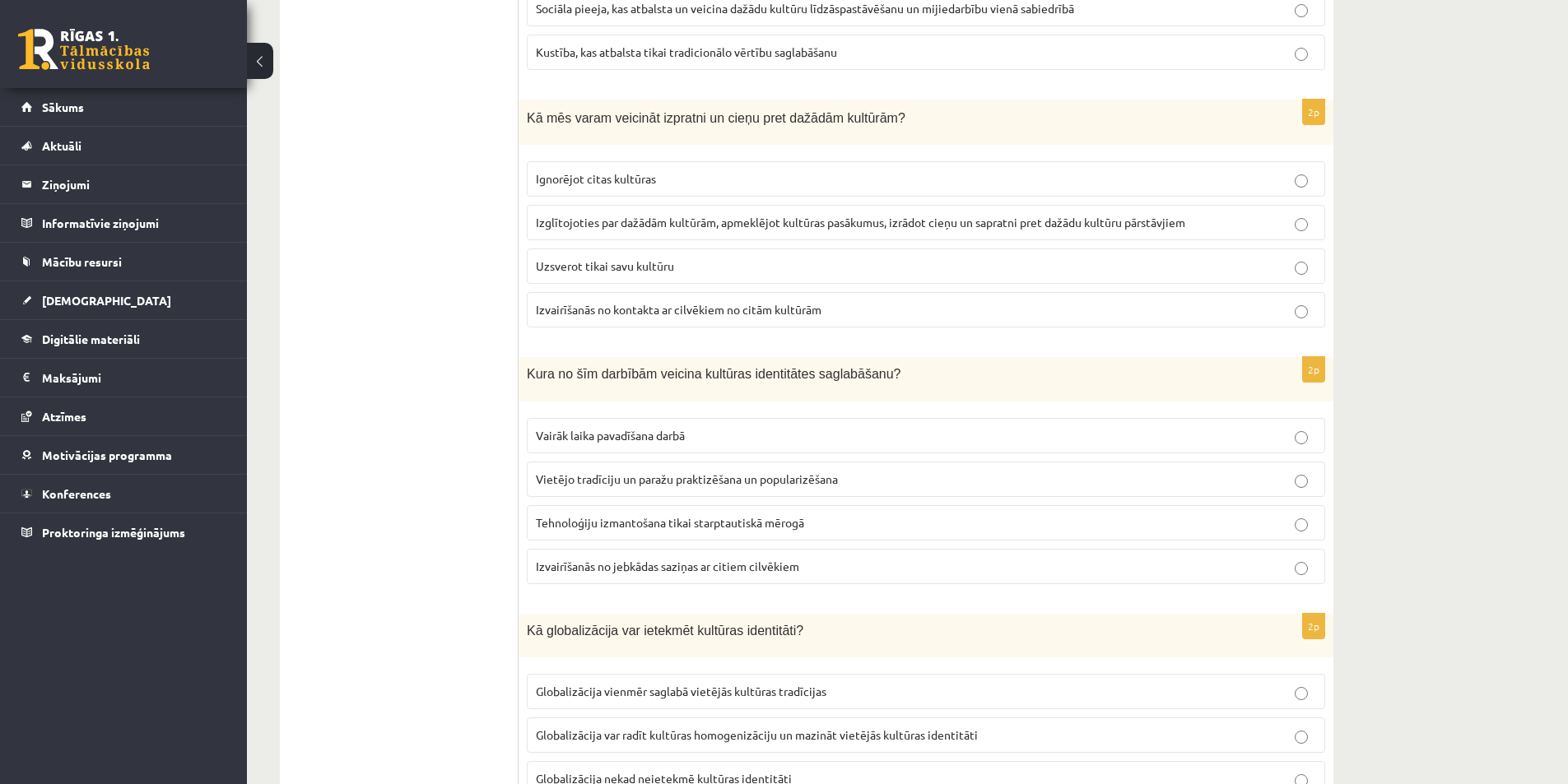
scroll to position [83, 0]
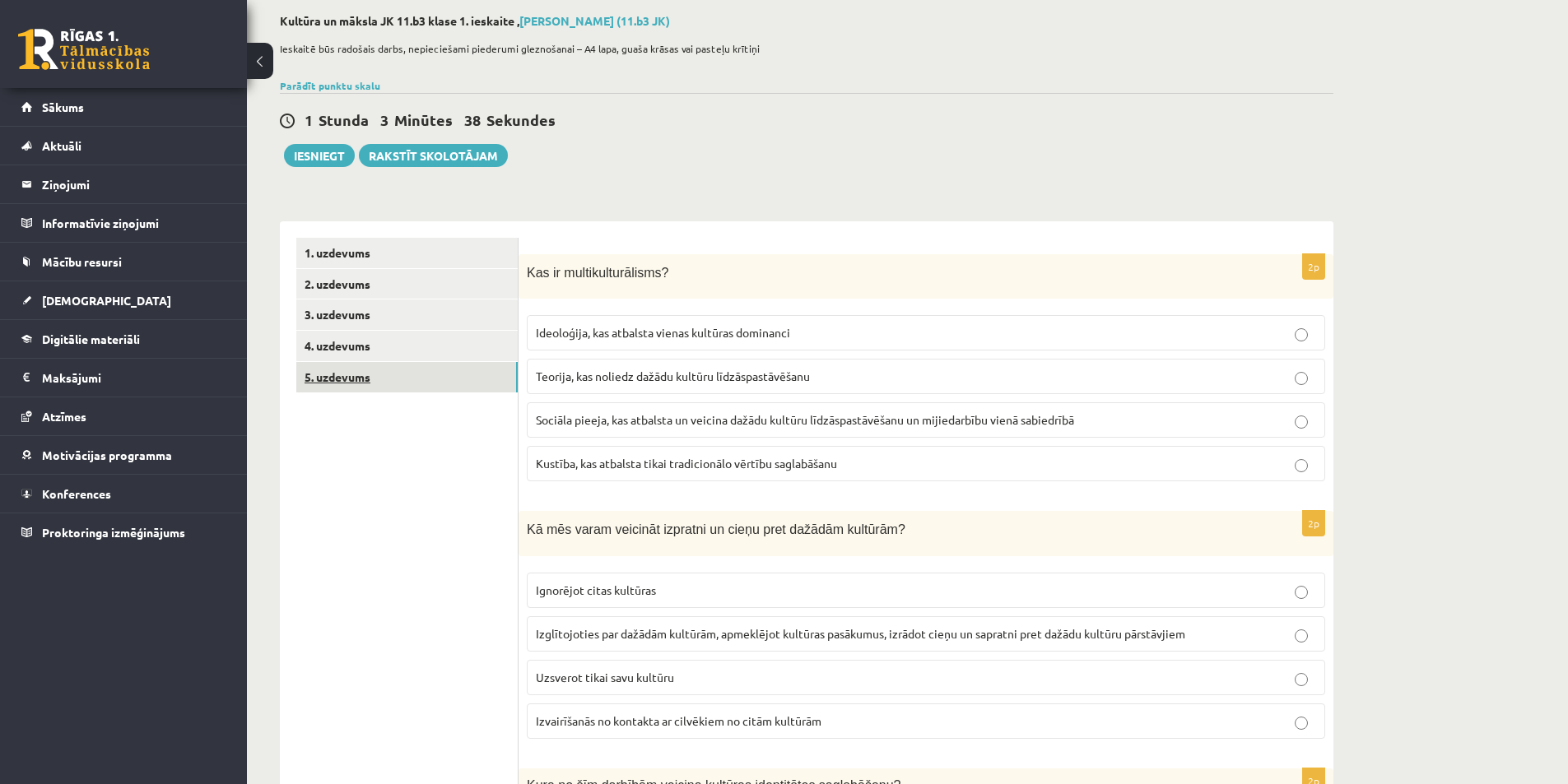
click at [387, 383] on link "5. uzdevums" at bounding box center [407, 377] width 221 height 31
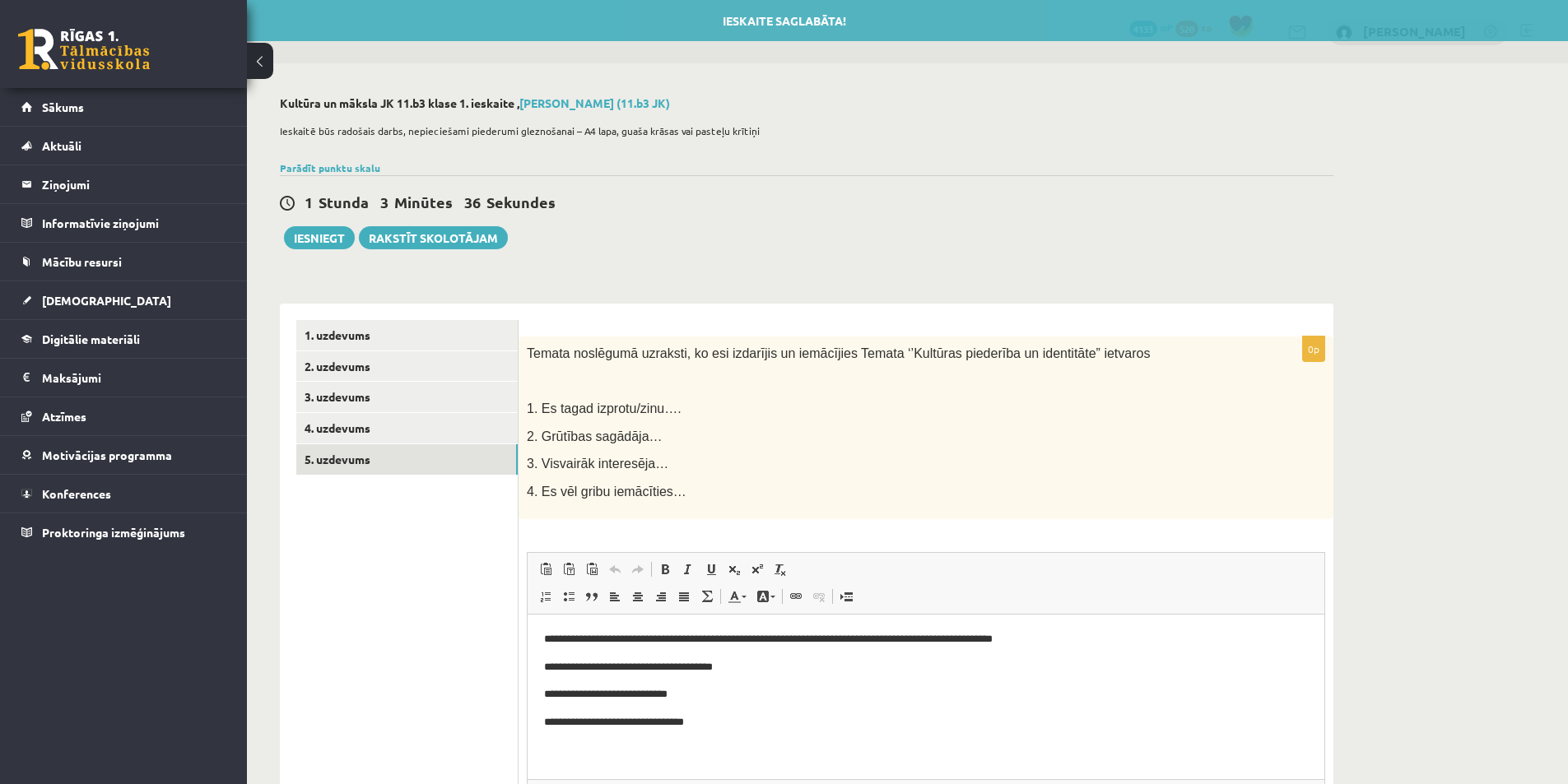
scroll to position [162, 0]
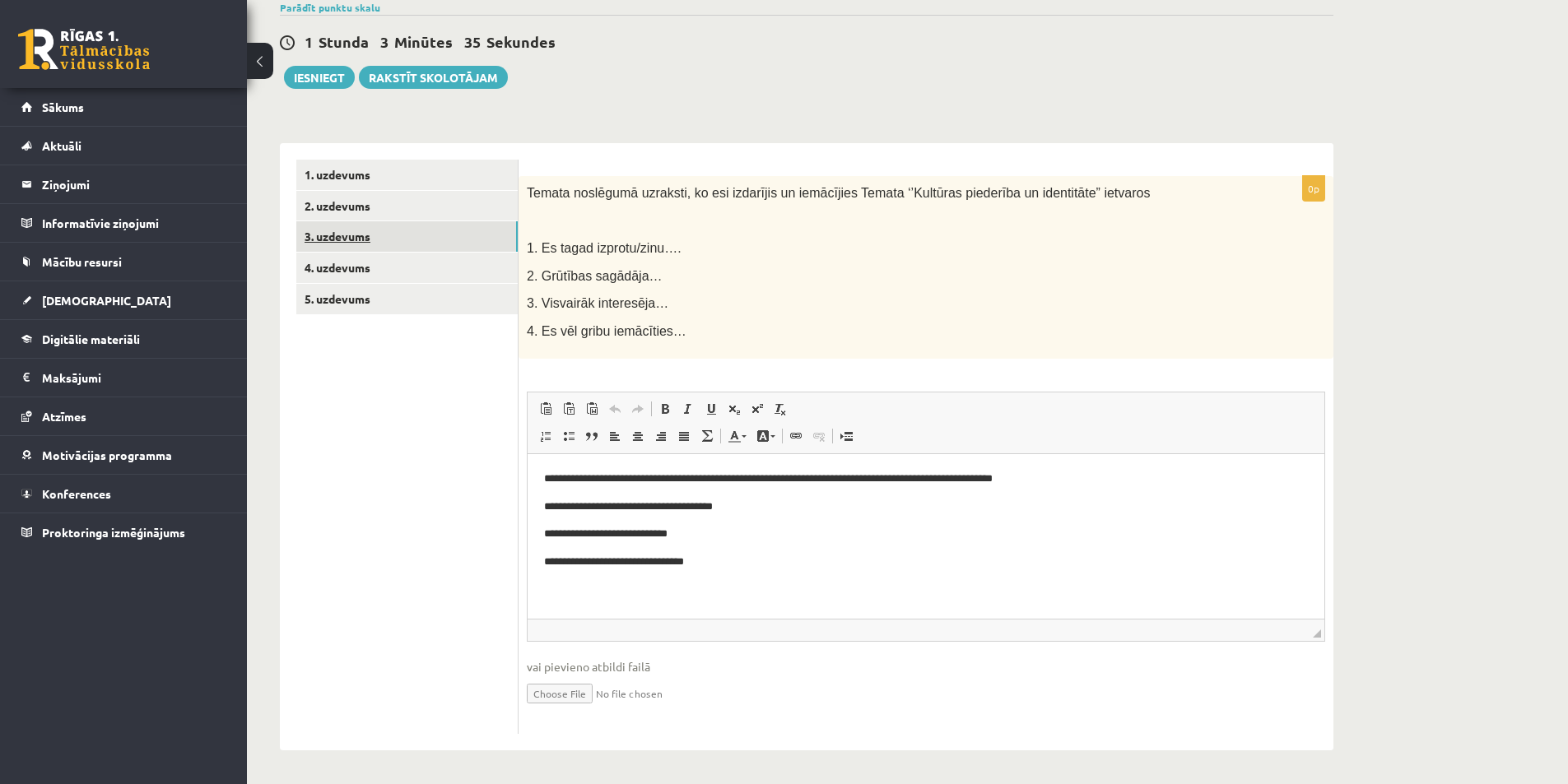
click at [388, 233] on link "3. uzdevums" at bounding box center [407, 237] width 221 height 31
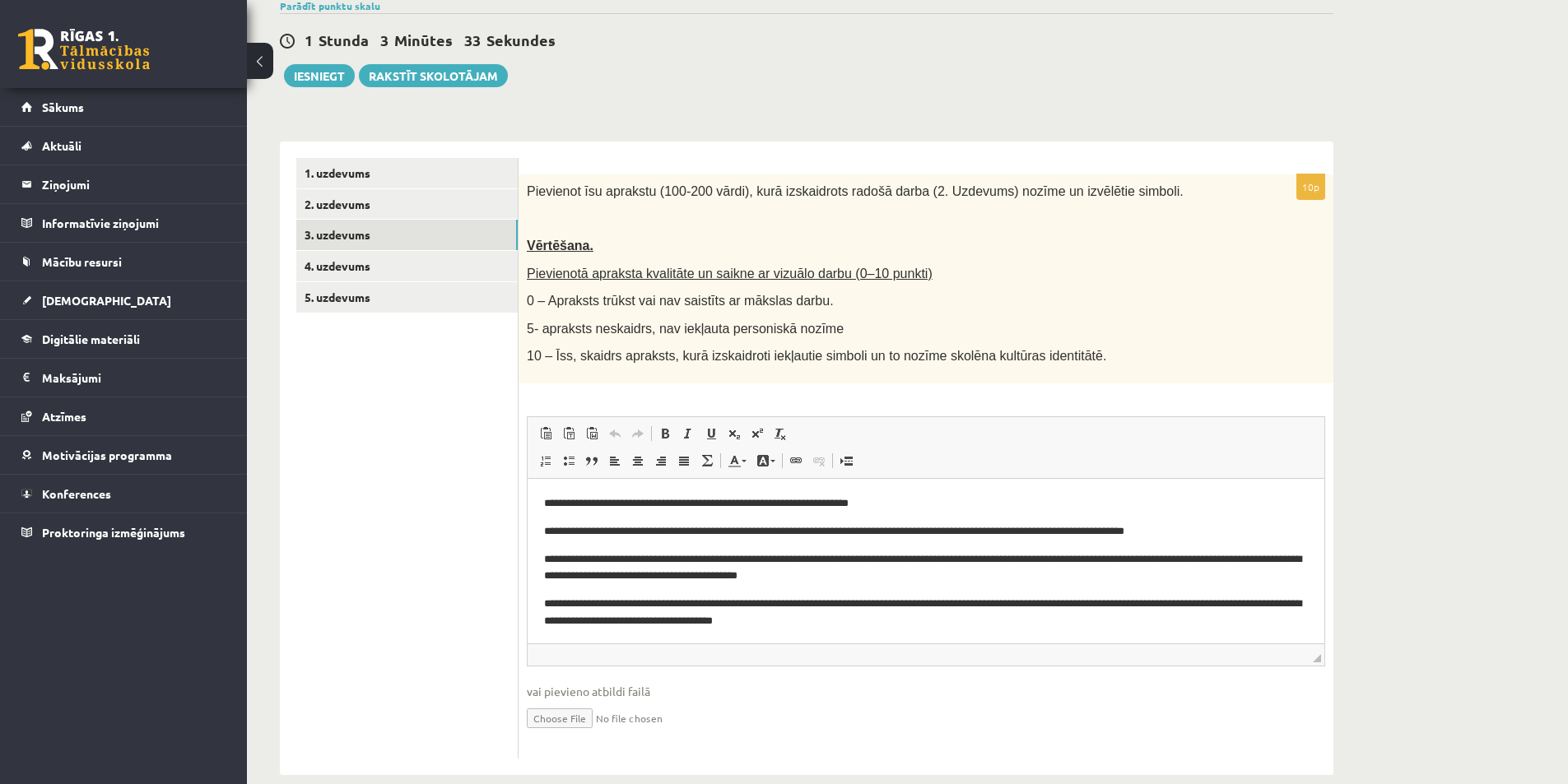
scroll to position [0, 0]
click at [410, 209] on link "2. uzdevums" at bounding box center [407, 204] width 221 height 31
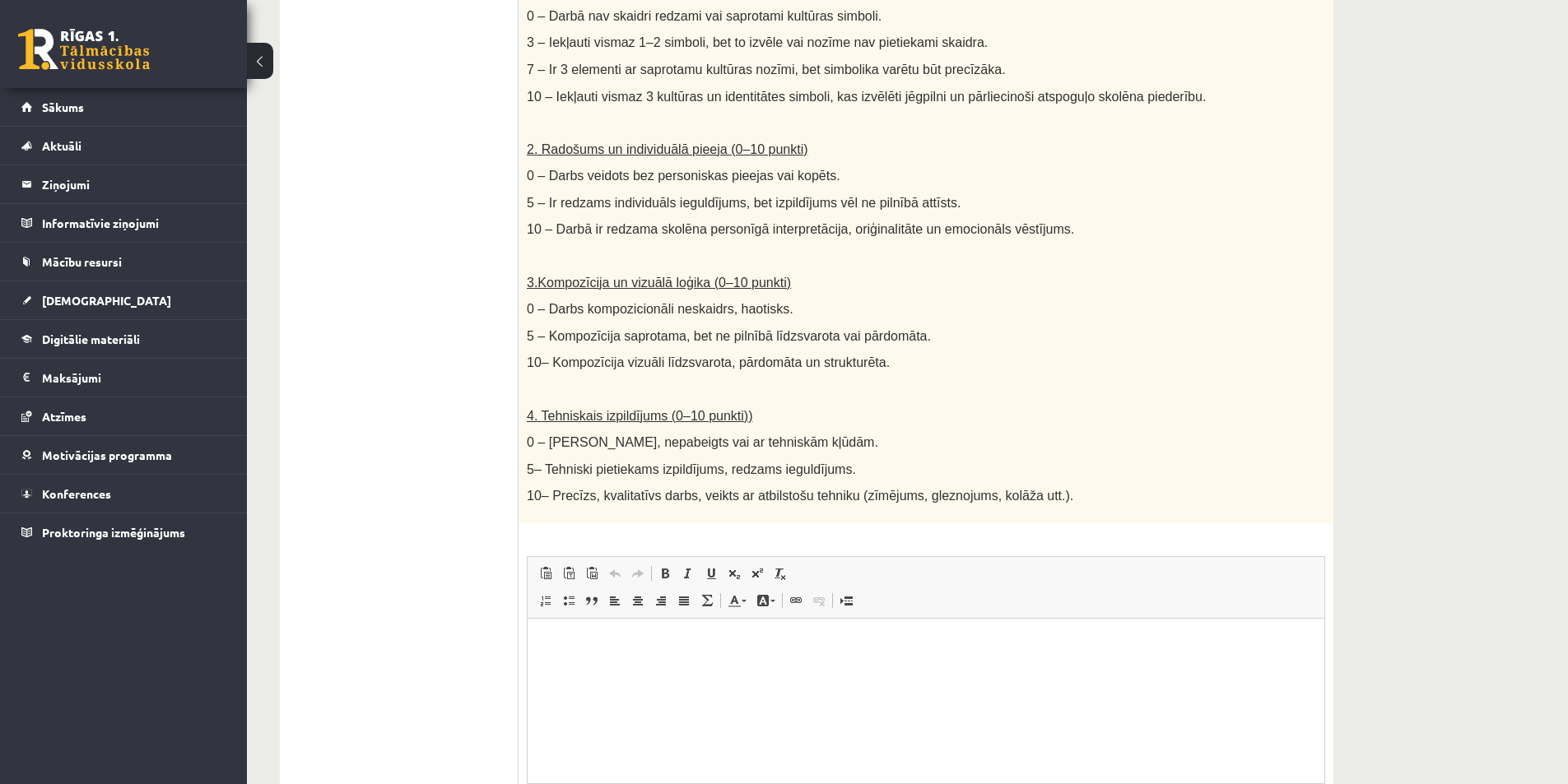
scroll to position [757, 0]
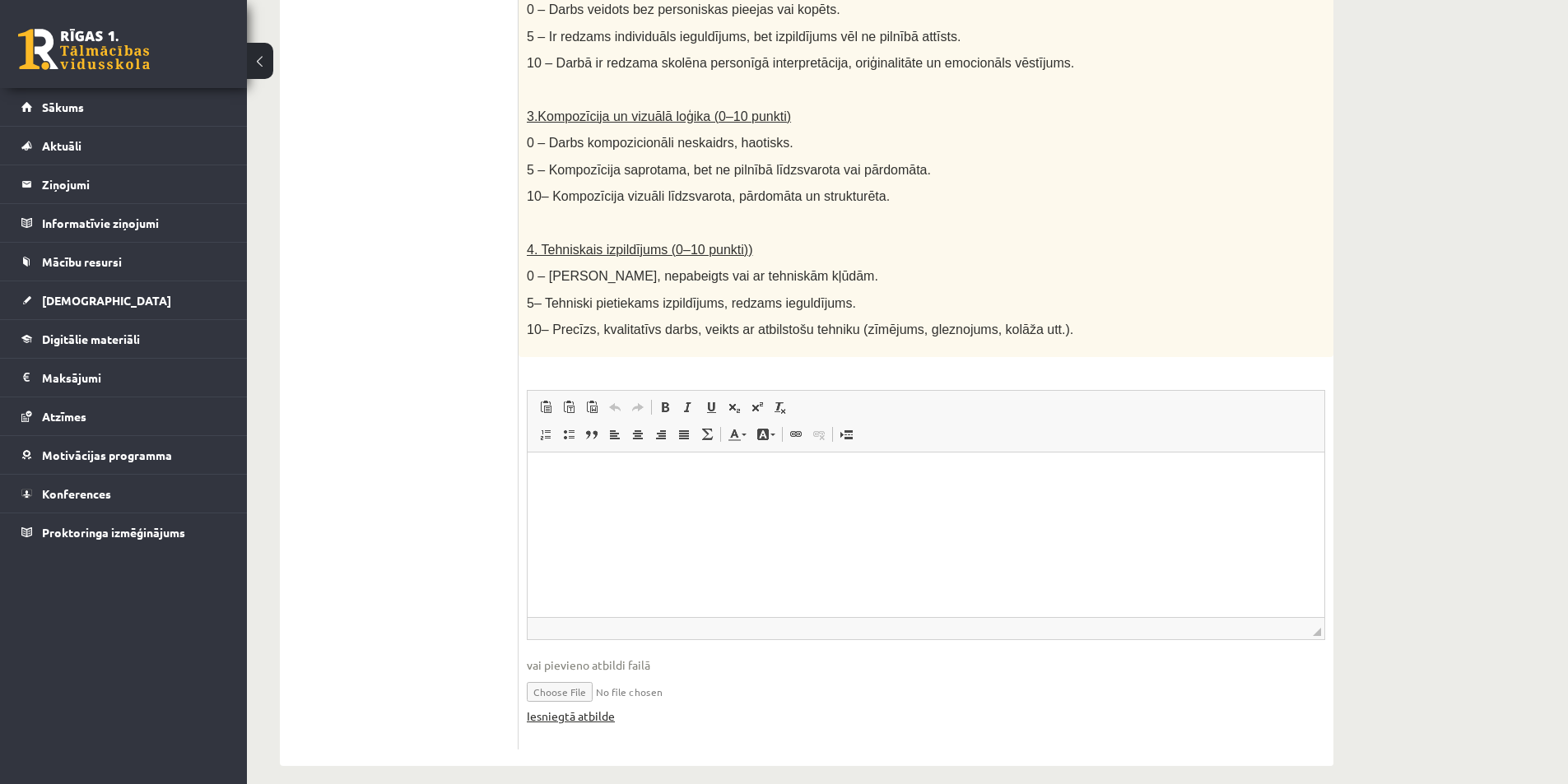
click at [549, 708] on link "Iesniegtā atbilde" at bounding box center [571, 716] width 88 height 17
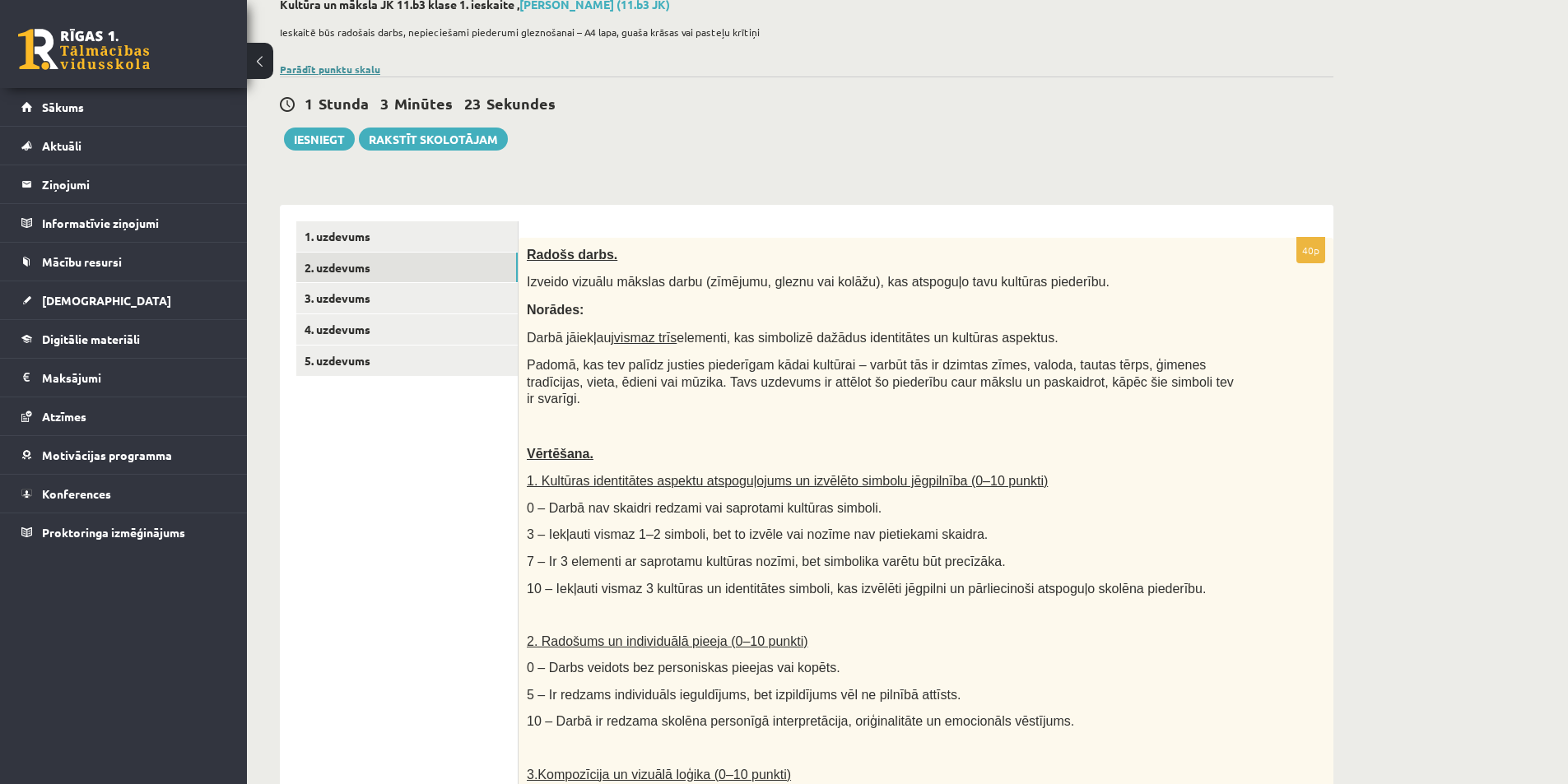
scroll to position [0, 0]
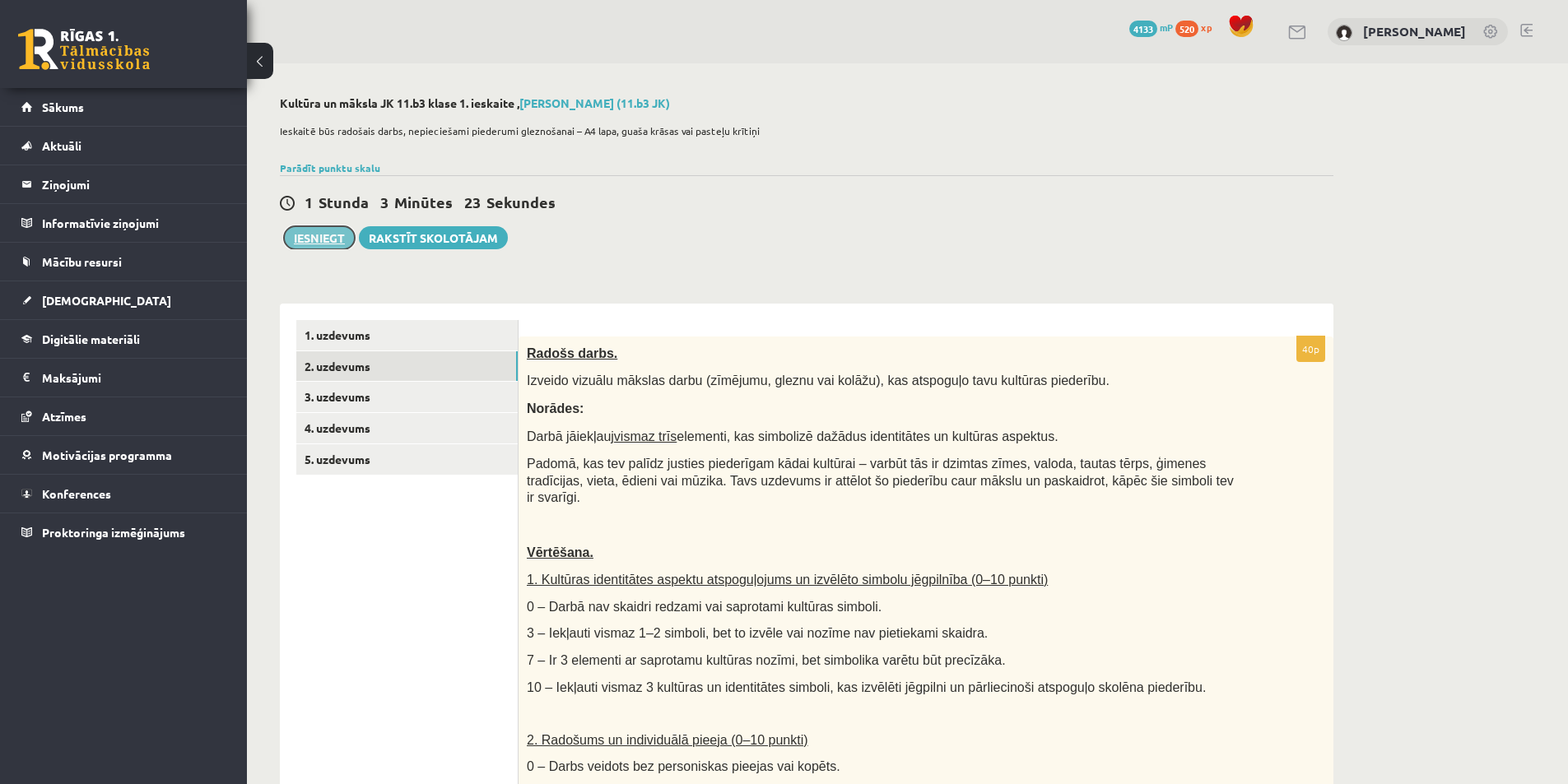
click at [323, 237] on button "Iesniegt" at bounding box center [319, 237] width 71 height 23
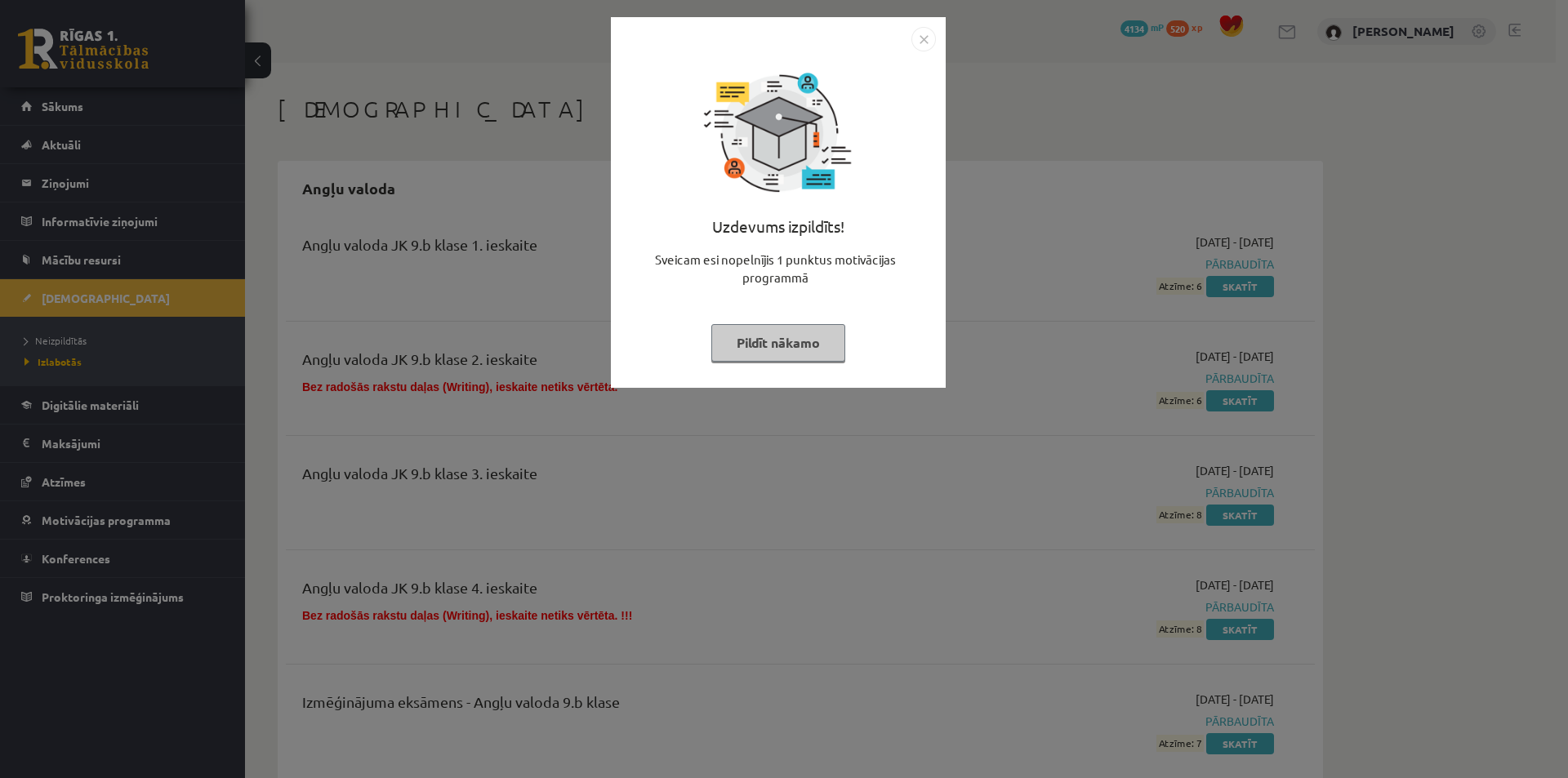
click at [923, 41] on img "Close" at bounding box center [923, 39] width 24 height 24
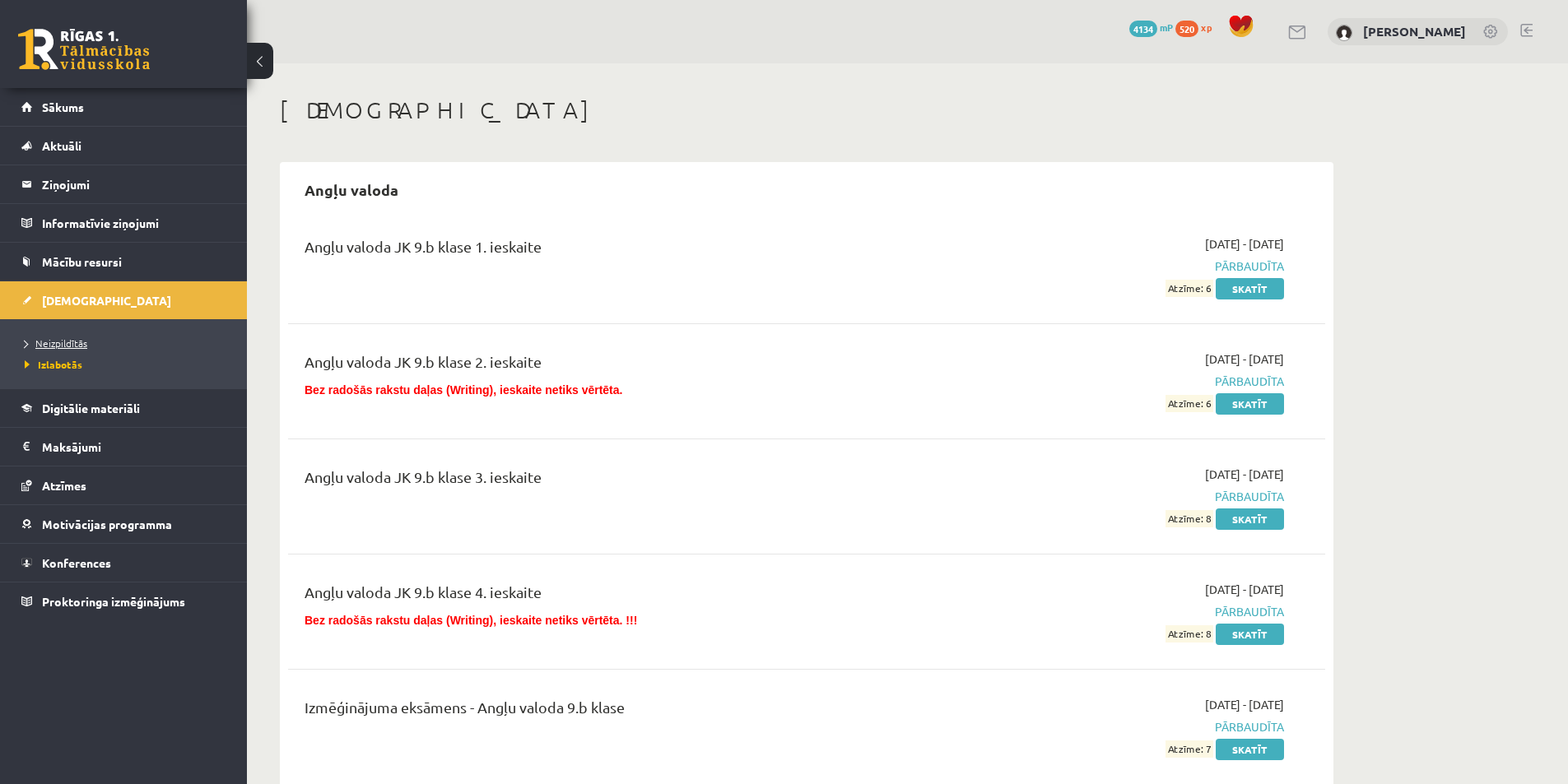
click at [97, 346] on link "Neizpildītās" at bounding box center [128, 342] width 206 height 14
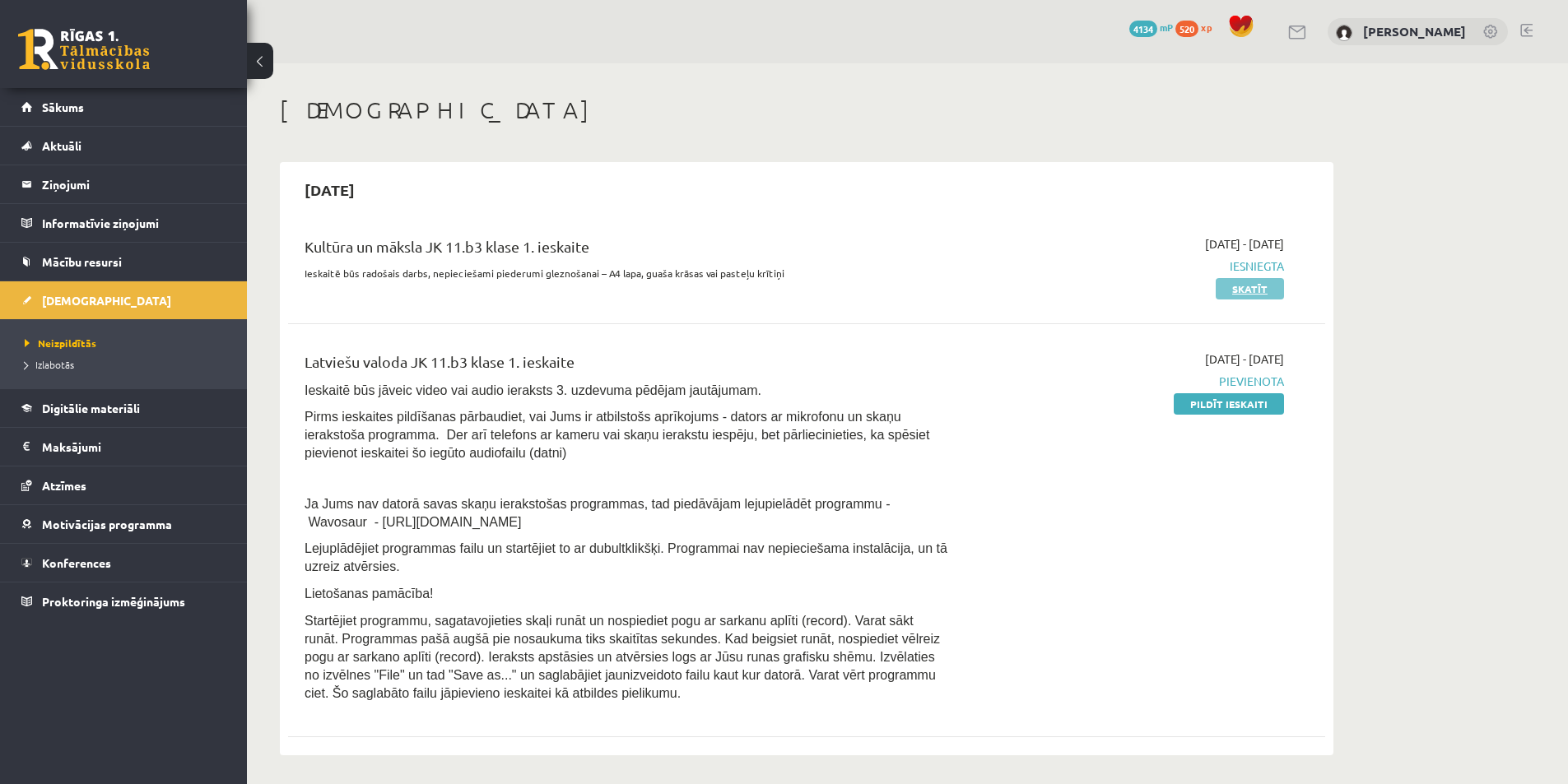
click at [1255, 289] on link "Skatīt" at bounding box center [1250, 289] width 68 height 21
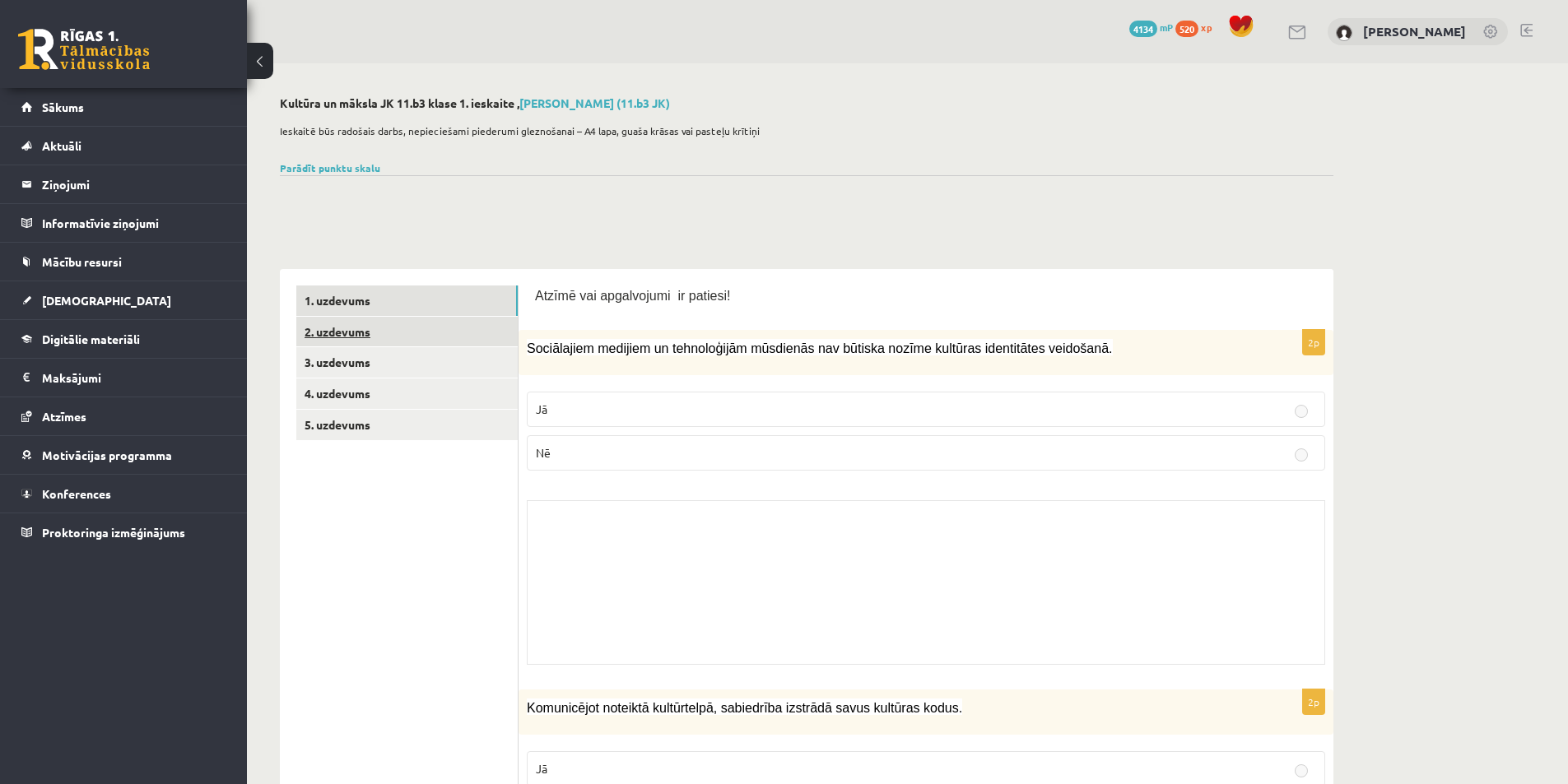
click at [404, 338] on link "2. uzdevums" at bounding box center [407, 332] width 221 height 31
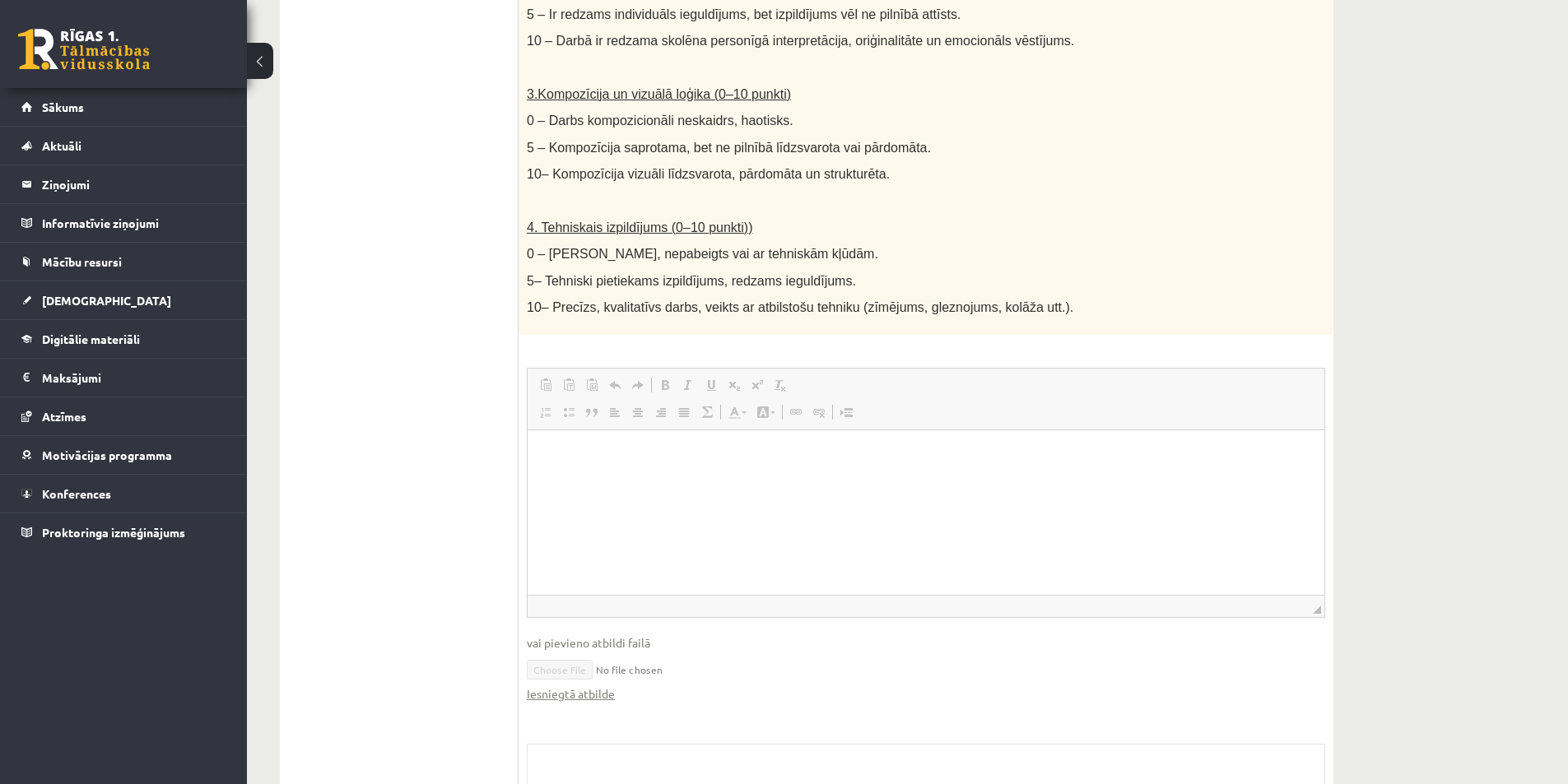
scroll to position [912, 0]
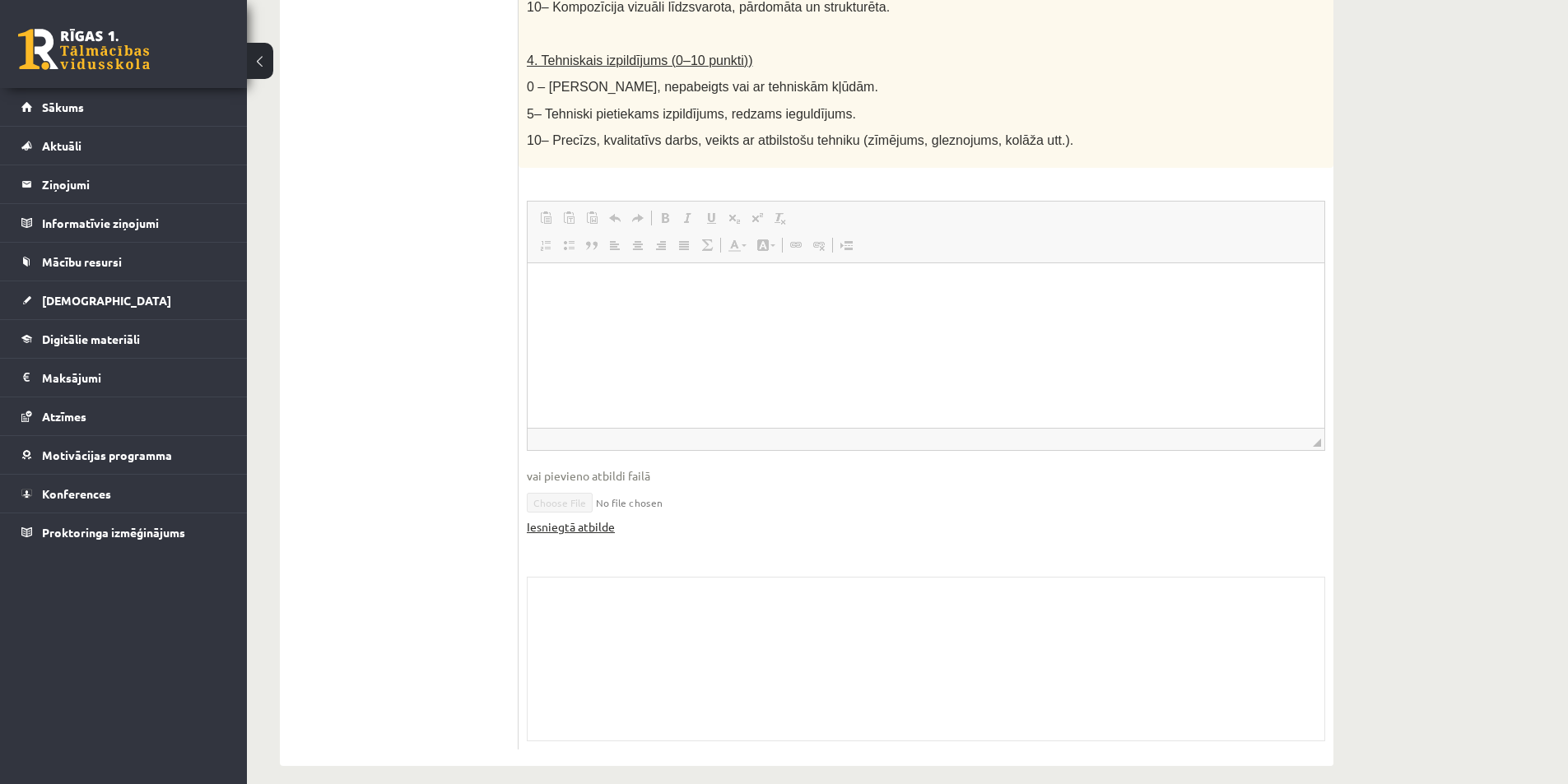
click at [566, 518] on link "Iesniegtā atbilde" at bounding box center [571, 527] width 88 height 17
